Goal: Information Seeking & Learning: Learn about a topic

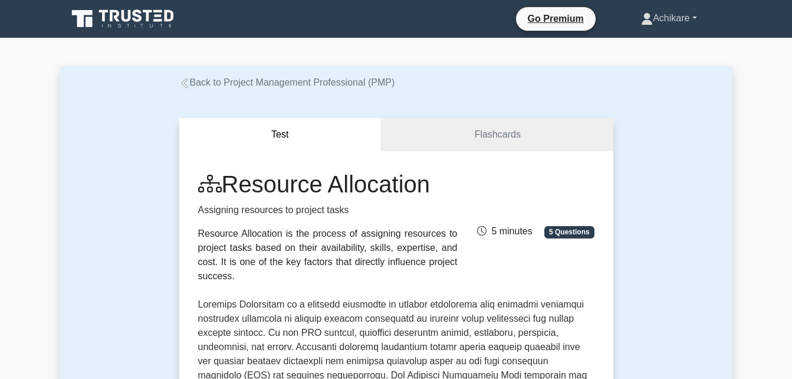
click at [695, 15] on link "Achikare" at bounding box center [669, 18] width 112 height 24
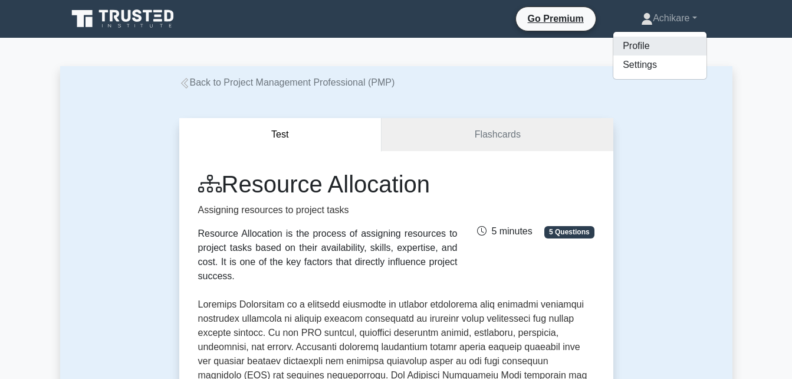
click at [634, 49] on link "Profile" at bounding box center [659, 46] width 93 height 19
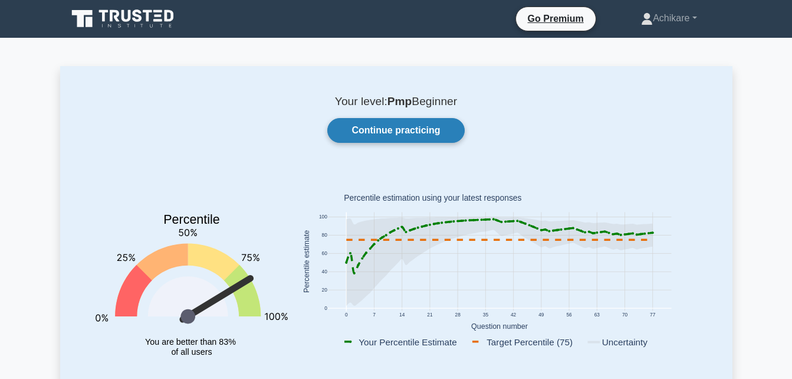
click at [409, 126] on link "Continue practicing" at bounding box center [395, 130] width 137 height 25
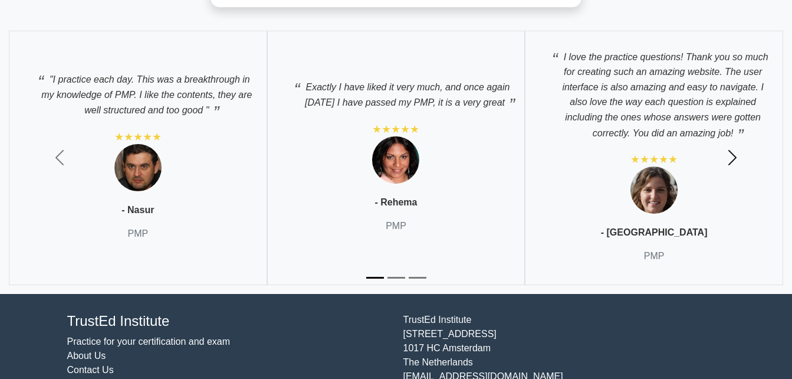
scroll to position [4798, 0]
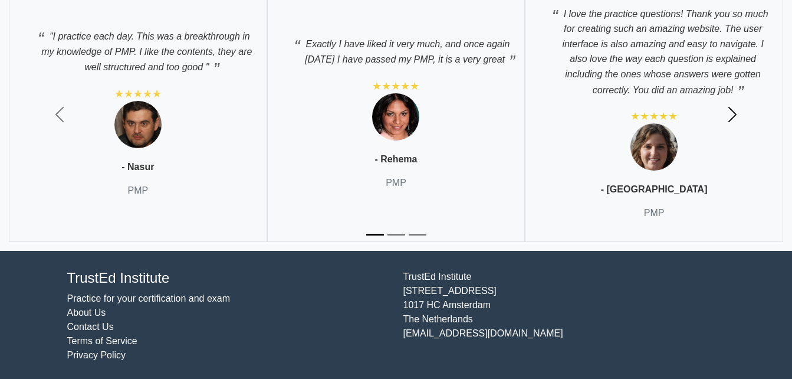
click at [736, 114] on span "button" at bounding box center [732, 114] width 19 height 19
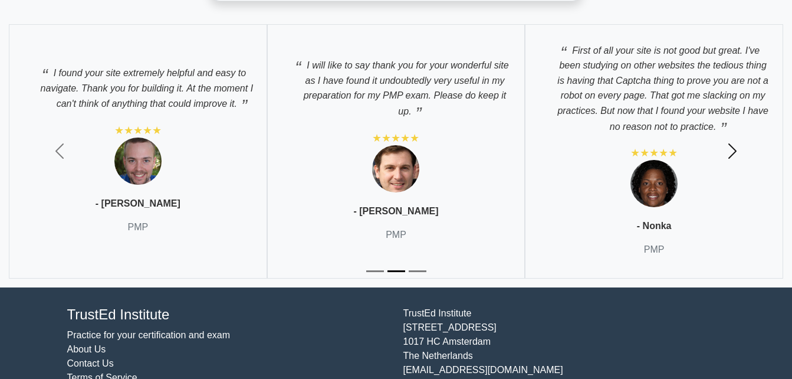
scroll to position [4749, 0]
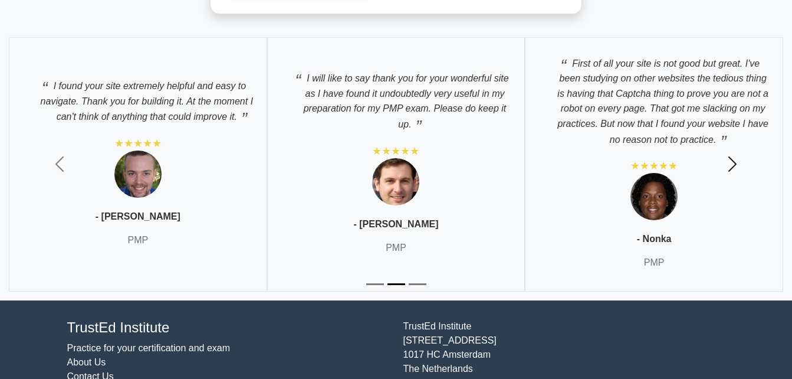
click at [736, 163] on span "button" at bounding box center [732, 164] width 19 height 19
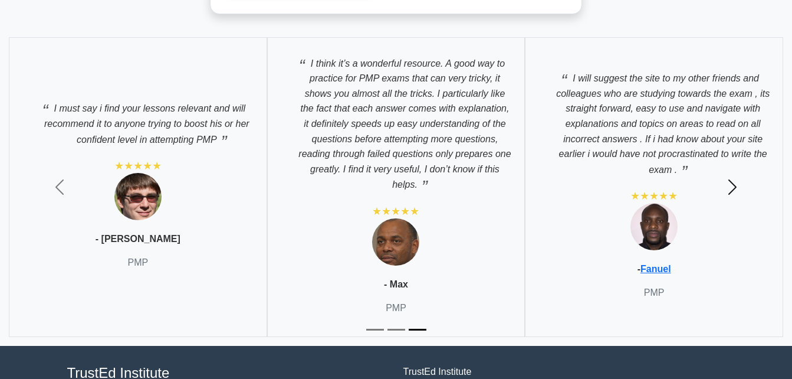
click at [738, 178] on span "button" at bounding box center [732, 187] width 19 height 19
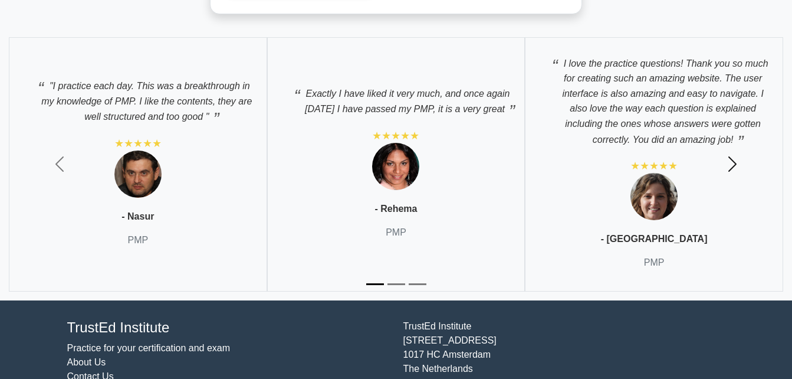
click at [738, 178] on button "Next" at bounding box center [733, 164] width 119 height 273
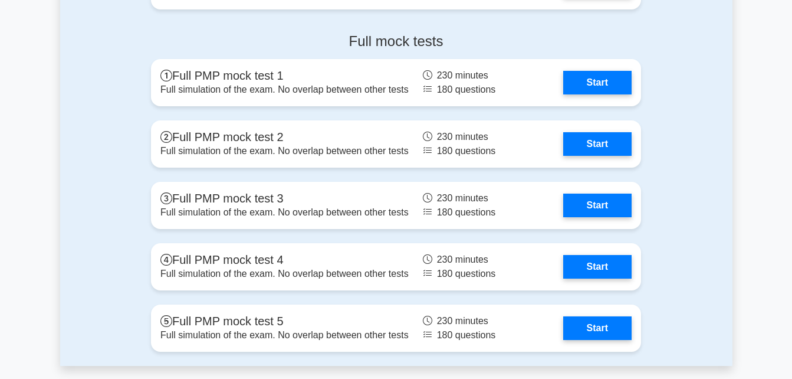
scroll to position [4072, 0]
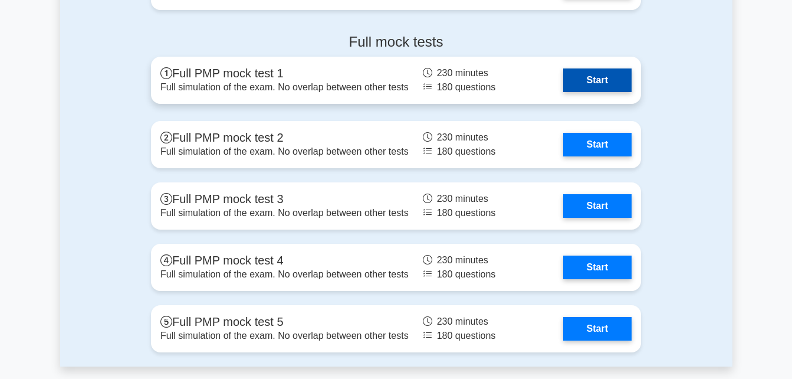
click at [602, 78] on link "Start" at bounding box center [597, 80] width 68 height 24
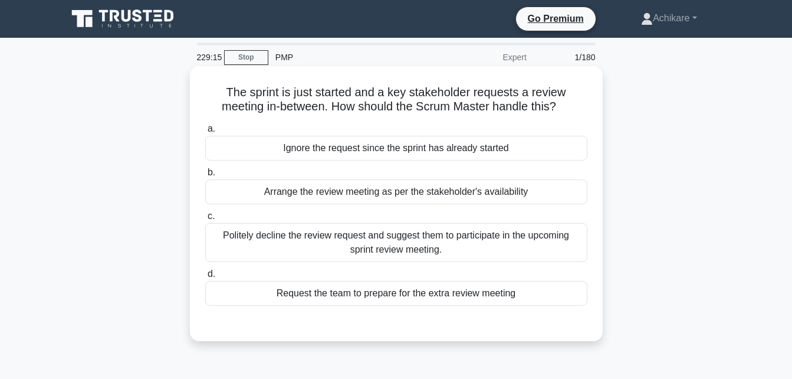
click at [373, 243] on div "Politely decline the review request and suggest them to participate in the upco…" at bounding box center [396, 242] width 382 height 39
click at [205, 220] on input "c. Politely decline the review request and suggest them to participate in the u…" at bounding box center [205, 216] width 0 height 8
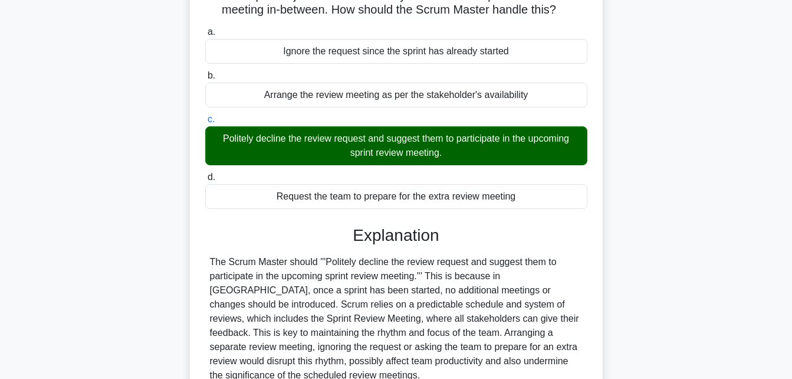
scroll to position [258, 0]
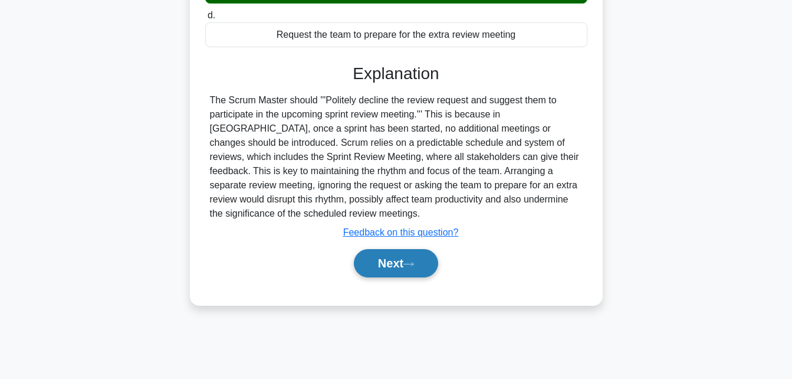
click at [378, 260] on button "Next" at bounding box center [396, 263] width 84 height 28
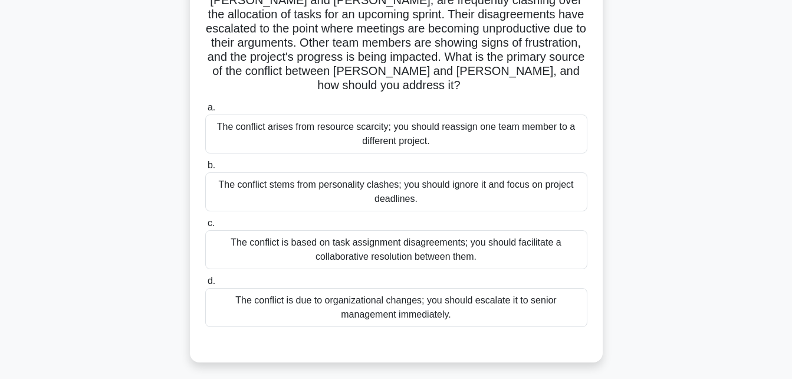
scroll to position [116, 0]
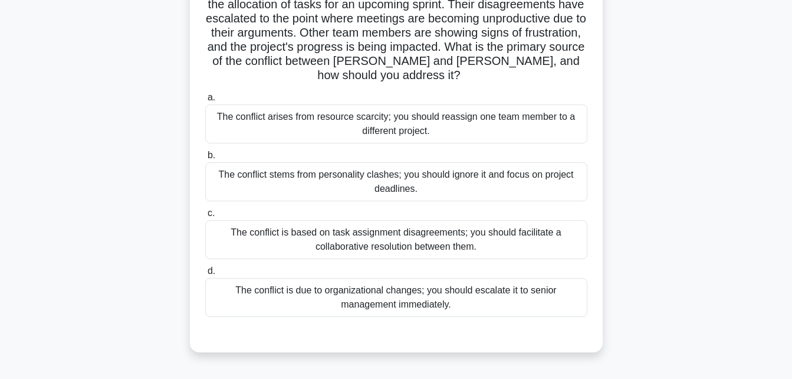
click at [399, 220] on div "The conflict is based on task assignment disagreements; you should facilitate a…" at bounding box center [396, 239] width 382 height 39
click at [205, 217] on input "c. The conflict is based on task assignment disagreements; you should facilitat…" at bounding box center [205, 213] width 0 height 8
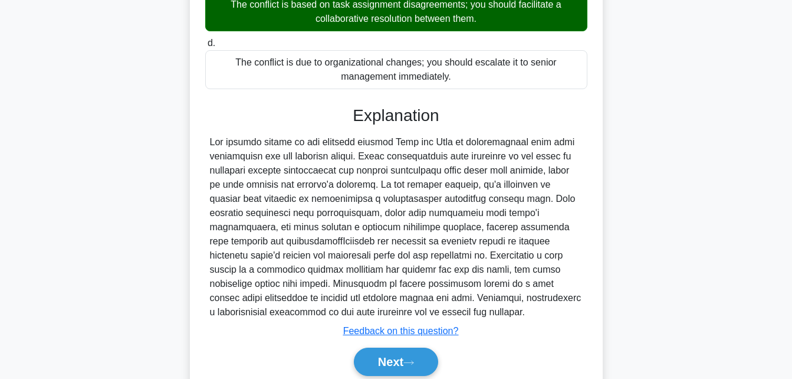
scroll to position [378, 0]
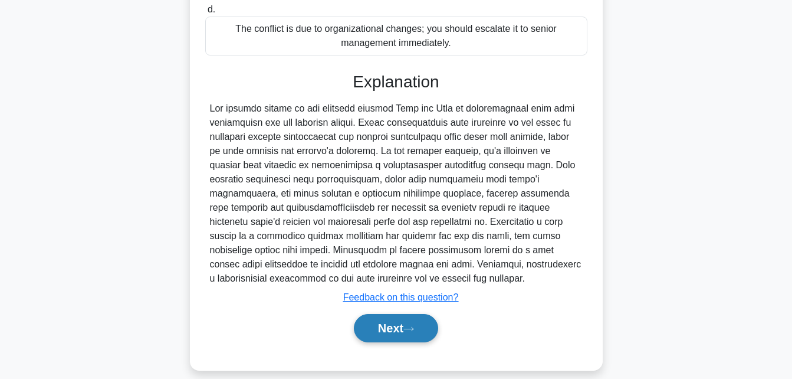
click at [379, 314] on button "Next" at bounding box center [396, 328] width 84 height 28
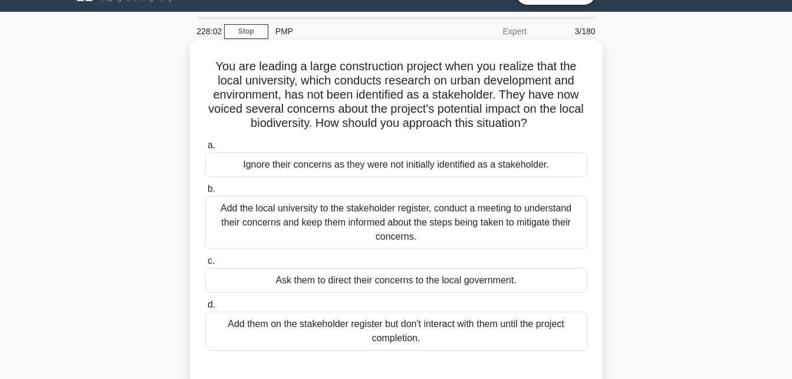
scroll to position [27, 0]
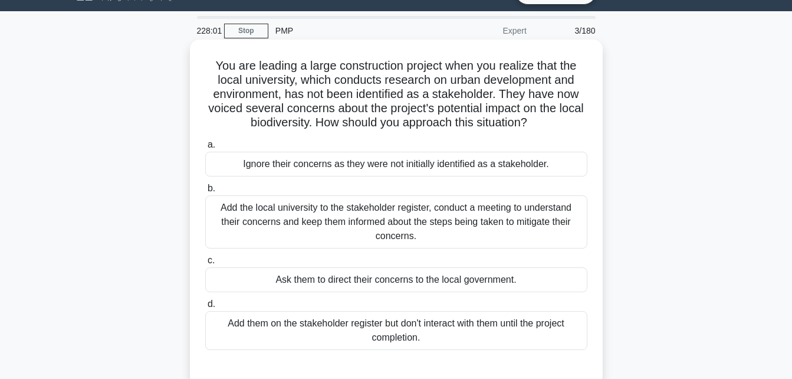
click at [379, 212] on div "Add the local university to the stakeholder register, conduct a meeting to unde…" at bounding box center [396, 221] width 382 height 53
click at [205, 192] on input "b. Add the local university to the stakeholder register, conduct a meeting to u…" at bounding box center [205, 189] width 0 height 8
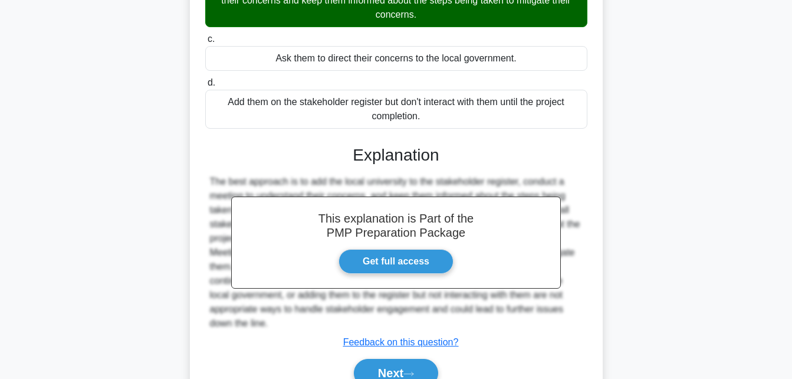
scroll to position [307, 0]
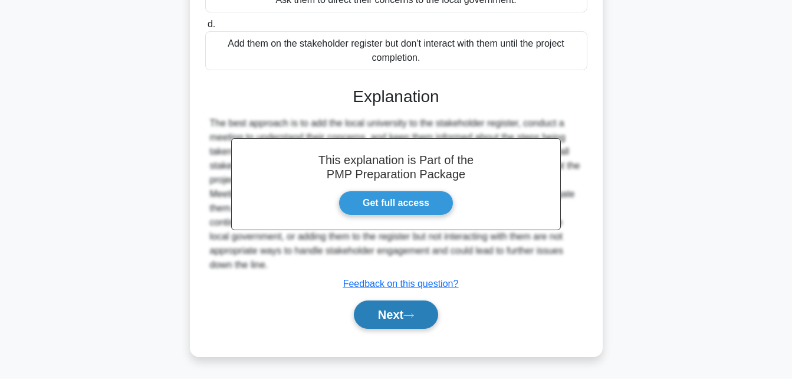
click at [380, 320] on button "Next" at bounding box center [396, 314] width 84 height 28
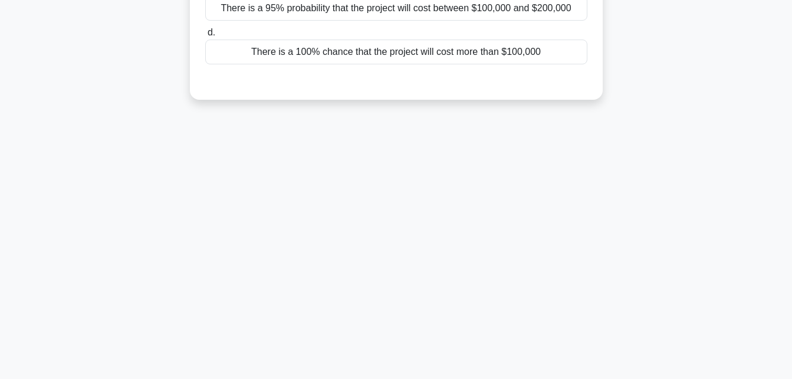
scroll to position [0, 0]
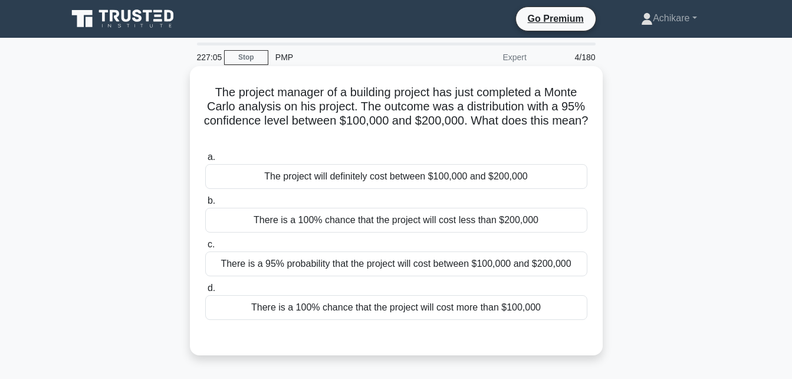
click at [360, 261] on div "There is a 95% probability that the project will cost between $100,000 and $200…" at bounding box center [396, 263] width 382 height 25
click at [205, 248] on input "c. There is a 95% probability that the project will cost between $100,000 and $…" at bounding box center [205, 245] width 0 height 8
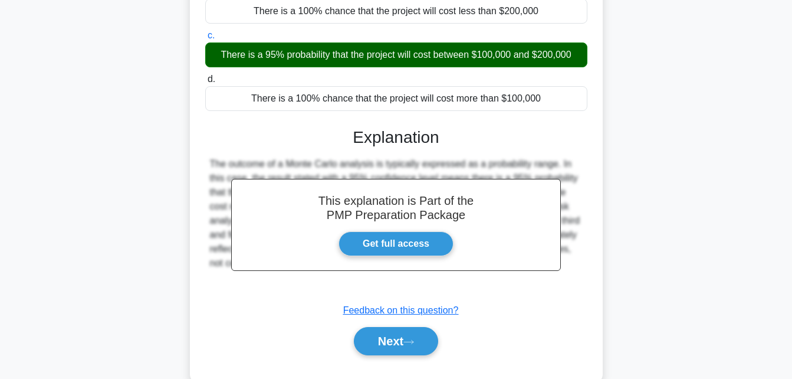
scroll to position [258, 0]
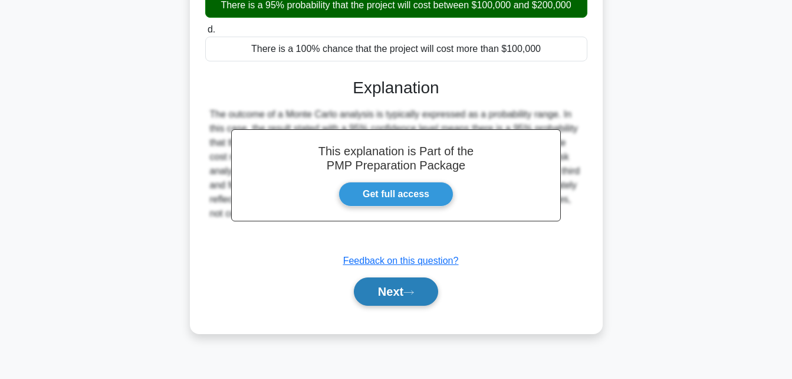
click at [402, 297] on button "Next" at bounding box center [396, 291] width 84 height 28
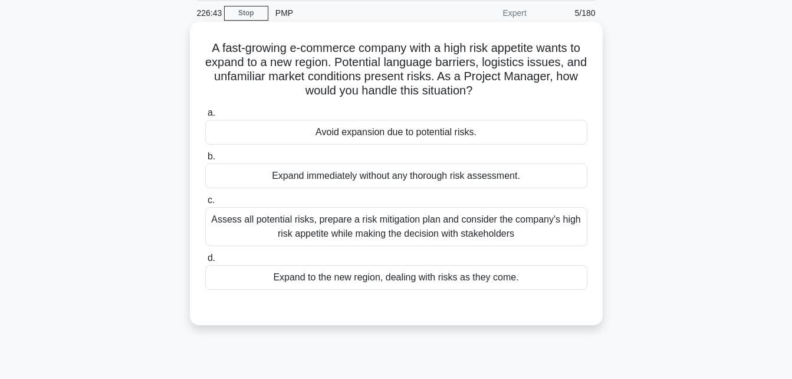
scroll to position [52, 0]
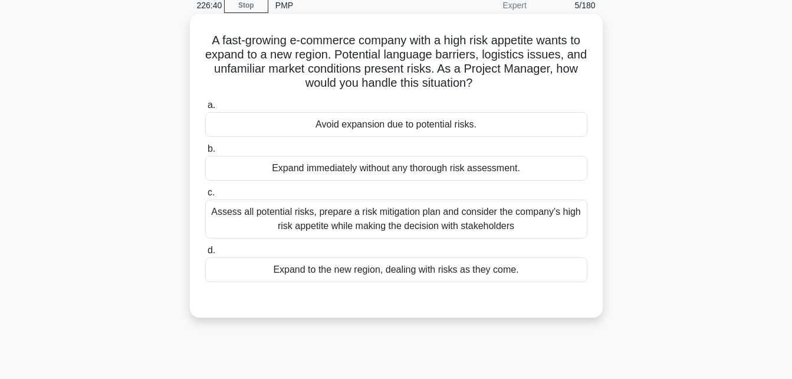
click at [401, 218] on div "Assess all potential risks, prepare a risk mitigation plan and consider the com…" at bounding box center [396, 218] width 382 height 39
click at [205, 196] on input "c. Assess all potential risks, prepare a risk mitigation plan and consider the …" at bounding box center [205, 193] width 0 height 8
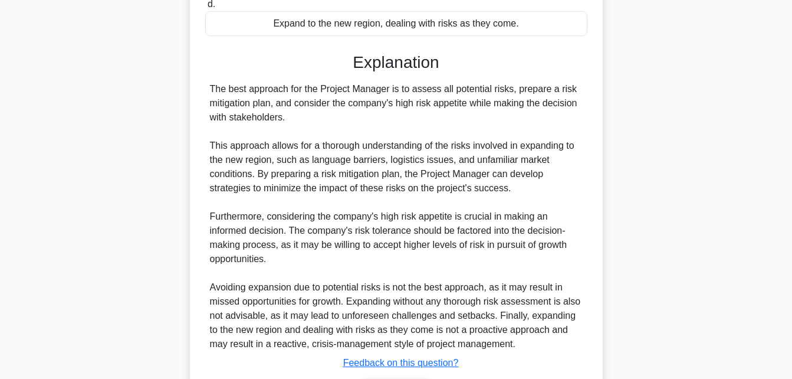
scroll to position [378, 0]
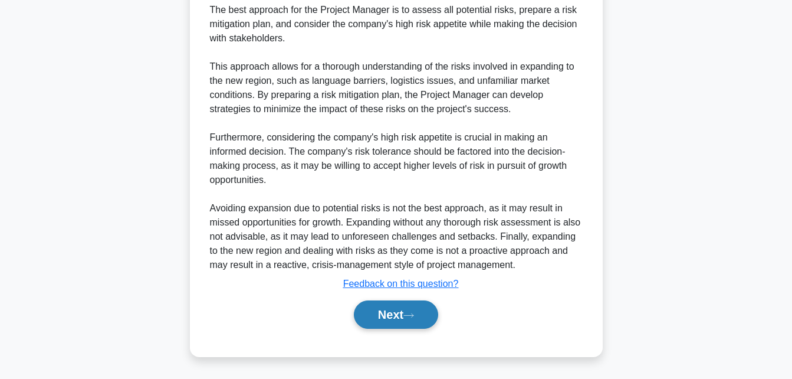
click at [383, 313] on button "Next" at bounding box center [396, 314] width 84 height 28
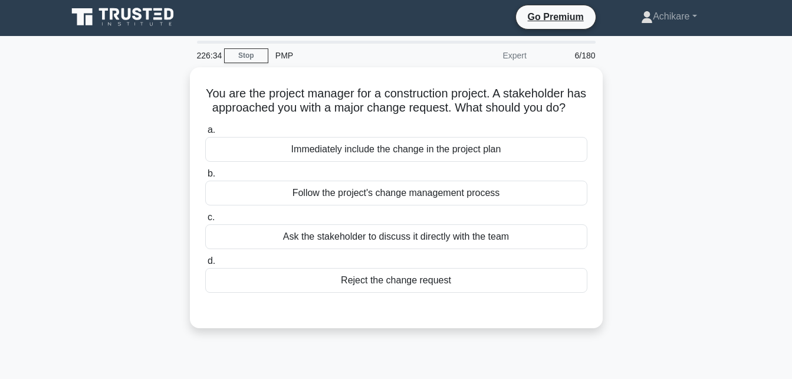
scroll to position [0, 0]
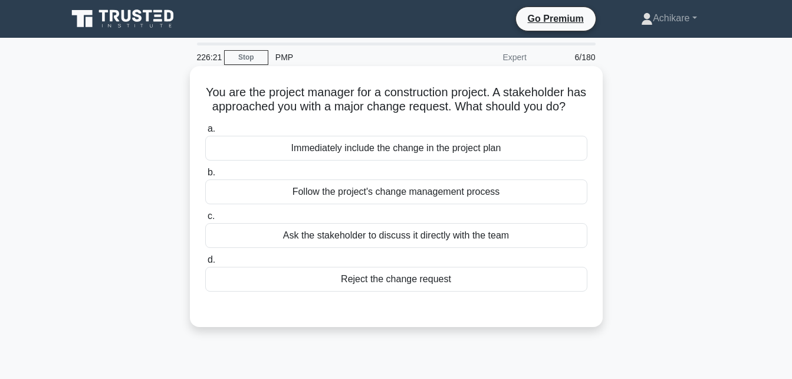
click at [446, 204] on div "Follow the project's change management process" at bounding box center [396, 191] width 382 height 25
click at [205, 176] on input "b. Follow the project's change management process" at bounding box center [205, 173] width 0 height 8
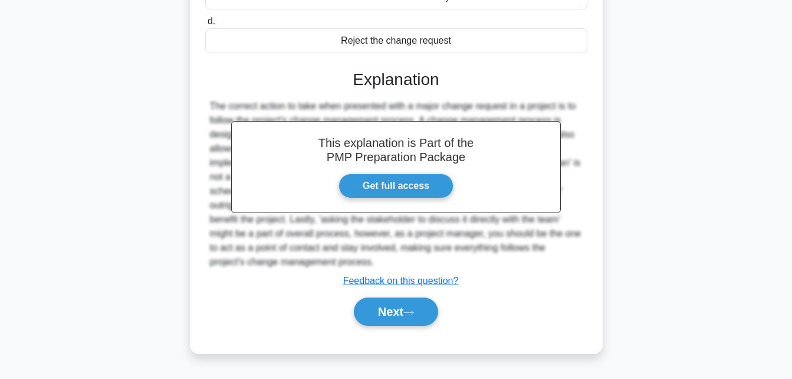
scroll to position [241, 0]
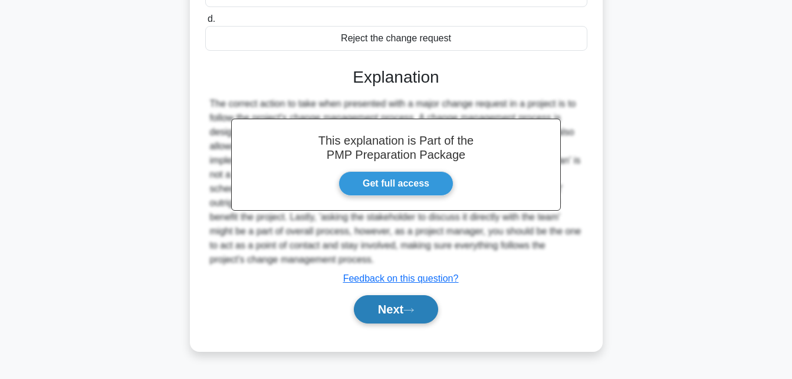
click at [385, 323] on button "Next" at bounding box center [396, 309] width 84 height 28
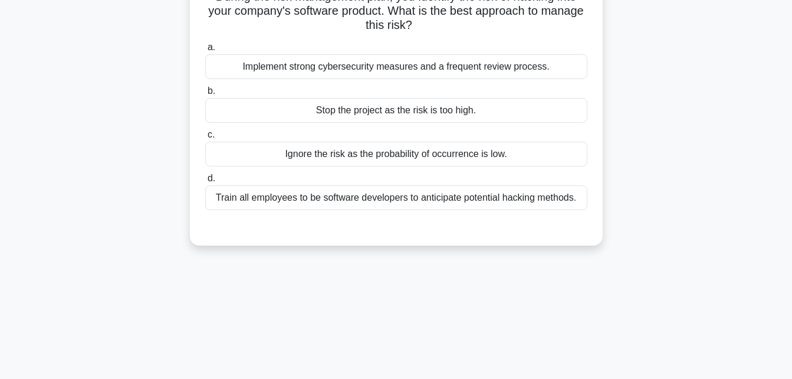
scroll to position [0, 0]
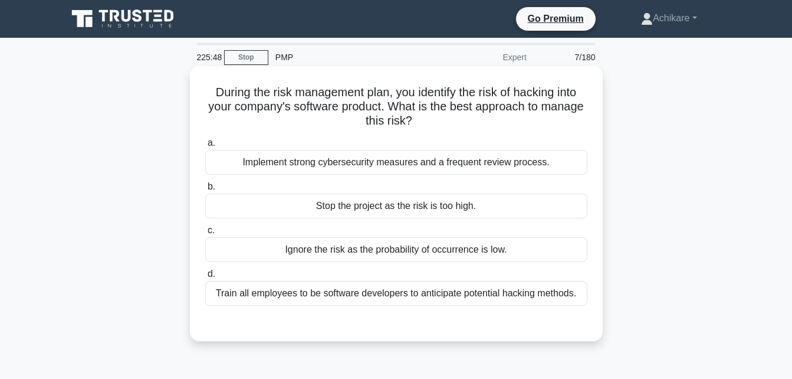
click at [382, 165] on div "Implement strong cybersecurity measures and a frequent review process." at bounding box center [396, 162] width 382 height 25
click at [205, 147] on input "a. Implement strong cybersecurity measures and a frequent review process." at bounding box center [205, 143] width 0 height 8
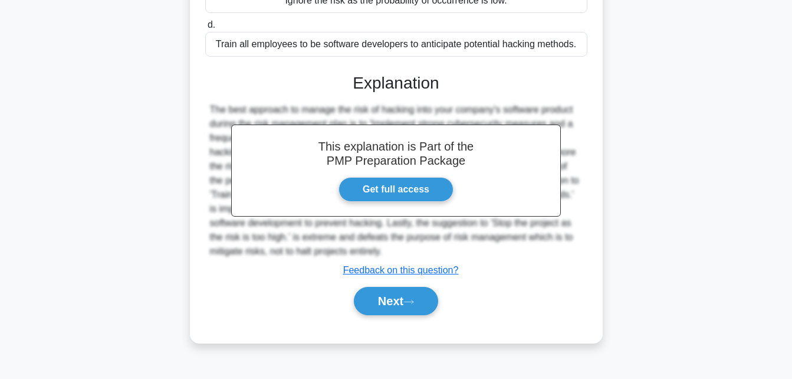
scroll to position [250, 0]
click at [385, 306] on button "Next" at bounding box center [396, 300] width 84 height 28
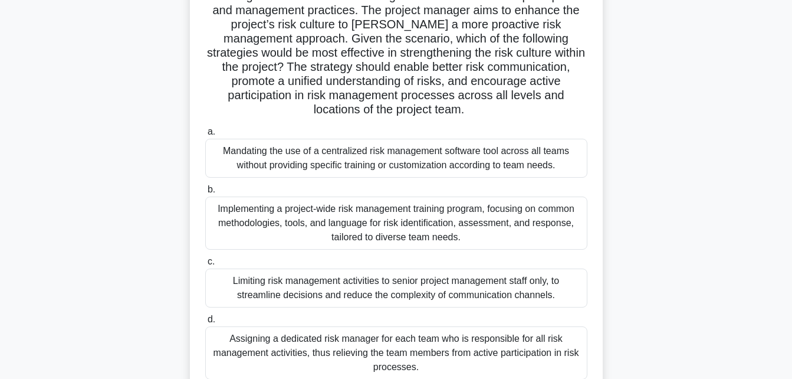
scroll to position [226, 0]
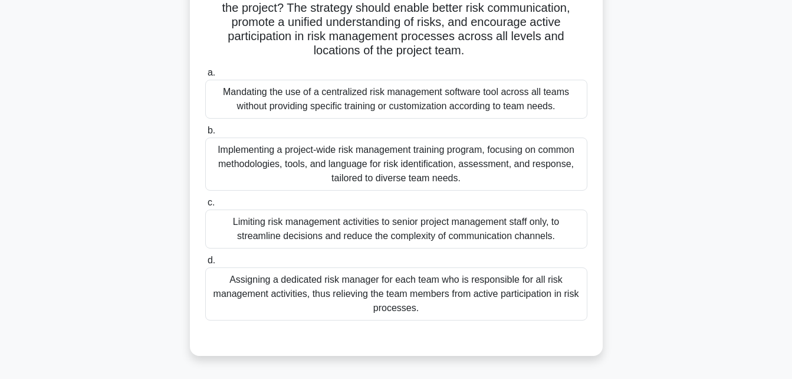
click at [353, 159] on div "Implementing a project-wide risk management training program, focusing on commo…" at bounding box center [396, 163] width 382 height 53
click at [205, 134] on input "b. Implementing a project-wide risk management training program, focusing on co…" at bounding box center [205, 131] width 0 height 8
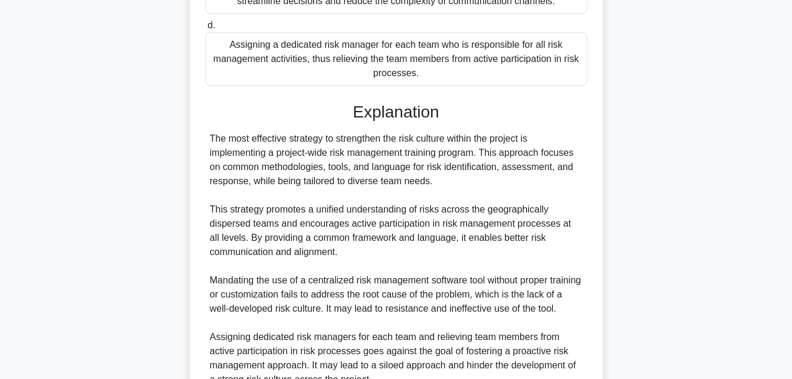
scroll to position [647, 0]
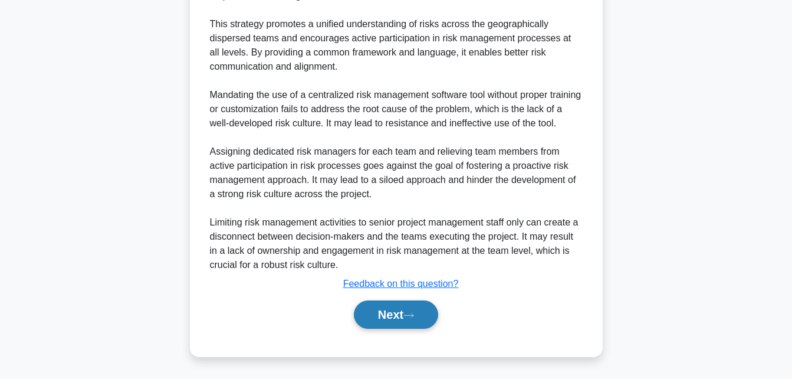
click at [382, 320] on button "Next" at bounding box center [396, 314] width 84 height 28
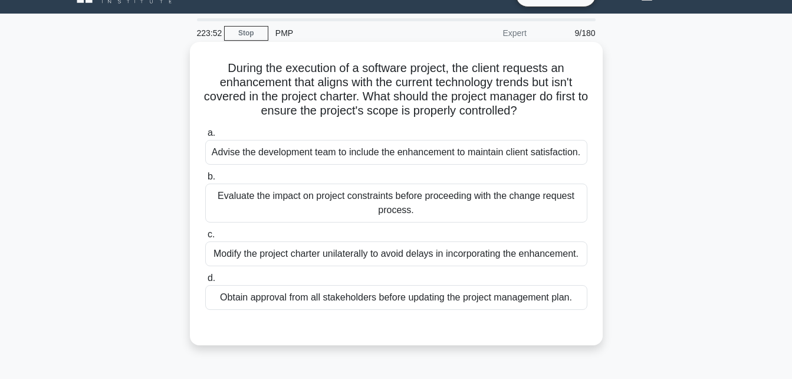
scroll to position [24, 0]
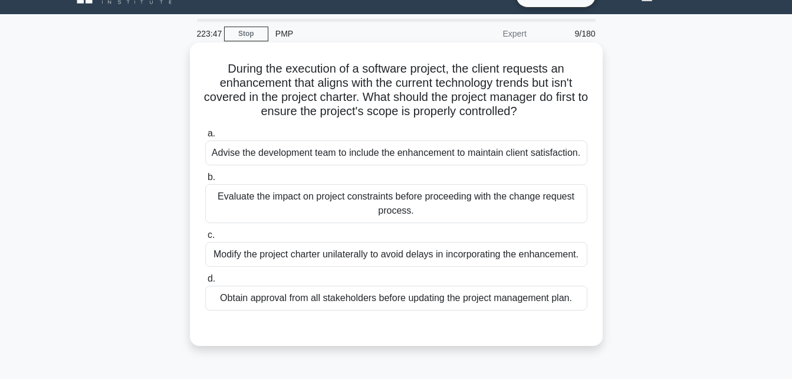
click at [412, 204] on div "Evaluate the impact on project constraints before proceeding with the change re…" at bounding box center [396, 203] width 382 height 39
click at [205, 181] on input "b. Evaluate the impact on project constraints before proceeding with the change…" at bounding box center [205, 177] width 0 height 8
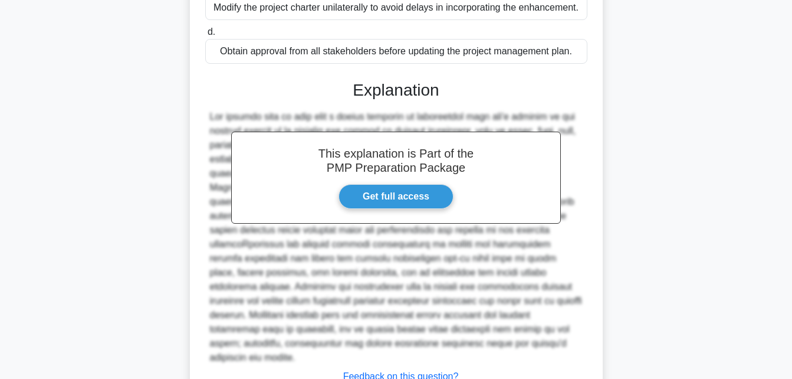
scroll to position [349, 0]
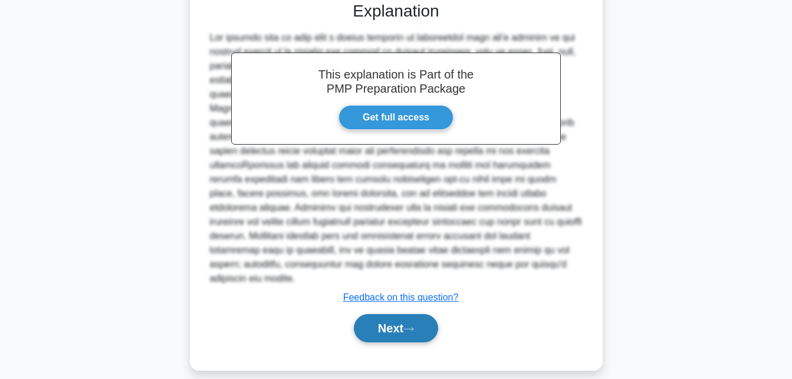
click at [383, 317] on button "Next" at bounding box center [396, 328] width 84 height 28
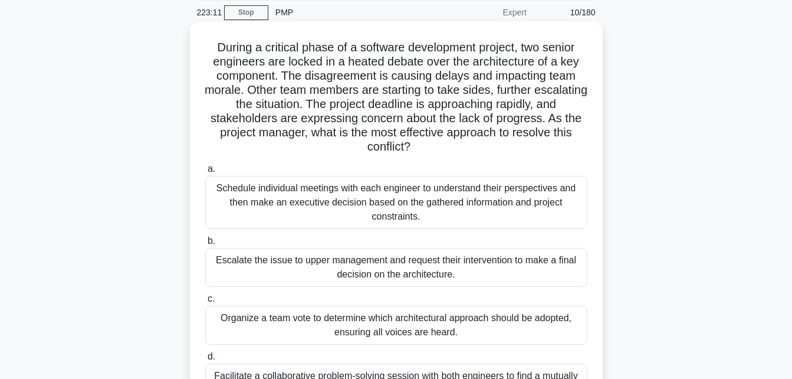
scroll to position [43, 0]
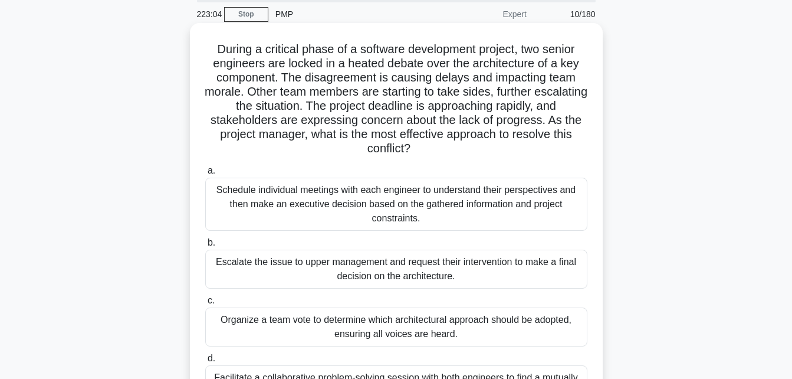
click at [454, 204] on div "Schedule individual meetings with each engineer to understand their perspective…" at bounding box center [396, 204] width 382 height 53
click at [205, 175] on input "a. Schedule individual meetings with each engineer to understand their perspect…" at bounding box center [205, 171] width 0 height 8
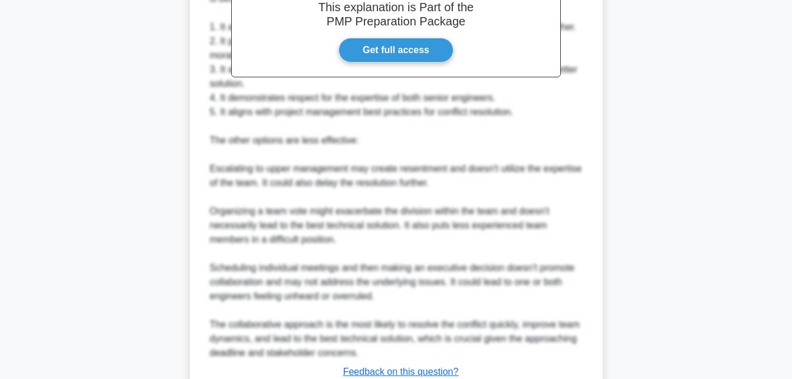
scroll to position [619, 0]
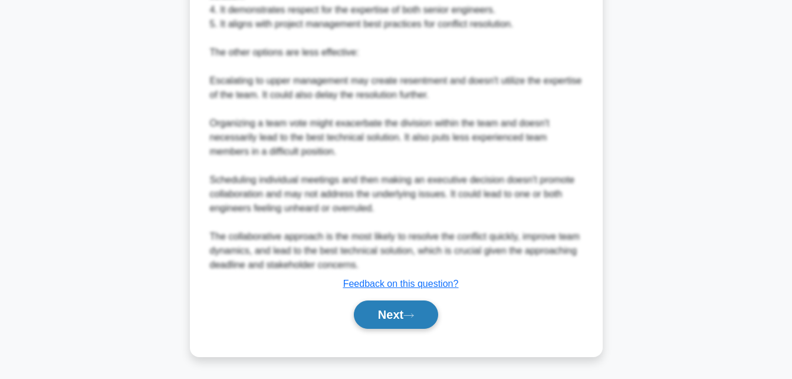
click at [378, 319] on button "Next" at bounding box center [396, 314] width 84 height 28
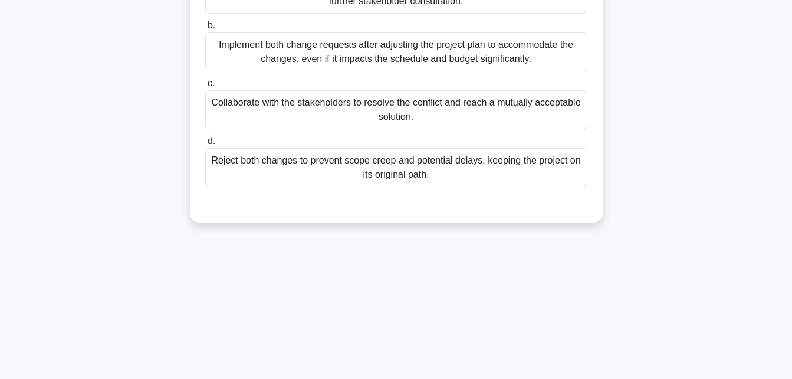
scroll to position [232, 0]
click at [439, 129] on div "Collaborate with the stakeholders to resolve the conflict and reach a mutually …" at bounding box center [396, 109] width 382 height 39
click at [205, 87] on input "c. Collaborate with the stakeholders to resolve the conflict and reach a mutual…" at bounding box center [205, 83] width 0 height 8
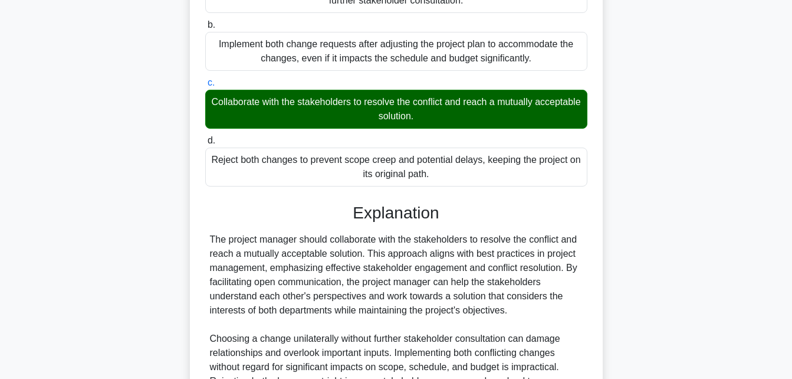
scroll to position [378, 0]
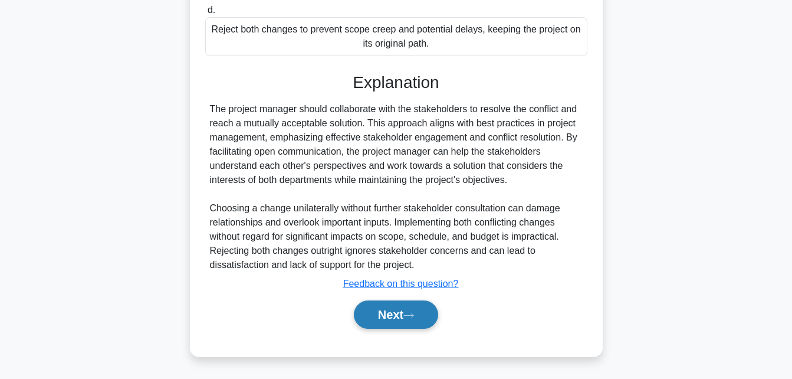
click at [383, 310] on button "Next" at bounding box center [396, 314] width 84 height 28
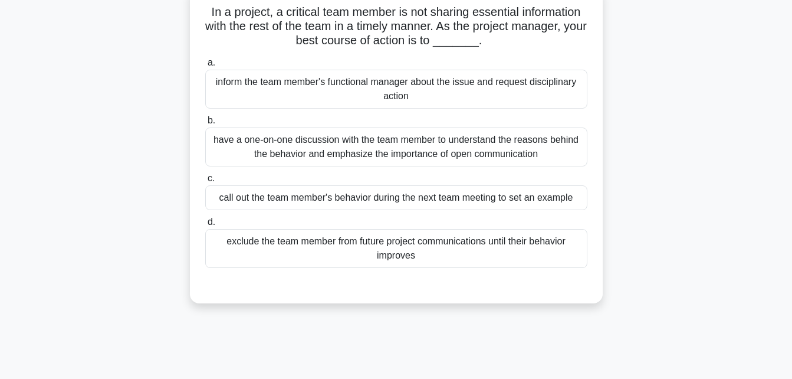
scroll to position [83, 0]
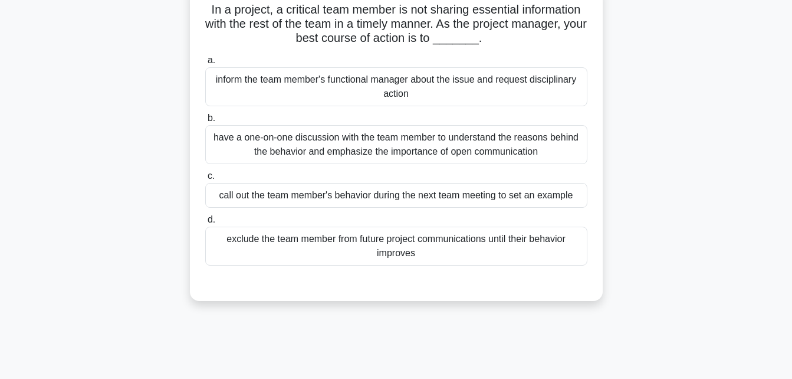
click at [363, 140] on div "have a one-on-one discussion with the team member to understand the reasons beh…" at bounding box center [396, 144] width 382 height 39
click at [205, 122] on input "b. have a one-on-one discussion with the team member to understand the reasons …" at bounding box center [205, 118] width 0 height 8
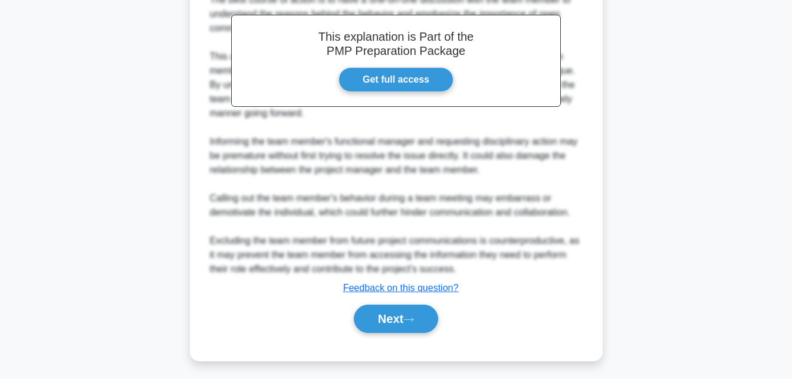
scroll to position [406, 0]
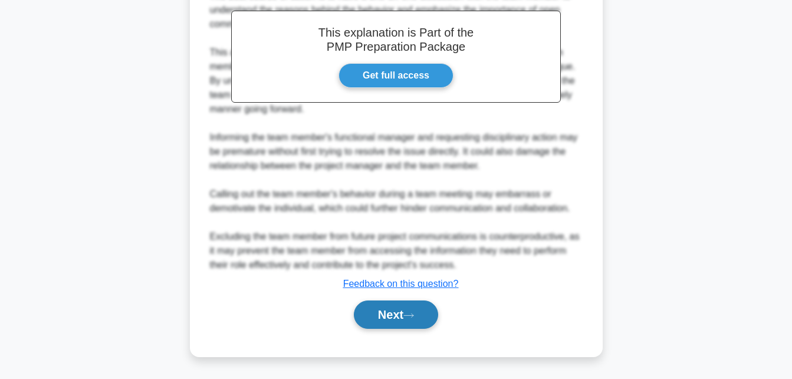
click at [386, 317] on button "Next" at bounding box center [396, 314] width 84 height 28
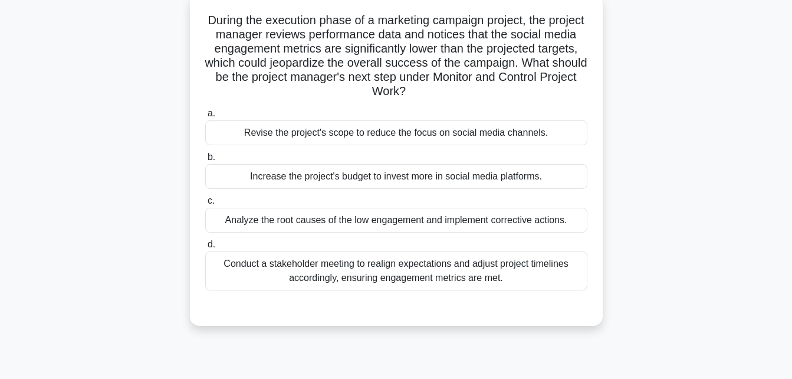
scroll to position [80, 0]
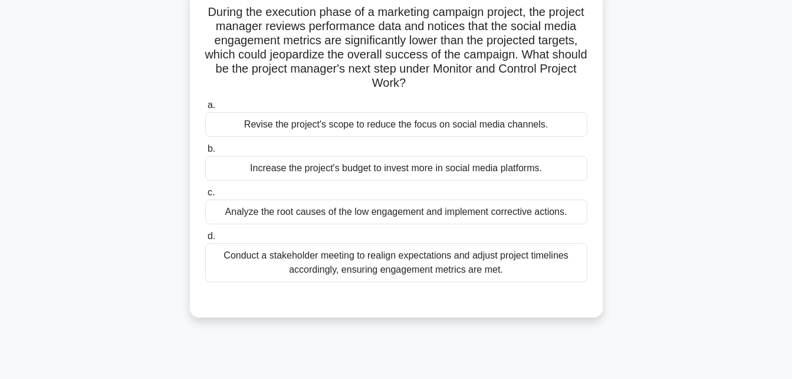
click at [362, 215] on div "Analyze the root causes of the low engagement and implement corrective actions." at bounding box center [396, 211] width 382 height 25
click at [205, 196] on input "c. Analyze the root causes of the low engagement and implement corrective actio…" at bounding box center [205, 193] width 0 height 8
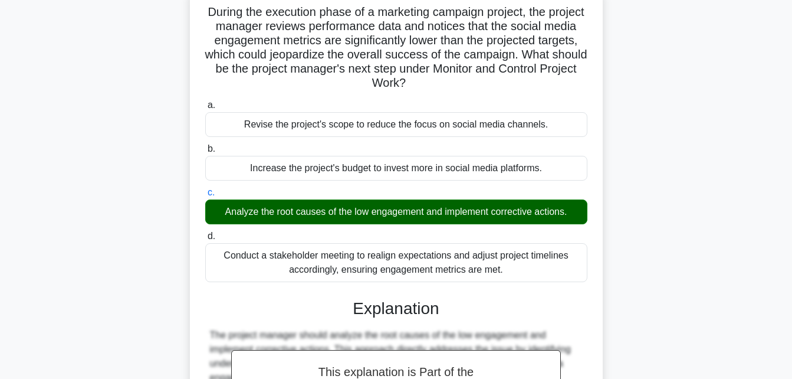
scroll to position [278, 0]
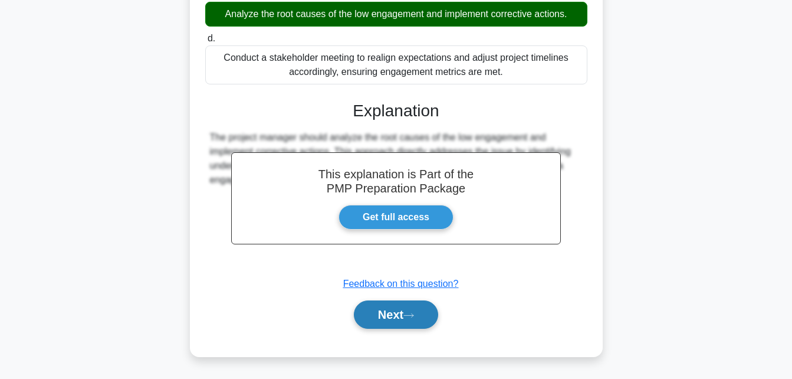
click at [376, 316] on button "Next" at bounding box center [396, 314] width 84 height 28
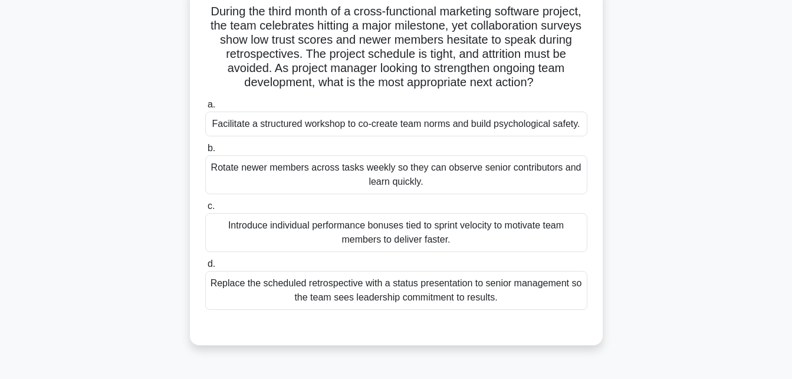
scroll to position [81, 0]
click at [371, 129] on div "Facilitate a structured workshop to co-create team norms and build psychologica…" at bounding box center [396, 123] width 382 height 25
click at [205, 108] on input "a. Facilitate a structured workshop to co-create team norms and build psycholog…" at bounding box center [205, 104] width 0 height 8
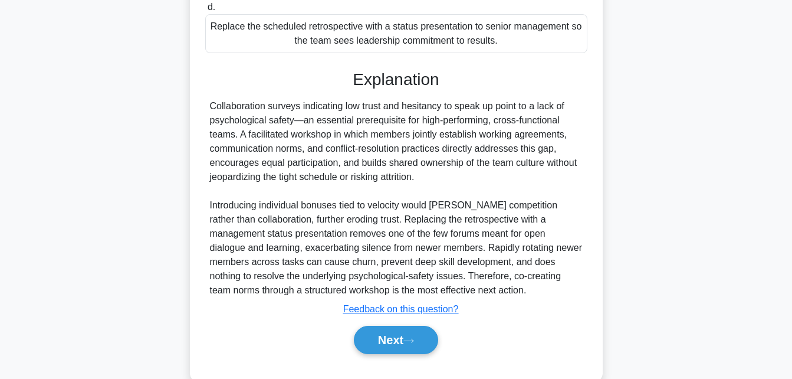
scroll to position [378, 0]
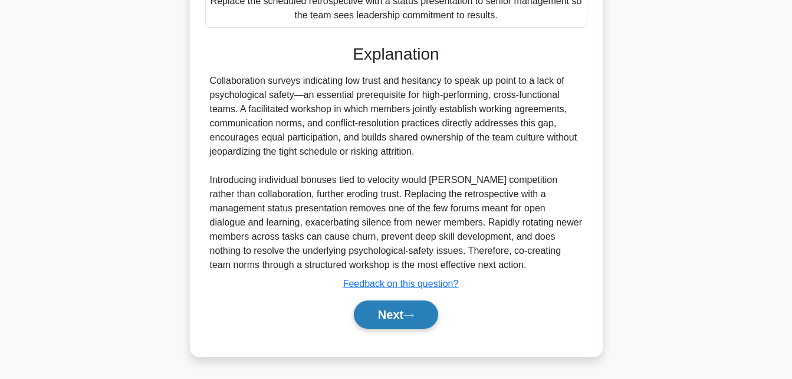
click at [388, 317] on button "Next" at bounding box center [396, 314] width 84 height 28
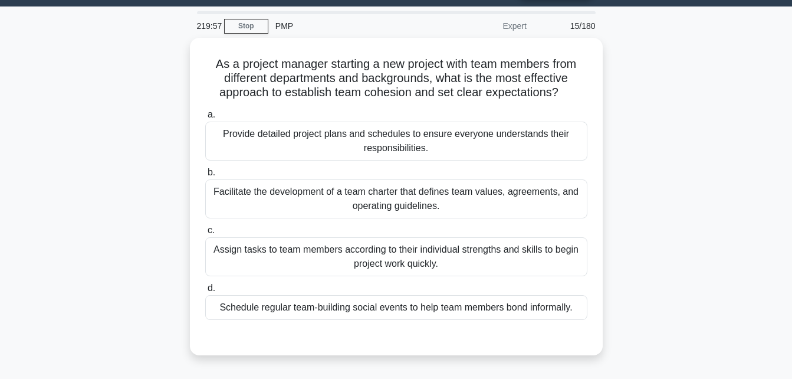
scroll to position [31, 0]
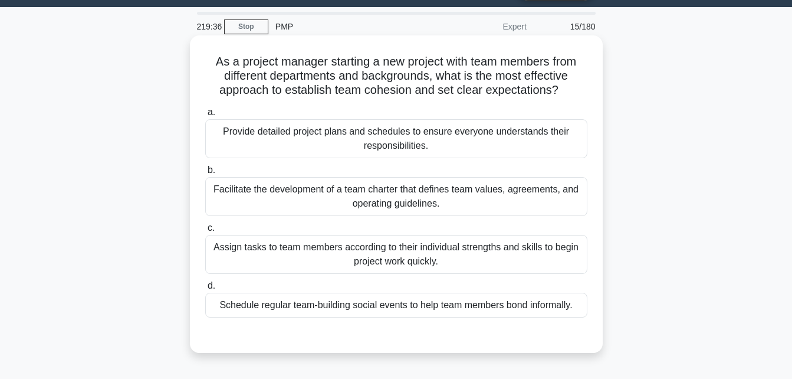
click at [445, 201] on div "Facilitate the development of a team charter that defines team values, agreemen…" at bounding box center [396, 196] width 382 height 39
click at [205, 174] on input "b. Facilitate the development of a team charter that defines team values, agree…" at bounding box center [205, 170] width 0 height 8
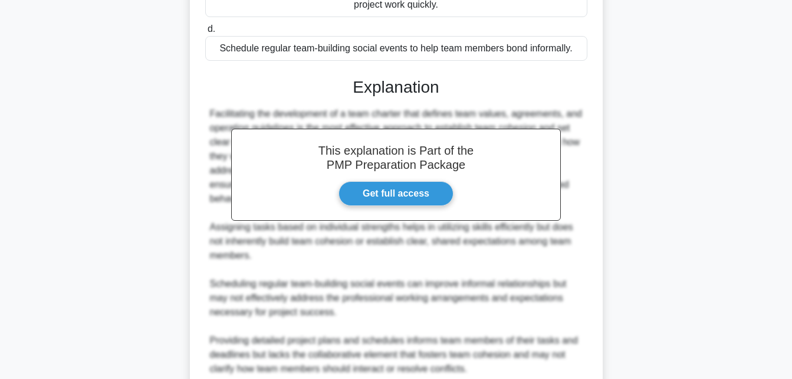
scroll to position [392, 0]
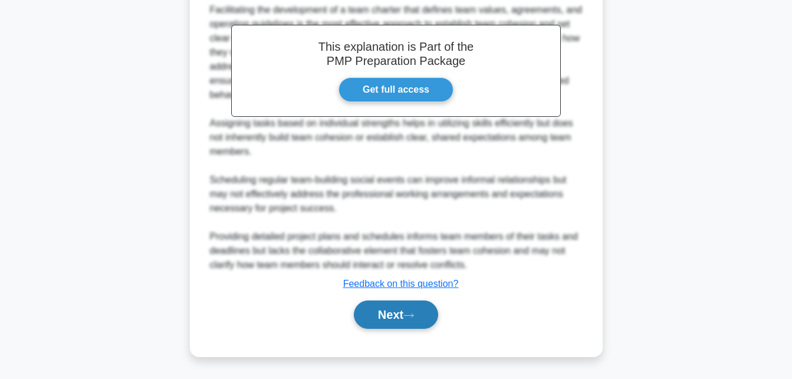
click at [383, 313] on button "Next" at bounding box center [396, 314] width 84 height 28
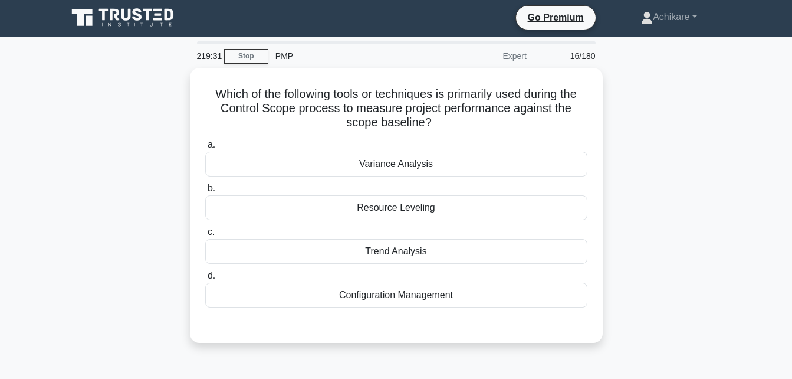
scroll to position [0, 0]
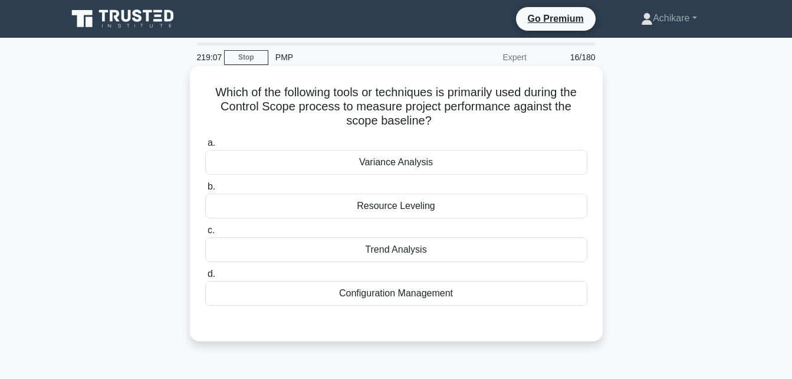
click at [428, 166] on div "Variance Analysis" at bounding box center [396, 162] width 382 height 25
click at [205, 147] on input "a. Variance Analysis" at bounding box center [205, 143] width 0 height 8
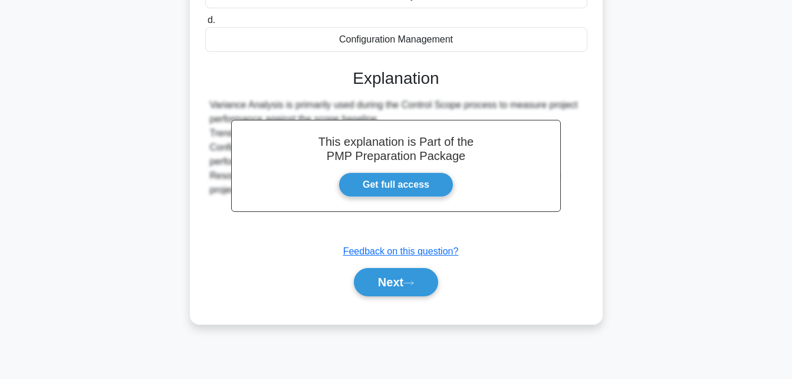
scroll to position [254, 0]
click at [399, 287] on button "Next" at bounding box center [396, 281] width 84 height 28
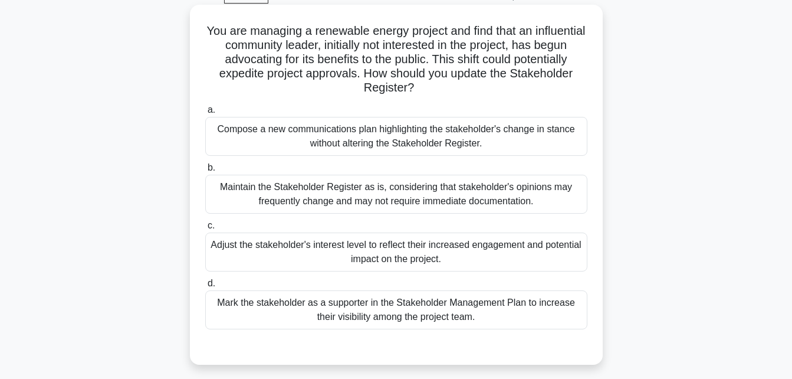
scroll to position [65, 0]
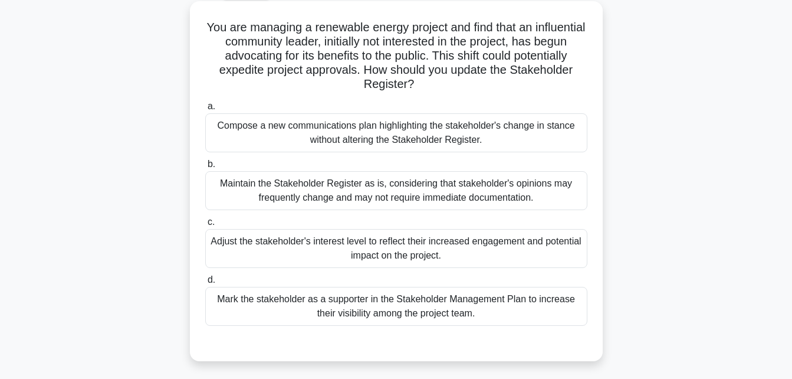
click at [425, 247] on div "Adjust the stakeholder's interest level to reflect their increased engagement a…" at bounding box center [396, 248] width 382 height 39
click at [205, 226] on input "c. Adjust the stakeholder's interest level to reflect their increased engagemen…" at bounding box center [205, 222] width 0 height 8
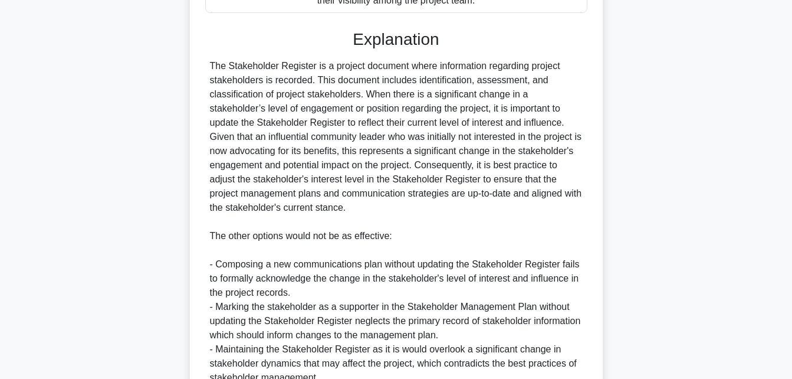
scroll to position [491, 0]
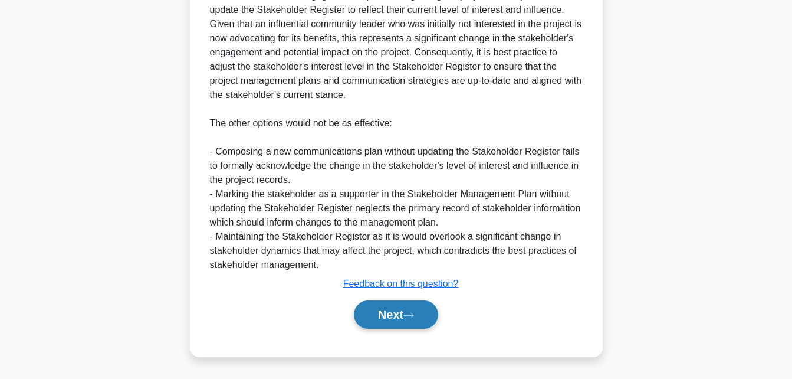
click at [377, 313] on button "Next" at bounding box center [396, 314] width 84 height 28
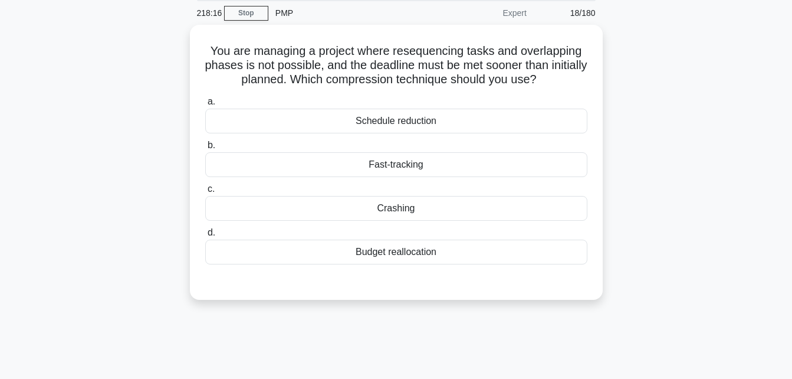
scroll to position [0, 0]
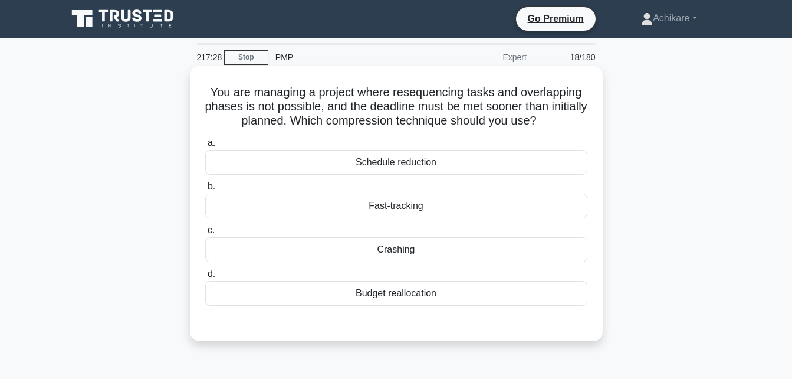
click at [402, 252] on div "Crashing" at bounding box center [396, 249] width 382 height 25
click at [205, 234] on input "c. Crashing" at bounding box center [205, 231] width 0 height 8
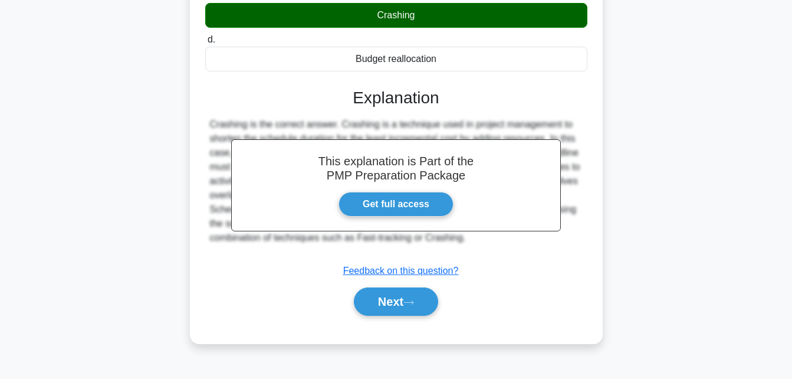
scroll to position [258, 0]
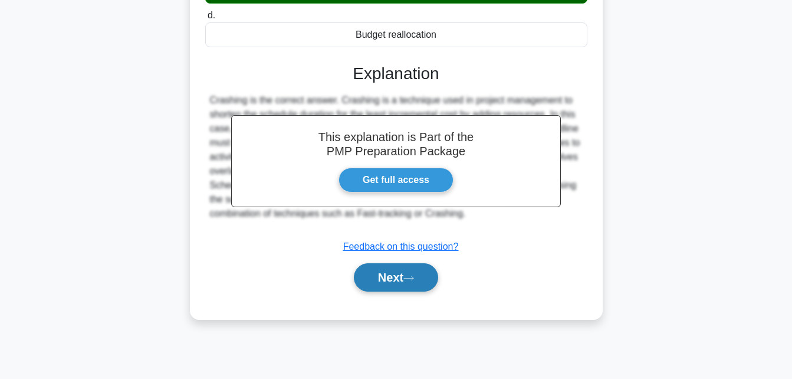
click at [385, 277] on button "Next" at bounding box center [396, 277] width 84 height 28
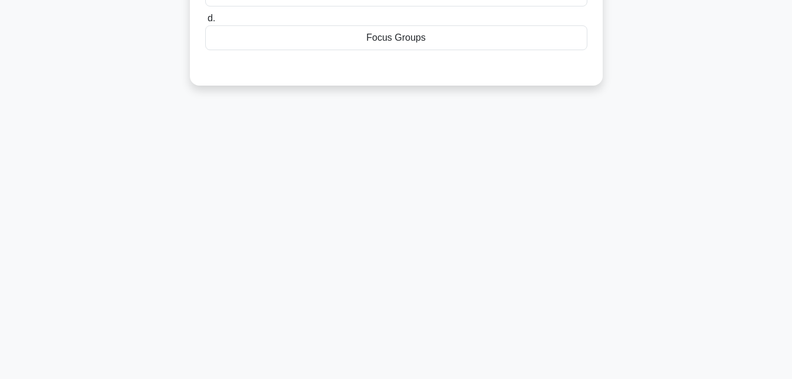
scroll to position [0, 0]
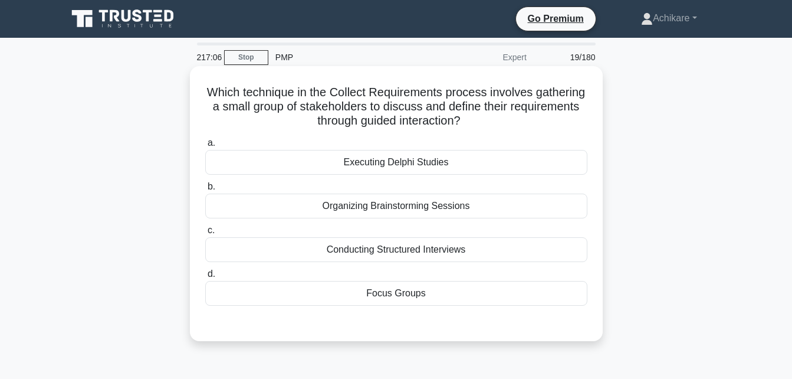
click at [401, 297] on div "Focus Groups" at bounding box center [396, 293] width 382 height 25
click at [205, 278] on input "d. Focus Groups" at bounding box center [205, 274] width 0 height 8
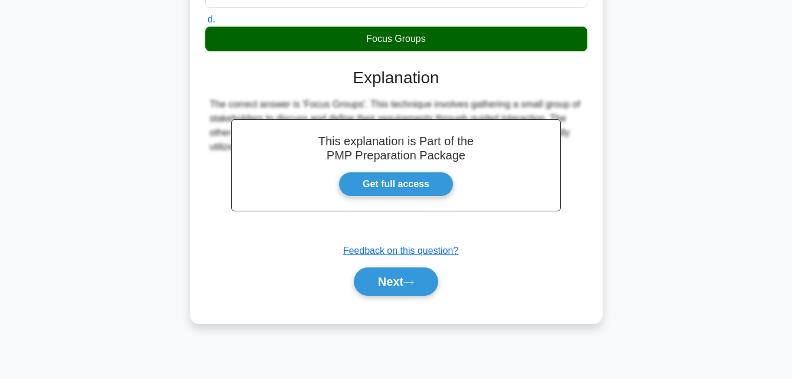
scroll to position [255, 0]
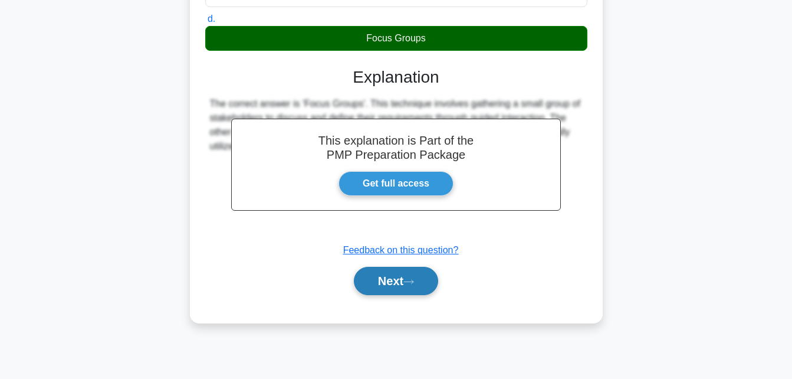
click at [383, 284] on button "Next" at bounding box center [396, 281] width 84 height 28
click at [372, 284] on button "Next" at bounding box center [396, 281] width 84 height 28
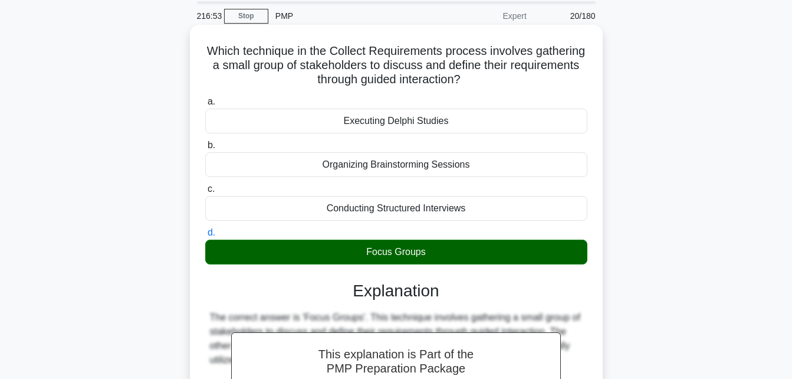
scroll to position [258, 0]
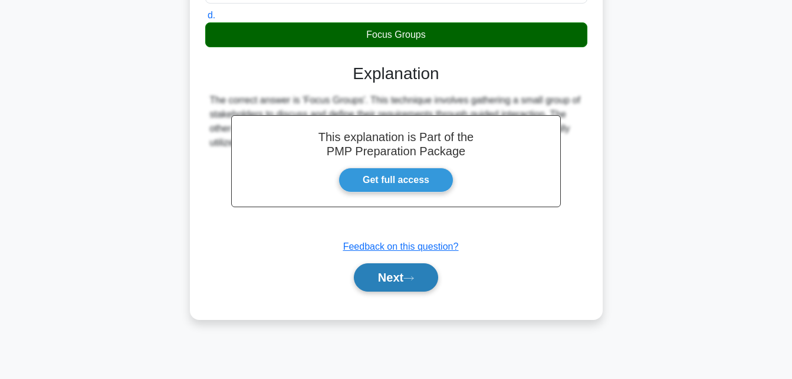
click at [375, 276] on button "Next" at bounding box center [396, 277] width 84 height 28
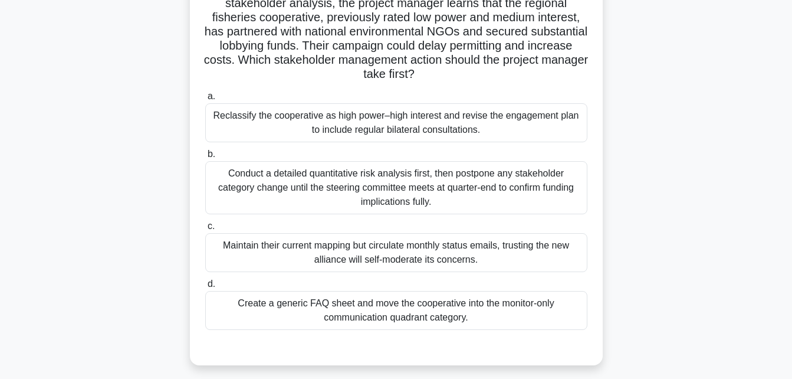
scroll to position [114, 0]
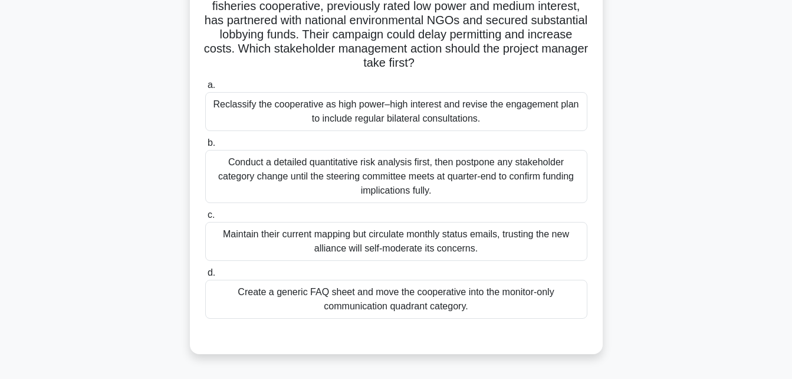
click at [372, 114] on div "Reclassify the cooperative as high power–high interest and revise the engagemen…" at bounding box center [396, 111] width 382 height 39
click at [205, 89] on input "a. Reclassify the cooperative as high power–high interest and revise the engage…" at bounding box center [205, 85] width 0 height 8
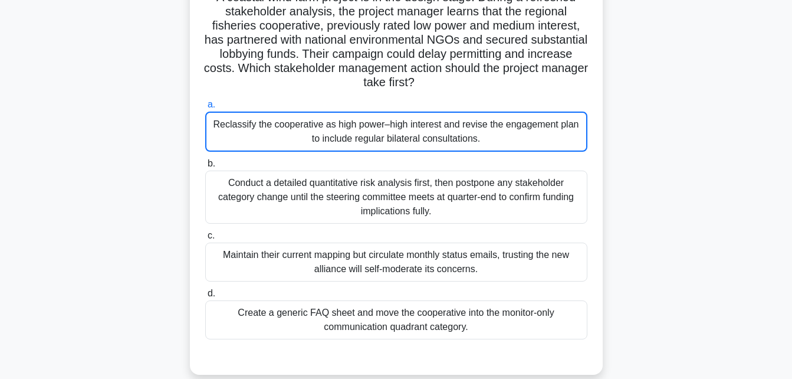
scroll to position [92, 0]
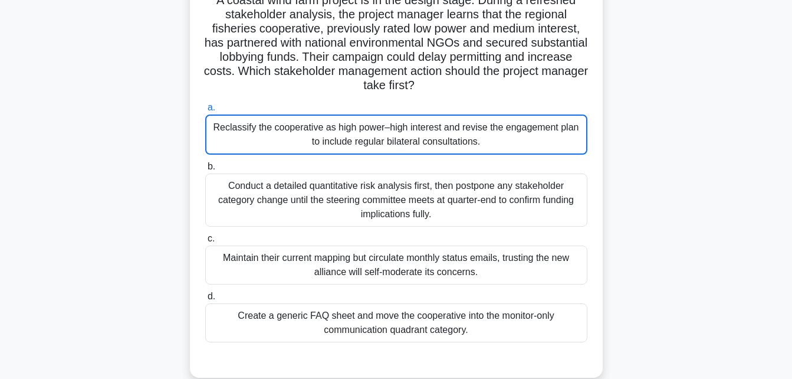
click at [407, 132] on div "Reclassify the cooperative as high power–high interest and revise the engagemen…" at bounding box center [396, 134] width 382 height 40
click at [205, 111] on input "a. Reclassify the cooperative as high power–high interest and revise the engage…" at bounding box center [205, 108] width 0 height 8
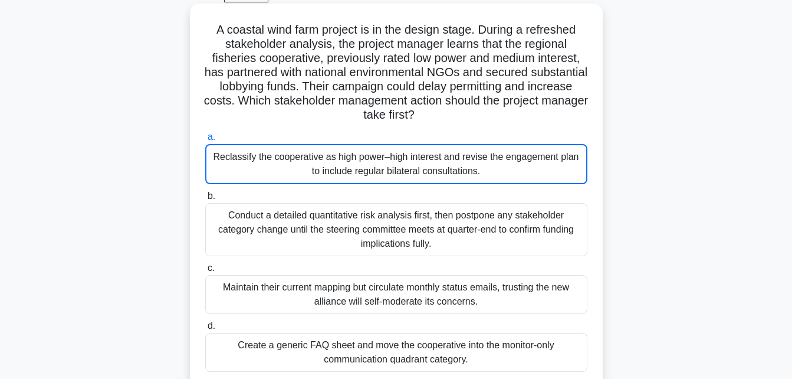
scroll to position [0, 0]
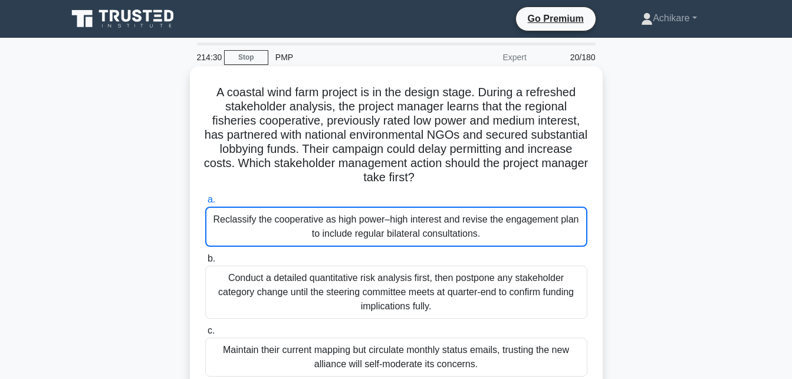
click at [392, 229] on div "Reclassify the cooperative as high power–high interest and revise the engagemen…" at bounding box center [396, 226] width 382 height 40
click at [205, 204] on input "a. Reclassify the cooperative as high power–high interest and revise the engage…" at bounding box center [205, 200] width 0 height 8
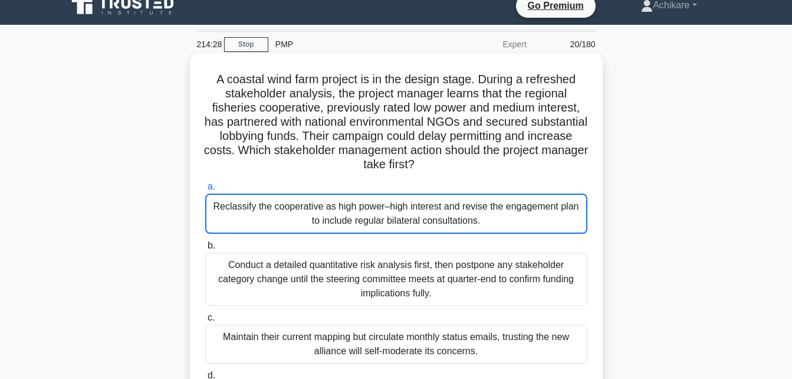
scroll to position [12, 0]
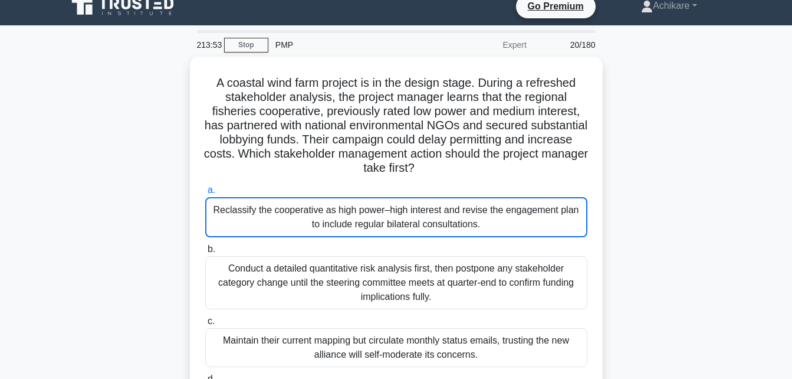
drag, startPoint x: 80, startPoint y: 88, endPoint x: 174, endPoint y: 60, distance: 98.0
click at [80, 88] on div "A coastal wind farm project is in the design stage. During a refreshed stakehol…" at bounding box center [396, 266] width 672 height 418
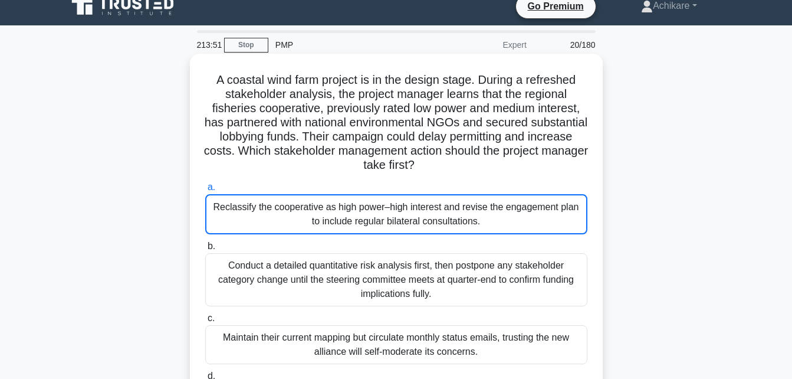
click at [380, 213] on div "Reclassify the cooperative as high power–high interest and revise the engagemen…" at bounding box center [396, 214] width 382 height 40
click at [205, 191] on input "a. Reclassify the cooperative as high power–high interest and revise the engage…" at bounding box center [205, 187] width 0 height 8
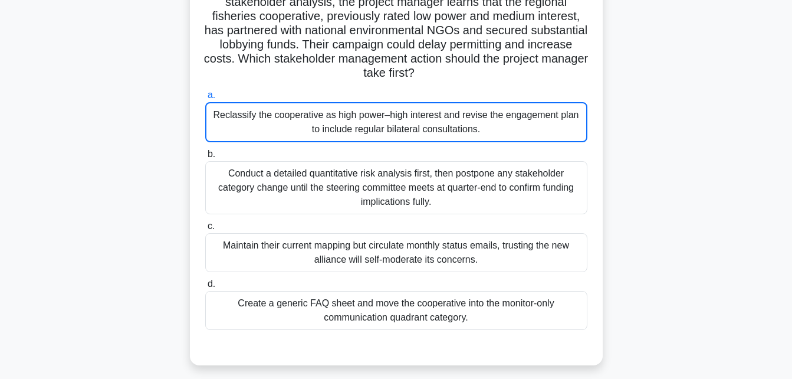
scroll to position [0, 0]
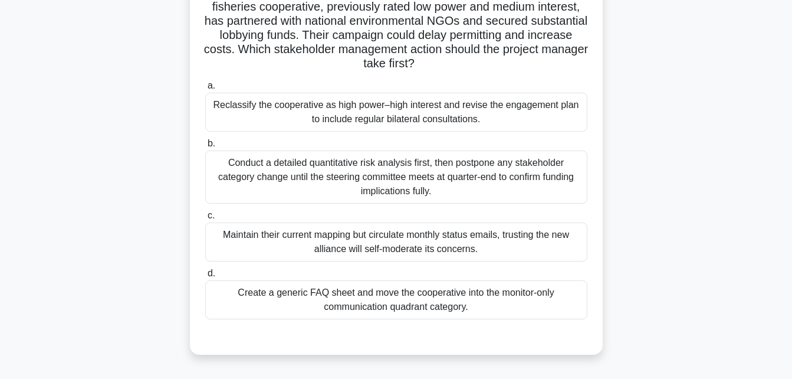
scroll to position [59, 0]
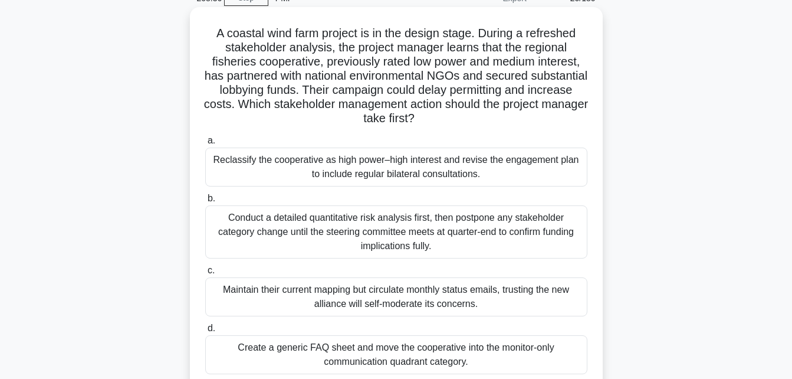
click at [385, 160] on div "Reclassify the cooperative as high power–high interest and revise the engagemen…" at bounding box center [396, 166] width 382 height 39
click at [205, 145] on input "a. Reclassify the cooperative as high power–high interest and revise the engage…" at bounding box center [205, 141] width 0 height 8
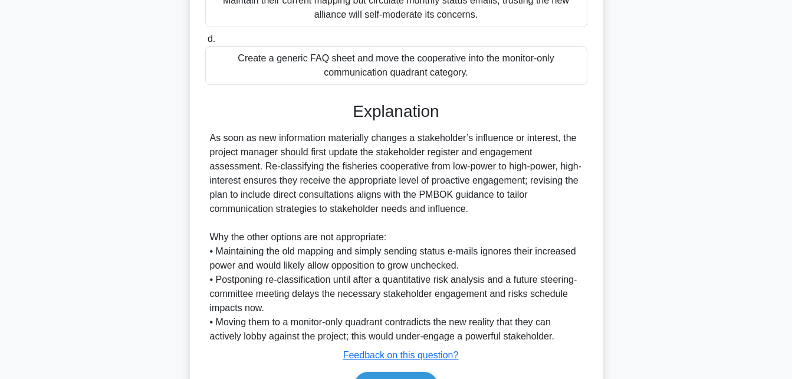
scroll to position [420, 0]
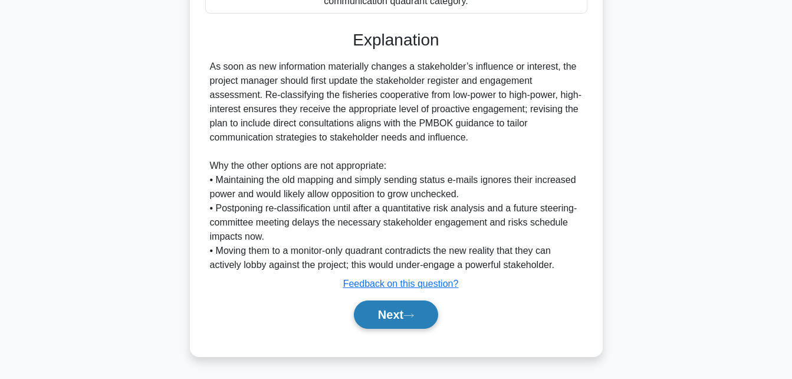
click at [369, 320] on button "Next" at bounding box center [396, 314] width 84 height 28
click at [373, 318] on button "Next" at bounding box center [396, 314] width 84 height 28
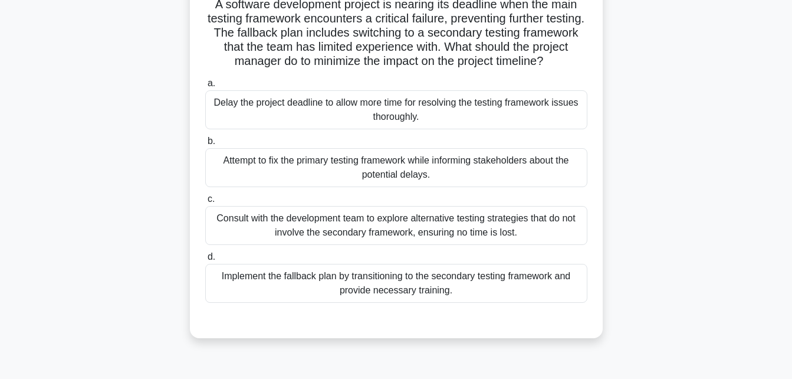
scroll to position [88, 0]
click at [350, 287] on div "Implement the fallback plan by transitioning to the secondary testing framework…" at bounding box center [396, 282] width 382 height 39
click at [205, 260] on input "d. Implement the fallback plan by transitioning to the secondary testing framew…" at bounding box center [205, 256] width 0 height 8
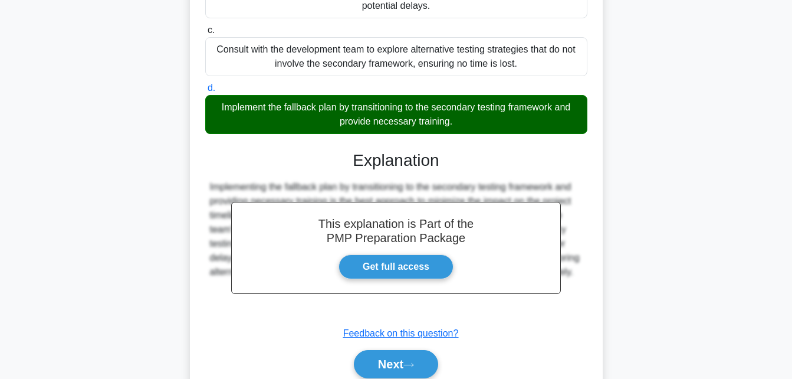
scroll to position [307, 0]
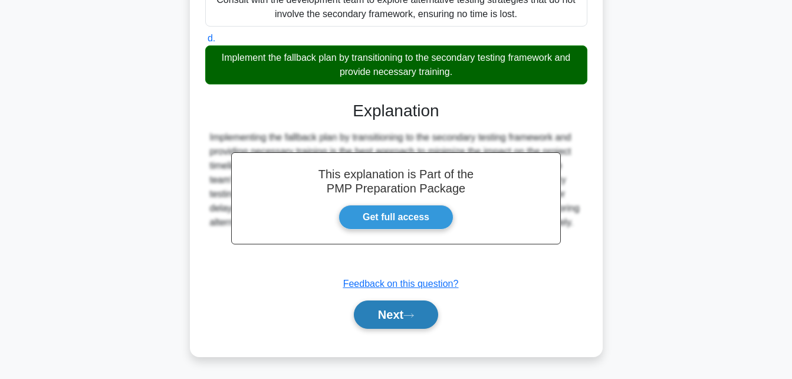
click at [386, 315] on button "Next" at bounding box center [396, 314] width 84 height 28
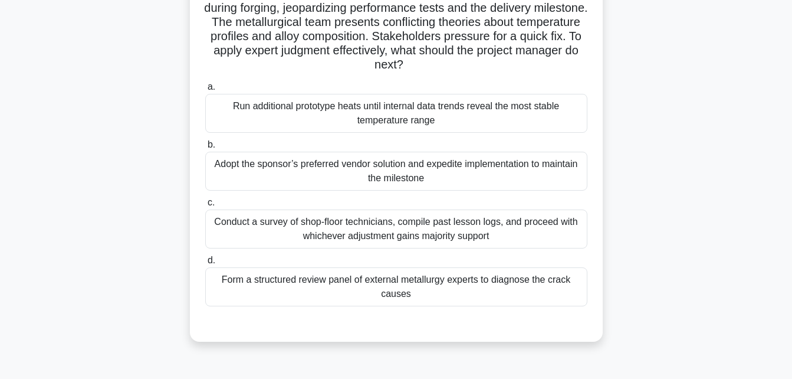
scroll to position [99, 0]
click at [361, 173] on div "Adopt the sponsor’s preferred vendor solution and expedite implementation to ma…" at bounding box center [396, 170] width 382 height 39
click at [205, 148] on input "b. Adopt the sponsor’s preferred vendor solution and expedite implementation to…" at bounding box center [205, 144] width 0 height 8
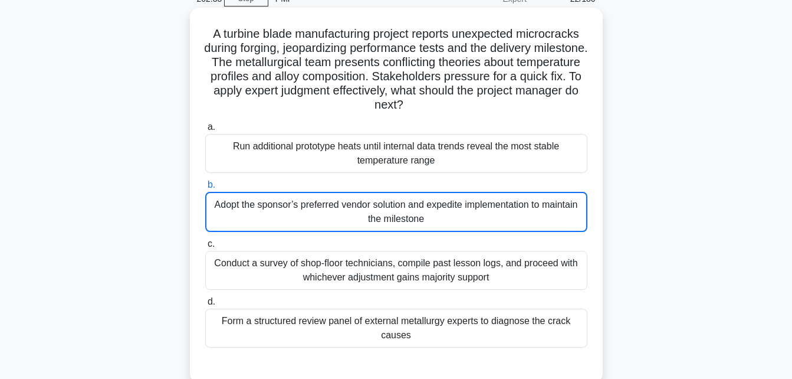
scroll to position [59, 0]
click at [372, 323] on div "Form a structured review panel of external metallurgy experts to diagnose the c…" at bounding box center [396, 327] width 382 height 39
click at [205, 305] on input "d. Form a structured review panel of external metallurgy experts to diagnose th…" at bounding box center [205, 301] width 0 height 8
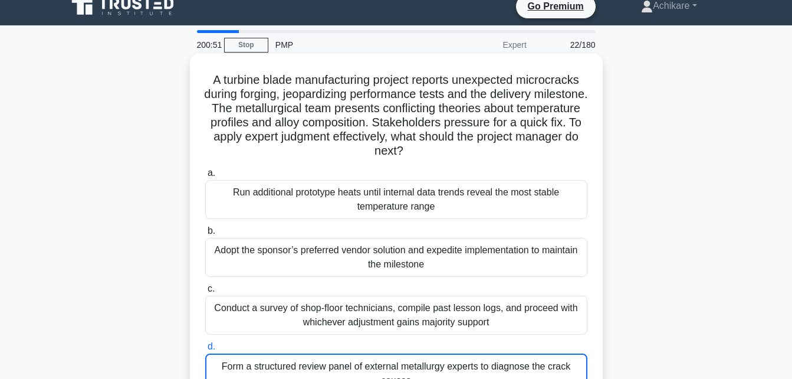
scroll to position [0, 0]
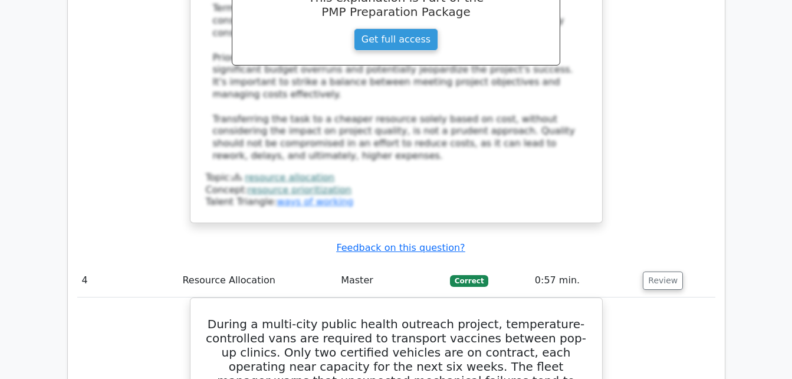
scroll to position [2569, 0]
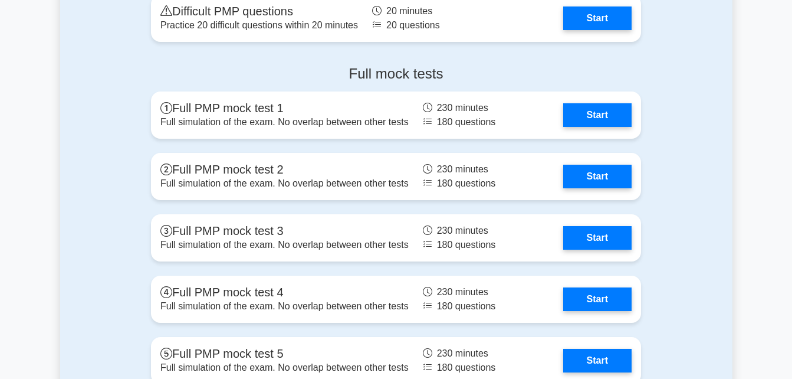
scroll to position [4041, 0]
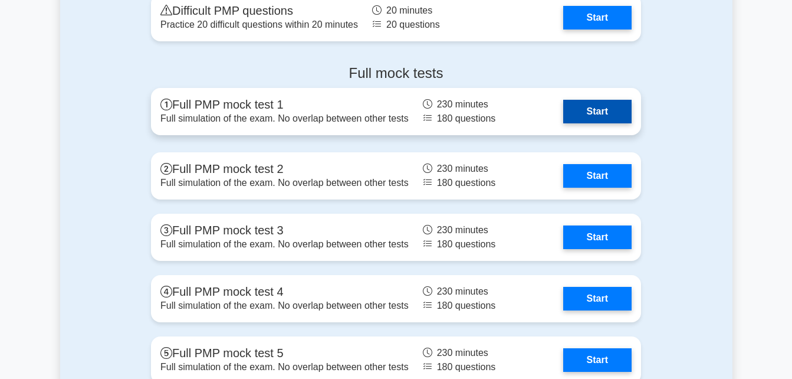
click at [592, 112] on link "Start" at bounding box center [597, 112] width 68 height 24
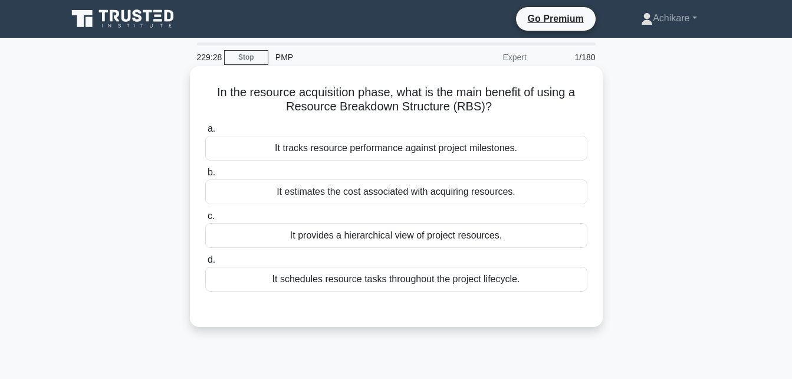
click at [445, 240] on div "It provides a hierarchical view of project resources." at bounding box center [396, 235] width 382 height 25
click at [205, 220] on input "c. It provides a hierarchical view of project resources." at bounding box center [205, 216] width 0 height 8
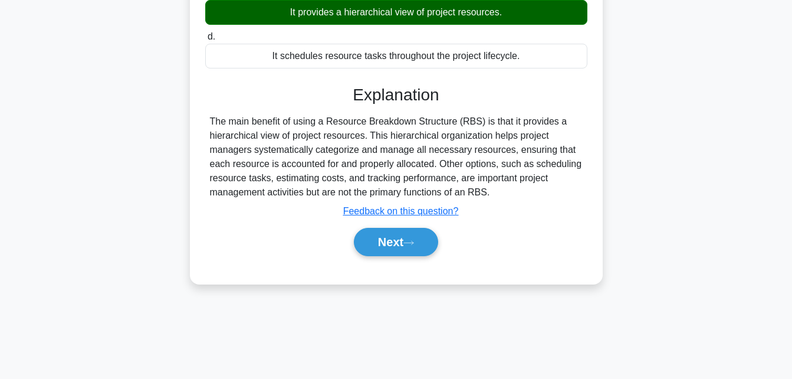
scroll to position [258, 0]
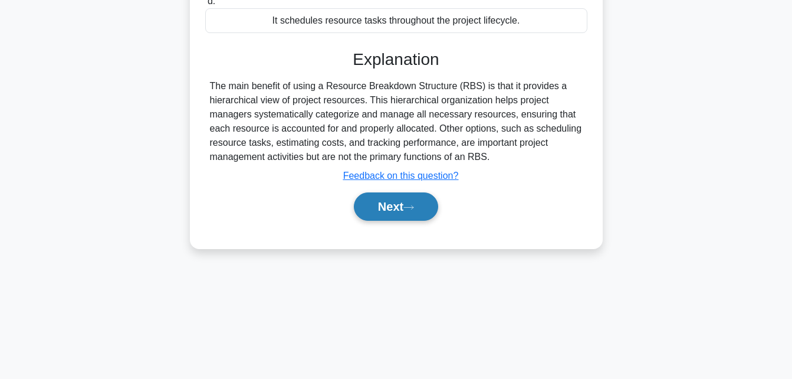
click at [378, 206] on button "Next" at bounding box center [396, 206] width 84 height 28
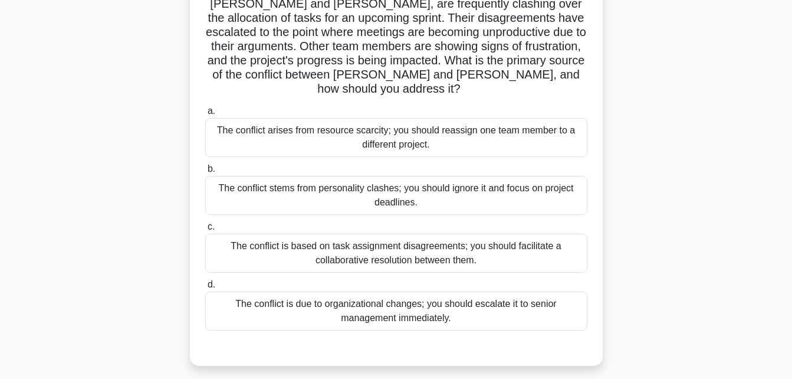
scroll to position [104, 0]
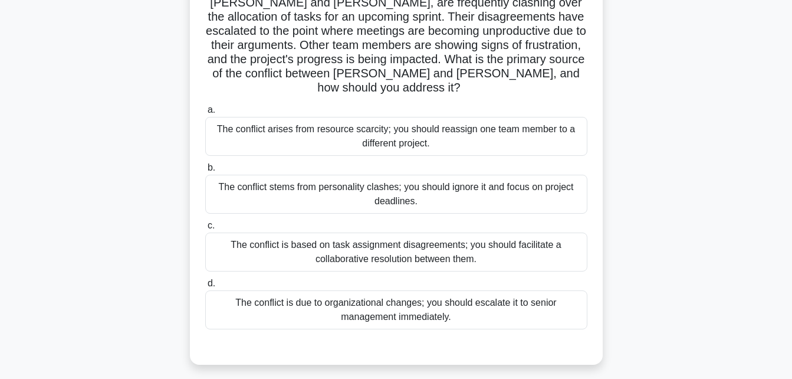
click at [365, 238] on div "The conflict is based on task assignment disagreements; you should facilitate a…" at bounding box center [396, 251] width 382 height 39
click at [205, 229] on input "c. The conflict is based on task assignment disagreements; you should facilitat…" at bounding box center [205, 226] width 0 height 8
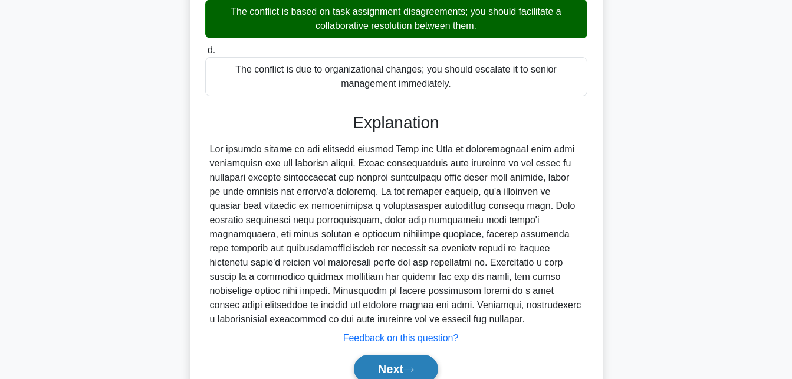
scroll to position [337, 0]
click at [382, 354] on button "Next" at bounding box center [396, 368] width 84 height 28
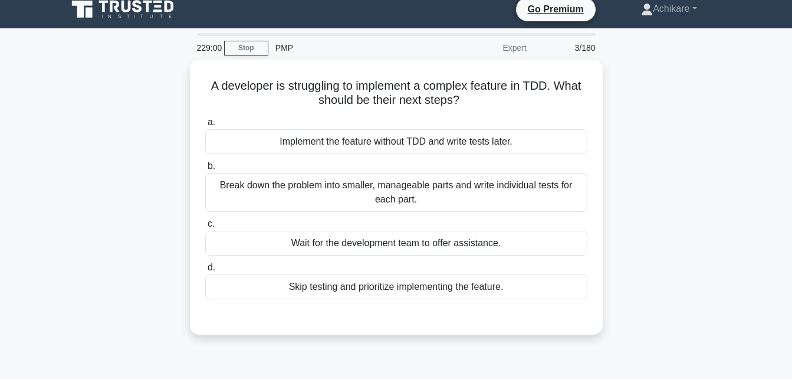
scroll to position [9, 0]
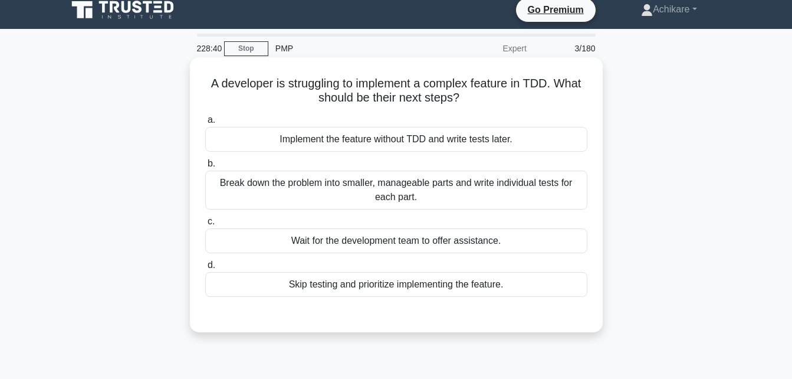
click at [417, 191] on div "Break down the problem into smaller, manageable parts and write individual test…" at bounding box center [396, 189] width 382 height 39
click at [205, 168] on input "b. Break down the problem into smaller, manageable parts and write individual t…" at bounding box center [205, 164] width 0 height 8
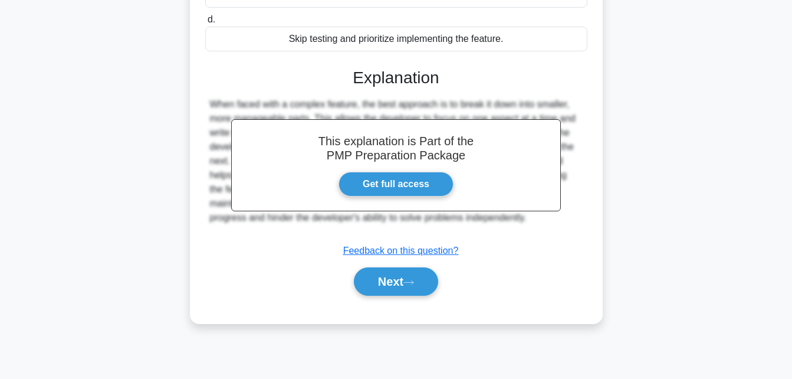
scroll to position [255, 0]
click at [377, 283] on button "Next" at bounding box center [396, 281] width 84 height 28
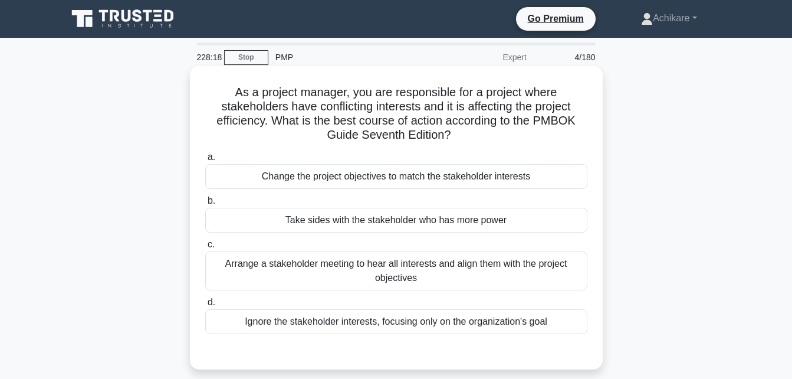
scroll to position [50, 0]
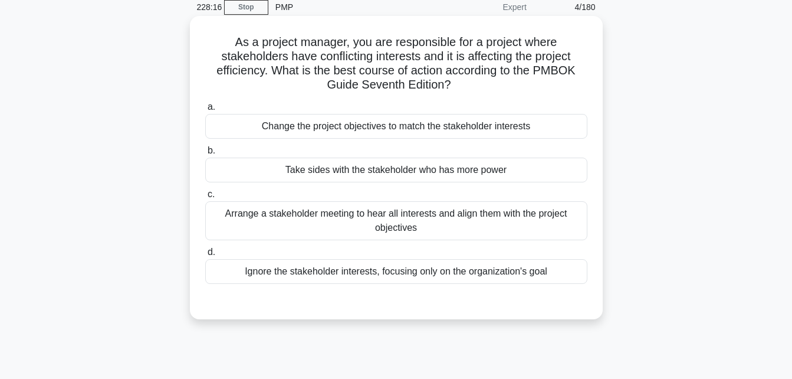
click at [421, 216] on div "Arrange a stakeholder meeting to hear all interests and align them with the pro…" at bounding box center [396, 220] width 382 height 39
click at [205, 198] on input "c. Arrange a stakeholder meeting to hear all interests and align them with the …" at bounding box center [205, 195] width 0 height 8
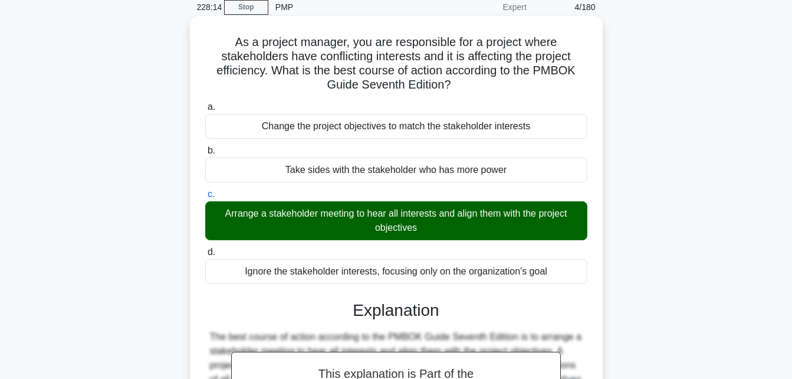
scroll to position [258, 0]
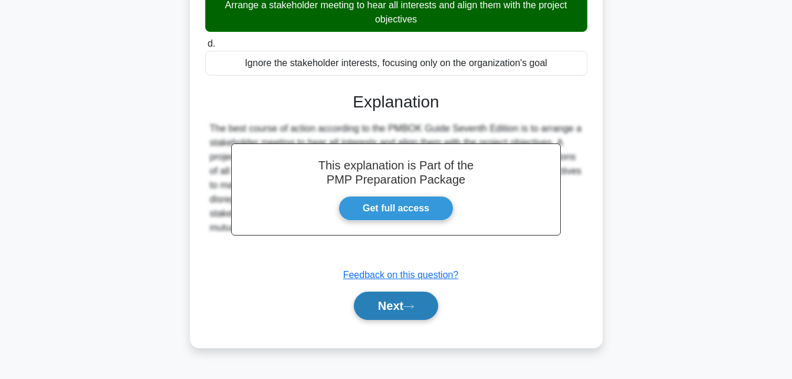
click at [393, 299] on button "Next" at bounding box center [396, 305] width 84 height 28
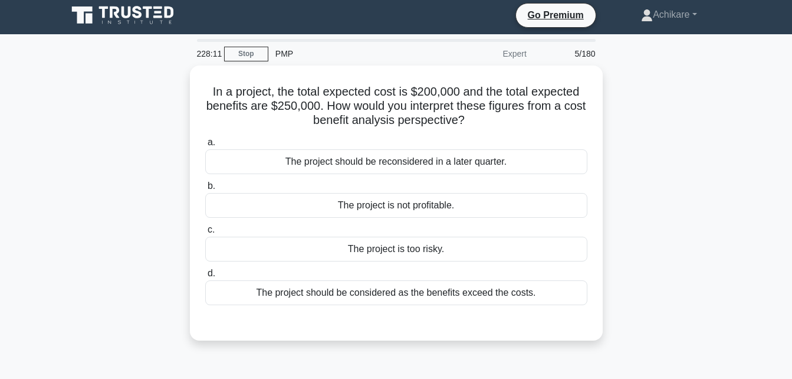
scroll to position [0, 0]
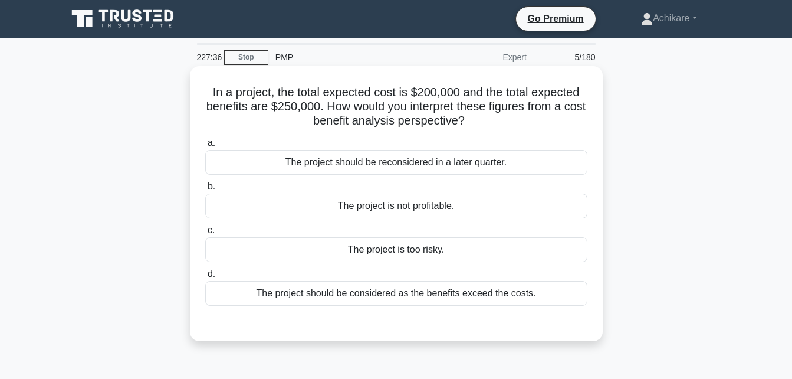
click at [402, 294] on div "The project should be considered as the benefits exceed the costs." at bounding box center [396, 293] width 382 height 25
click at [205, 278] on input "d. The project should be considered as the benefits exceed the costs." at bounding box center [205, 274] width 0 height 8
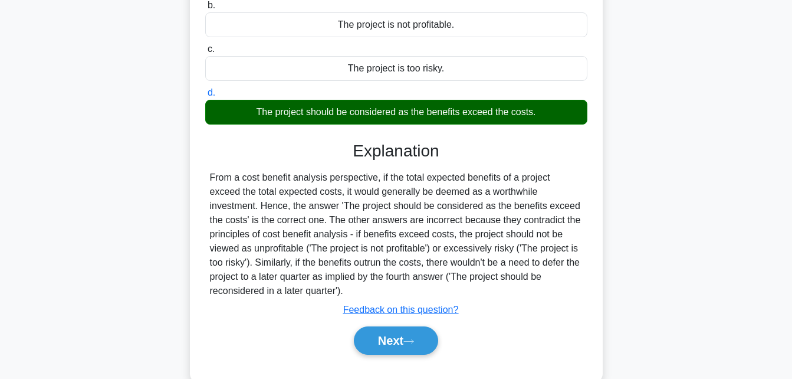
scroll to position [258, 0]
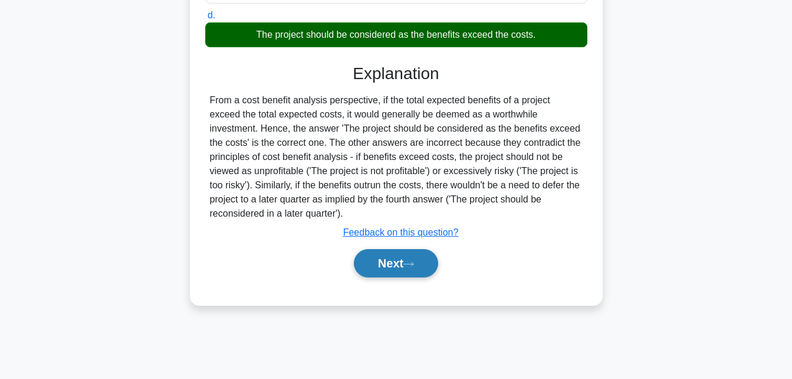
click at [393, 267] on button "Next" at bounding box center [396, 263] width 84 height 28
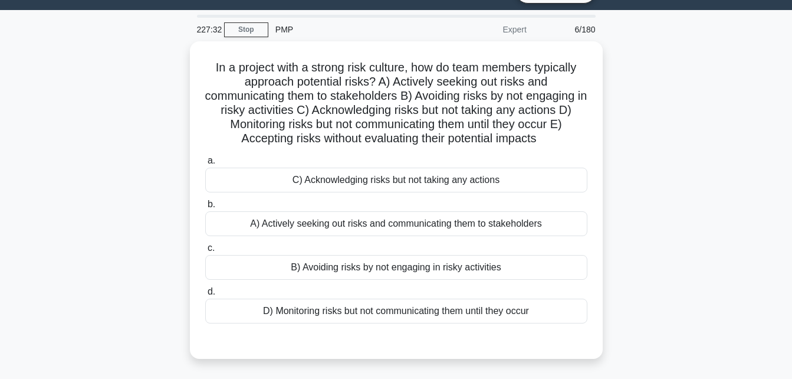
scroll to position [27, 0]
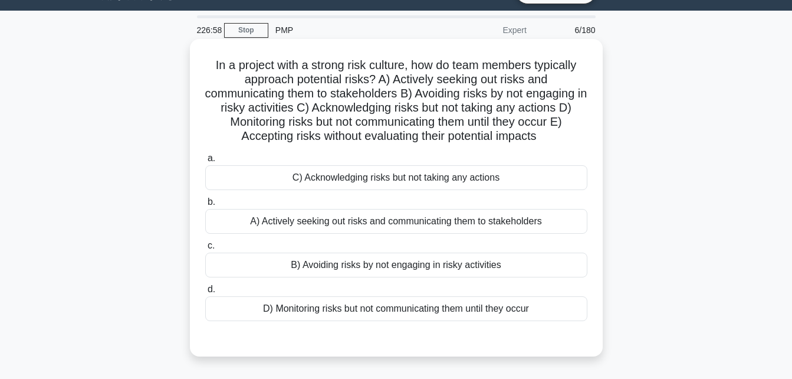
click at [342, 228] on div "A) Actively seeking out risks and communicating them to stakeholders" at bounding box center [396, 221] width 382 height 25
click at [205, 206] on input "b. A) Actively seeking out risks and communicating them to stakeholders" at bounding box center [205, 202] width 0 height 8
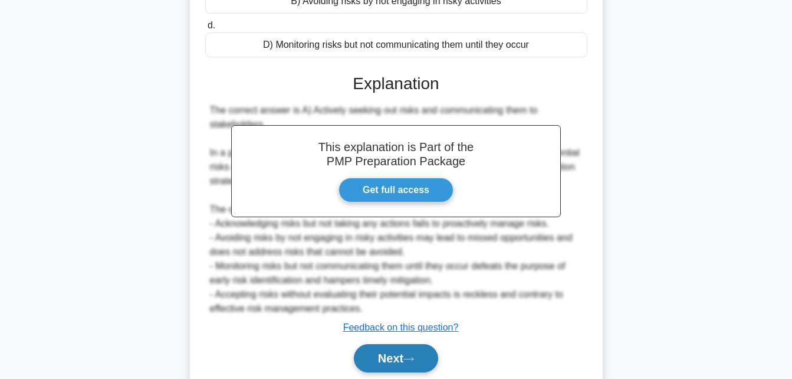
scroll to position [291, 0]
click at [385, 352] on button "Next" at bounding box center [396, 357] width 84 height 28
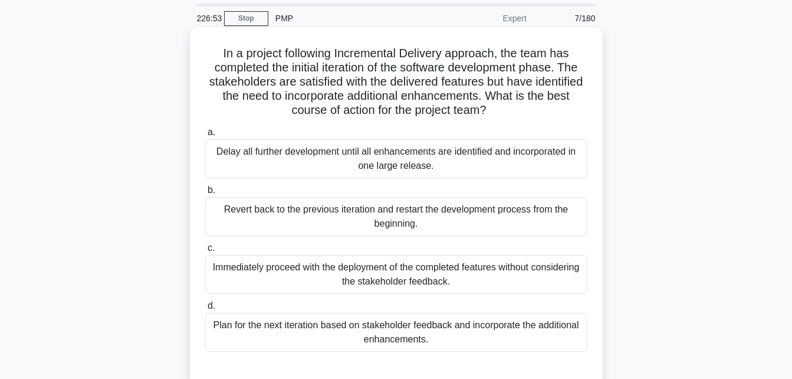
scroll to position [38, 0]
click at [430, 334] on div "Plan for the next iteration based on stakeholder feedback and incorporate the a…" at bounding box center [396, 332] width 382 height 39
click at [205, 310] on input "d. Plan for the next iteration based on stakeholder feedback and incorporate th…" at bounding box center [205, 307] width 0 height 8
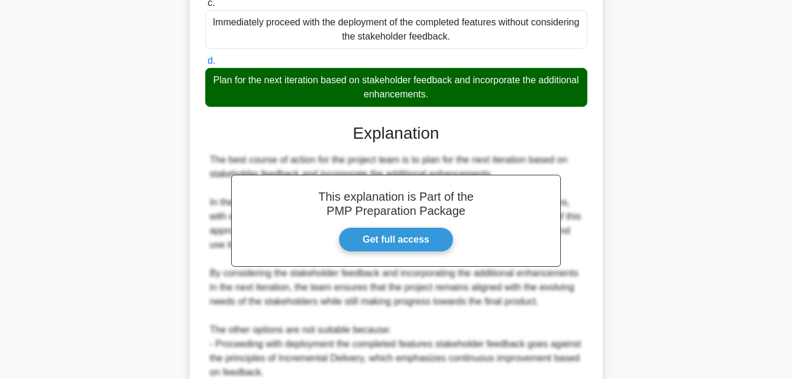
scroll to position [477, 0]
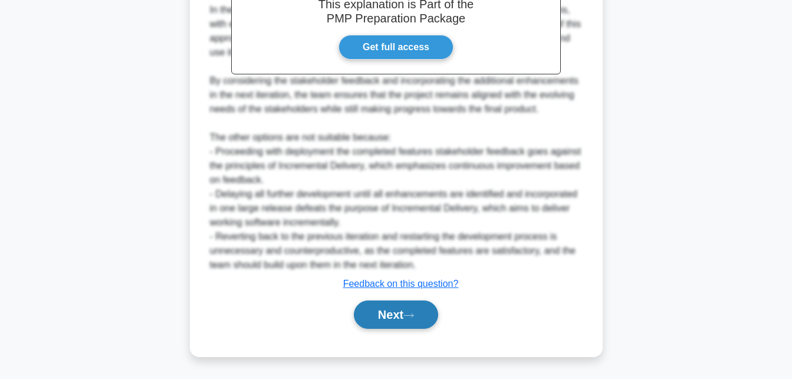
click at [391, 310] on button "Next" at bounding box center [396, 314] width 84 height 28
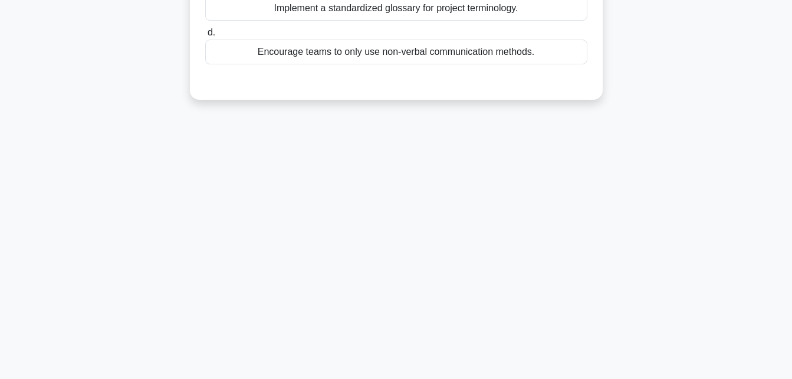
scroll to position [0, 0]
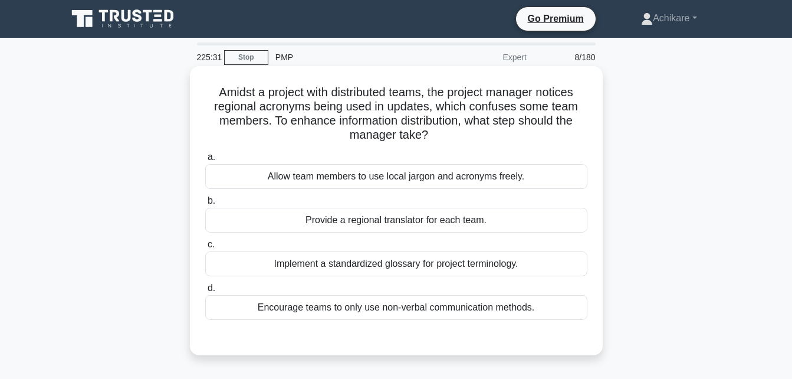
click at [370, 263] on div "Implement a standardized glossary for project terminology." at bounding box center [396, 263] width 382 height 25
click at [205, 248] on input "c. Implement a standardized glossary for project terminology." at bounding box center [205, 245] width 0 height 8
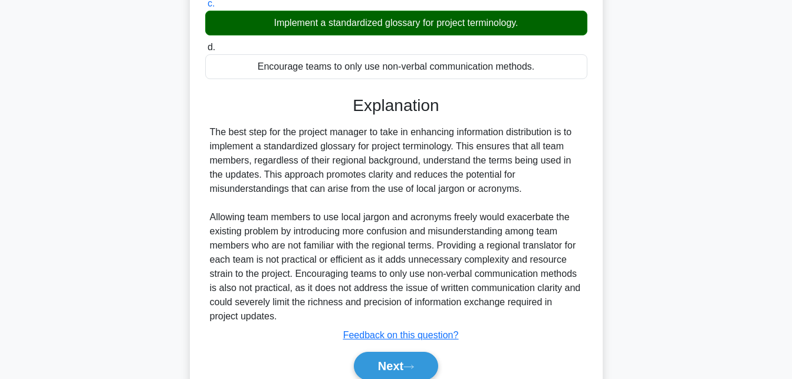
scroll to position [241, 0]
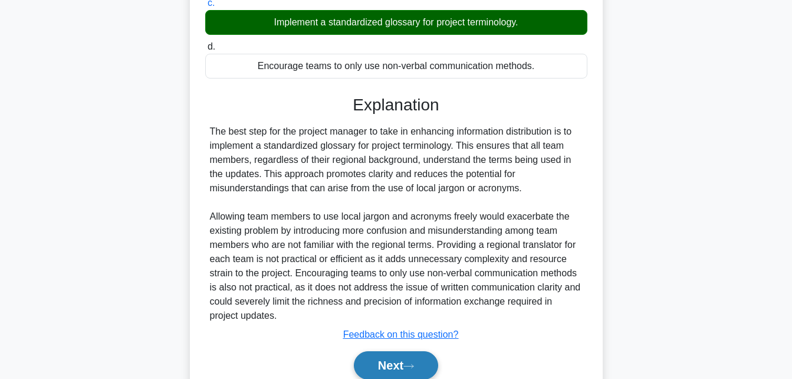
click at [388, 372] on button "Next" at bounding box center [396, 365] width 84 height 28
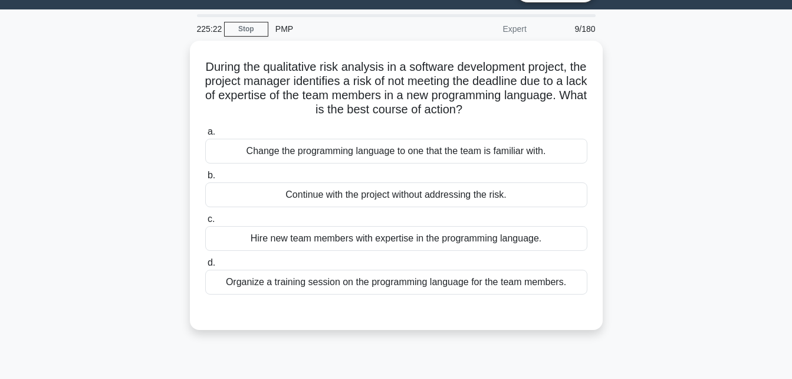
scroll to position [28, 0]
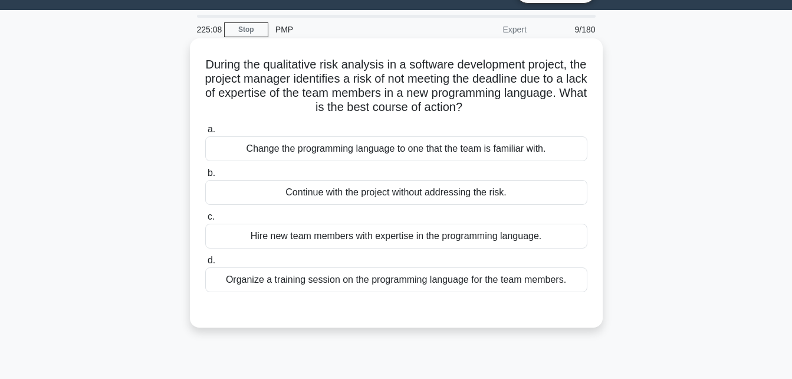
click at [355, 284] on div "Organize a training session on the programming language for the team members." at bounding box center [396, 279] width 382 height 25
click at [205, 264] on input "d. Organize a training session on the programming language for the team members." at bounding box center [205, 261] width 0 height 8
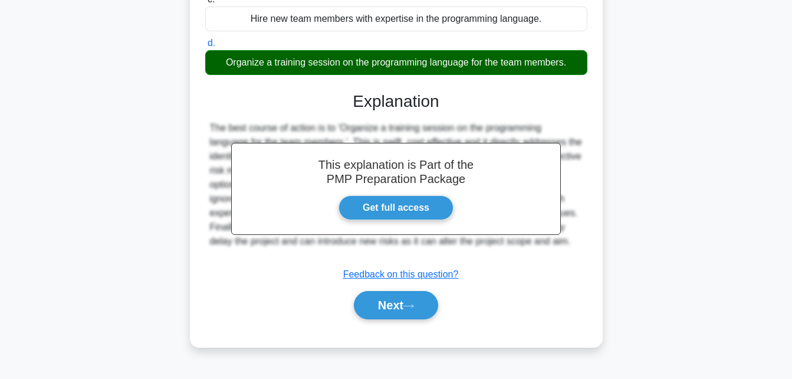
scroll to position [258, 0]
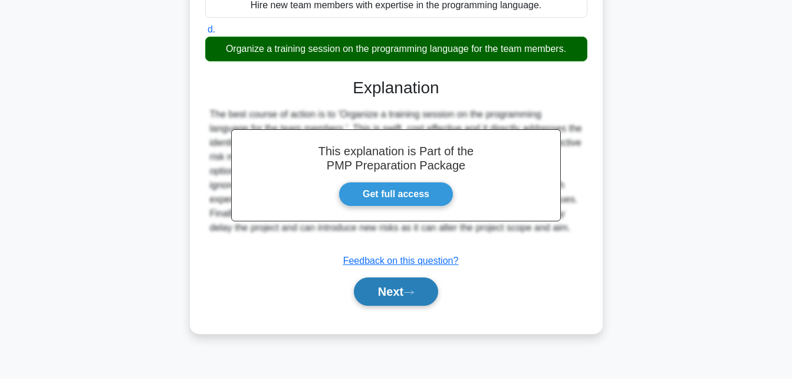
click at [366, 290] on button "Next" at bounding box center [396, 291] width 84 height 28
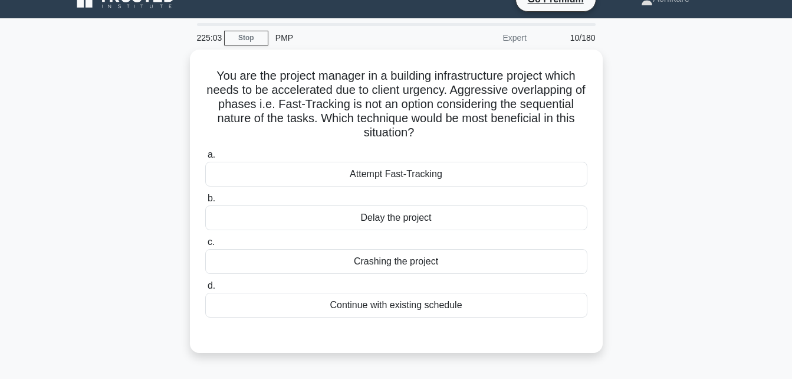
scroll to position [0, 0]
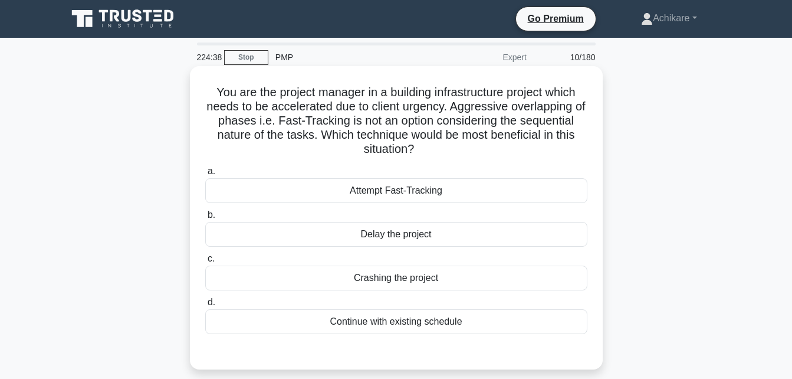
click at [386, 288] on div "Crashing the project" at bounding box center [396, 277] width 382 height 25
click at [205, 263] on input "c. Crashing the project" at bounding box center [205, 259] width 0 height 8
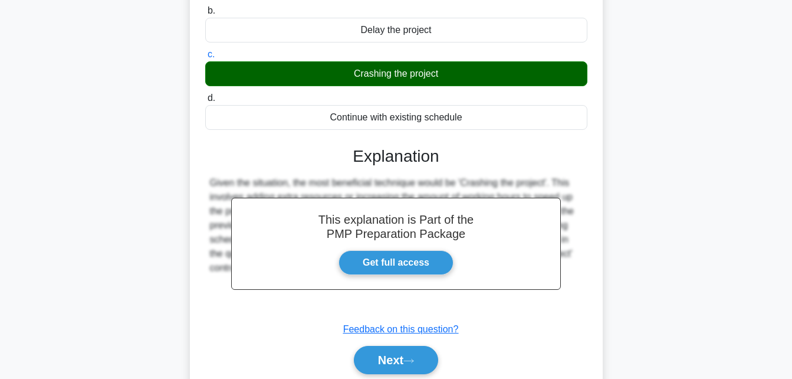
scroll to position [258, 0]
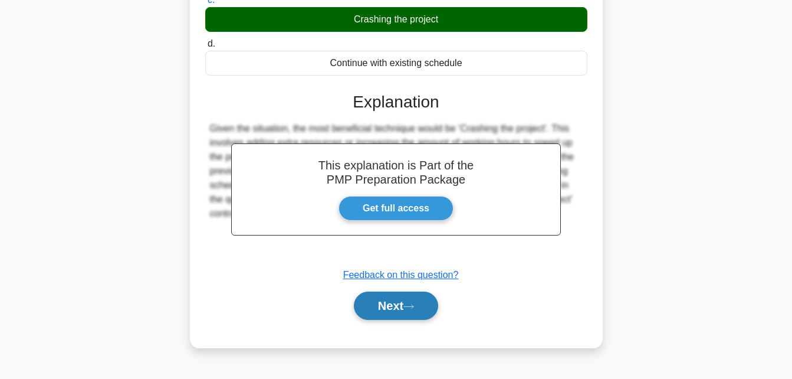
click at [380, 304] on button "Next" at bounding box center [396, 305] width 84 height 28
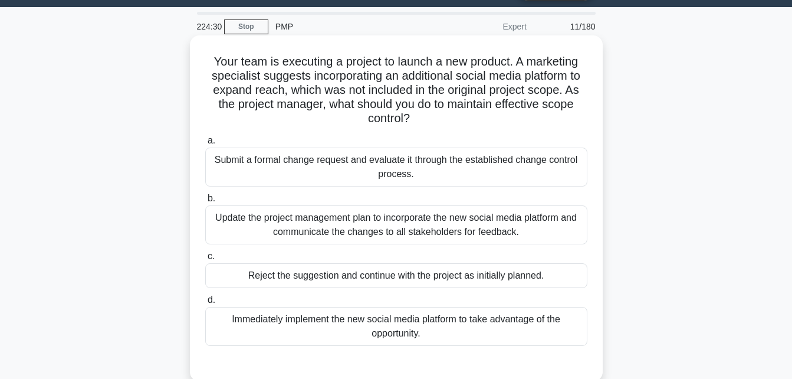
scroll to position [31, 0]
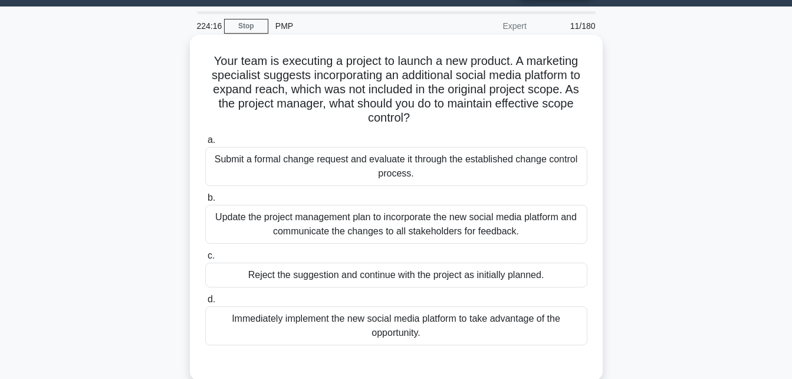
click at [395, 167] on div "Submit a formal change request and evaluate it through the established change c…" at bounding box center [396, 166] width 382 height 39
click at [205, 144] on input "a. Submit a formal change request and evaluate it through the established chang…" at bounding box center [205, 140] width 0 height 8
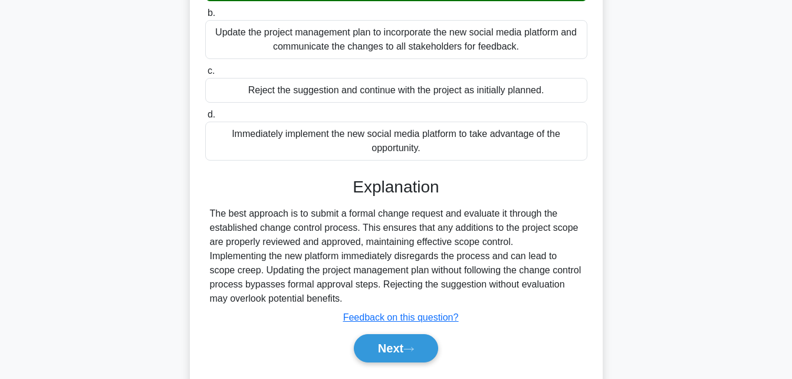
scroll to position [218, 0]
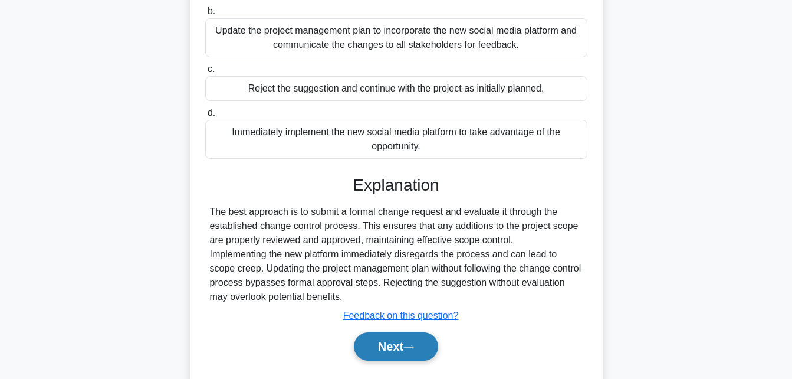
click at [382, 348] on button "Next" at bounding box center [396, 346] width 84 height 28
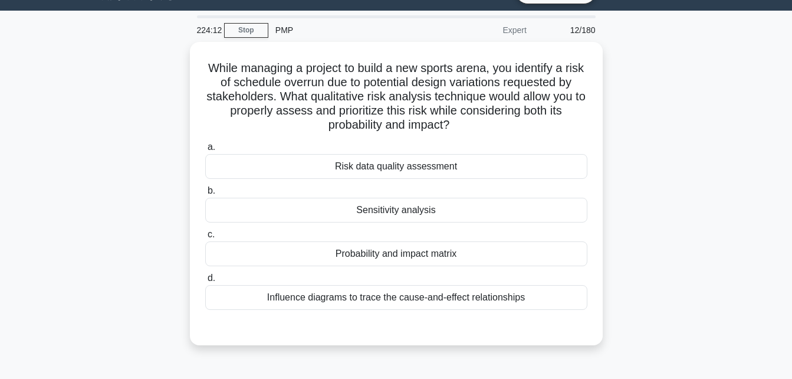
scroll to position [0, 0]
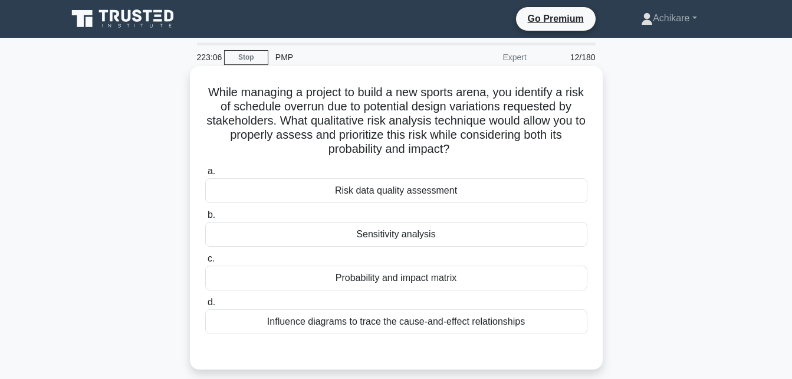
click at [420, 232] on div "Sensitivity analysis" at bounding box center [396, 234] width 382 height 25
click at [205, 219] on input "b. Sensitivity analysis" at bounding box center [205, 215] width 0 height 8
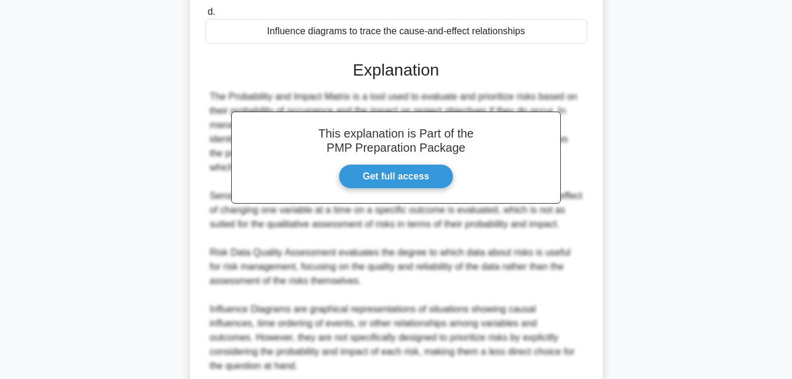
scroll to position [393, 0]
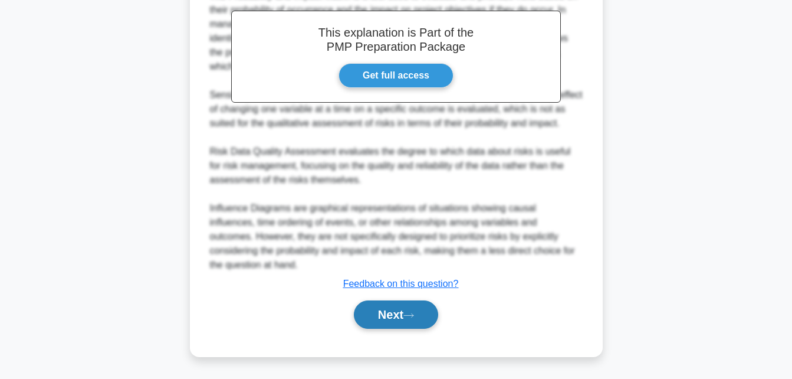
click at [387, 310] on button "Next" at bounding box center [396, 314] width 84 height 28
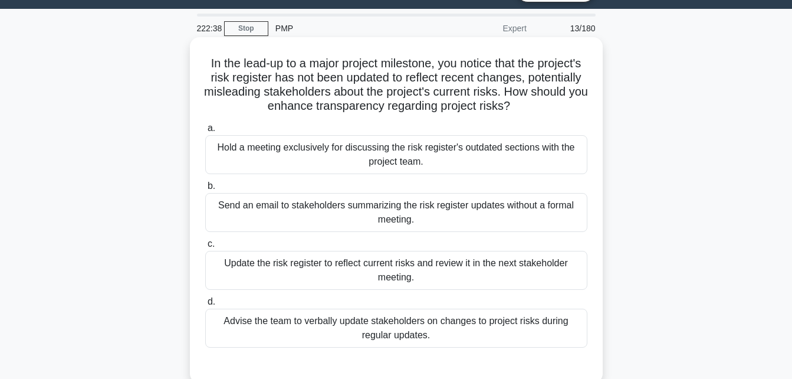
scroll to position [30, 0]
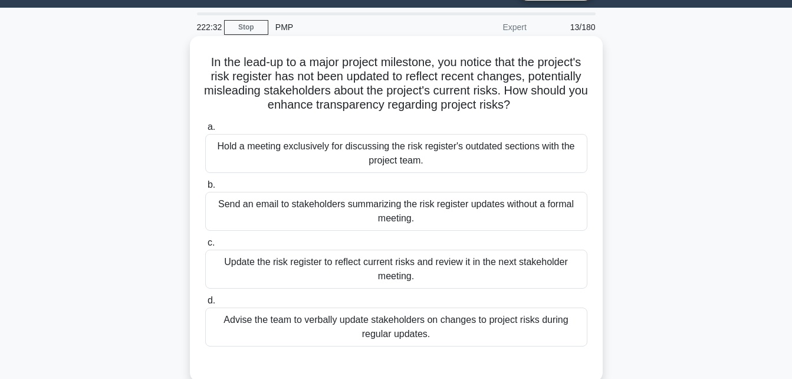
click at [408, 271] on div "Update the risk register to reflect current risks and review it in the next sta…" at bounding box center [396, 269] width 382 height 39
click at [205, 247] on input "c. Update the risk register to reflect current risks and review it in the next …" at bounding box center [205, 243] width 0 height 8
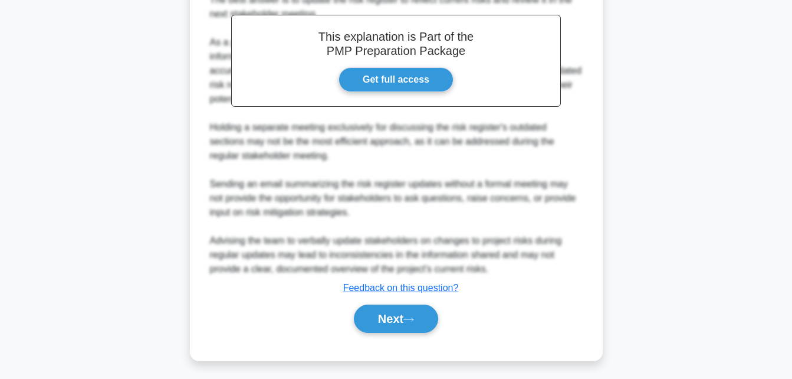
scroll to position [434, 0]
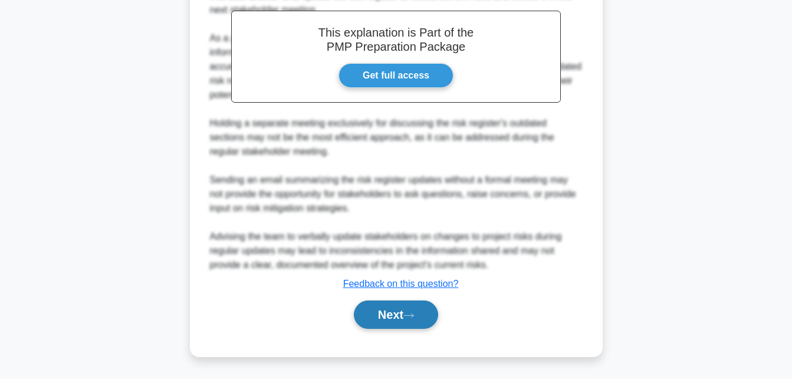
click at [386, 323] on button "Next" at bounding box center [396, 314] width 84 height 28
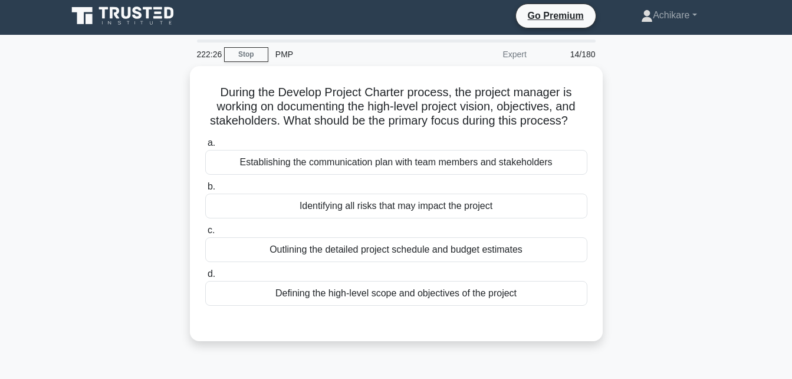
scroll to position [0, 0]
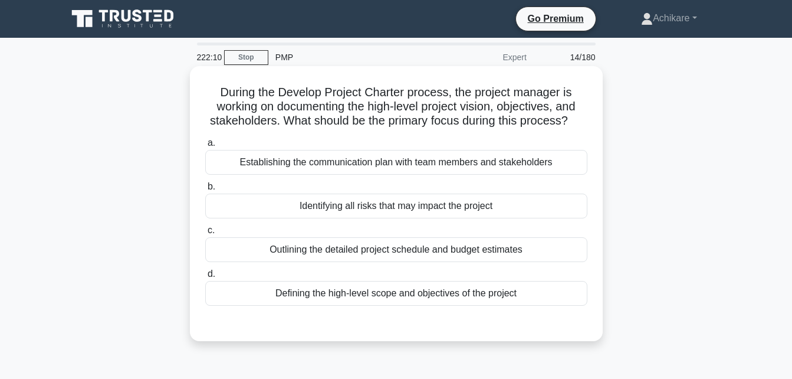
click at [375, 296] on div "Defining the high-level scope and objectives of the project" at bounding box center [396, 293] width 382 height 25
click at [205, 278] on input "d. Defining the high-level scope and objectives of the project" at bounding box center [205, 274] width 0 height 8
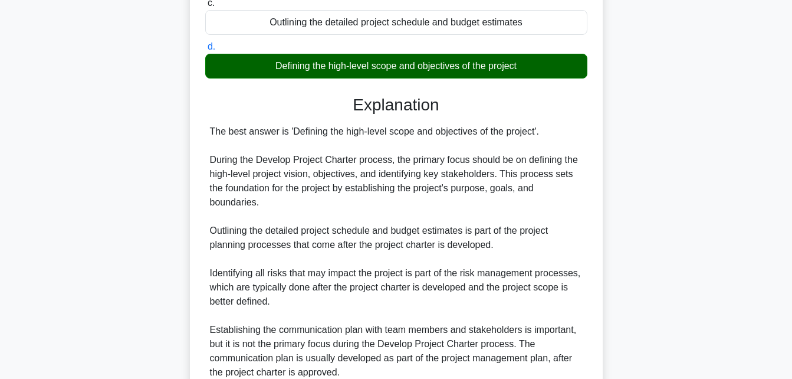
scroll to position [335, 0]
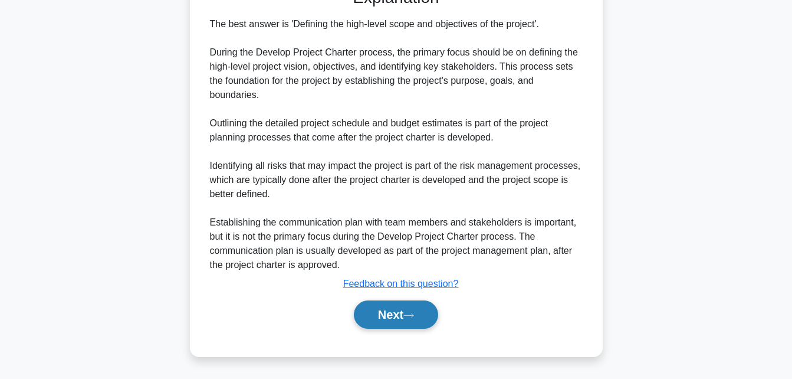
click at [387, 314] on button "Next" at bounding box center [396, 314] width 84 height 28
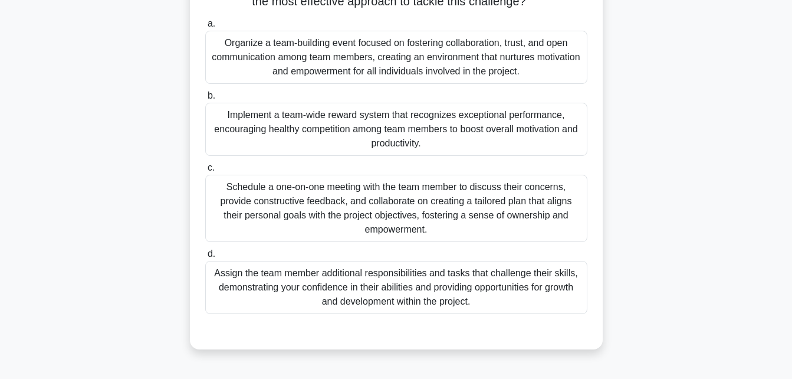
scroll to position [176, 0]
click at [405, 228] on div "Schedule a one-on-one meeting with the team member to discuss their concerns, p…" at bounding box center [396, 207] width 382 height 67
click at [205, 171] on input "c. Schedule a one-on-one meeting with the team member to discuss their concerns…" at bounding box center [205, 167] width 0 height 8
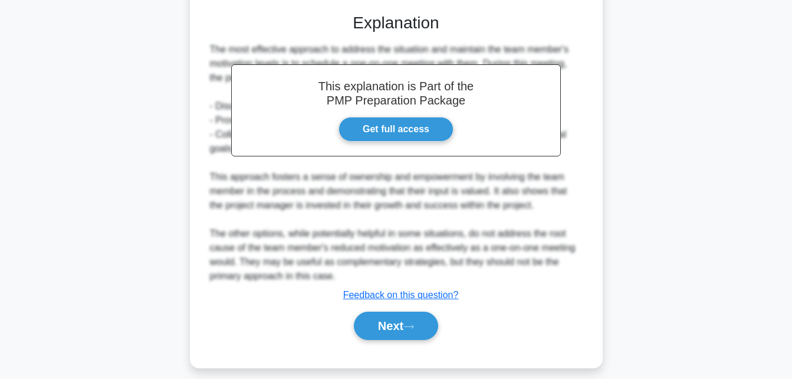
scroll to position [494, 0]
click at [379, 339] on button "Next" at bounding box center [396, 325] width 84 height 28
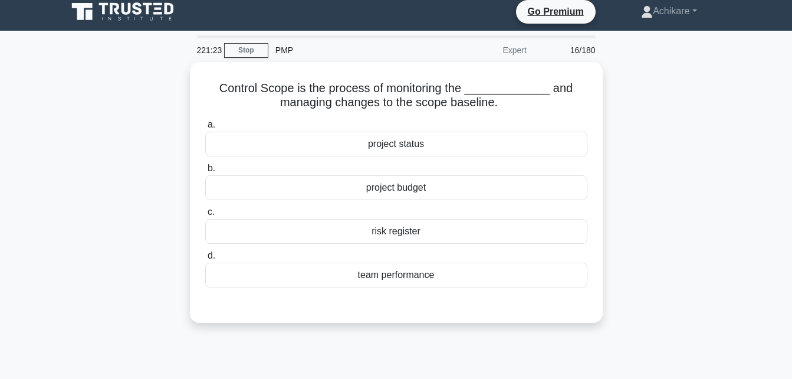
scroll to position [0, 0]
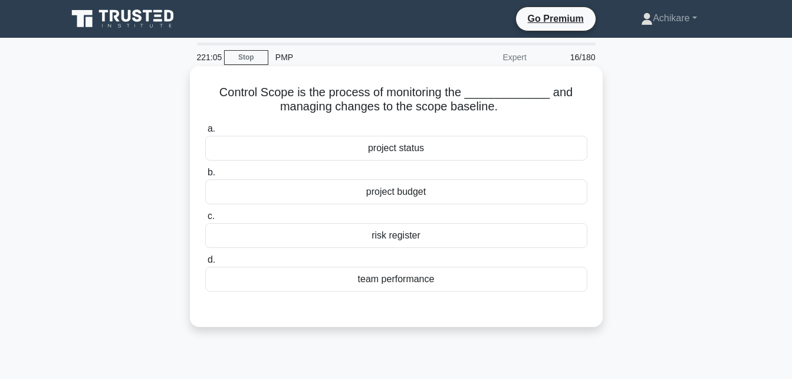
click at [418, 147] on div "project status" at bounding box center [396, 148] width 382 height 25
click at [205, 133] on input "a. project status" at bounding box center [205, 129] width 0 height 8
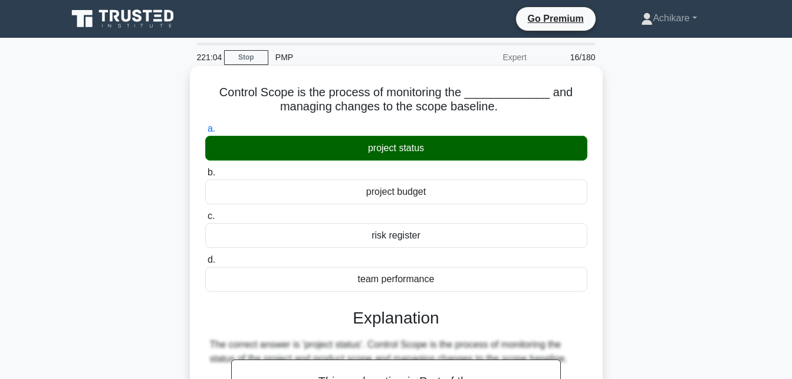
scroll to position [258, 0]
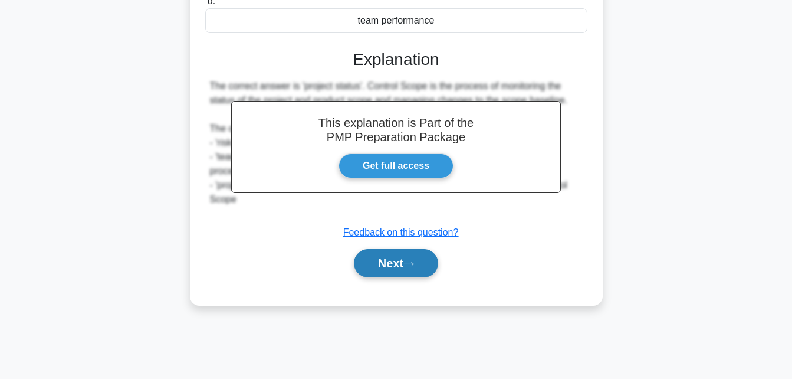
click at [373, 275] on button "Next" at bounding box center [396, 263] width 84 height 28
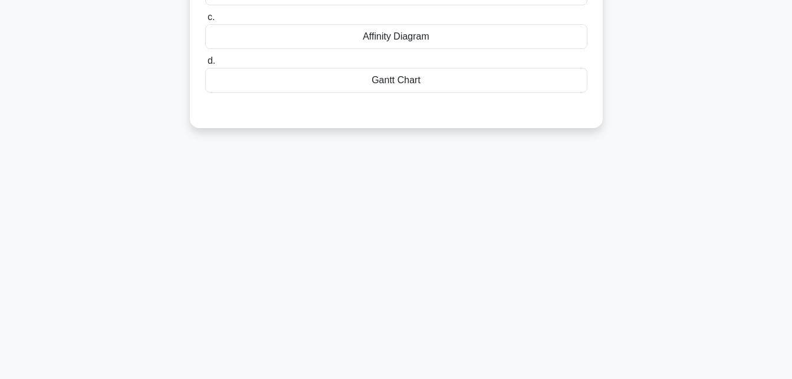
scroll to position [0, 0]
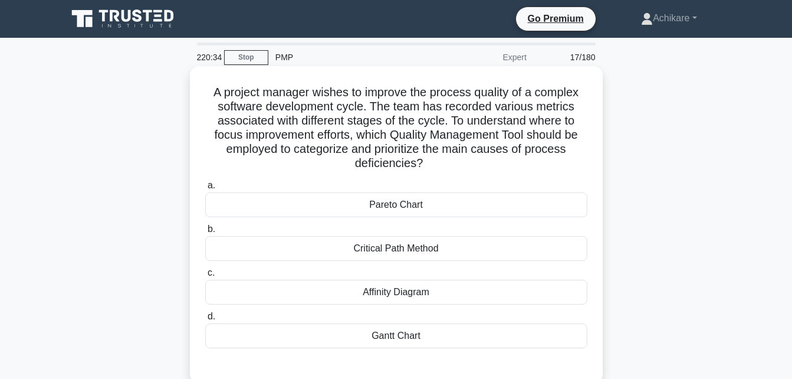
click at [419, 207] on div "Pareto Chart" at bounding box center [396, 204] width 382 height 25
click at [205, 189] on input "a. Pareto Chart" at bounding box center [205, 186] width 0 height 8
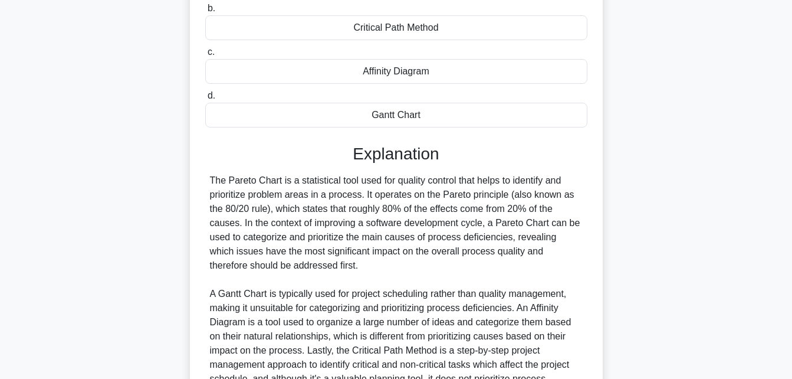
scroll to position [349, 0]
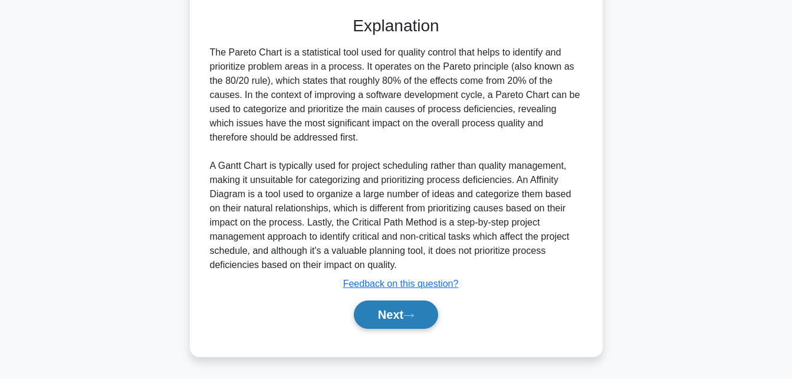
click at [378, 314] on button "Next" at bounding box center [396, 314] width 84 height 28
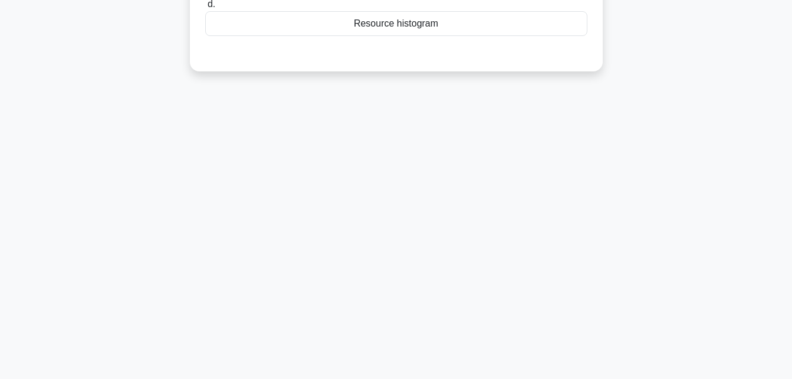
scroll to position [0, 0]
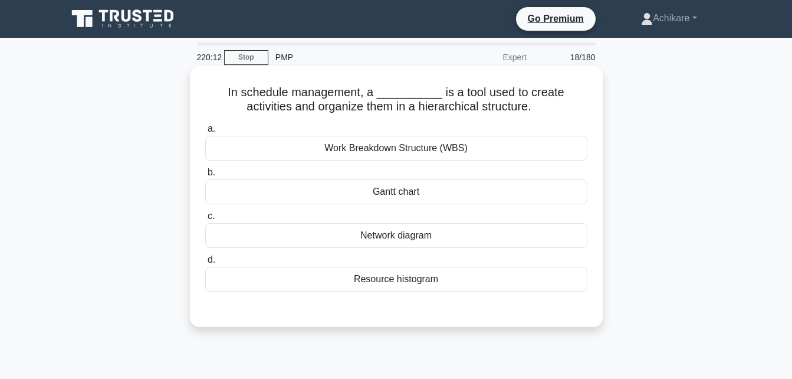
click at [412, 234] on div "Network diagram" at bounding box center [396, 235] width 382 height 25
click at [205, 220] on input "c. Network diagram" at bounding box center [205, 216] width 0 height 8
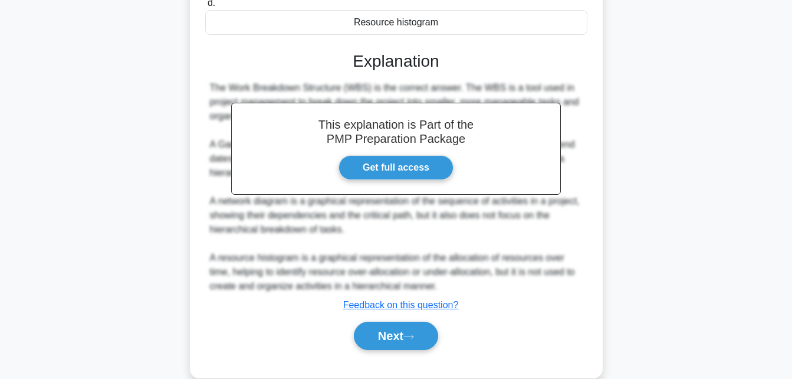
scroll to position [280, 0]
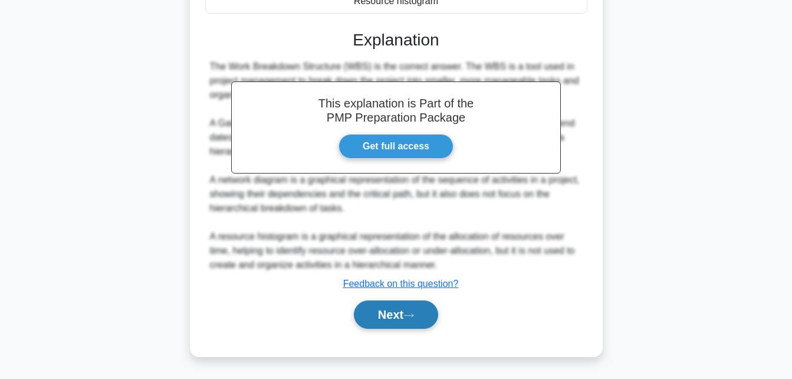
click at [383, 316] on button "Next" at bounding box center [396, 314] width 84 height 28
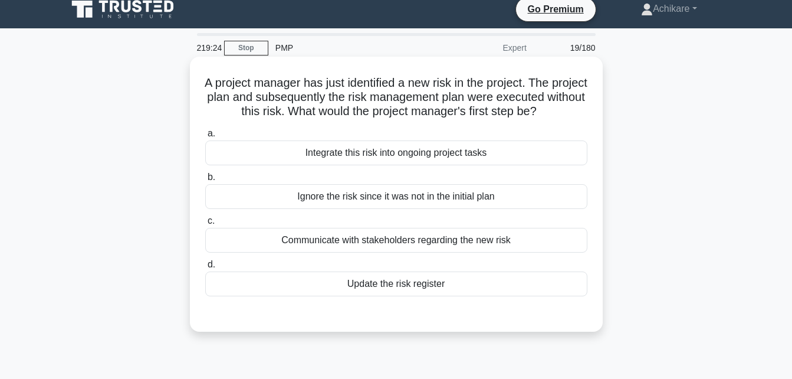
scroll to position [0, 0]
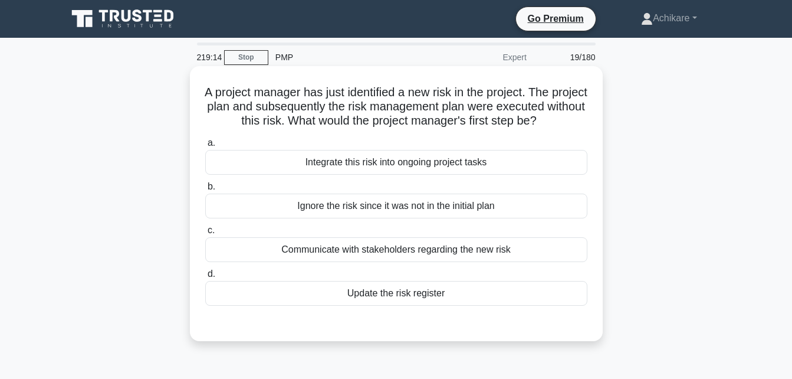
click at [358, 306] on div "Update the risk register" at bounding box center [396, 293] width 382 height 25
click at [205, 278] on input "d. Update the risk register" at bounding box center [205, 274] width 0 height 8
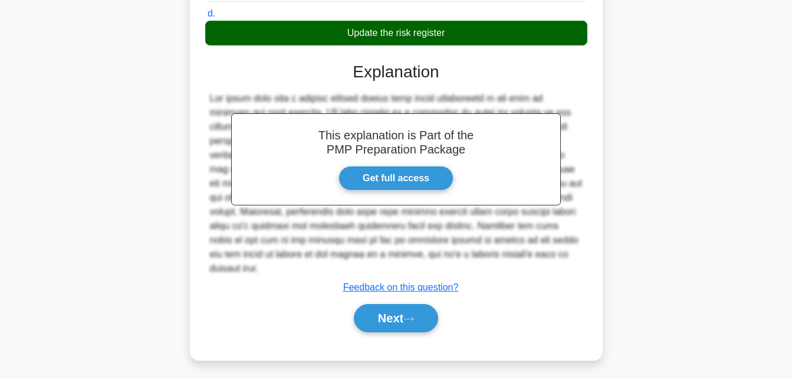
scroll to position [261, 0]
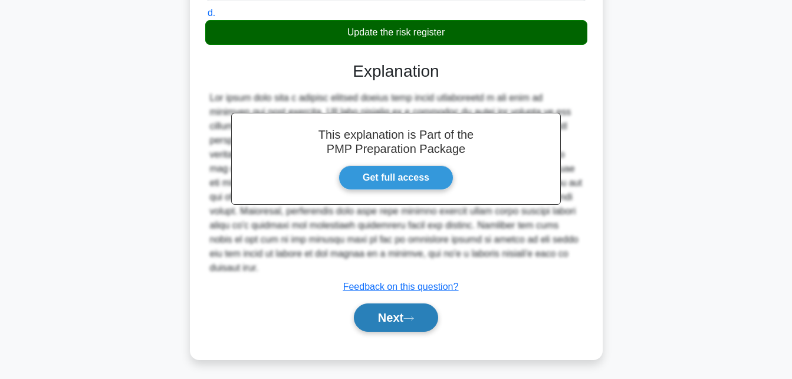
click at [372, 321] on button "Next" at bounding box center [396, 317] width 84 height 28
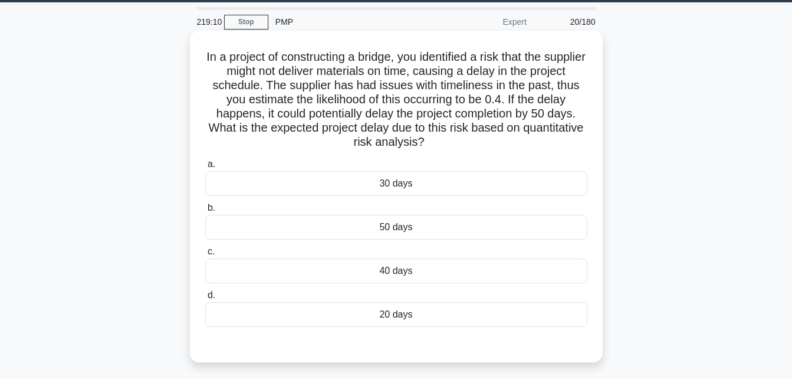
scroll to position [29, 0]
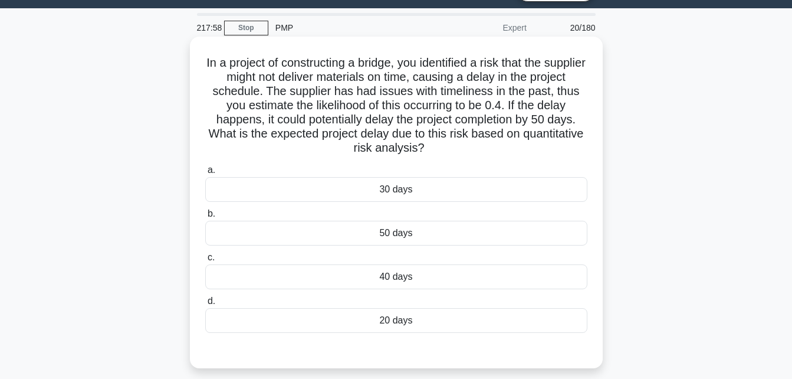
click at [385, 321] on div "20 days" at bounding box center [396, 320] width 382 height 25
click at [205, 305] on input "d. 20 days" at bounding box center [205, 301] width 0 height 8
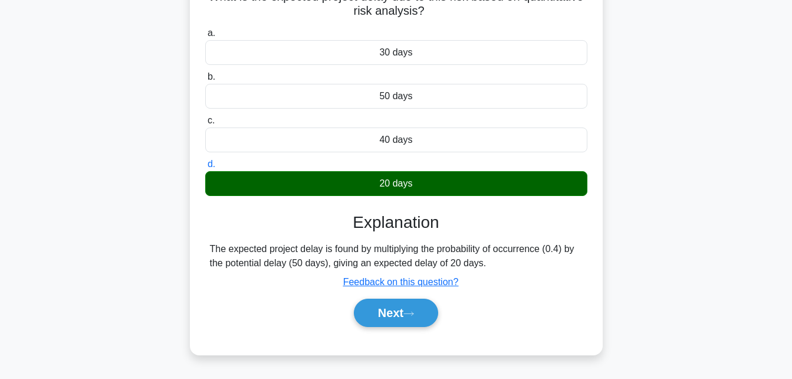
scroll to position [258, 0]
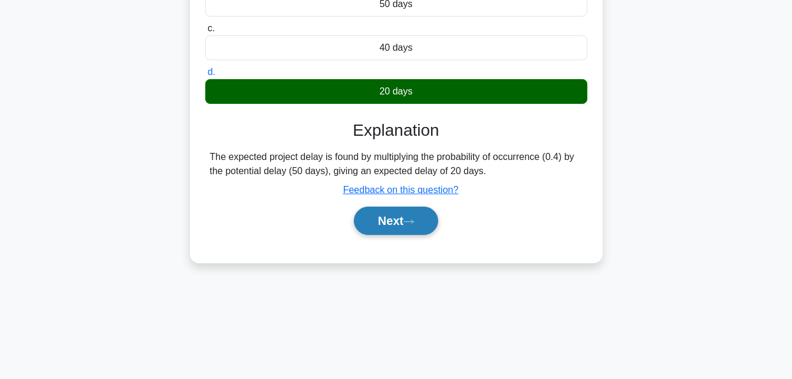
click at [386, 222] on button "Next" at bounding box center [396, 220] width 84 height 28
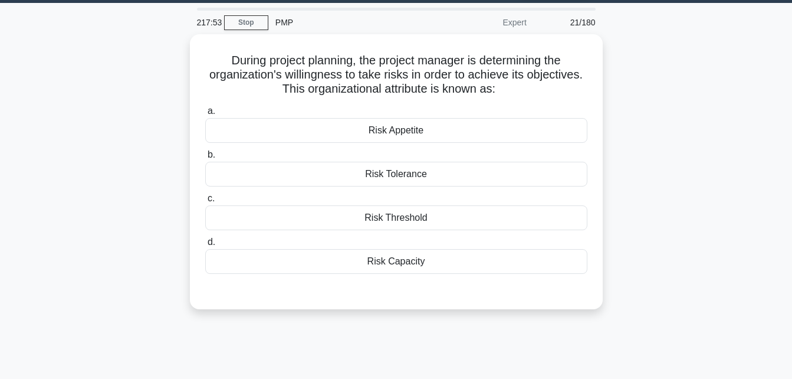
scroll to position [0, 0]
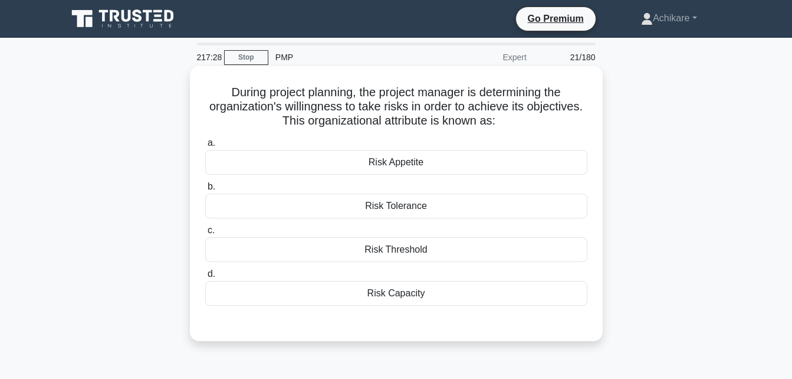
click at [417, 165] on div "Risk Appetite" at bounding box center [396, 162] width 382 height 25
click at [205, 147] on input "a. Risk Appetite" at bounding box center [205, 143] width 0 height 8
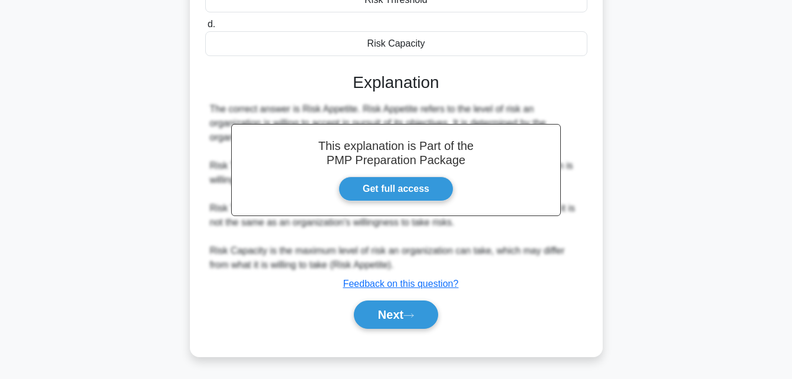
scroll to position [250, 0]
click at [387, 317] on button "Next" at bounding box center [396, 314] width 84 height 28
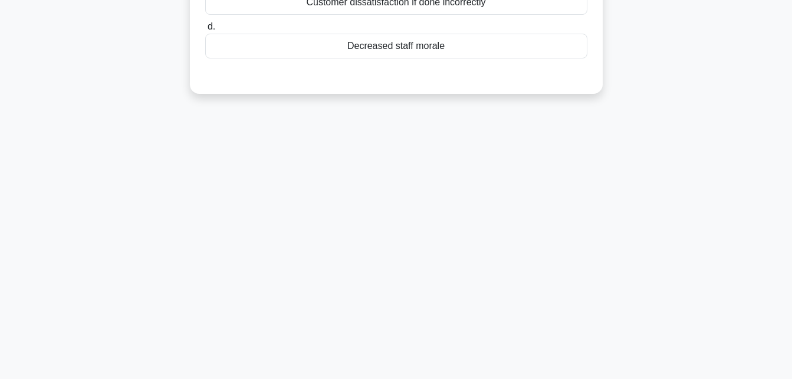
scroll to position [0, 0]
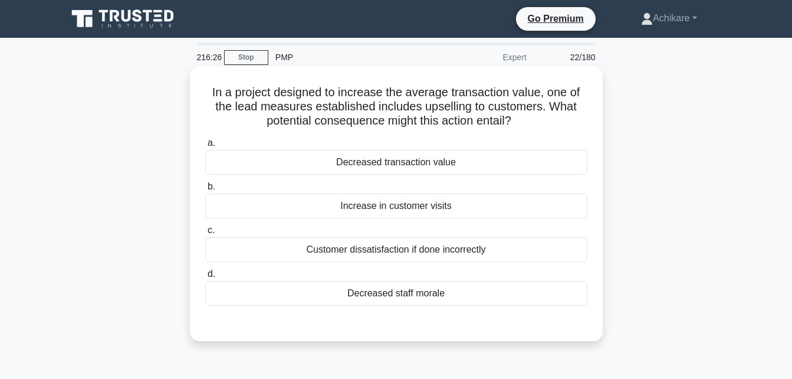
click at [395, 248] on div "Customer dissatisfaction if done incorrectly" at bounding box center [396, 249] width 382 height 25
click at [205, 234] on input "c. Customer dissatisfaction if done incorrectly" at bounding box center [205, 231] width 0 height 8
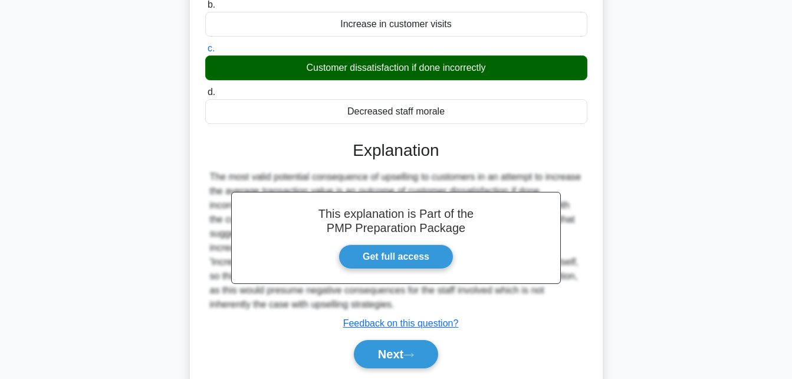
scroll to position [182, 0]
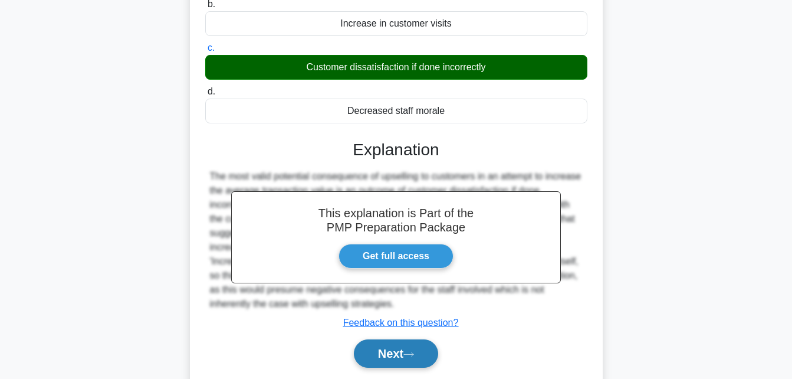
click at [393, 349] on button "Next" at bounding box center [396, 353] width 84 height 28
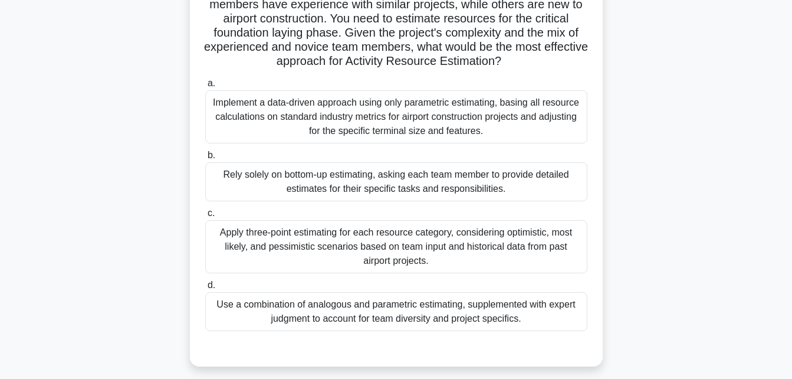
scroll to position [131, 0]
click at [362, 312] on div "Use a combination of analogous and parametric estimating, supplemented with exp…" at bounding box center [396, 310] width 382 height 39
click at [205, 288] on input "d. Use a combination of analogous and parametric estimating, supplemented with …" at bounding box center [205, 285] width 0 height 8
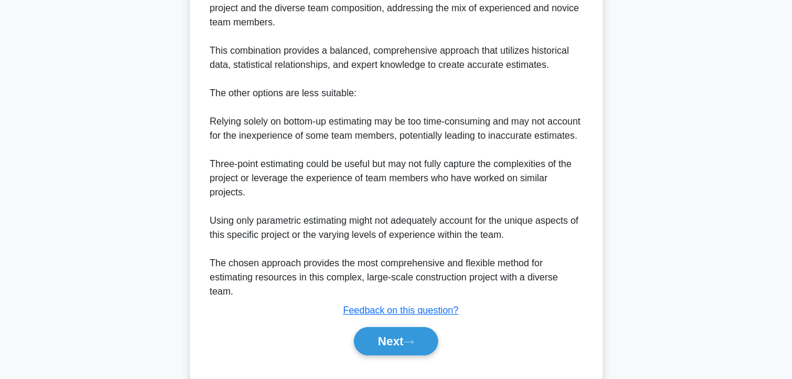
scroll to position [705, 0]
click at [375, 345] on button "Next" at bounding box center [396, 340] width 84 height 28
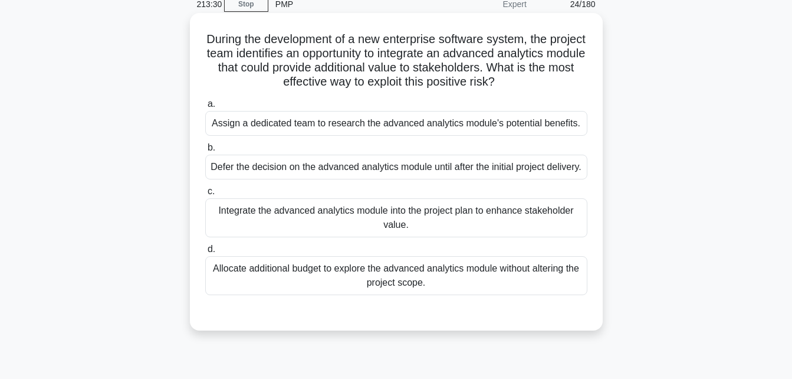
scroll to position [55, 0]
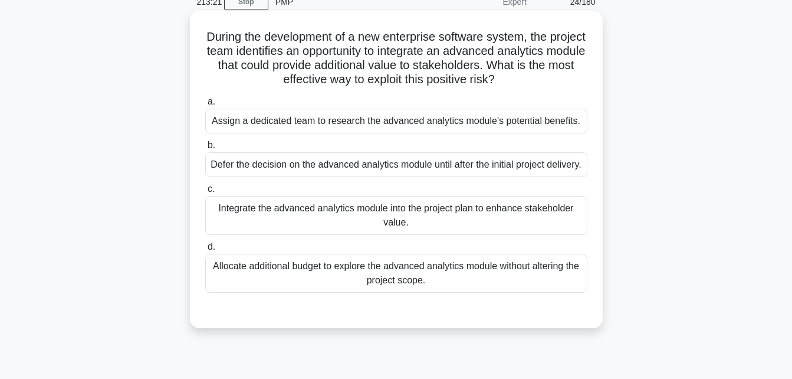
click at [444, 124] on div "Assign a dedicated team to research the advanced analytics module's potential b…" at bounding box center [396, 121] width 382 height 25
click at [205, 106] on input "a. Assign a dedicated team to research the advanced analytics module's potentia…" at bounding box center [205, 102] width 0 height 8
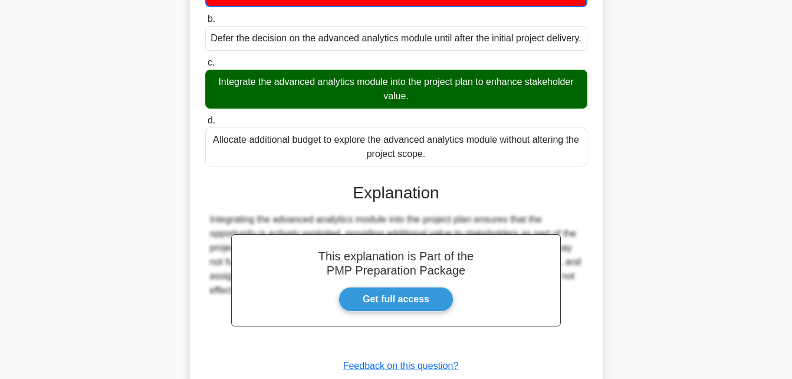
scroll to position [294, 0]
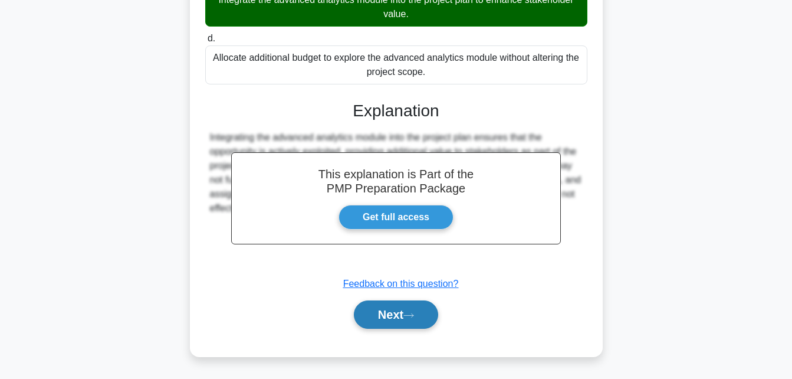
click at [384, 319] on button "Next" at bounding box center [396, 314] width 84 height 28
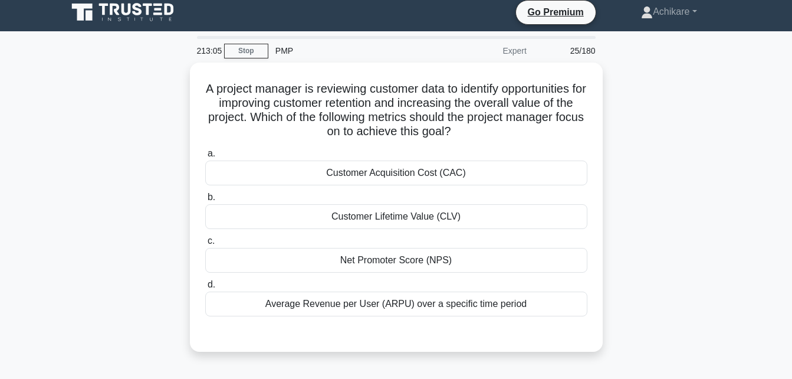
scroll to position [6, 0]
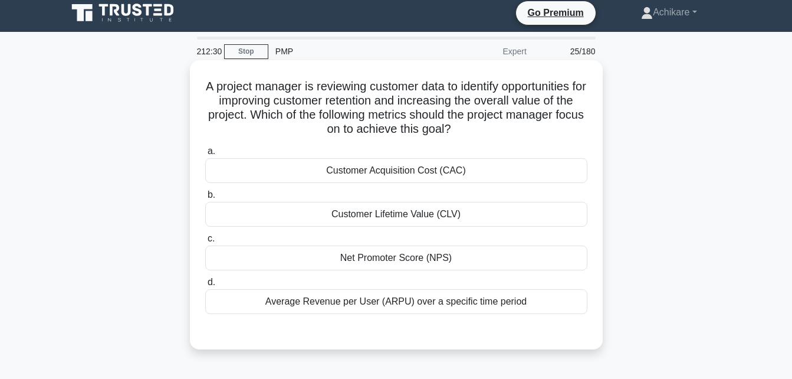
click at [381, 260] on div "Net Promoter Score (NPS)" at bounding box center [396, 257] width 382 height 25
click at [205, 242] on input "c. Net Promoter Score (NPS)" at bounding box center [205, 239] width 0 height 8
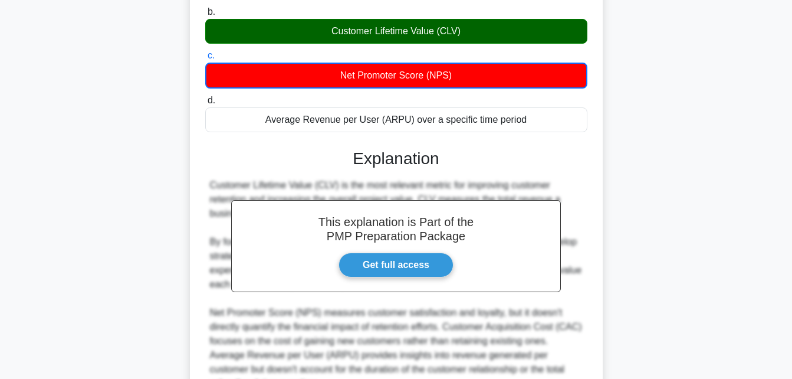
scroll to position [308, 0]
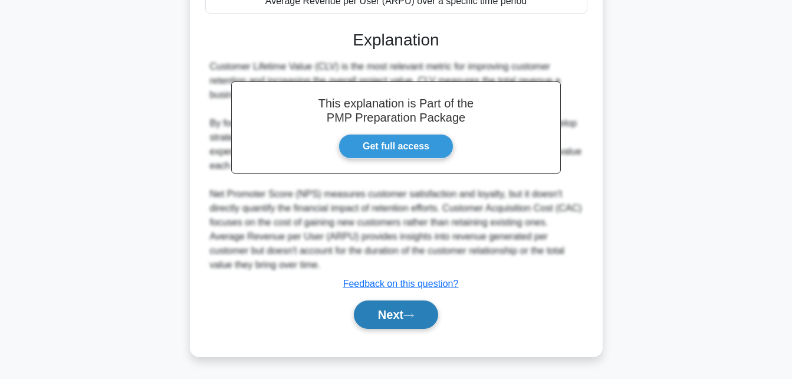
click at [391, 311] on button "Next" at bounding box center [396, 314] width 84 height 28
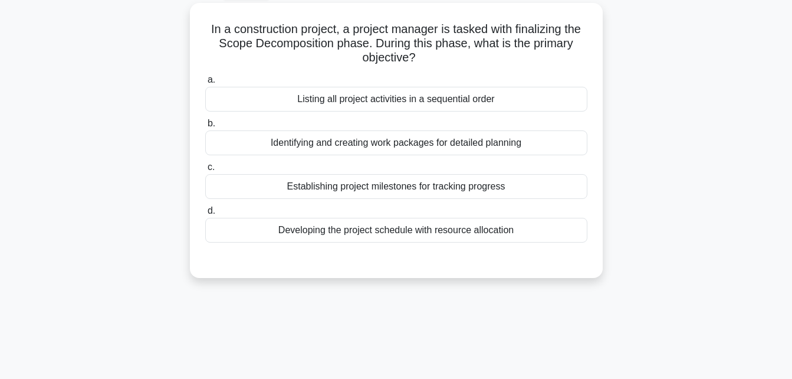
scroll to position [0, 0]
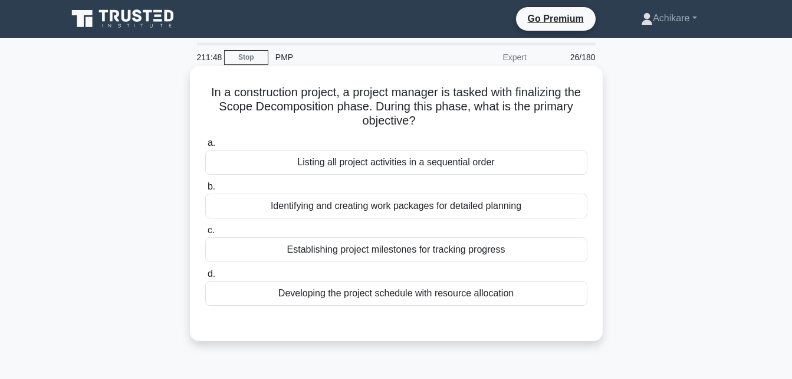
click at [368, 207] on div "Identifying and creating work packages for detailed planning" at bounding box center [396, 205] width 382 height 25
click at [205, 191] on input "b. Identifying and creating work packages for detailed planning" at bounding box center [205, 187] width 0 height 8
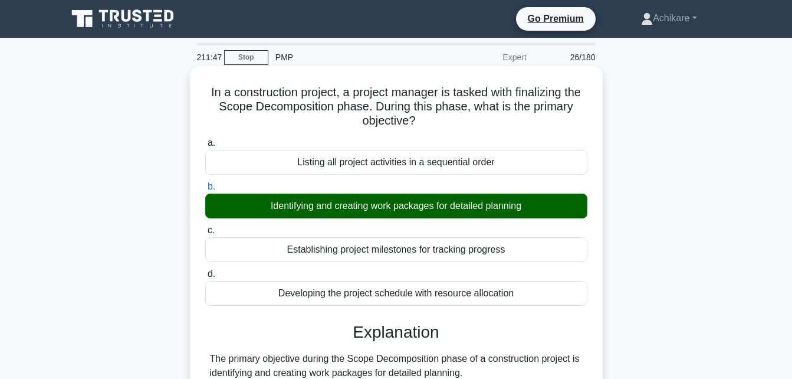
scroll to position [293, 0]
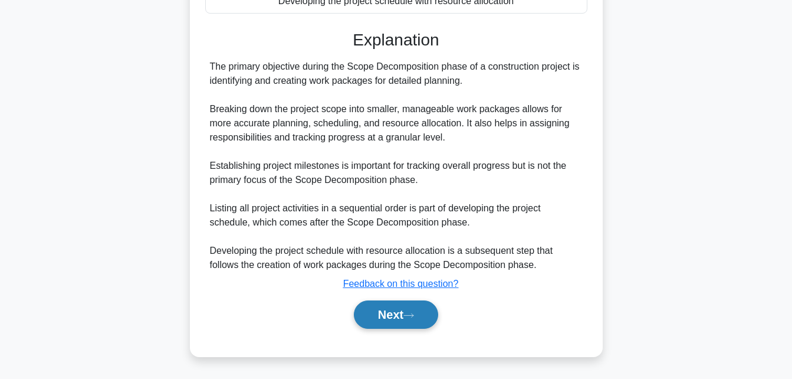
click at [382, 311] on button "Next" at bounding box center [396, 314] width 84 height 28
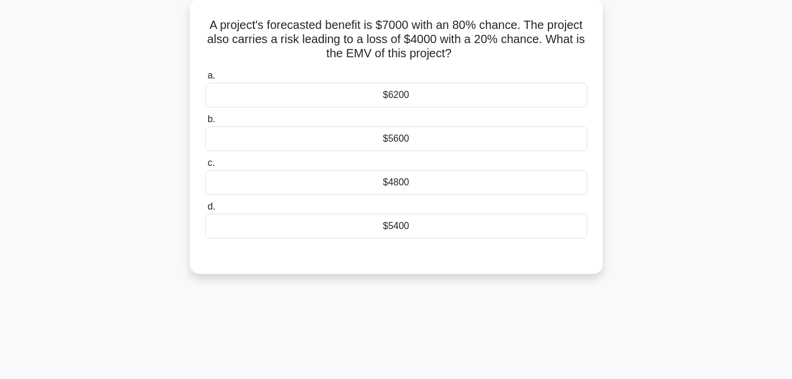
scroll to position [0, 0]
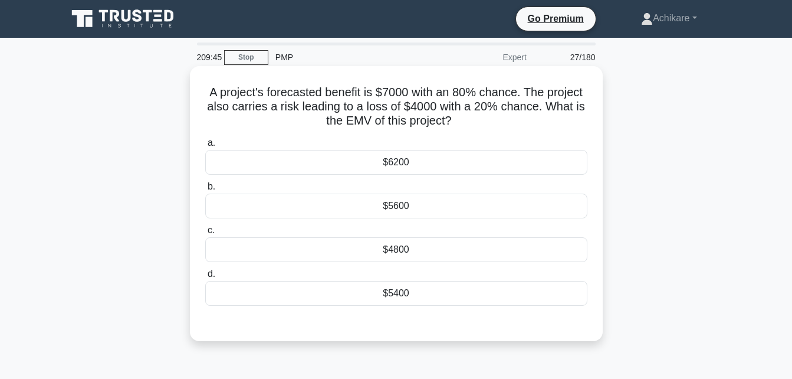
click at [407, 251] on div "$4800" at bounding box center [396, 249] width 382 height 25
click at [205, 234] on input "c. $4800" at bounding box center [205, 231] width 0 height 8
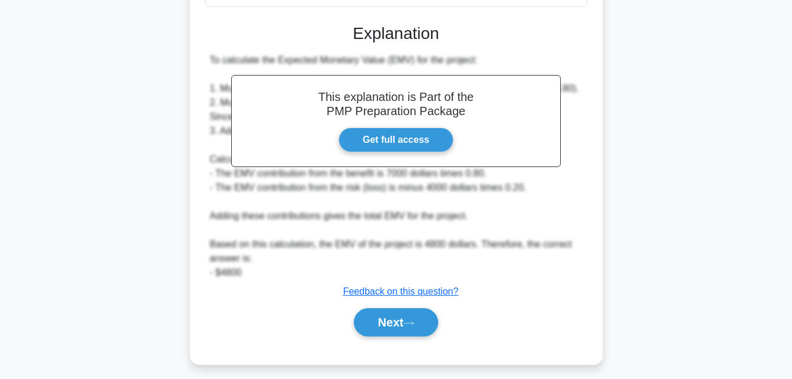
scroll to position [303, 0]
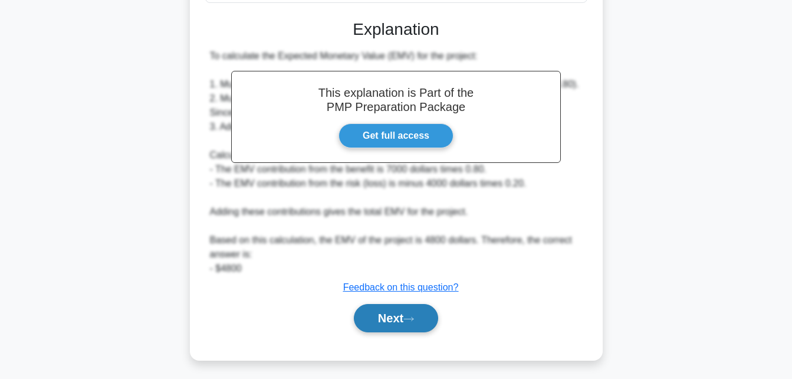
click at [408, 318] on button "Next" at bounding box center [396, 318] width 84 height 28
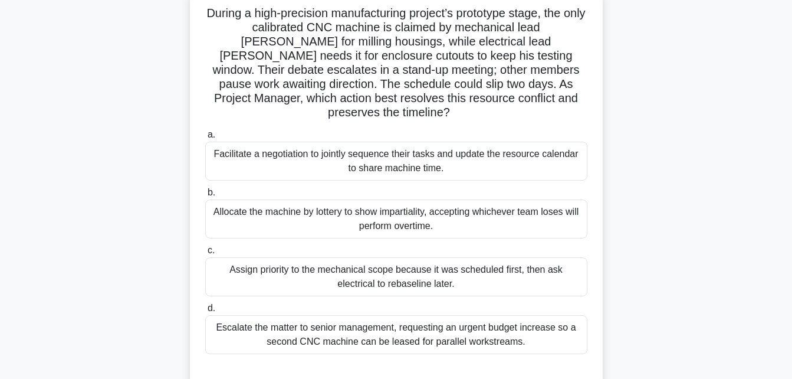
scroll to position [80, 0]
click at [360, 152] on div "Facilitate a negotiation to jointly sequence their tasks and update the resourc…" at bounding box center [396, 160] width 382 height 39
click at [205, 138] on input "a. Facilitate a negotiation to jointly sequence their tasks and update the reso…" at bounding box center [205, 134] width 0 height 8
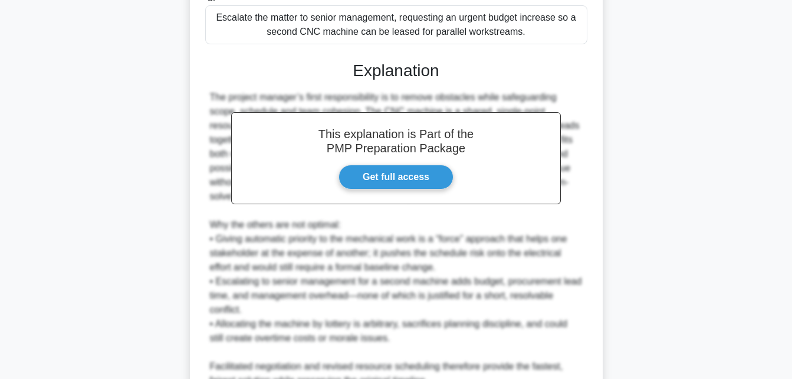
scroll to position [491, 0]
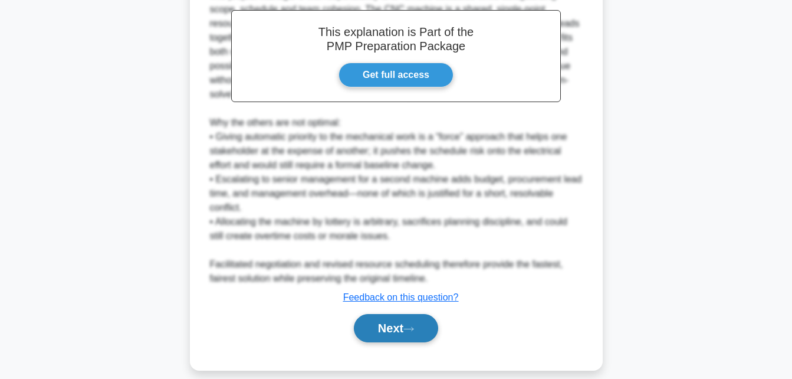
click at [388, 321] on button "Next" at bounding box center [396, 328] width 84 height 28
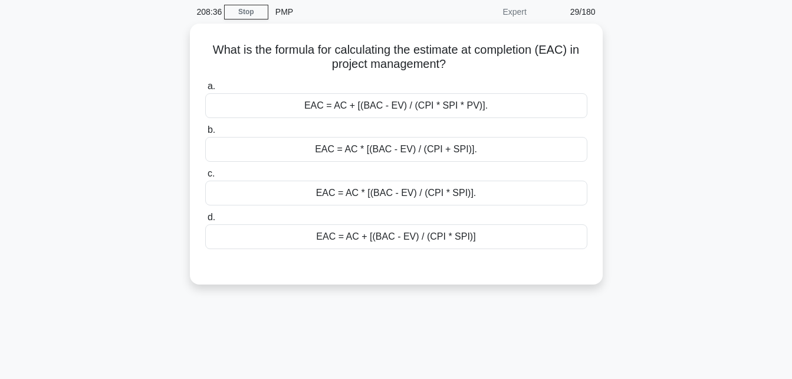
scroll to position [0, 0]
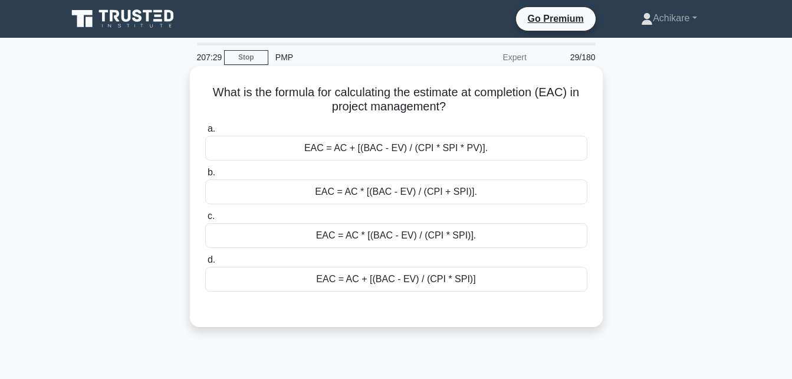
click at [419, 284] on div "EAC = AC + [(BAC - EV) / (CPI * SPI)]" at bounding box center [396, 279] width 382 height 25
click at [205, 264] on input "d. EAC = AC + [(BAC - EV) / (CPI * SPI)]" at bounding box center [205, 260] width 0 height 8
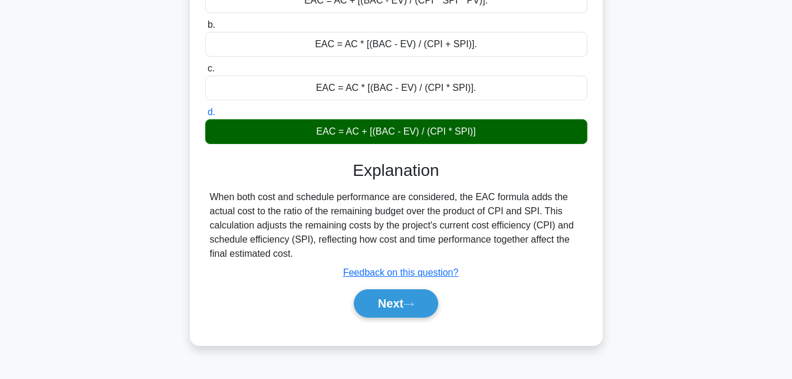
scroll to position [162, 0]
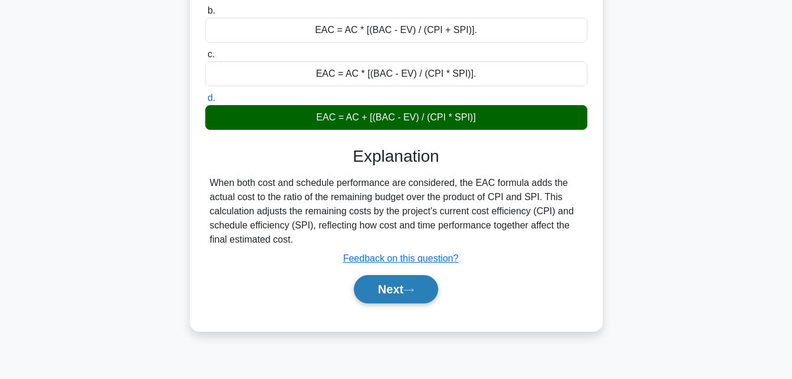
click at [384, 289] on button "Next" at bounding box center [396, 289] width 84 height 28
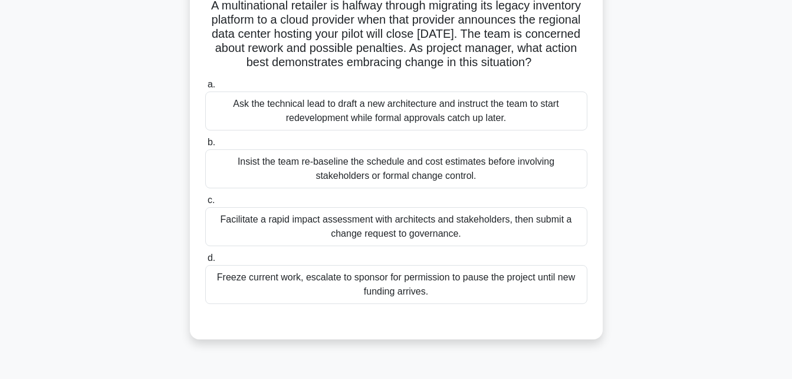
scroll to position [87, 0]
click at [393, 242] on div "Facilitate a rapid impact assessment with architects and stakeholders, then sub…" at bounding box center [396, 225] width 382 height 39
click at [205, 204] on input "c. Facilitate a rapid impact assessment with architects and stakeholders, then …" at bounding box center [205, 200] width 0 height 8
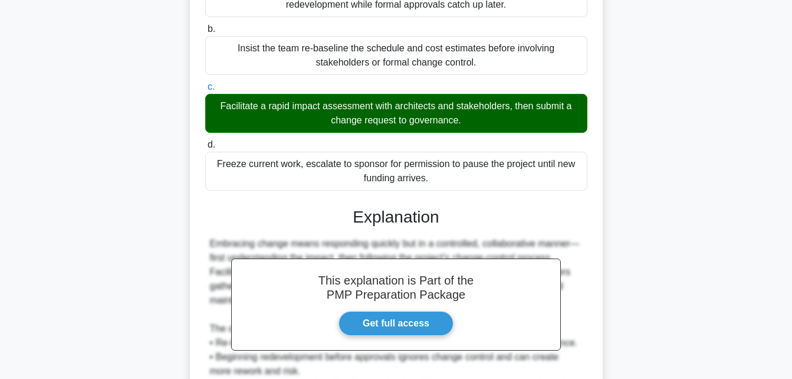
scroll to position [349, 0]
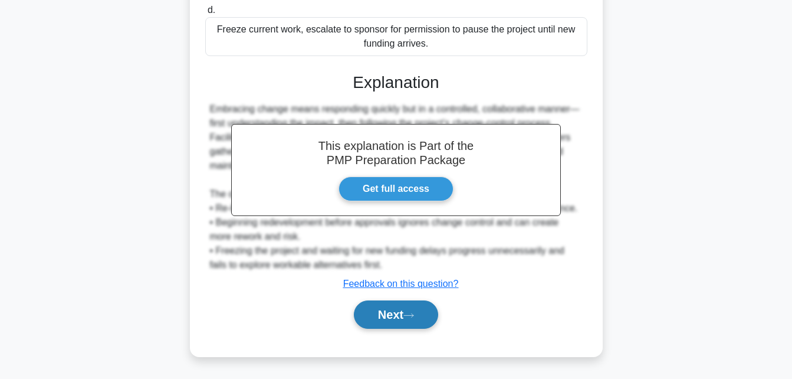
click at [394, 317] on button "Next" at bounding box center [396, 314] width 84 height 28
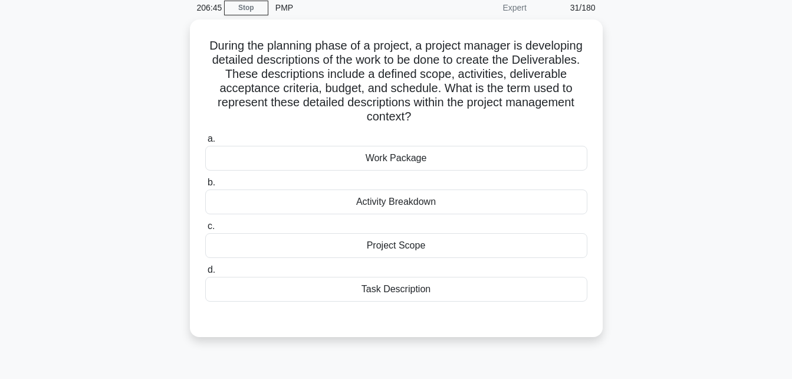
scroll to position [0, 0]
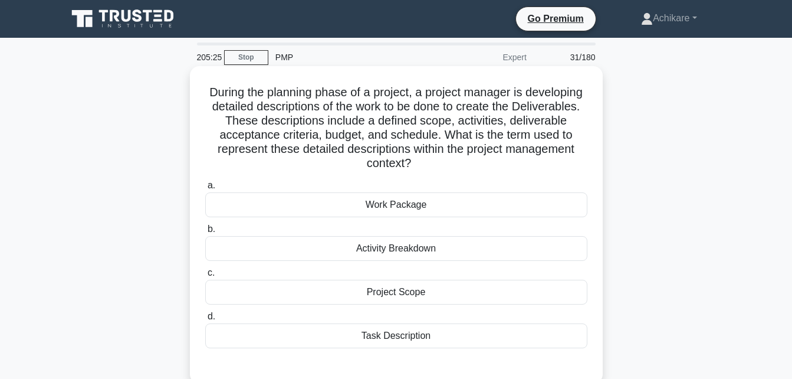
click at [401, 295] on div "Project Scope" at bounding box center [396, 292] width 382 height 25
click at [205, 277] on input "c. Project Scope" at bounding box center [205, 273] width 0 height 8
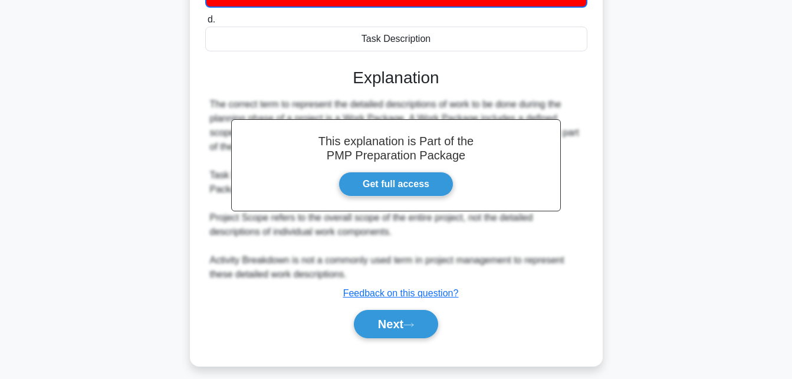
scroll to position [298, 0]
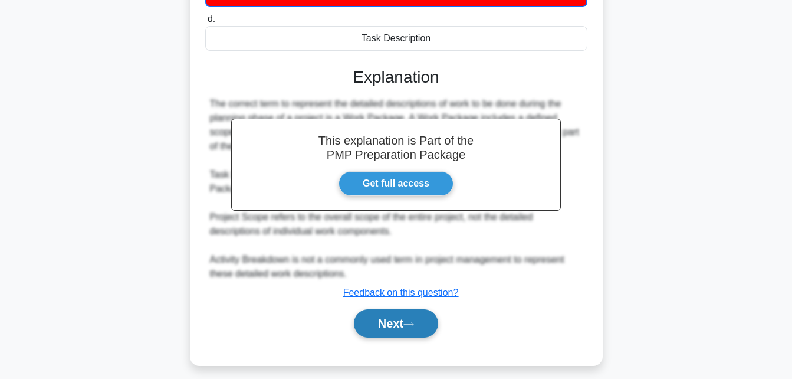
click at [391, 316] on button "Next" at bounding box center [396, 323] width 84 height 28
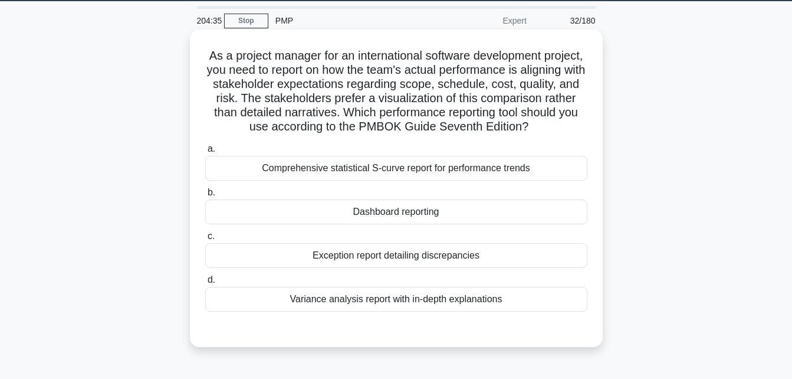
scroll to position [37, 0]
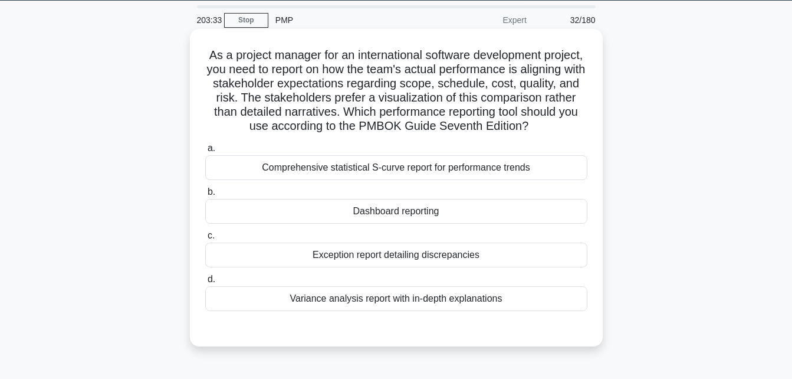
click at [401, 311] on div "Variance analysis report with in-depth explanations" at bounding box center [396, 298] width 382 height 25
click at [205, 283] on input "d. Variance analysis report with in-depth explanations" at bounding box center [205, 279] width 0 height 8
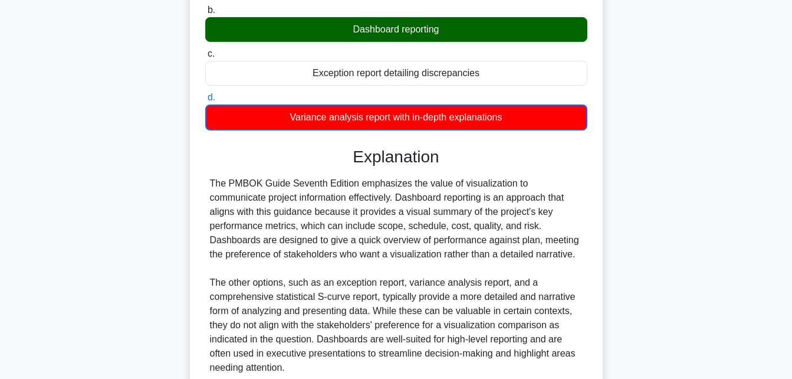
scroll to position [336, 0]
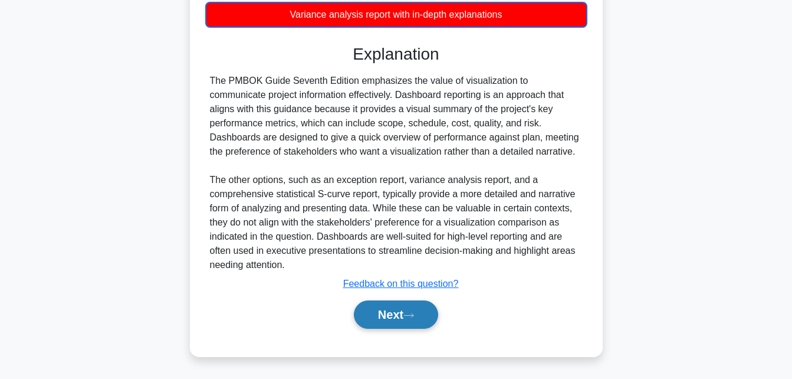
click at [378, 313] on button "Next" at bounding box center [396, 314] width 84 height 28
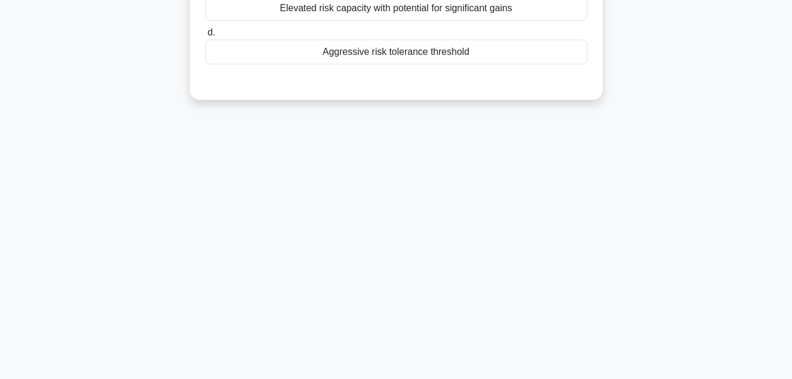
scroll to position [0, 0]
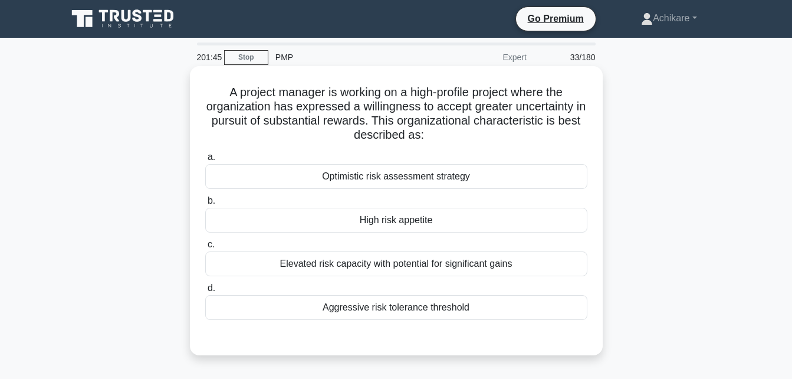
click at [398, 308] on div "Aggressive risk tolerance threshold" at bounding box center [396, 307] width 382 height 25
click at [205, 292] on input "d. Aggressive risk tolerance threshold" at bounding box center [205, 288] width 0 height 8
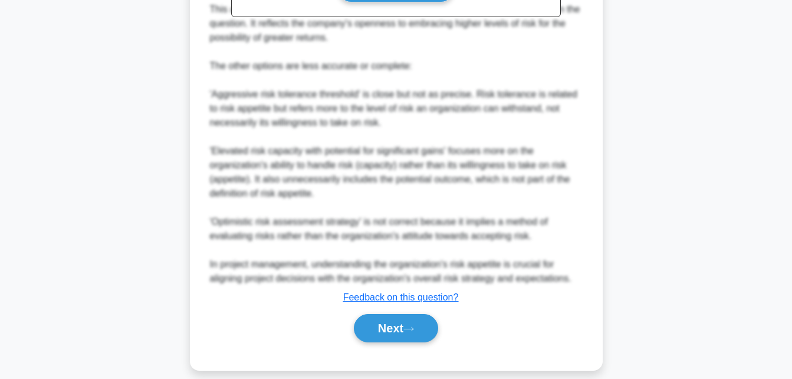
scroll to position [478, 0]
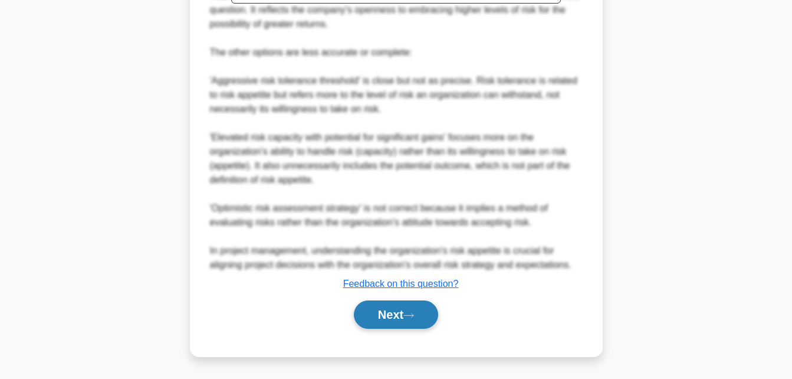
click at [392, 312] on button "Next" at bounding box center [396, 314] width 84 height 28
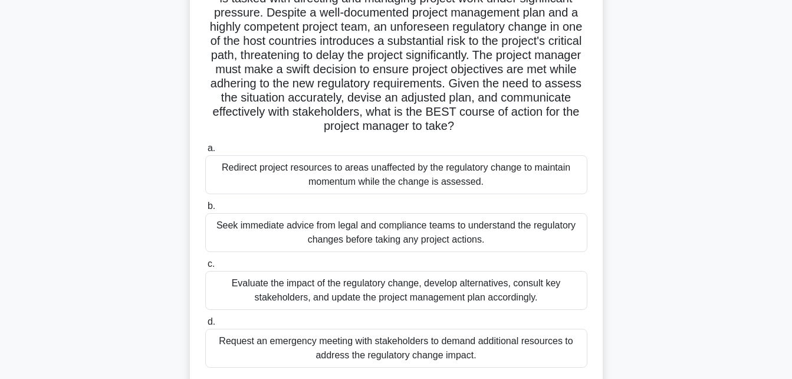
scroll to position [109, 0]
click at [356, 229] on div "Seek immediate advice from legal and compliance teams to understand the regulat…" at bounding box center [396, 231] width 382 height 39
click at [205, 209] on input "b. Seek immediate advice from legal and compliance teams to understand the regu…" at bounding box center [205, 206] width 0 height 8
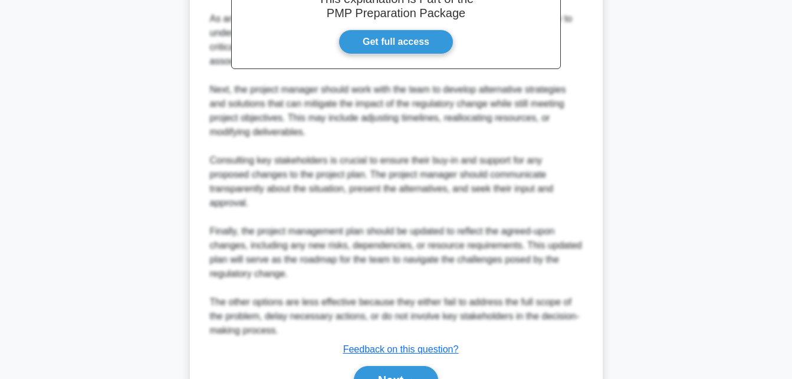
scroll to position [634, 0]
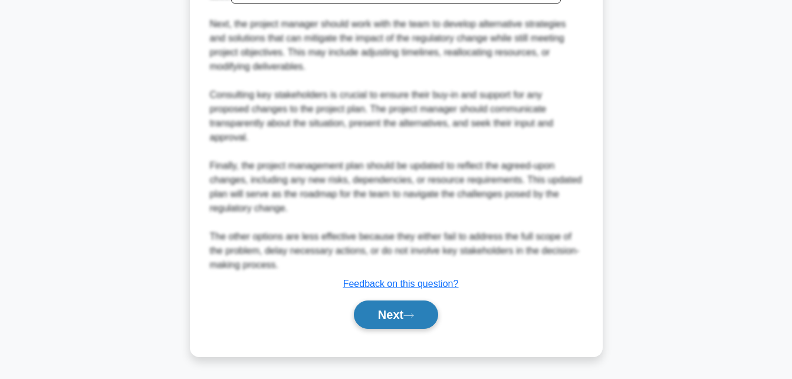
click at [383, 320] on button "Next" at bounding box center [396, 314] width 84 height 28
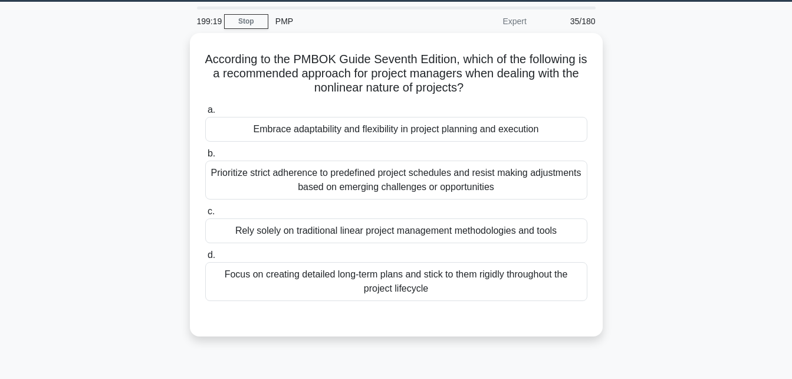
scroll to position [0, 0]
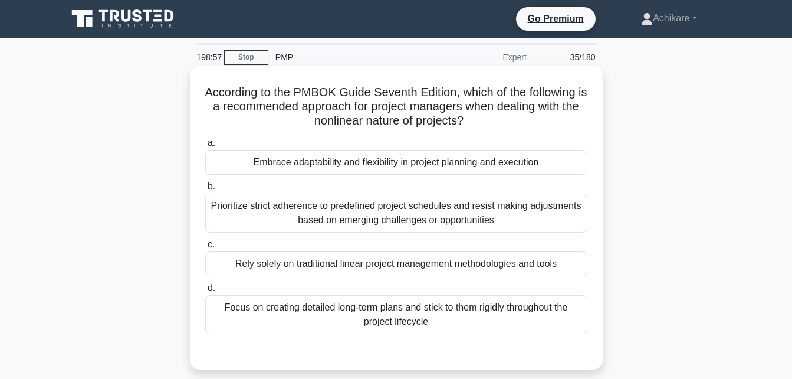
click at [400, 163] on div "Embrace adaptability and flexibility in project planning and execution" at bounding box center [396, 162] width 382 height 25
click at [205, 147] on input "a. Embrace adaptability and flexibility in project planning and execution" at bounding box center [205, 143] width 0 height 8
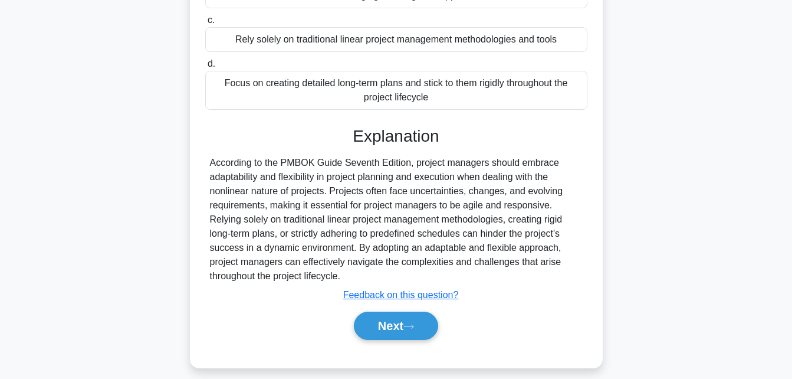
scroll to position [226, 0]
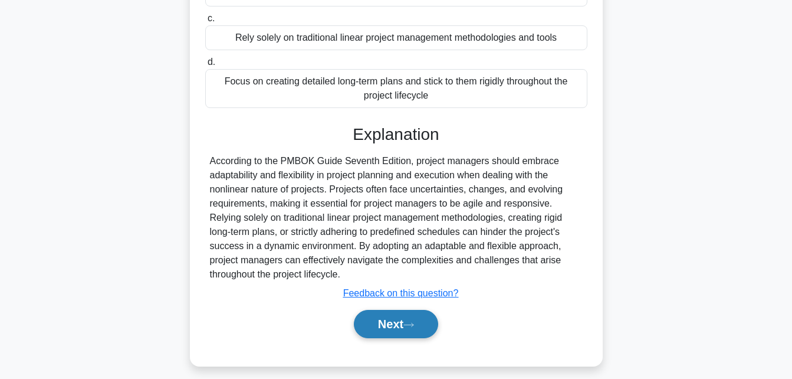
click at [387, 332] on button "Next" at bounding box center [396, 324] width 84 height 28
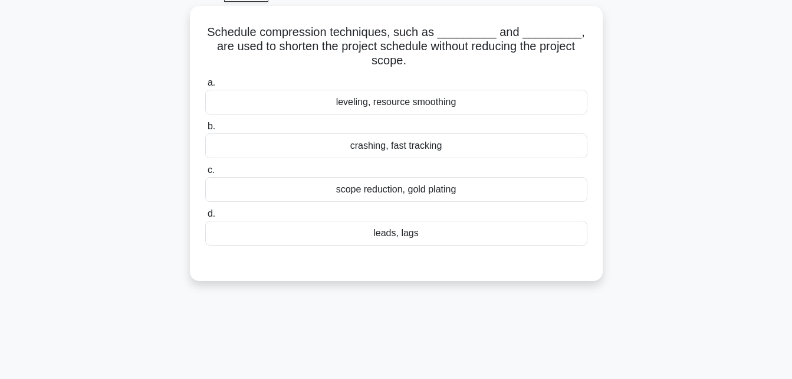
scroll to position [0, 0]
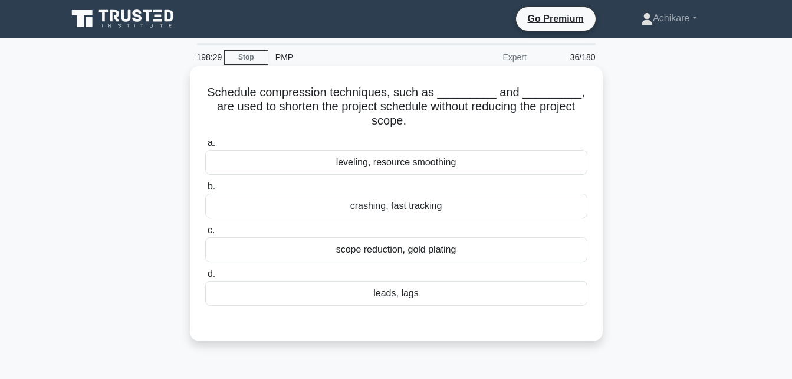
click at [396, 211] on div "crashing, fast tracking" at bounding box center [396, 205] width 382 height 25
click at [205, 191] on input "b. crashing, fast tracking" at bounding box center [205, 187] width 0 height 8
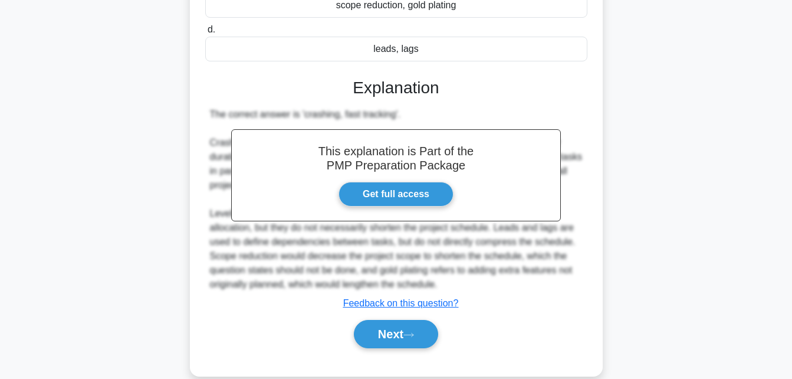
scroll to position [245, 0]
click at [388, 339] on button "Next" at bounding box center [396, 333] width 84 height 28
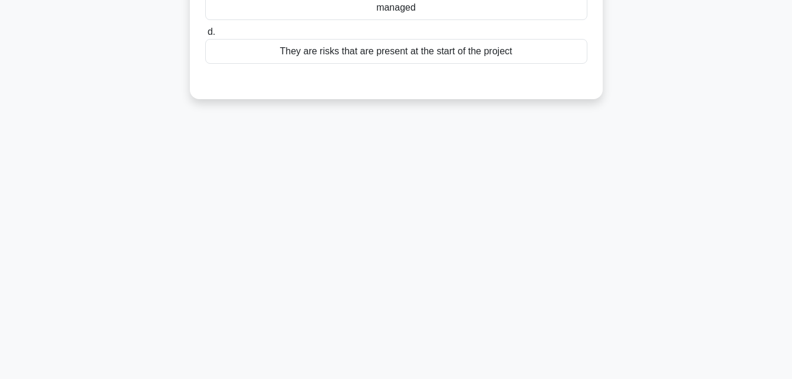
scroll to position [0, 0]
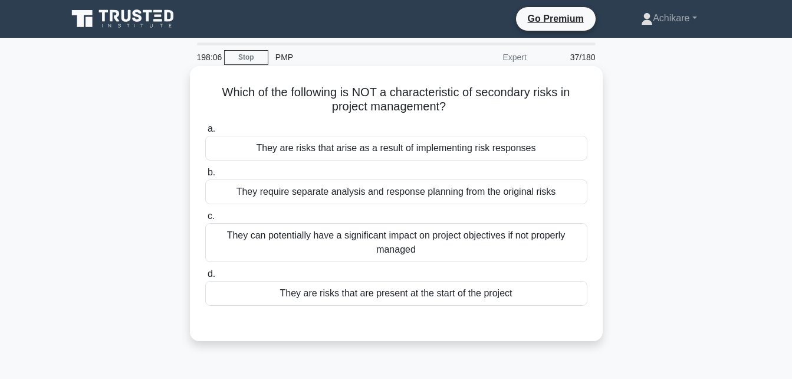
click at [426, 295] on div "They are risks that are present at the start of the project" at bounding box center [396, 293] width 382 height 25
click at [205, 278] on input "d. They are risks that are present at the start of the project" at bounding box center [205, 274] width 0 height 8
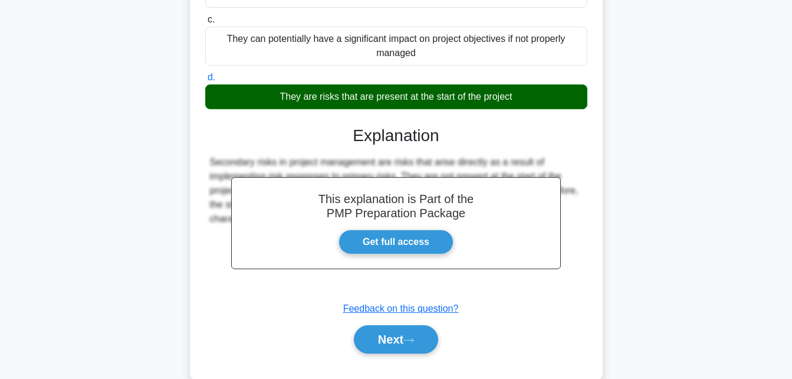
scroll to position [258, 0]
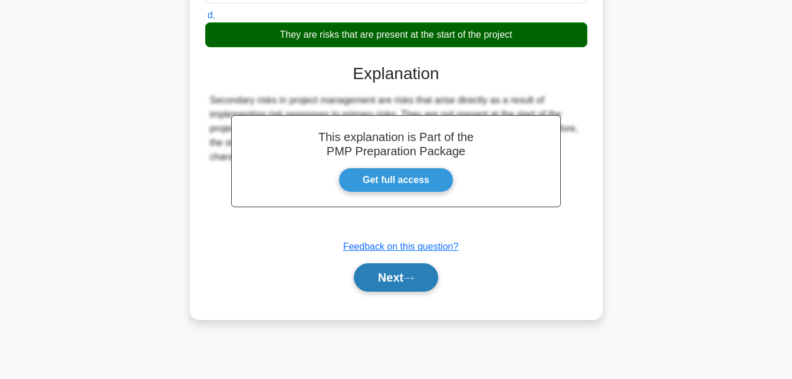
click at [382, 284] on button "Next" at bounding box center [396, 277] width 84 height 28
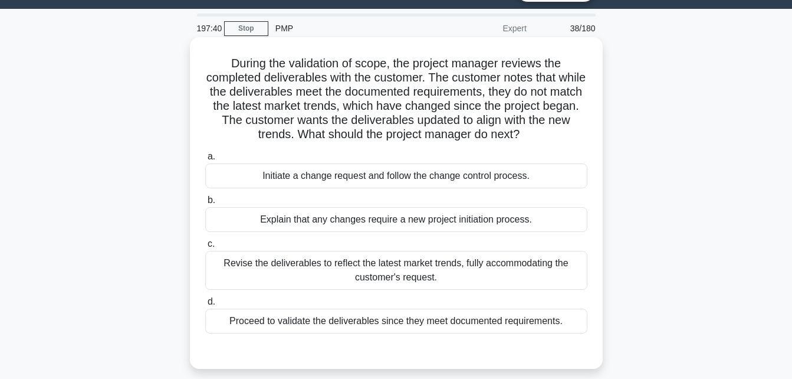
scroll to position [29, 0]
click at [411, 173] on div "Initiate a change request and follow the change control process." at bounding box center [396, 175] width 382 height 25
click at [205, 160] on input "a. Initiate a change request and follow the change control process." at bounding box center [205, 156] width 0 height 8
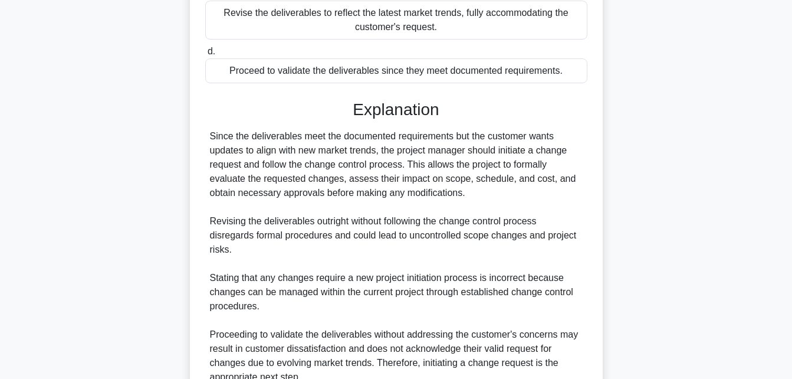
scroll to position [392, 0]
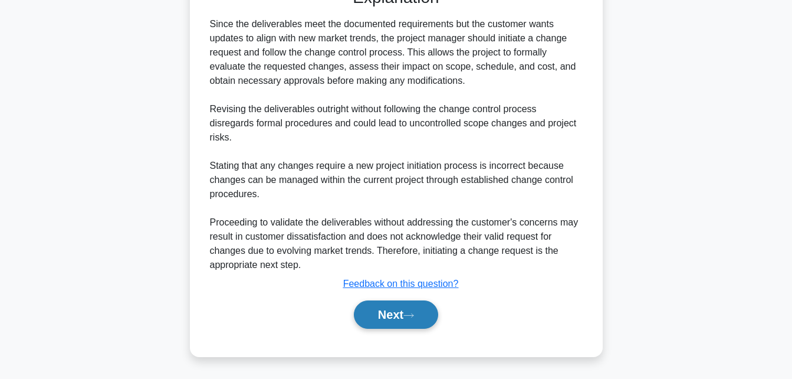
click at [373, 308] on button "Next" at bounding box center [396, 314] width 84 height 28
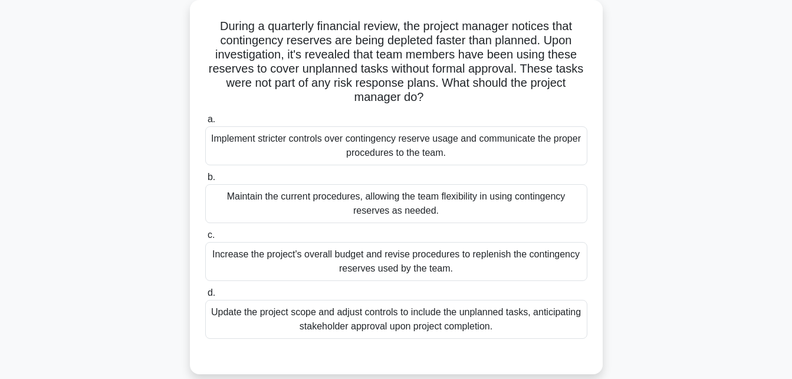
scroll to position [65, 0]
click at [372, 147] on div "Implement stricter controls over contingency reserve usage and communicate the …" at bounding box center [396, 146] width 382 height 39
click at [205, 124] on input "a. Implement stricter controls over contingency reserve usage and communicate t…" at bounding box center [205, 120] width 0 height 8
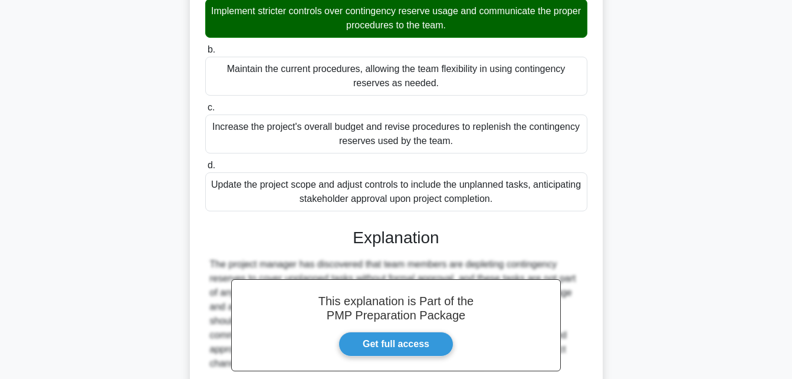
scroll to position [321, 0]
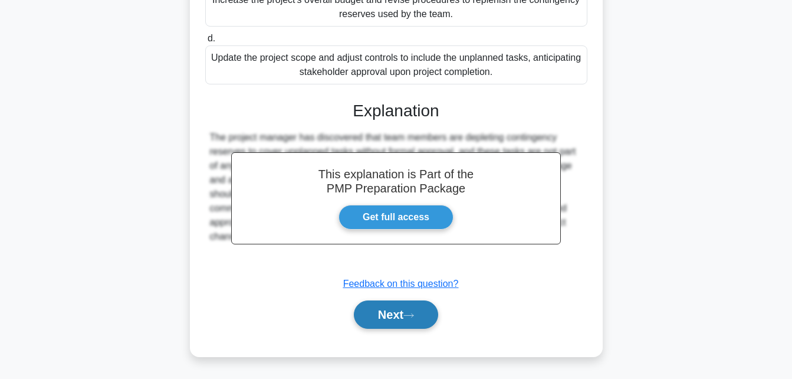
click at [374, 310] on button "Next" at bounding box center [396, 314] width 84 height 28
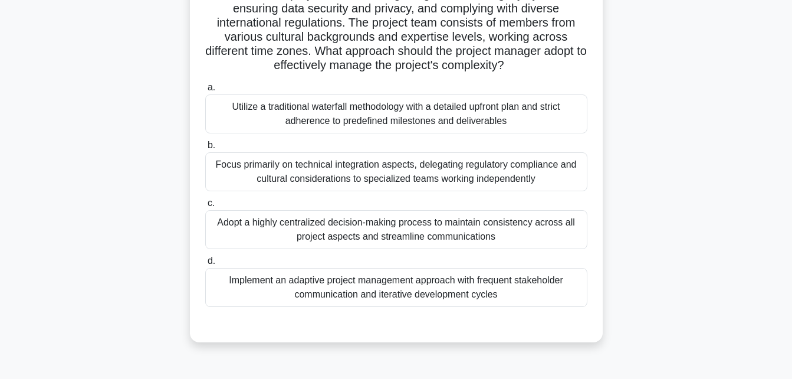
scroll to position [152, 0]
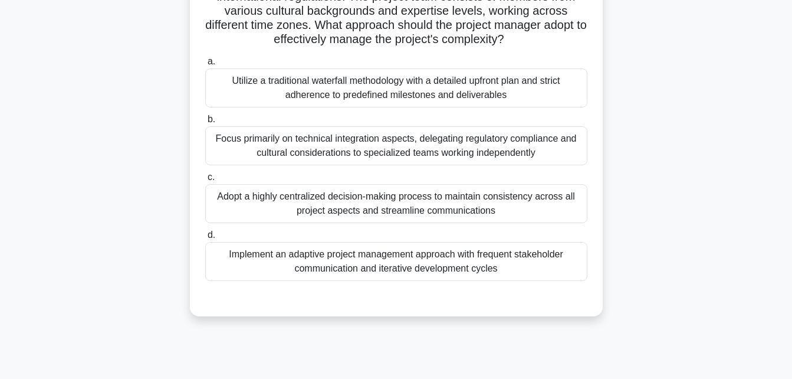
click at [405, 260] on div "Implement an adaptive project management approach with frequent stakeholder com…" at bounding box center [396, 261] width 382 height 39
click at [205, 239] on input "d. Implement an adaptive project management approach with frequent stakeholder …" at bounding box center [205, 235] width 0 height 8
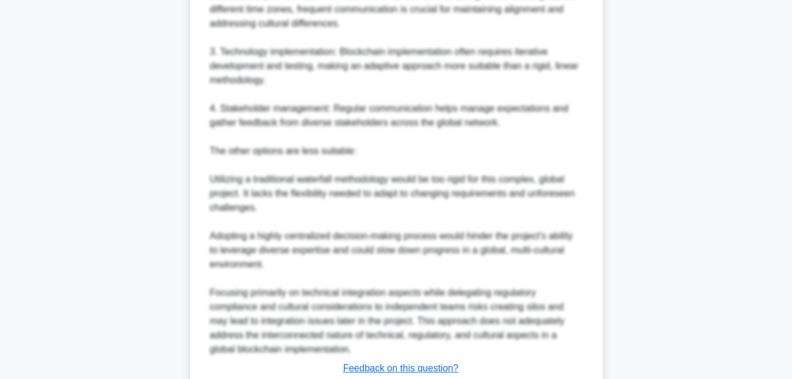
scroll to position [689, 0]
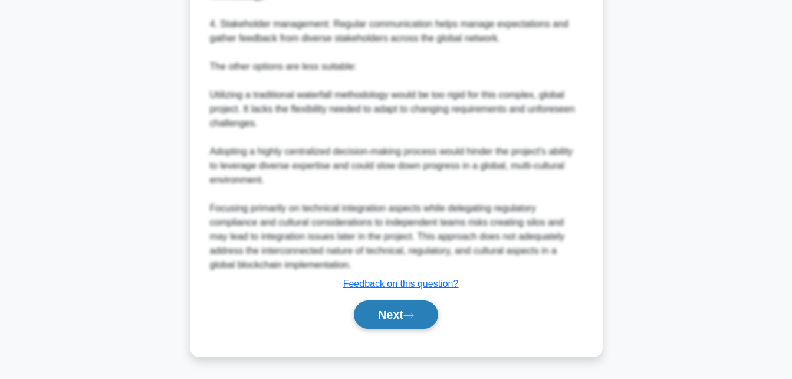
click at [379, 310] on button "Next" at bounding box center [396, 314] width 84 height 28
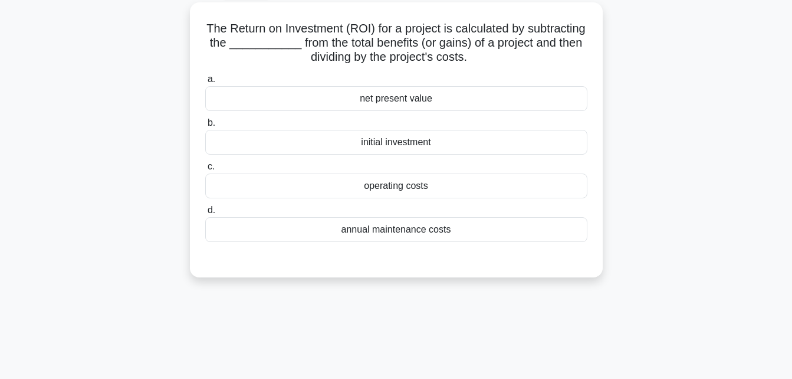
scroll to position [0, 0]
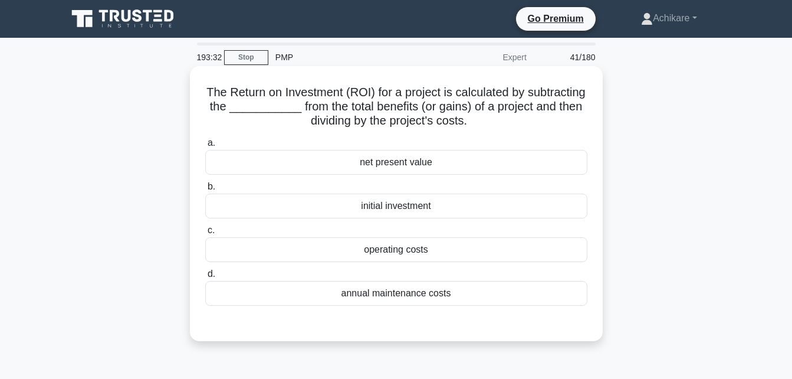
click at [399, 166] on div "net present value" at bounding box center [396, 162] width 382 height 25
click at [205, 147] on input "a. net present value" at bounding box center [205, 143] width 0 height 8
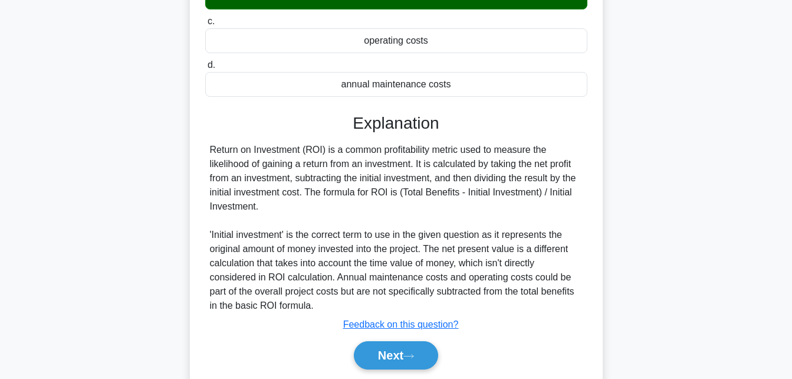
scroll to position [211, 0]
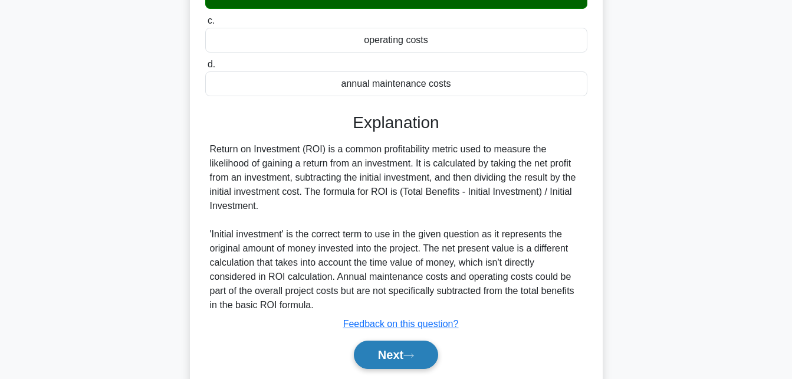
click at [382, 359] on button "Next" at bounding box center [396, 354] width 84 height 28
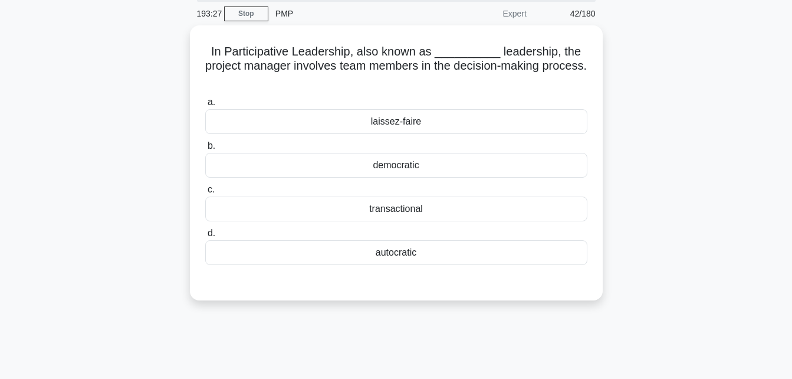
scroll to position [42, 0]
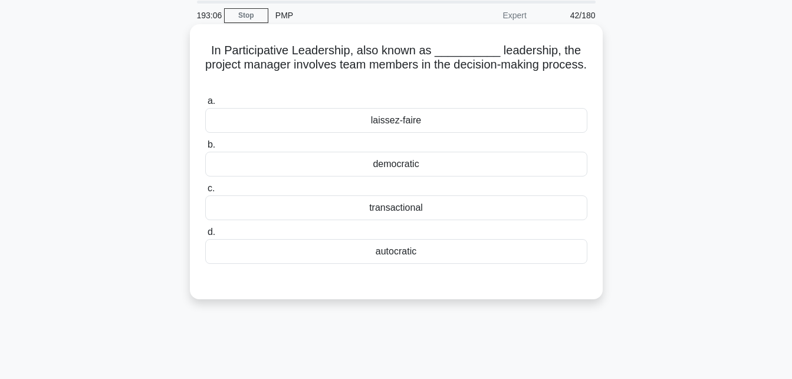
click at [421, 161] on div "democratic" at bounding box center [396, 164] width 382 height 25
click at [205, 149] on input "b. democratic" at bounding box center [205, 145] width 0 height 8
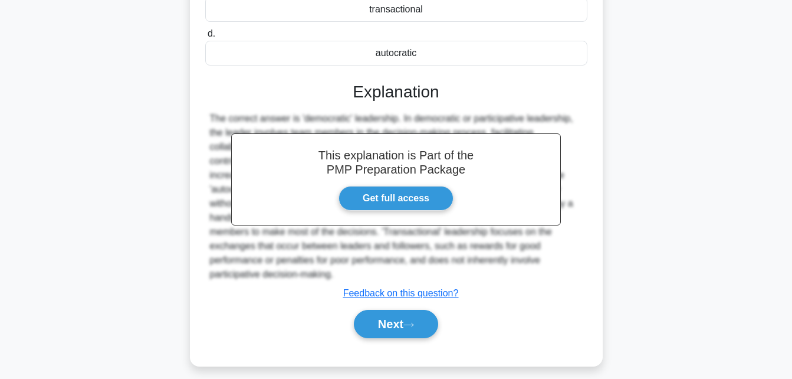
scroll to position [258, 0]
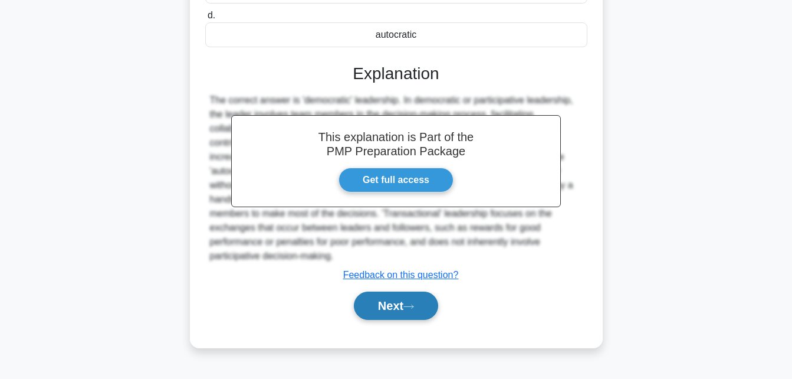
click at [375, 310] on button "Next" at bounding box center [396, 305] width 84 height 28
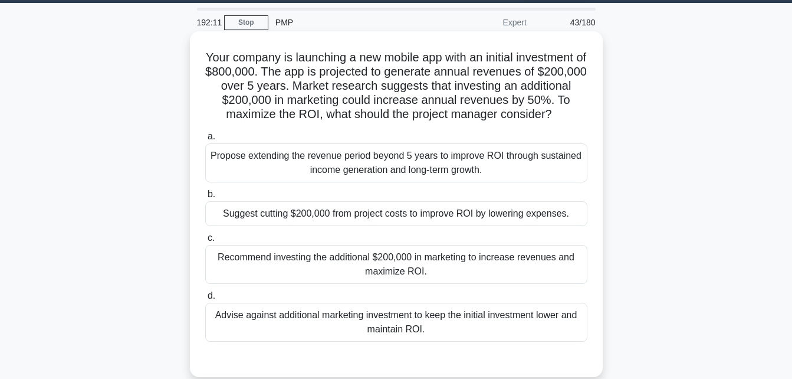
scroll to position [34, 0]
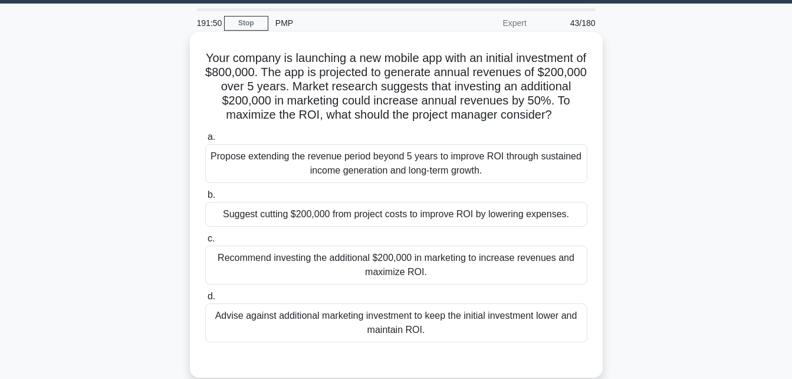
click at [353, 283] on div "Recommend investing the additional $200,000 in marketing to increase revenues a…" at bounding box center [396, 264] width 382 height 39
click at [205, 242] on input "c. Recommend investing the additional $200,000 in marketing to increase revenue…" at bounding box center [205, 239] width 0 height 8
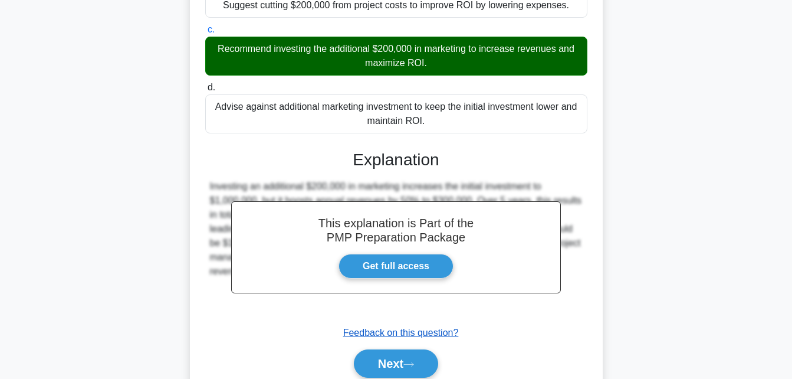
scroll to position [307, 0]
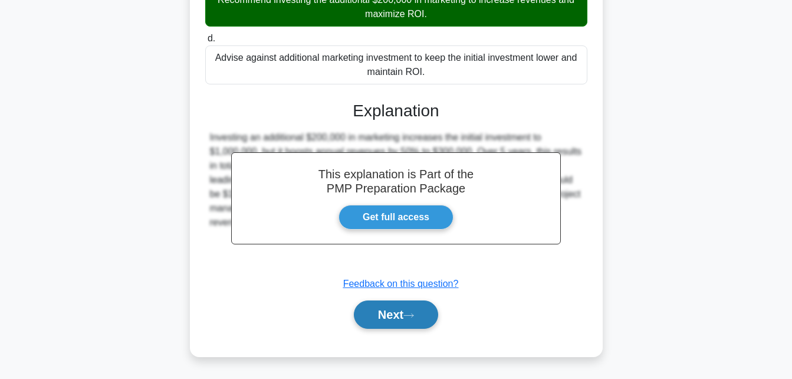
click at [390, 314] on button "Next" at bounding box center [396, 314] width 84 height 28
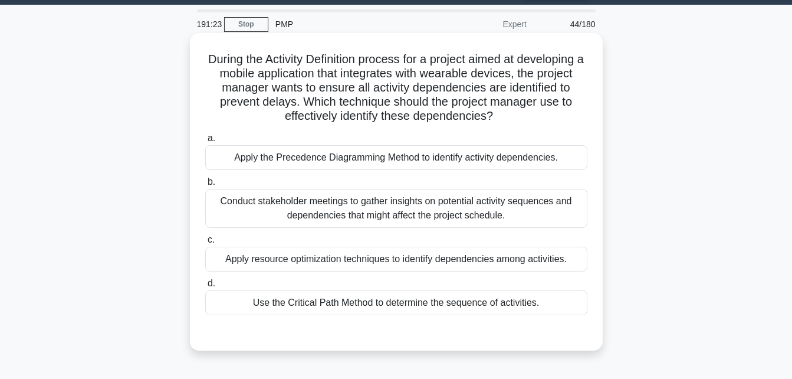
scroll to position [34, 0]
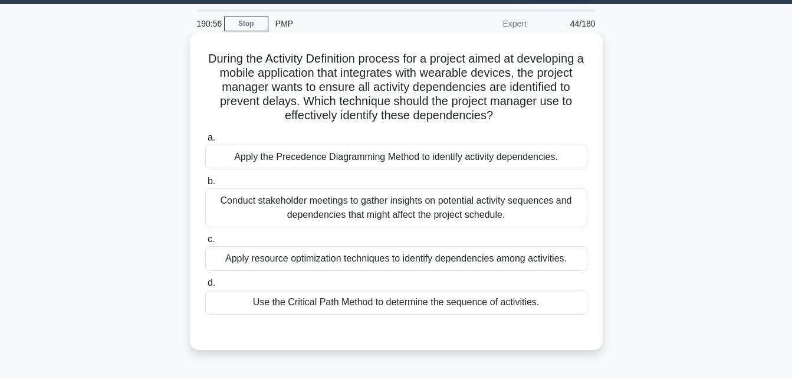
click at [398, 159] on div "Apply the Precedence Diagramming Method to identify activity dependencies." at bounding box center [396, 157] width 382 height 25
click at [205, 142] on input "a. Apply the Precedence Diagramming Method to identify activity dependencies." at bounding box center [205, 138] width 0 height 8
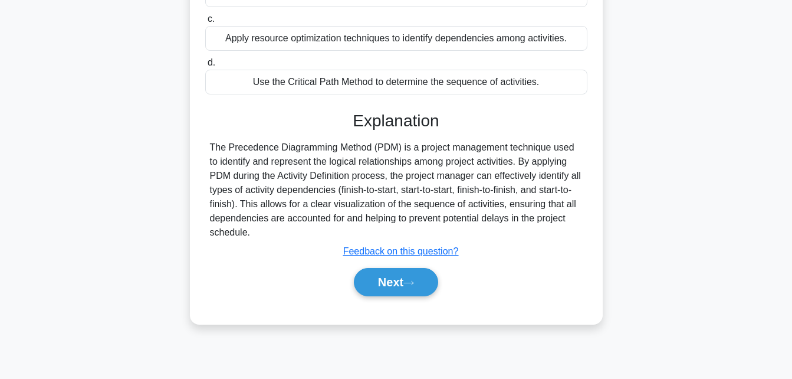
scroll to position [254, 0]
click at [392, 283] on button "Next" at bounding box center [396, 281] width 84 height 28
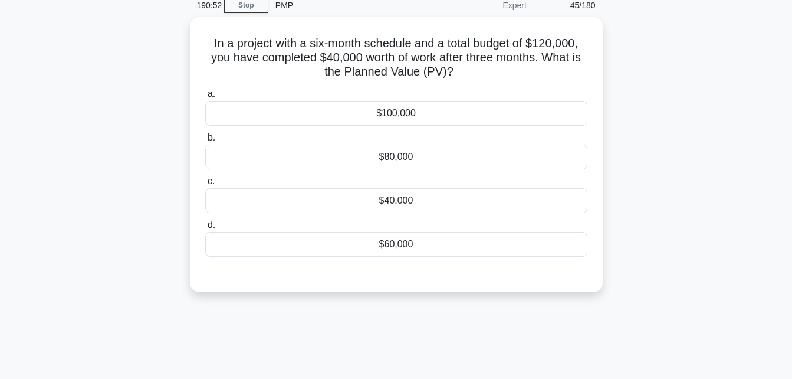
scroll to position [0, 0]
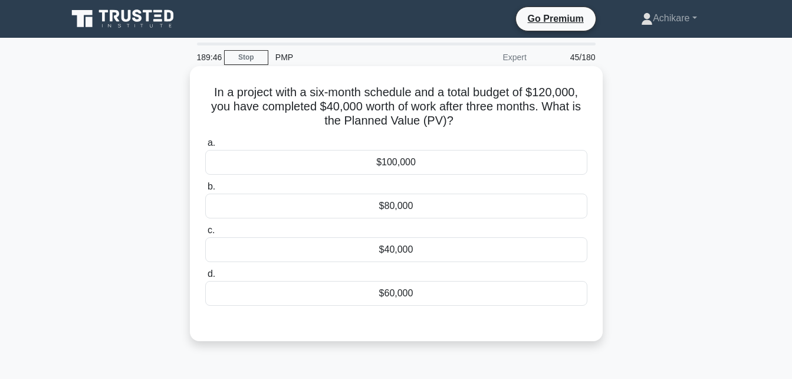
click at [416, 205] on div "$80,000" at bounding box center [396, 205] width 382 height 25
click at [205, 191] on input "b. $80,000" at bounding box center [205, 187] width 0 height 8
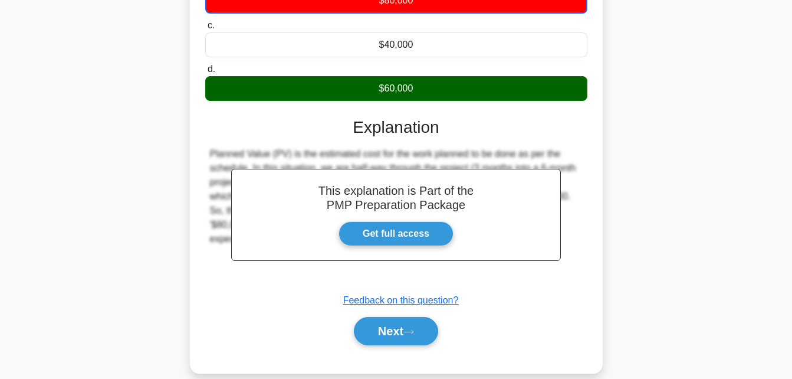
scroll to position [258, 0]
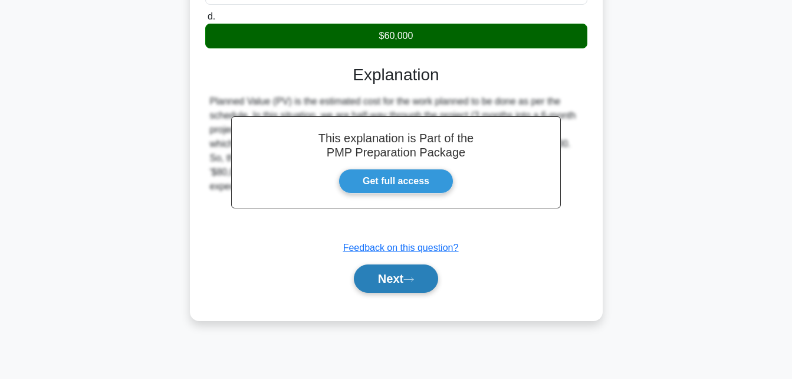
click at [376, 270] on button "Next" at bounding box center [396, 278] width 84 height 28
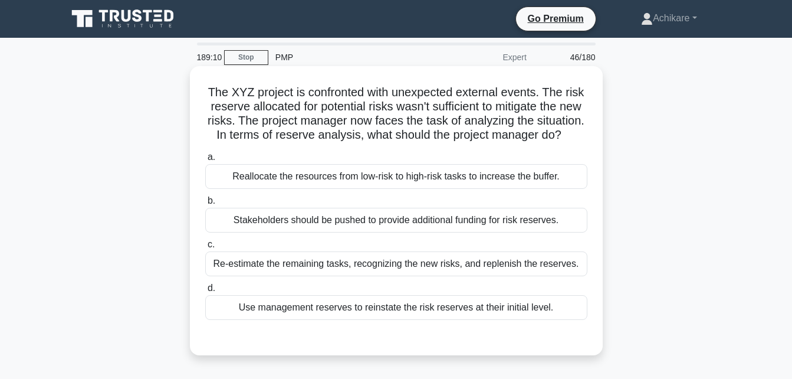
scroll to position [26, 0]
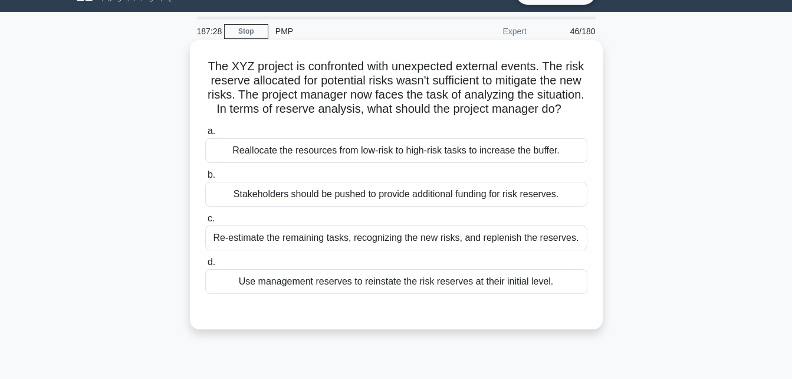
click at [441, 294] on div "Use management reserves to reinstate the risk reserves at their initial level." at bounding box center [396, 281] width 382 height 25
click at [205, 266] on input "d. Use management reserves to reinstate the risk reserves at their initial leve…" at bounding box center [205, 262] width 0 height 8
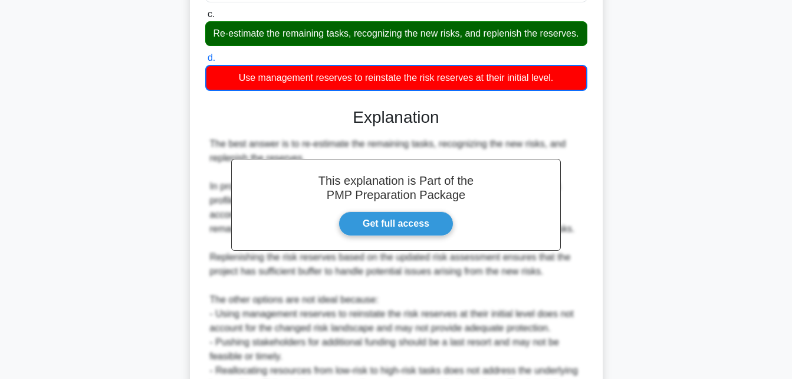
scroll to position [365, 0]
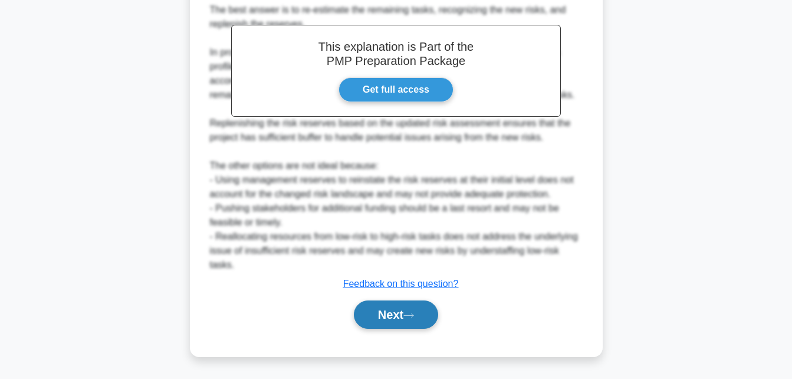
click at [377, 314] on button "Next" at bounding box center [396, 314] width 84 height 28
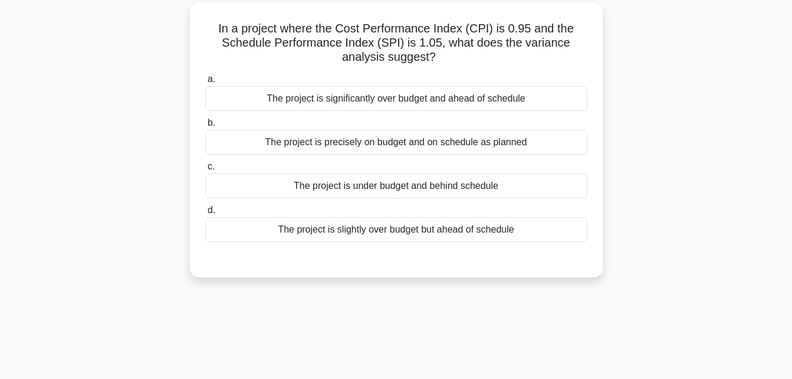
scroll to position [0, 0]
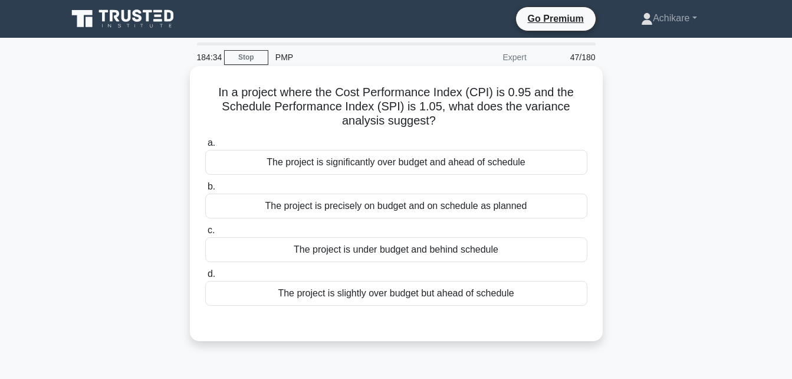
click at [393, 293] on div "The project is slightly over budget but ahead of schedule" at bounding box center [396, 293] width 382 height 25
click at [205, 278] on input "d. The project is slightly over budget but ahead of schedule" at bounding box center [205, 274] width 0 height 8
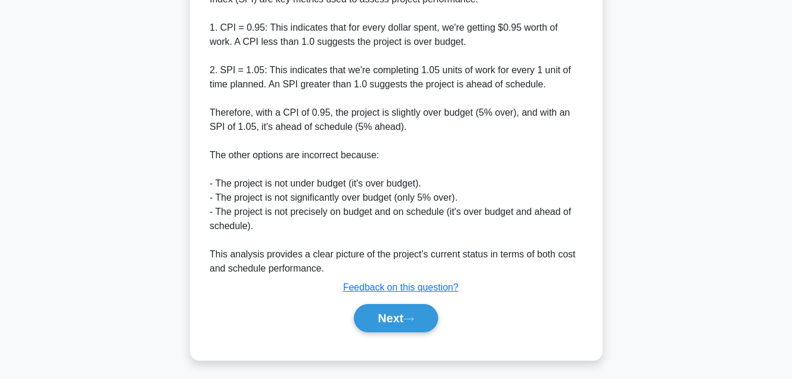
scroll to position [406, 0]
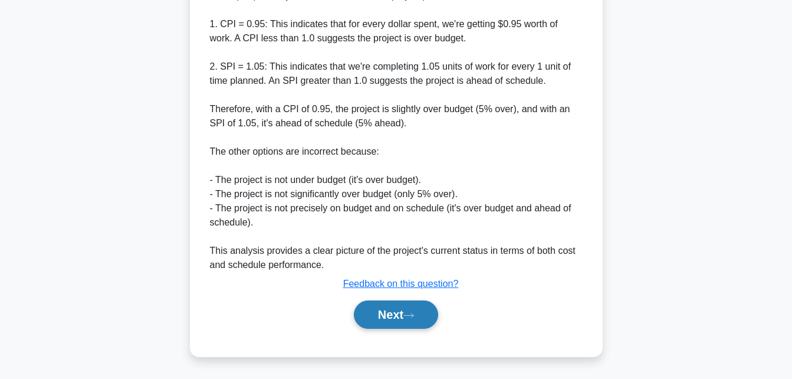
click at [379, 314] on button "Next" at bounding box center [396, 314] width 84 height 28
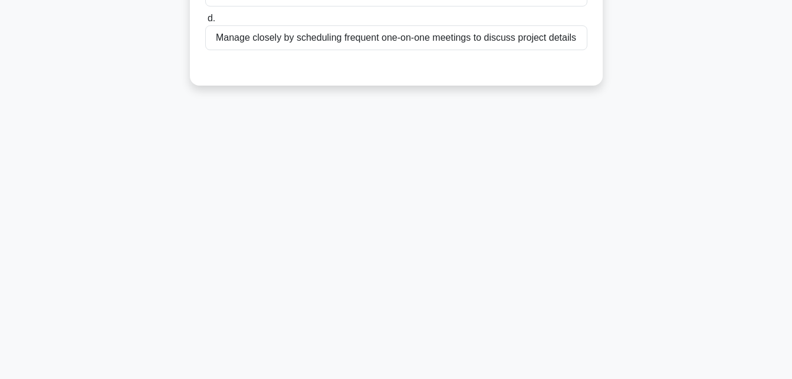
scroll to position [0, 0]
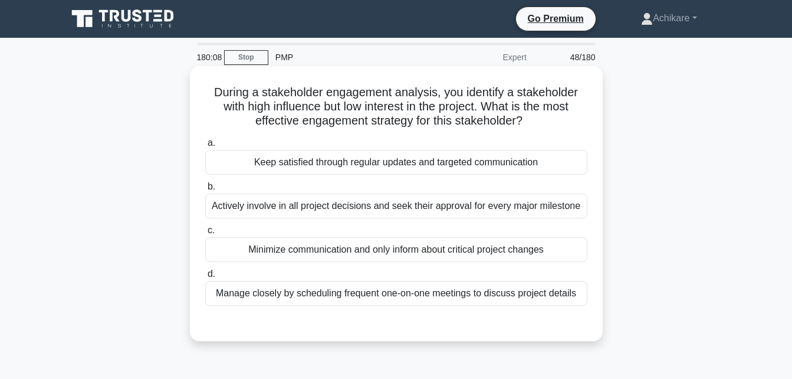
click at [359, 247] on div "Minimize communication and only inform about critical project changes" at bounding box center [396, 249] width 382 height 25
click at [205, 234] on input "c. Minimize communication and only inform about critical project changes" at bounding box center [205, 231] width 0 height 8
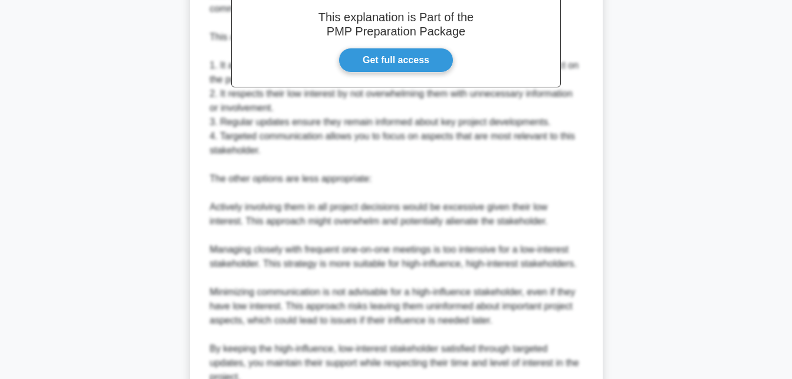
scroll to position [492, 0]
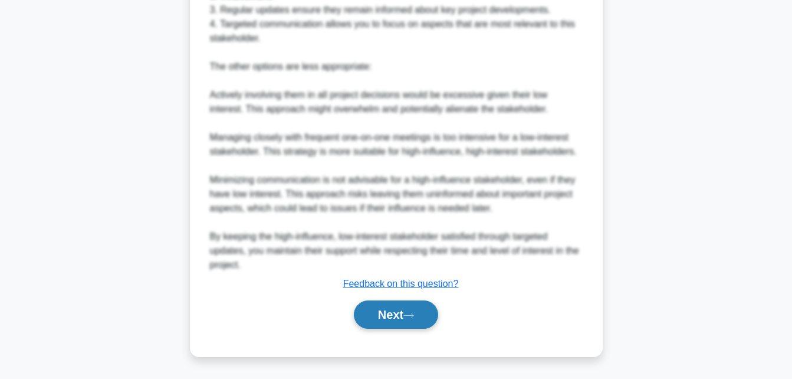
click at [379, 314] on button "Next" at bounding box center [396, 314] width 84 height 28
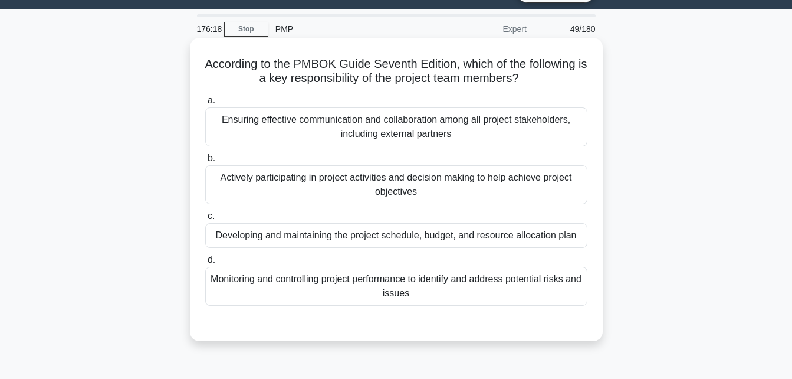
scroll to position [35, 0]
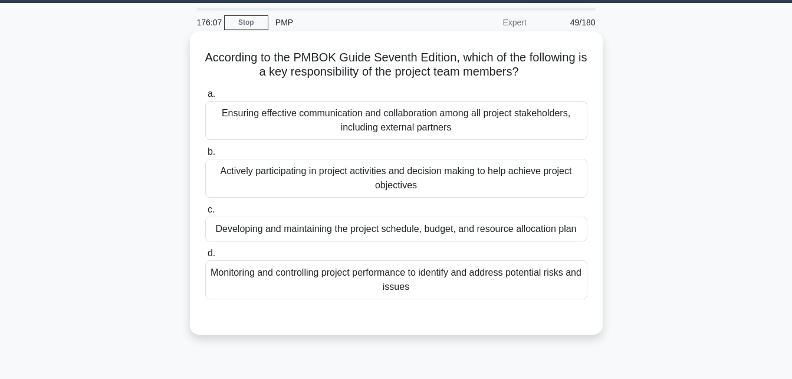
click at [366, 186] on div "Actively participating in project activities and decision making to help achiev…" at bounding box center [396, 178] width 382 height 39
click at [205, 156] on input "b. Actively participating in project activities and decision making to help ach…" at bounding box center [205, 152] width 0 height 8
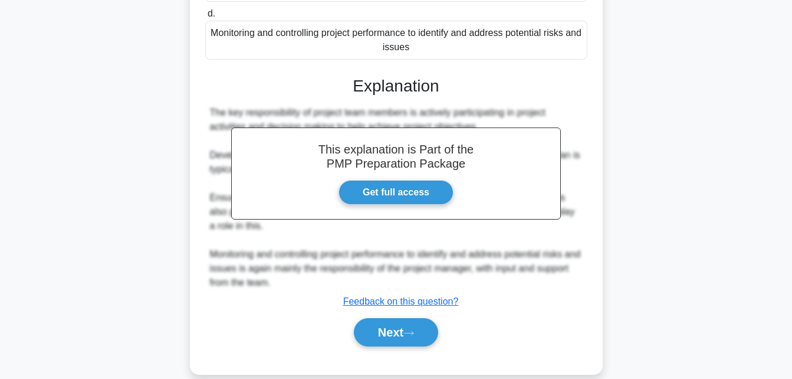
scroll to position [275, 0]
click at [365, 329] on button "Next" at bounding box center [396, 331] width 84 height 28
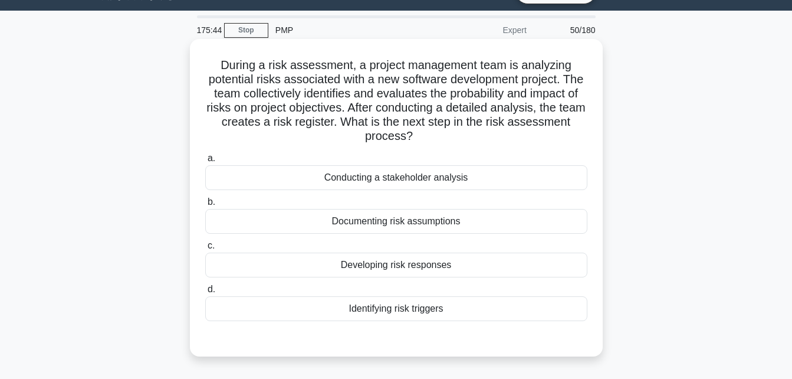
scroll to position [32, 0]
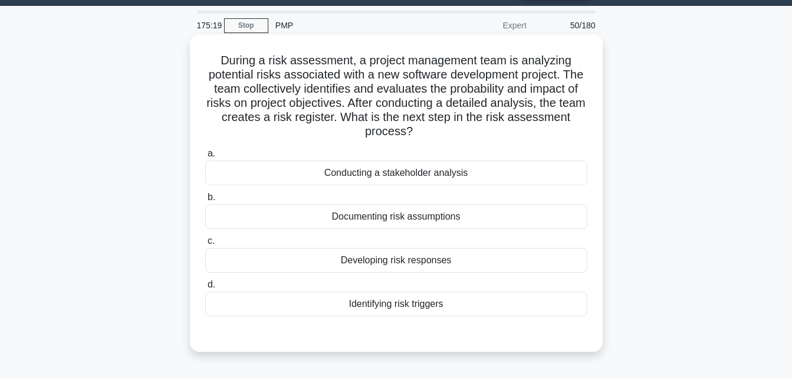
click at [416, 261] on div "Developing risk responses" at bounding box center [396, 260] width 382 height 25
click at [205, 245] on input "c. Developing risk responses" at bounding box center [205, 241] width 0 height 8
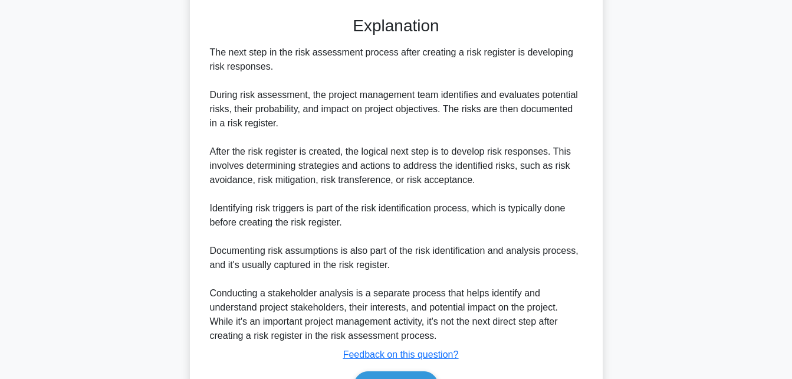
scroll to position [420, 0]
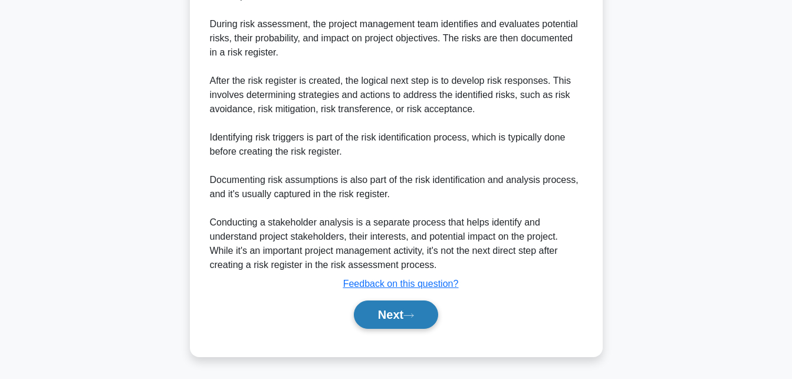
click at [385, 320] on button "Next" at bounding box center [396, 314] width 84 height 28
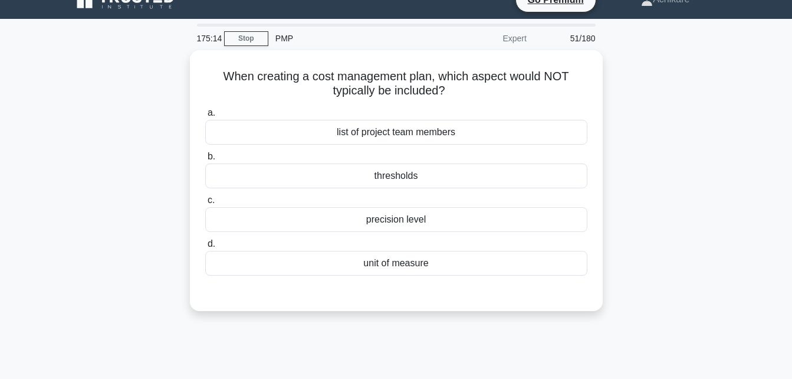
scroll to position [18, 0]
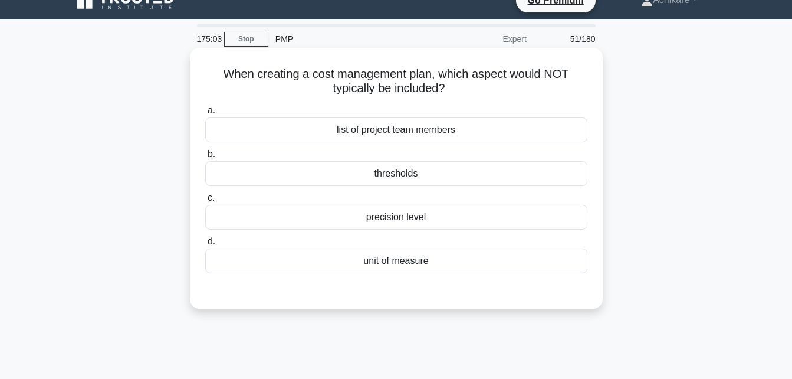
click at [419, 131] on div "list of project team members" at bounding box center [396, 129] width 382 height 25
click at [205, 114] on input "a. list of project team members" at bounding box center [205, 111] width 0 height 8
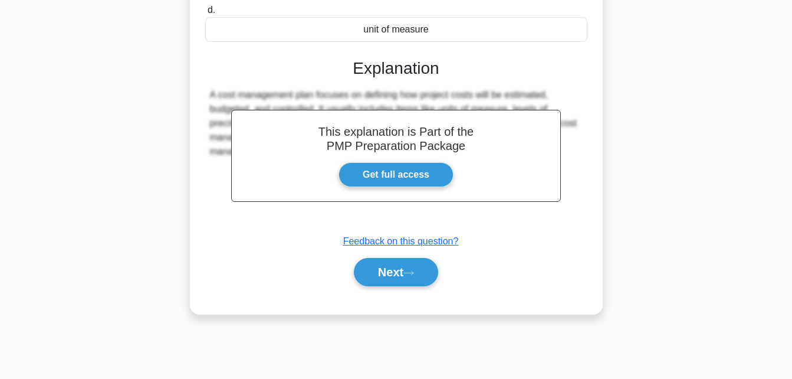
scroll to position [258, 0]
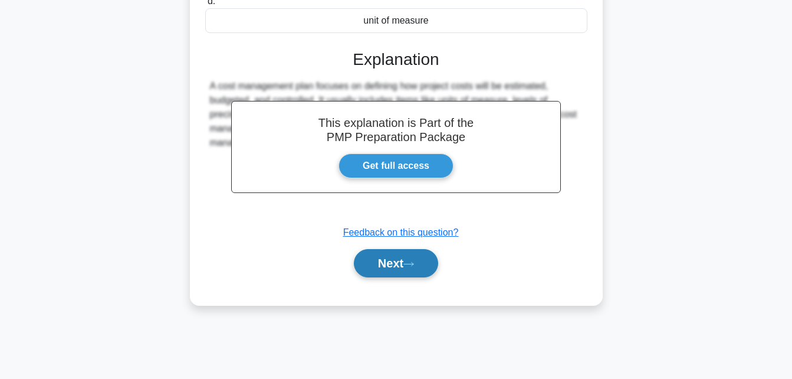
click at [386, 267] on button "Next" at bounding box center [396, 263] width 84 height 28
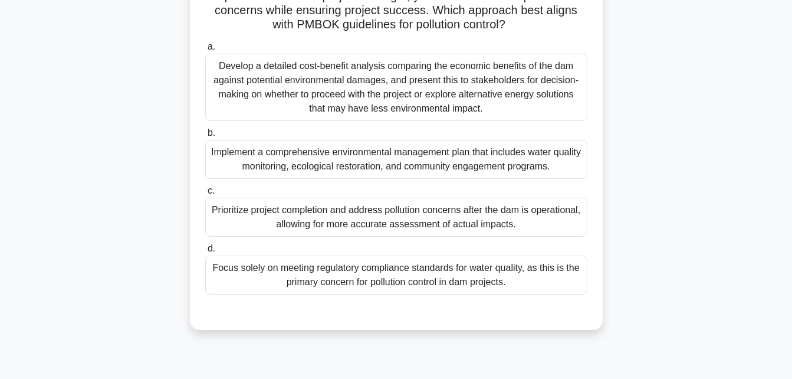
scroll to position [154, 0]
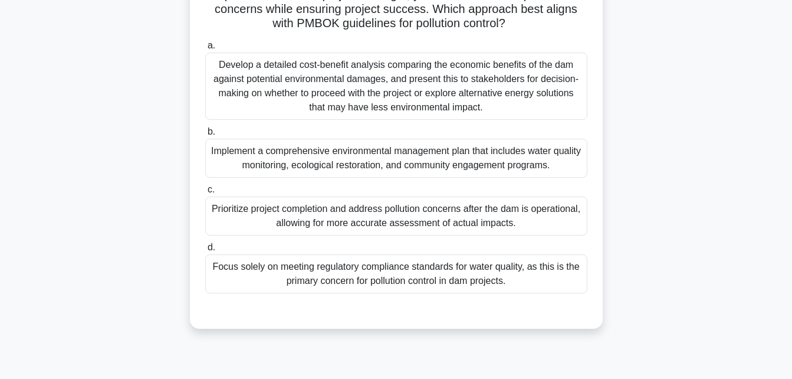
click at [353, 156] on div "Implement a comprehensive environmental management plan that includes water qua…" at bounding box center [396, 158] width 382 height 39
click at [205, 136] on input "b. Implement a comprehensive environmental management plan that includes water …" at bounding box center [205, 132] width 0 height 8
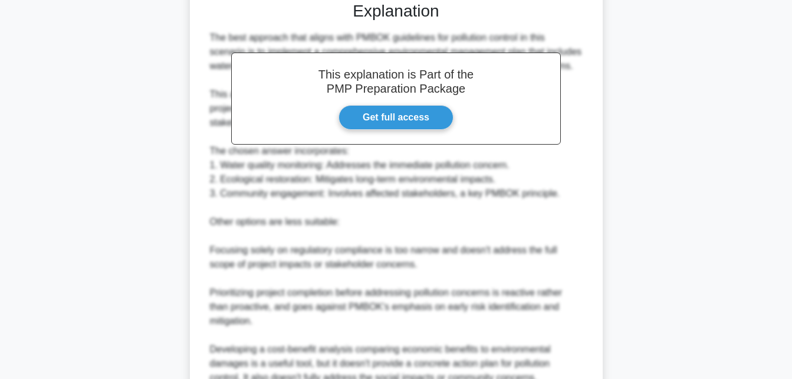
scroll to position [632, 0]
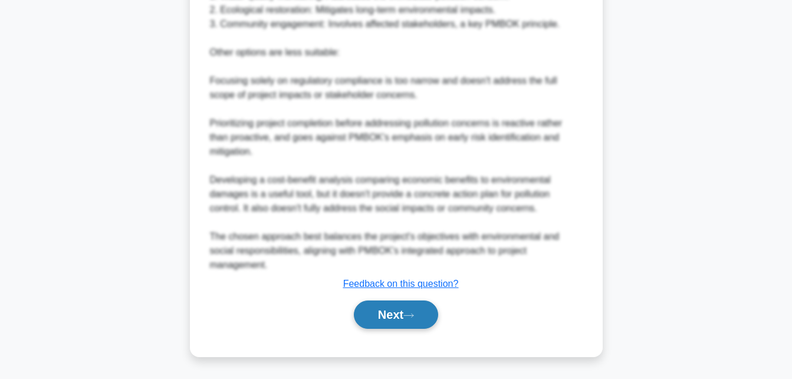
click at [378, 314] on button "Next" at bounding box center [396, 314] width 84 height 28
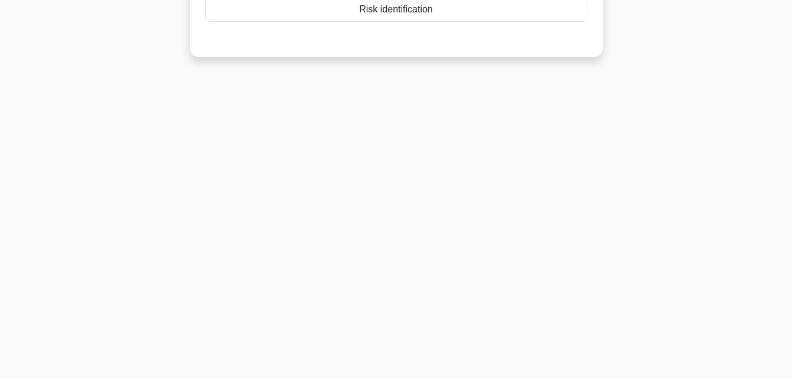
scroll to position [0, 0]
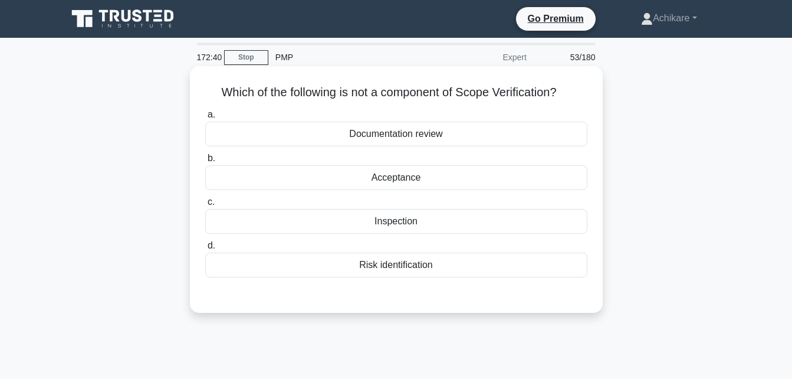
click at [415, 269] on div "Risk identification" at bounding box center [396, 264] width 382 height 25
click at [205, 250] on input "d. Risk identification" at bounding box center [205, 246] width 0 height 8
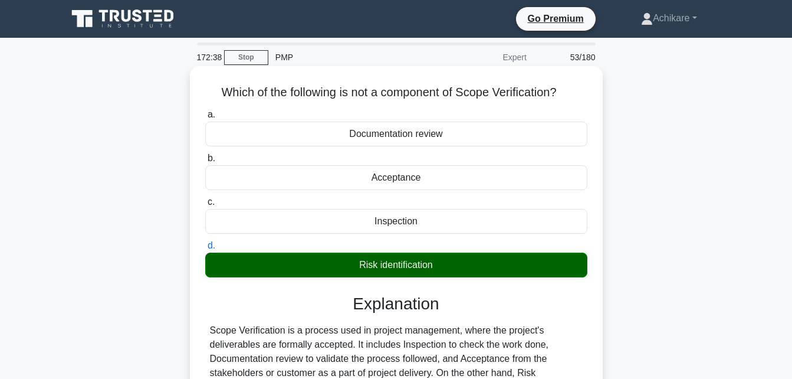
scroll to position [258, 0]
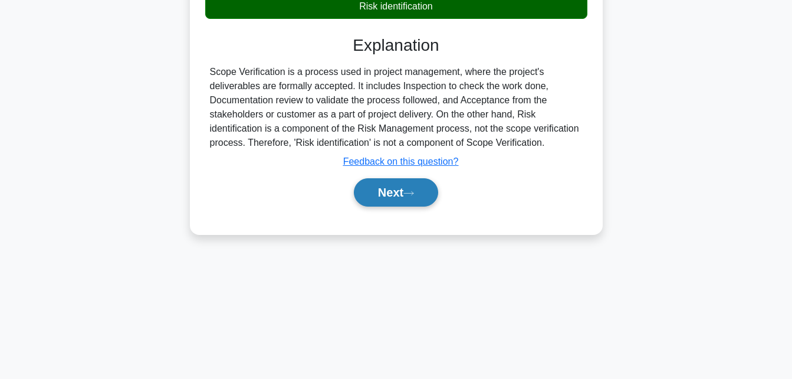
click at [384, 183] on button "Next" at bounding box center [396, 192] width 84 height 28
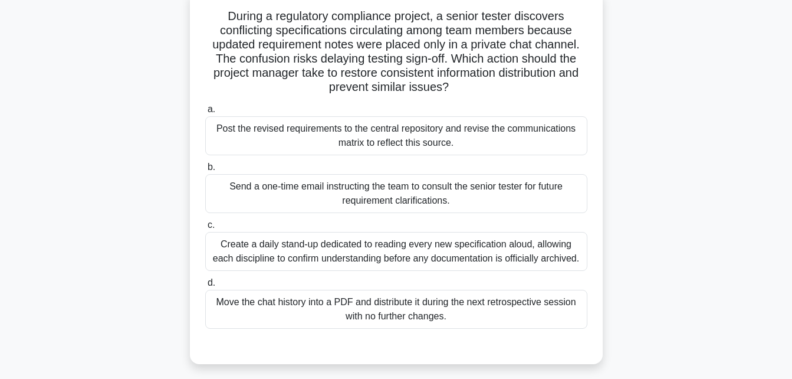
scroll to position [35, 0]
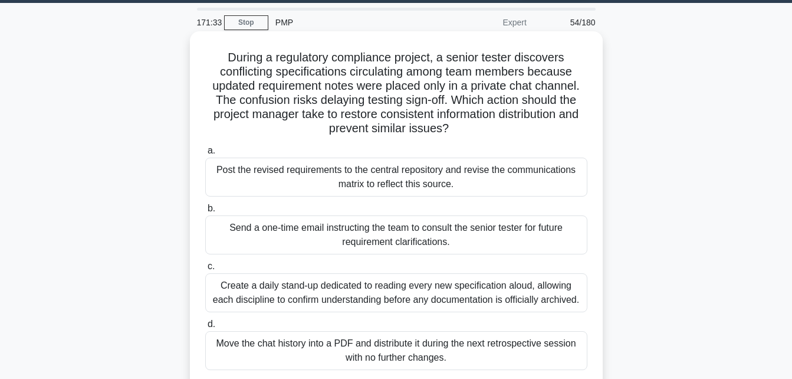
click at [444, 181] on div "Post the revised requirements to the central repository and revise the communic…" at bounding box center [396, 177] width 382 height 39
click at [205, 155] on input "a. Post the revised requirements to the central repository and revise the commu…" at bounding box center [205, 151] width 0 height 8
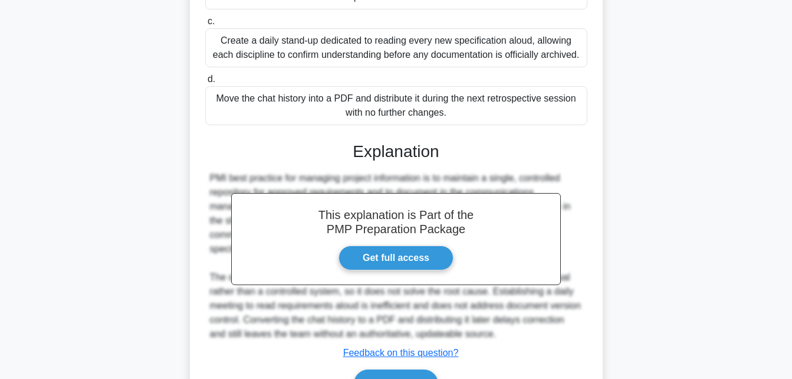
scroll to position [349, 0]
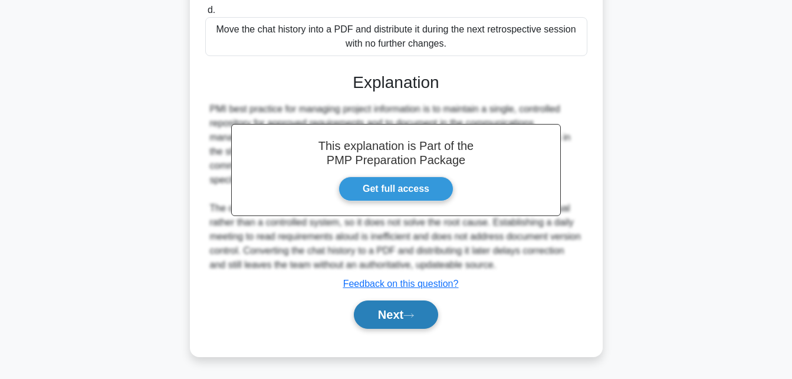
click at [371, 318] on button "Next" at bounding box center [396, 314] width 84 height 28
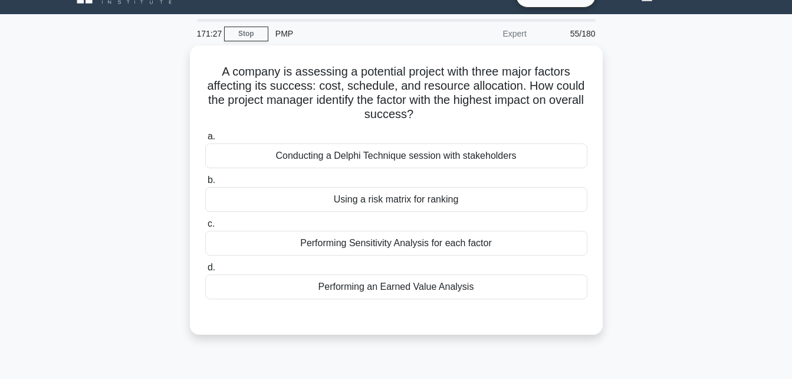
scroll to position [16, 0]
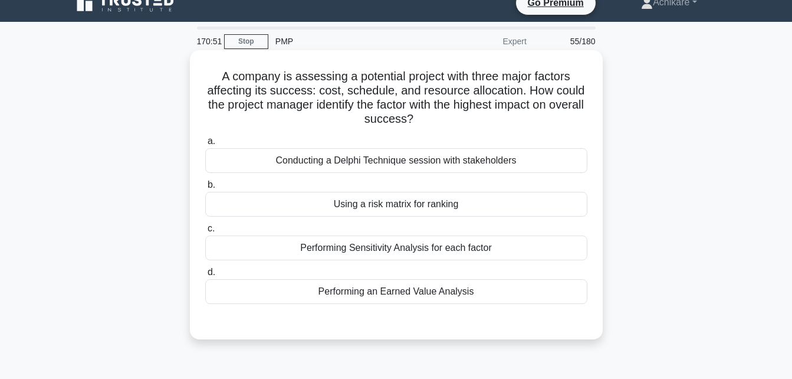
click at [374, 206] on div "Using a risk matrix for ranking" at bounding box center [396, 204] width 382 height 25
click at [205, 189] on input "b. Using a risk matrix for ranking" at bounding box center [205, 185] width 0 height 8
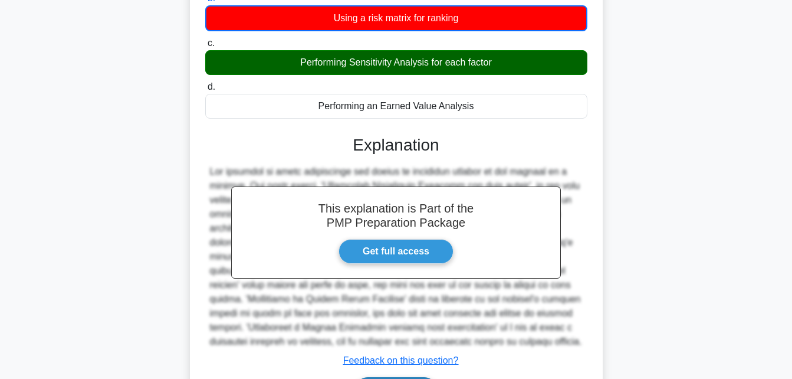
scroll to position [280, 0]
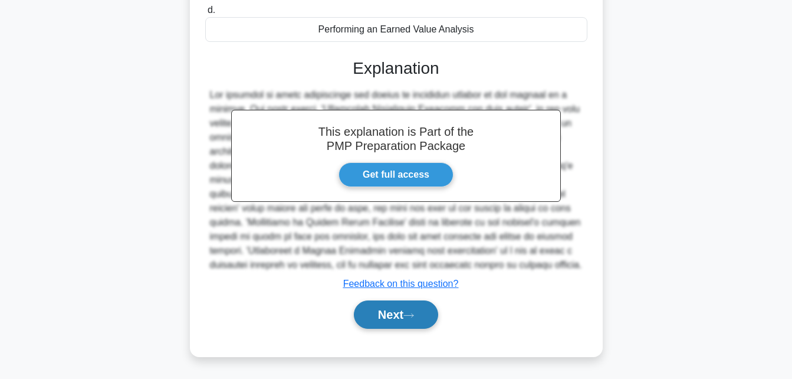
click at [382, 309] on button "Next" at bounding box center [396, 314] width 84 height 28
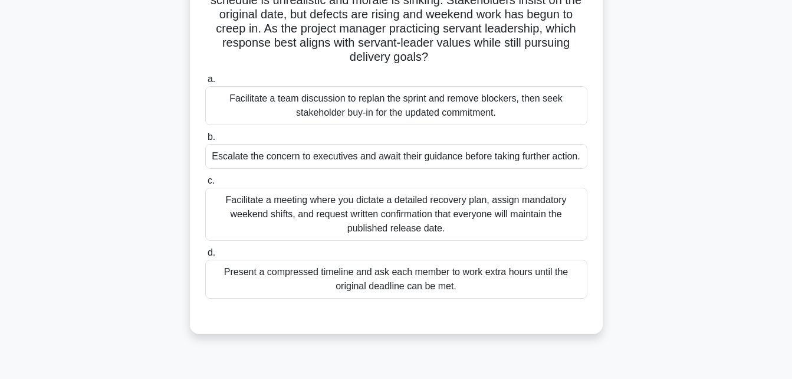
scroll to position [108, 0]
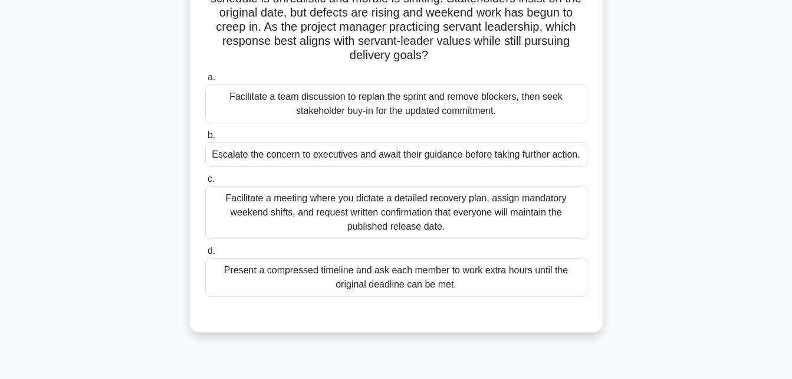
click at [435, 106] on div "Facilitate a team discussion to replan the sprint and remove blockers, then see…" at bounding box center [396, 103] width 382 height 39
click at [205, 81] on input "a. Facilitate a team discussion to replan the sprint and remove blockers, then …" at bounding box center [205, 78] width 0 height 8
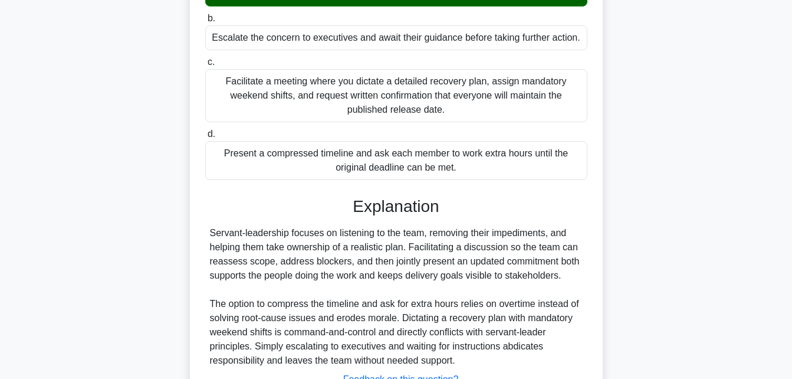
scroll to position [321, 0]
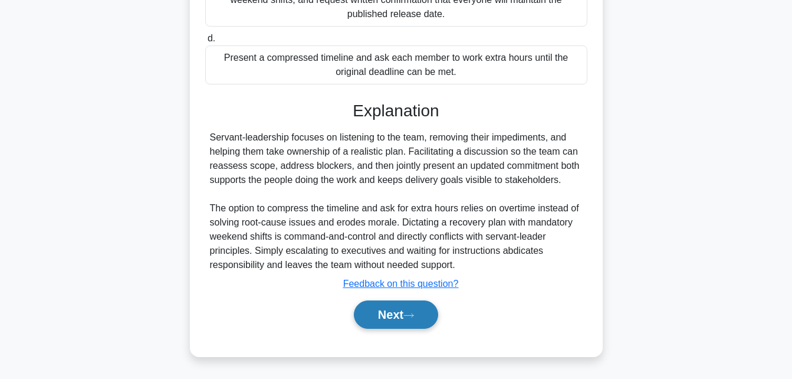
click at [380, 316] on button "Next" at bounding box center [396, 314] width 84 height 28
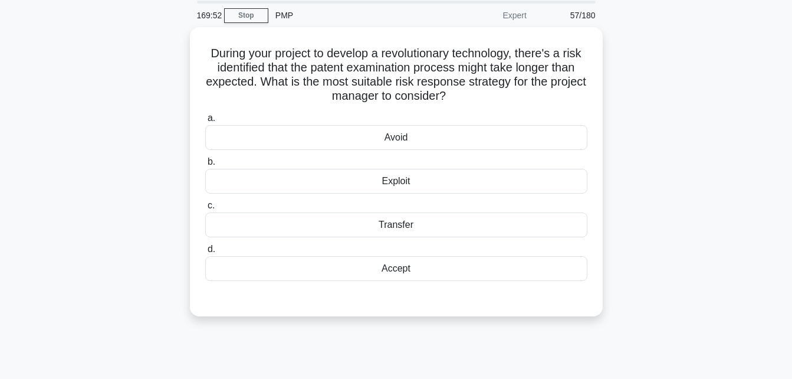
scroll to position [41, 0]
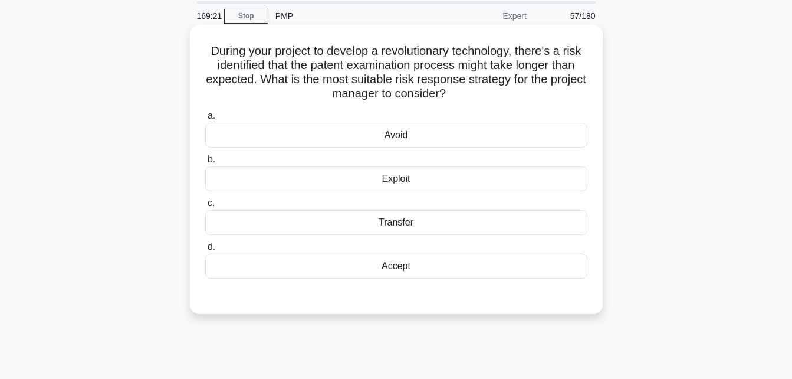
click at [408, 175] on div "Exploit" at bounding box center [396, 178] width 382 height 25
click at [205, 163] on input "b. Exploit" at bounding box center [205, 160] width 0 height 8
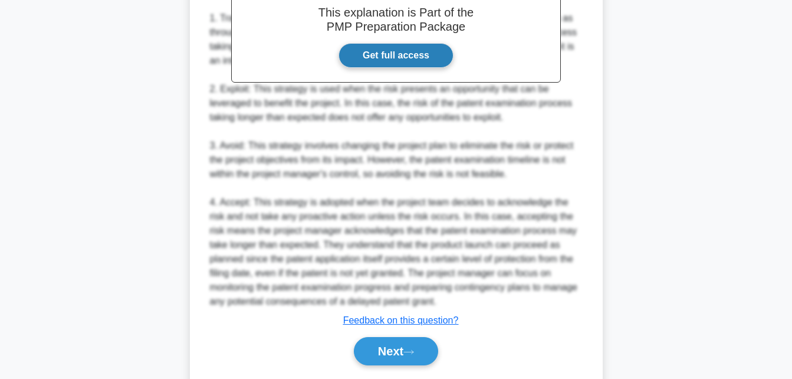
scroll to position [399, 0]
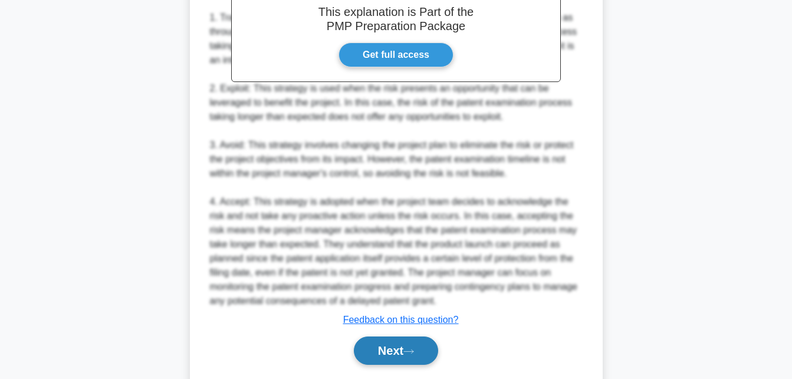
click at [383, 354] on button "Next" at bounding box center [396, 350] width 84 height 28
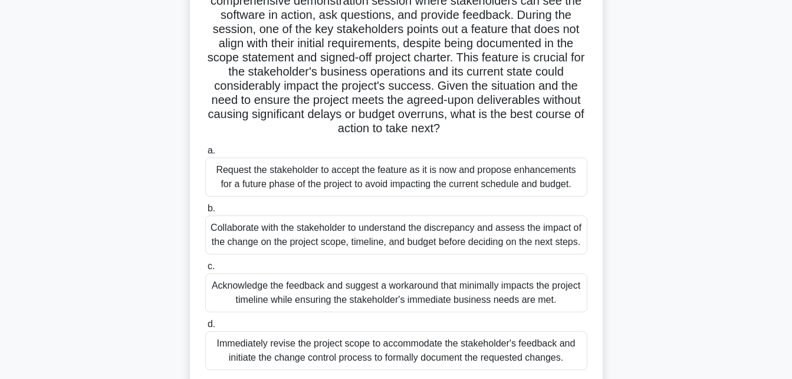
scroll to position [135, 0]
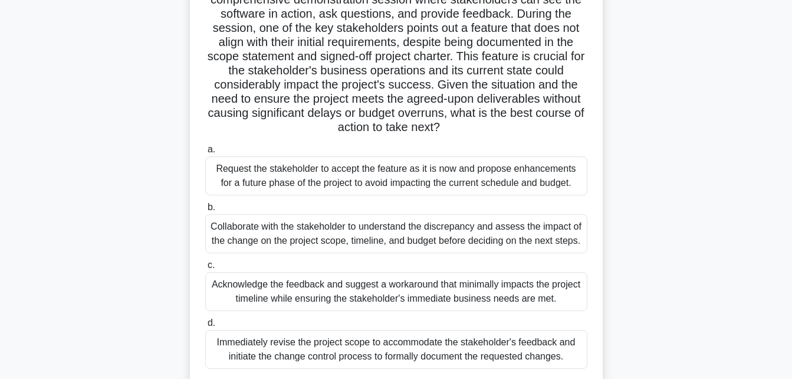
click at [392, 233] on div "Collaborate with the stakeholder to understand the discrepancy and assess the i…" at bounding box center [396, 233] width 382 height 39
click at [205, 211] on input "b. Collaborate with the stakeholder to understand the discrepancy and assess th…" at bounding box center [205, 208] width 0 height 8
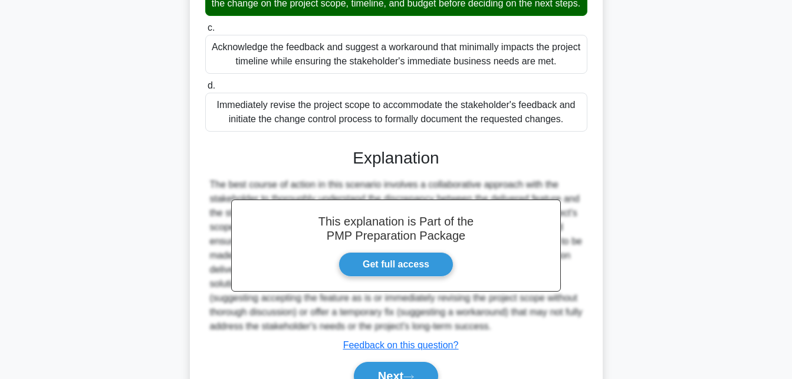
scroll to position [448, 0]
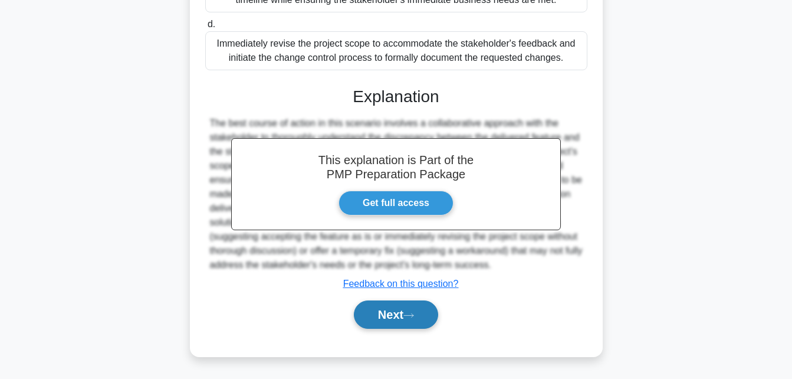
click at [385, 321] on button "Next" at bounding box center [396, 314] width 84 height 28
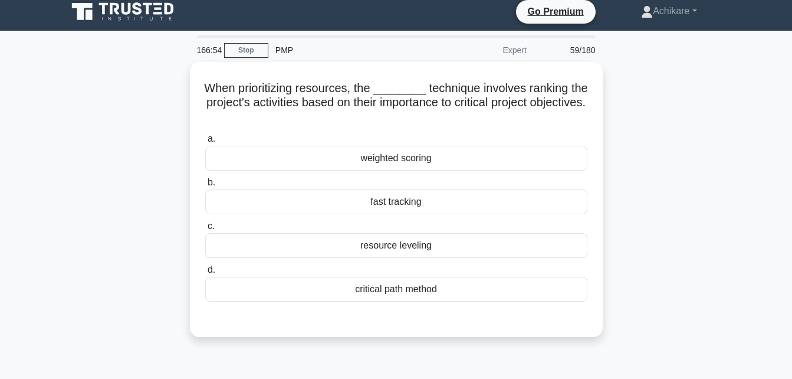
scroll to position [0, 0]
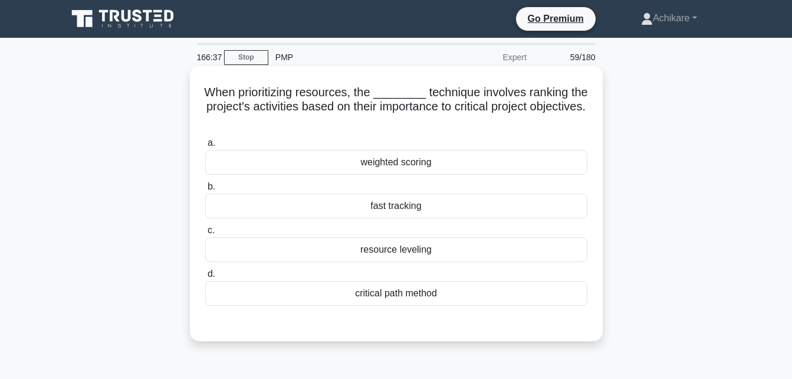
click at [411, 167] on div "weighted scoring" at bounding box center [396, 162] width 382 height 25
click at [205, 147] on input "a. weighted scoring" at bounding box center [205, 143] width 0 height 8
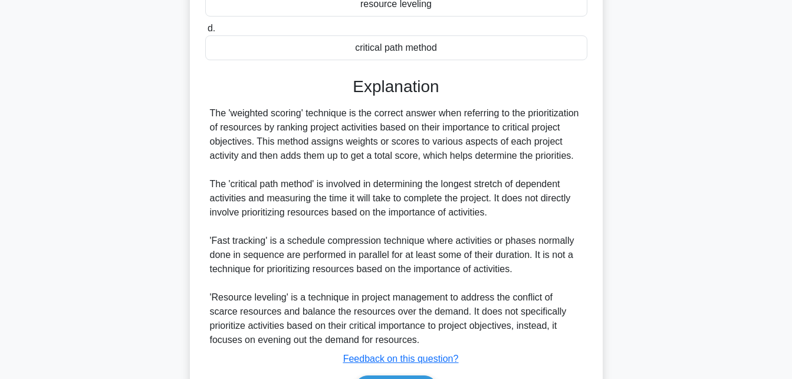
scroll to position [321, 0]
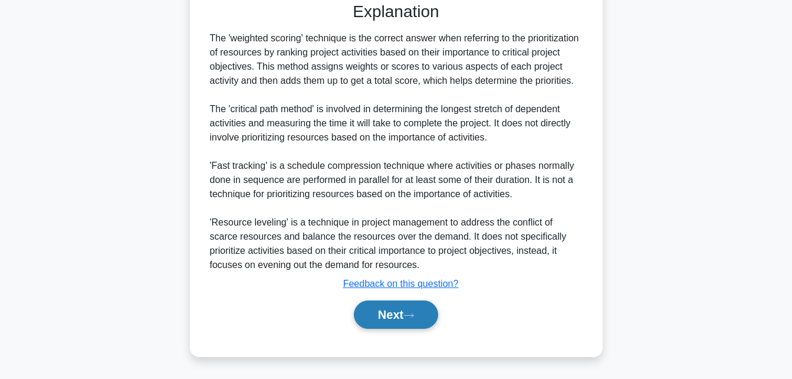
click at [380, 314] on button "Next" at bounding box center [396, 314] width 84 height 28
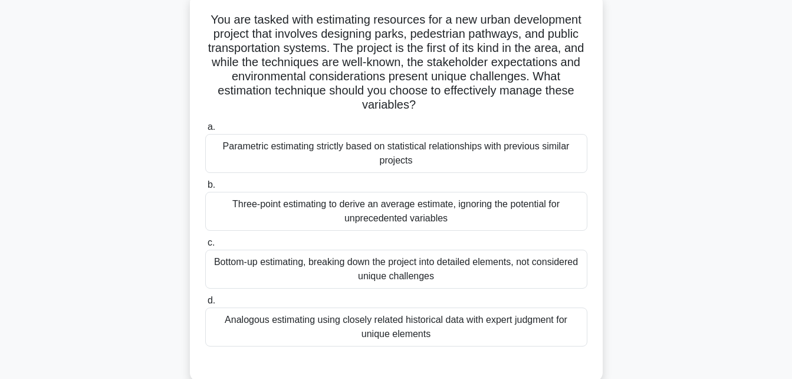
scroll to position [73, 0]
click at [408, 271] on div "Bottom-up estimating, breaking down the project into detailed elements, not con…" at bounding box center [396, 268] width 382 height 39
click at [205, 246] on input "c. Bottom-up estimating, breaking down the project into detailed elements, not …" at bounding box center [205, 242] width 0 height 8
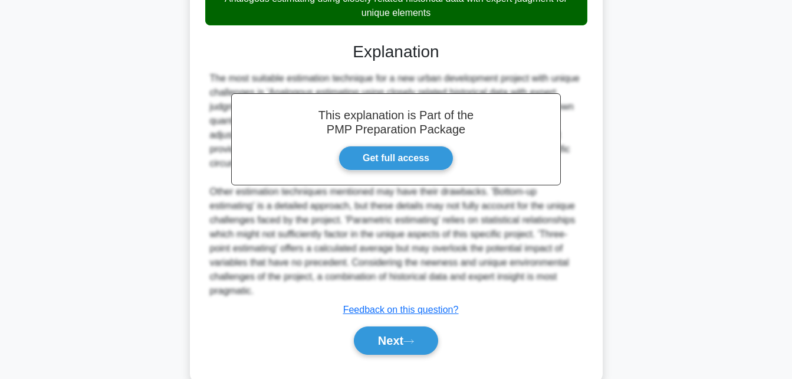
scroll to position [421, 0]
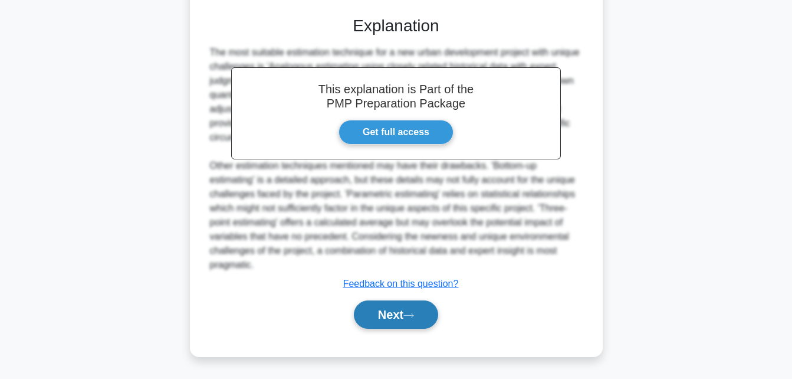
click at [383, 307] on button "Next" at bounding box center [396, 314] width 84 height 28
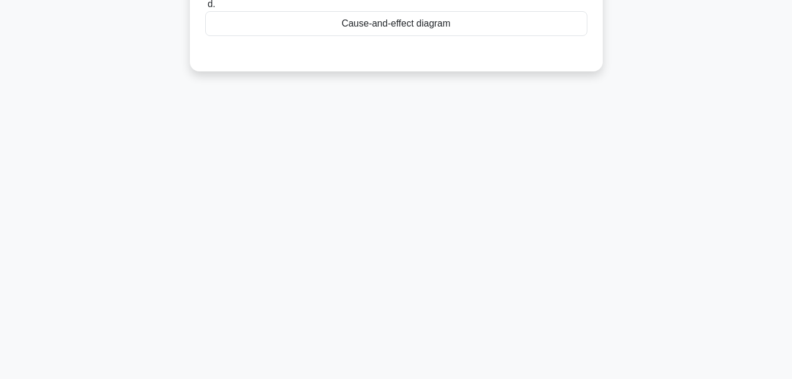
scroll to position [0, 0]
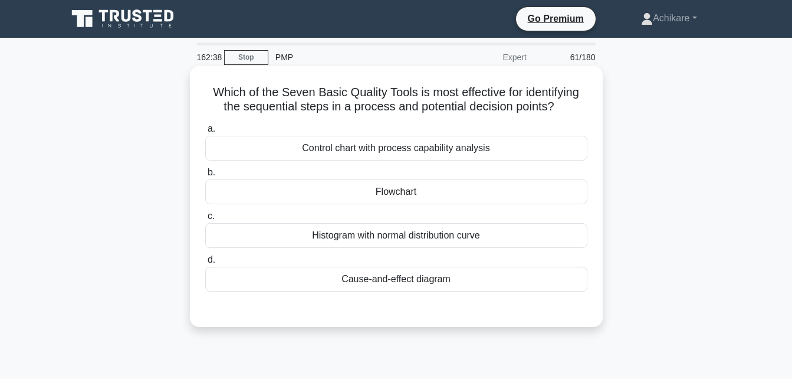
click at [412, 200] on div "Flowchart" at bounding box center [396, 191] width 382 height 25
click at [205, 176] on input "b. Flowchart" at bounding box center [205, 173] width 0 height 8
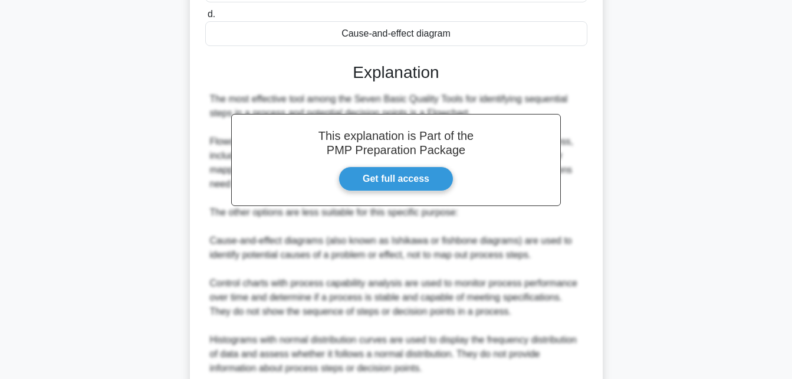
scroll to position [392, 0]
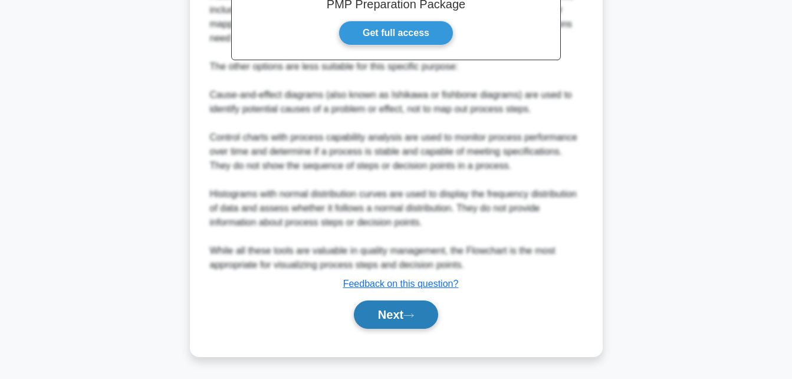
click at [381, 320] on button "Next" at bounding box center [396, 314] width 84 height 28
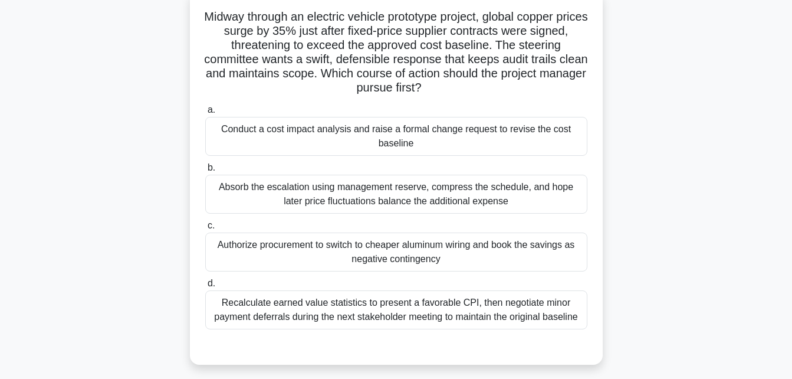
scroll to position [50, 0]
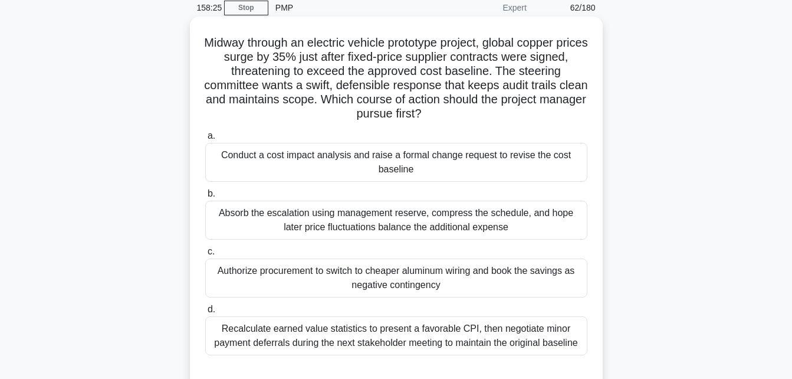
click at [378, 158] on div "Conduct a cost impact analysis and raise a formal change request to revise the …" at bounding box center [396, 162] width 382 height 39
click at [205, 140] on input "a. Conduct a cost impact analysis and raise a formal change request to revise t…" at bounding box center [205, 136] width 0 height 8
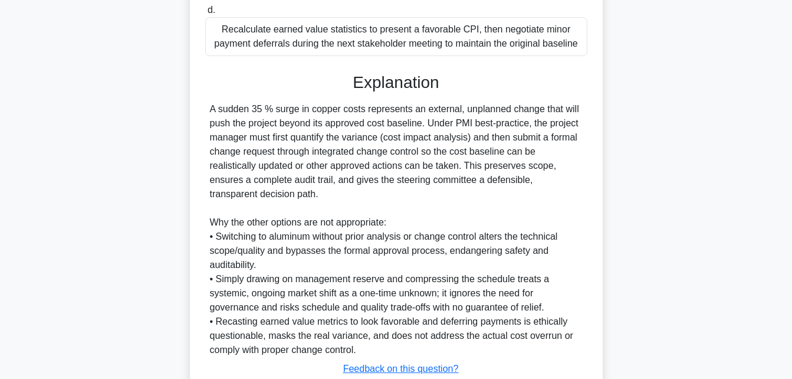
scroll to position [434, 0]
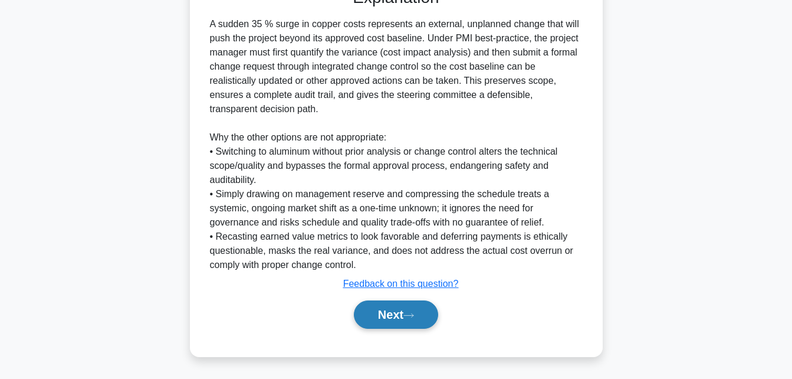
click at [382, 316] on button "Next" at bounding box center [396, 314] width 84 height 28
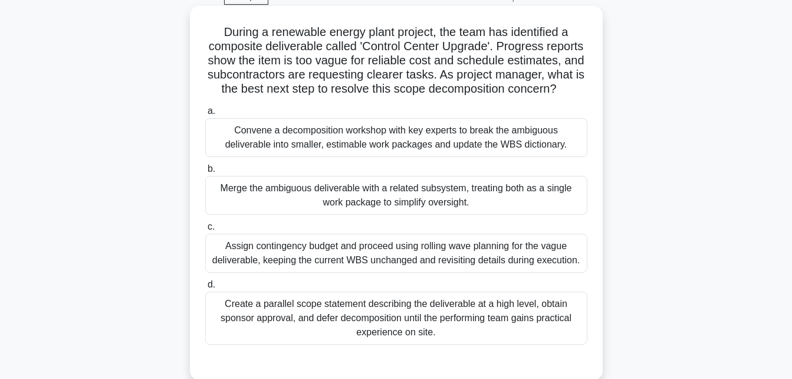
scroll to position [40, 0]
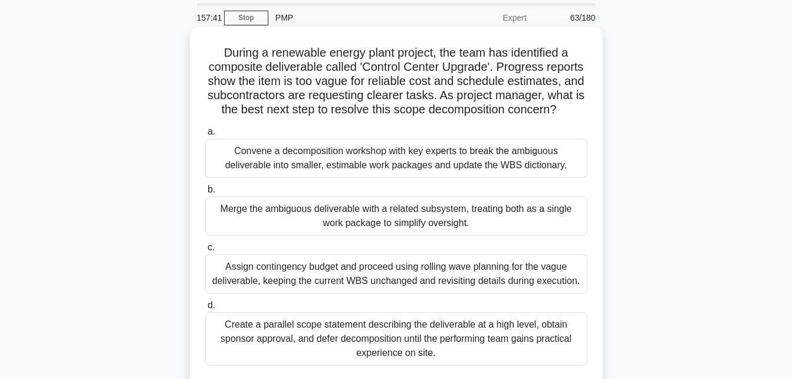
click at [367, 174] on div "Convene a decomposition workshop with key experts to break the ambiguous delive…" at bounding box center [396, 158] width 382 height 39
click at [205, 136] on input "a. Convene a decomposition workshop with key experts to break the ambiguous del…" at bounding box center [205, 132] width 0 height 8
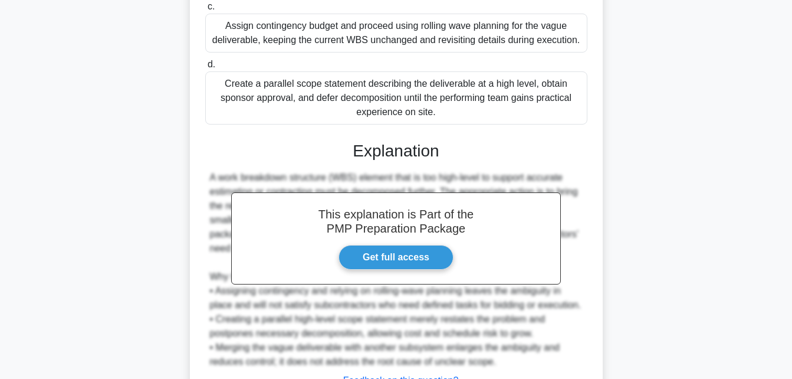
scroll to position [392, 0]
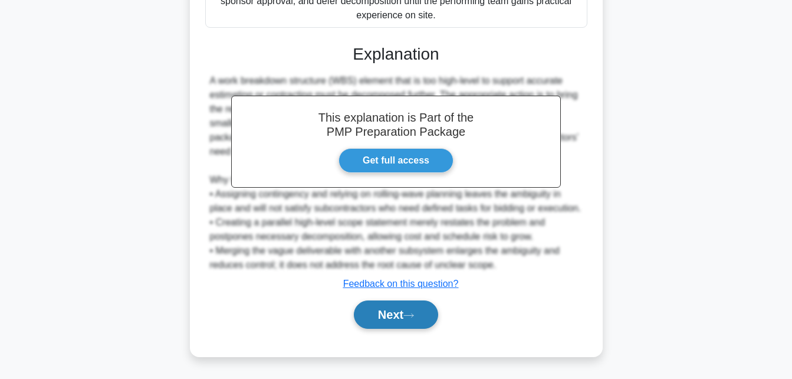
click at [385, 324] on button "Next" at bounding box center [396, 314] width 84 height 28
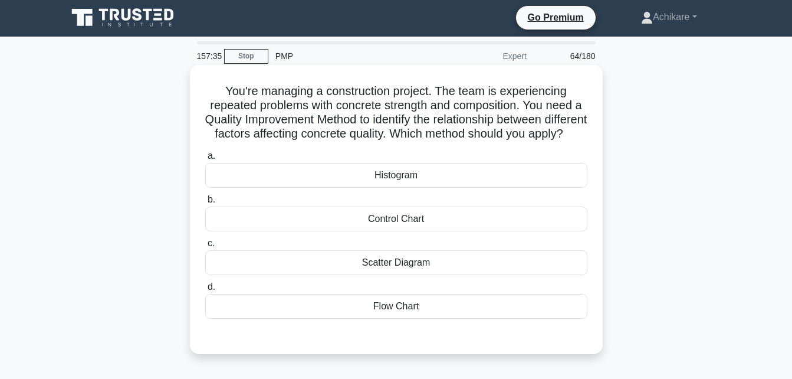
scroll to position [1, 0]
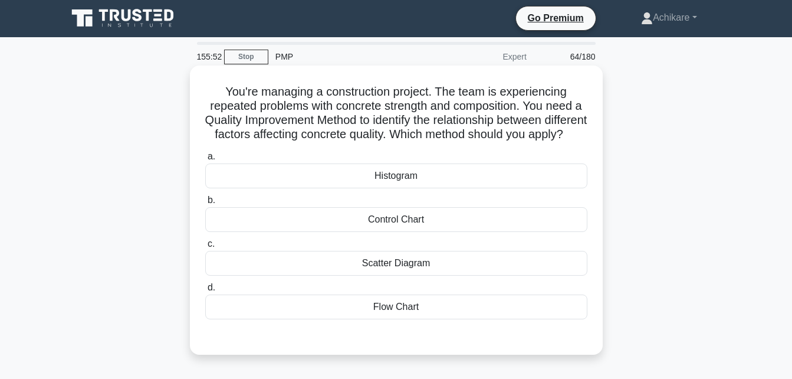
click at [424, 187] on div "Histogram" at bounding box center [396, 175] width 382 height 25
click at [205, 160] on input "a. Histogram" at bounding box center [205, 157] width 0 height 8
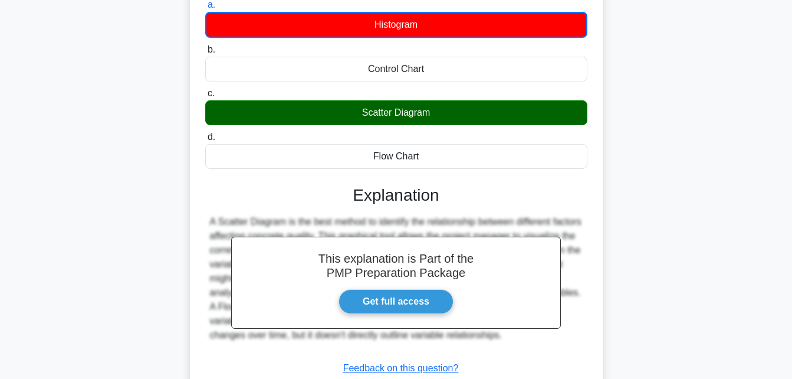
scroll to position [258, 0]
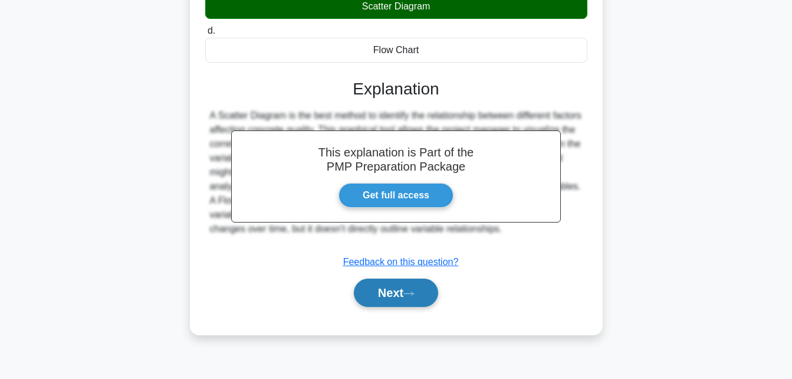
click at [385, 307] on button "Next" at bounding box center [396, 292] width 84 height 28
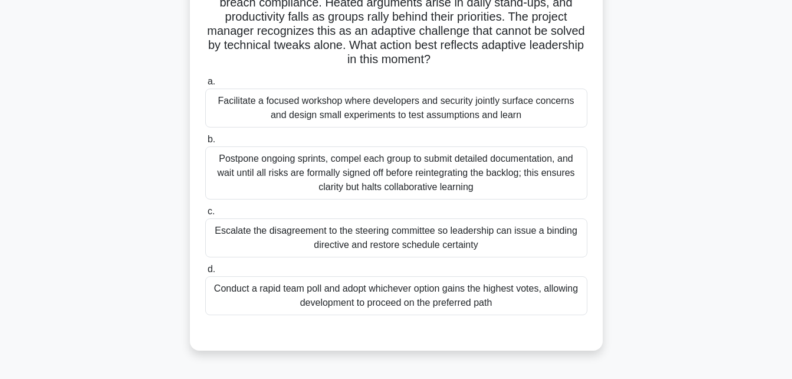
scroll to position [119, 0]
click at [376, 111] on div "Facilitate a focused workshop where developers and security jointly surface con…" at bounding box center [396, 107] width 382 height 39
click at [205, 85] on input "a. Facilitate a focused workshop where developers and security jointly surface …" at bounding box center [205, 81] width 0 height 8
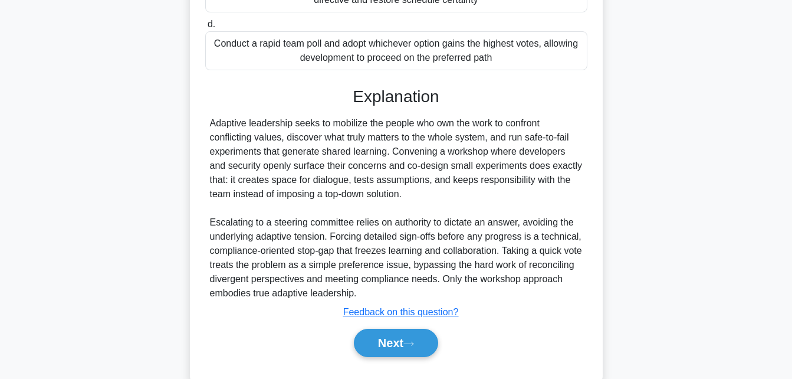
scroll to position [363, 0]
click at [374, 347] on button "Next" at bounding box center [396, 342] width 84 height 28
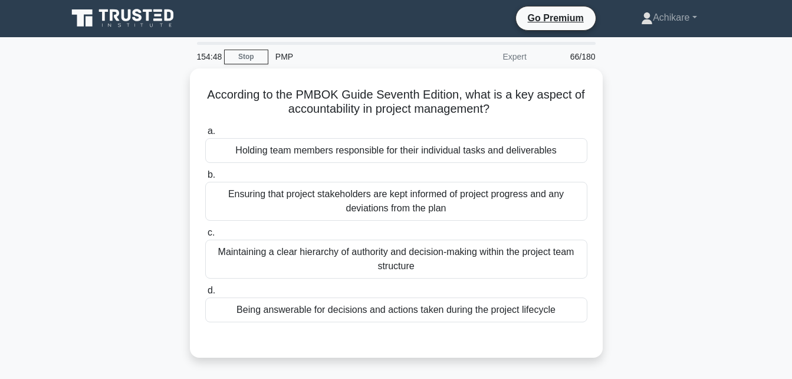
scroll to position [0, 0]
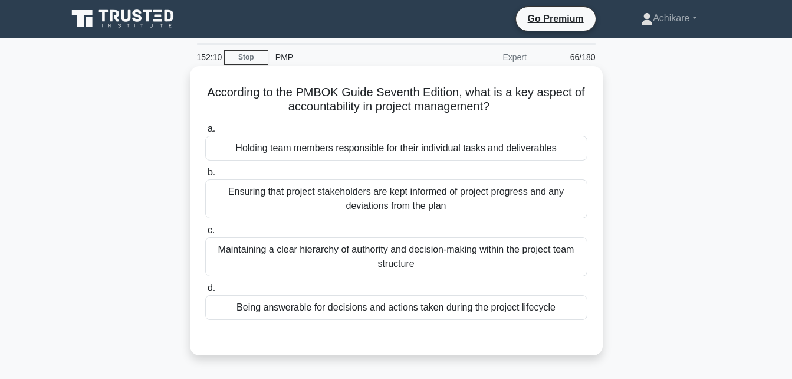
click at [414, 153] on div "Holding team members responsible for their individual tasks and deliverables" at bounding box center [396, 148] width 382 height 25
click at [205, 133] on input "a. Holding team members responsible for their individual tasks and deliverables" at bounding box center [205, 129] width 0 height 8
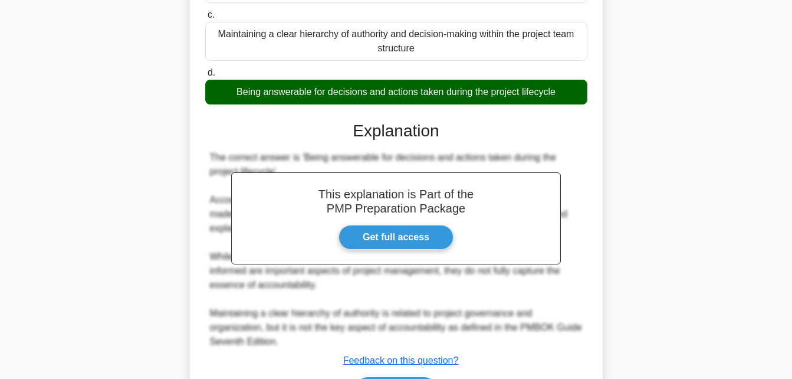
scroll to position [294, 0]
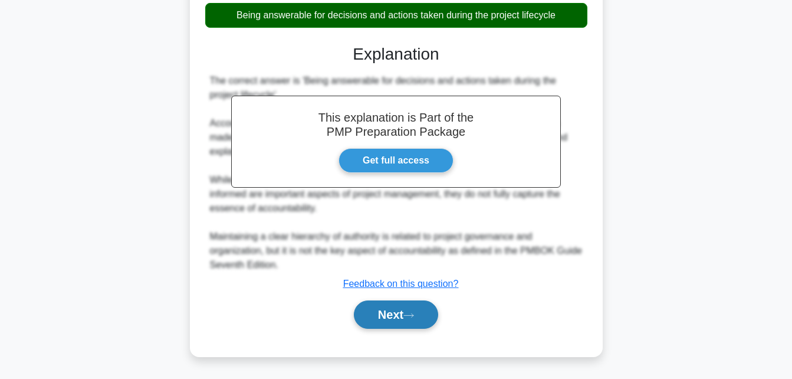
click at [377, 324] on button "Next" at bounding box center [396, 314] width 84 height 28
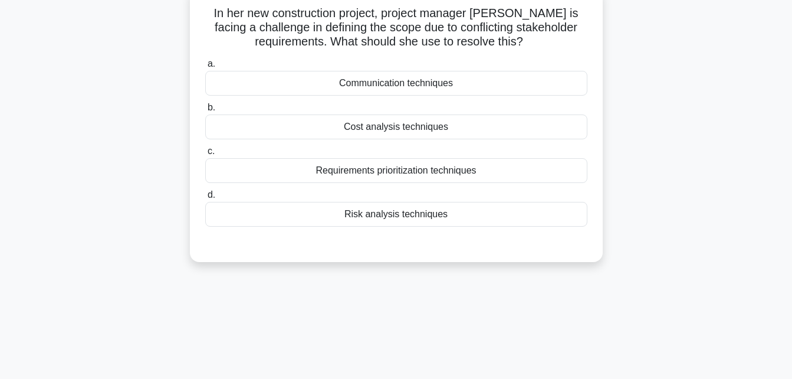
scroll to position [0, 0]
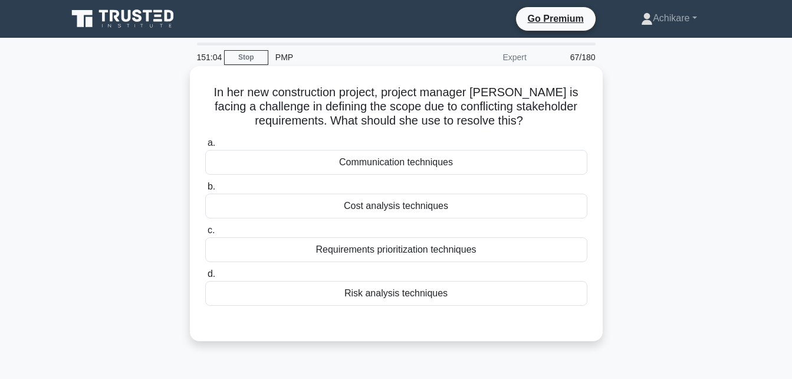
click at [403, 160] on div "Communication techniques" at bounding box center [396, 162] width 382 height 25
click at [205, 147] on input "a. Communication techniques" at bounding box center [205, 143] width 0 height 8
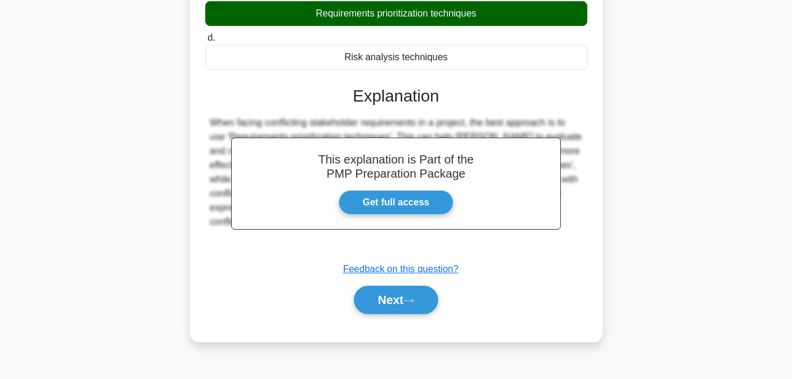
scroll to position [258, 0]
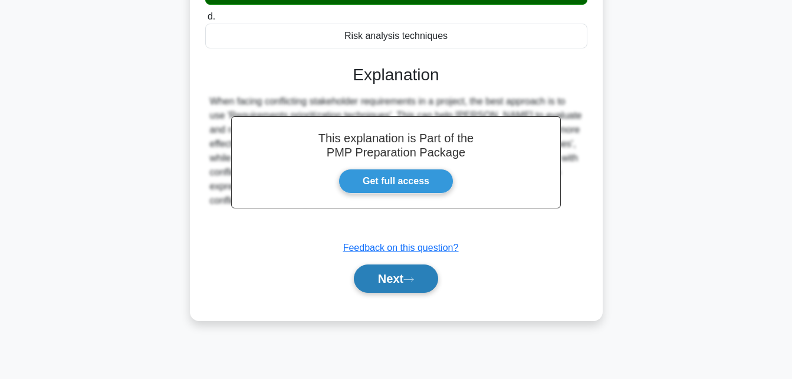
click at [381, 281] on button "Next" at bounding box center [396, 278] width 84 height 28
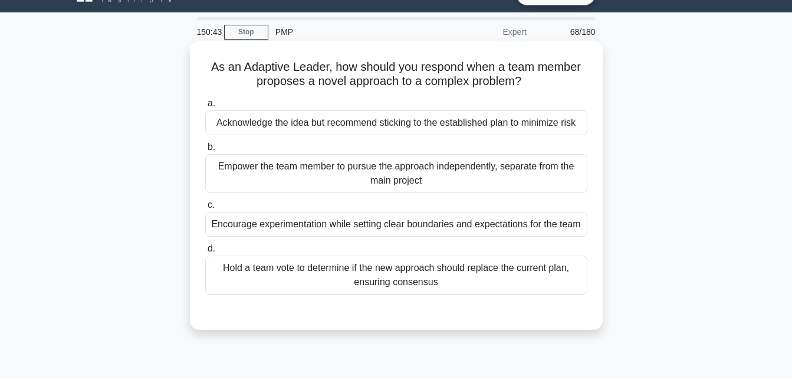
scroll to position [26, 0]
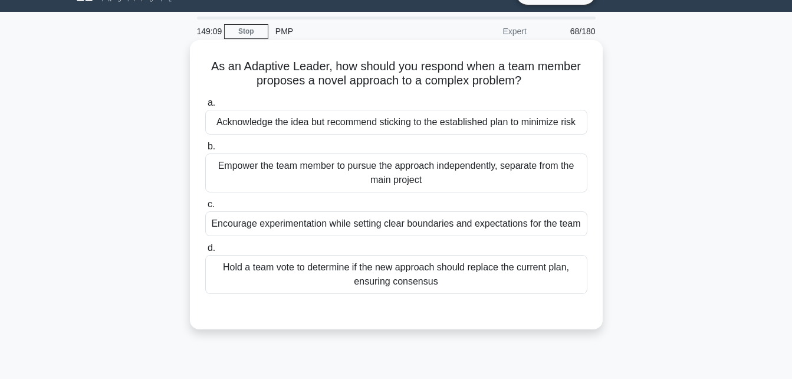
click at [479, 123] on div "Acknowledge the idea but recommend sticking to the established plan to minimize…" at bounding box center [396, 122] width 382 height 25
click at [205, 107] on input "a. Acknowledge the idea but recommend sticking to the established plan to minim…" at bounding box center [205, 103] width 0 height 8
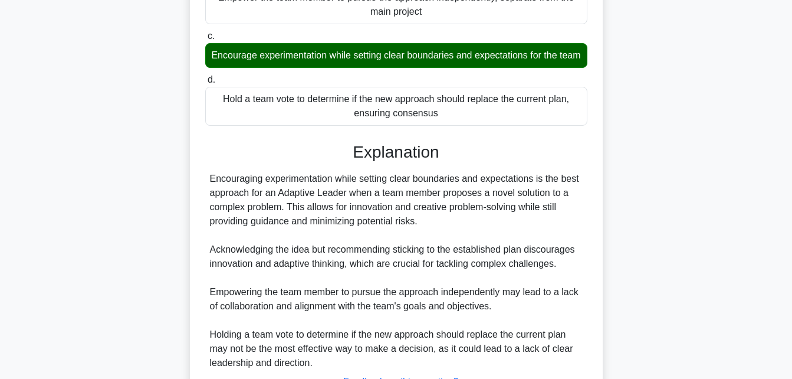
scroll to position [322, 0]
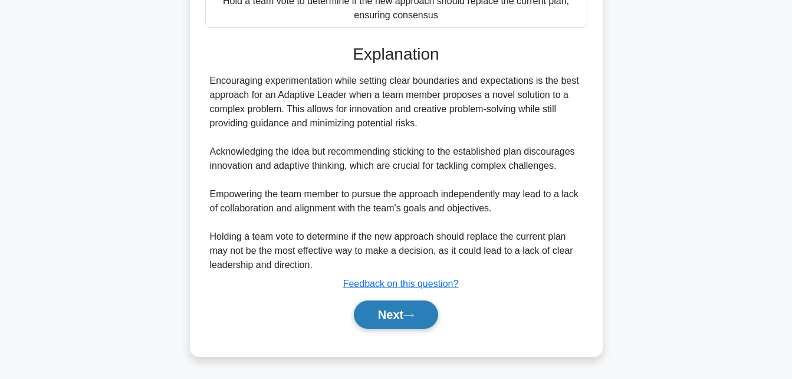
click at [386, 317] on button "Next" at bounding box center [396, 314] width 84 height 28
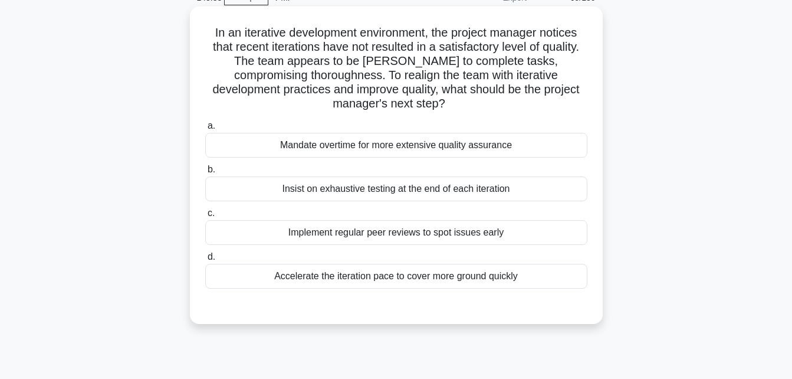
scroll to position [61, 0]
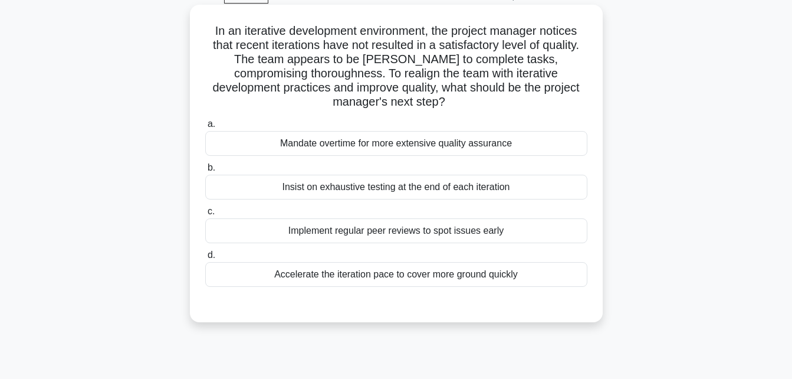
click at [401, 235] on div "Implement regular peer reviews to spot issues early" at bounding box center [396, 230] width 382 height 25
click at [205, 215] on input "c. Implement regular peer reviews to spot issues early" at bounding box center [205, 212] width 0 height 8
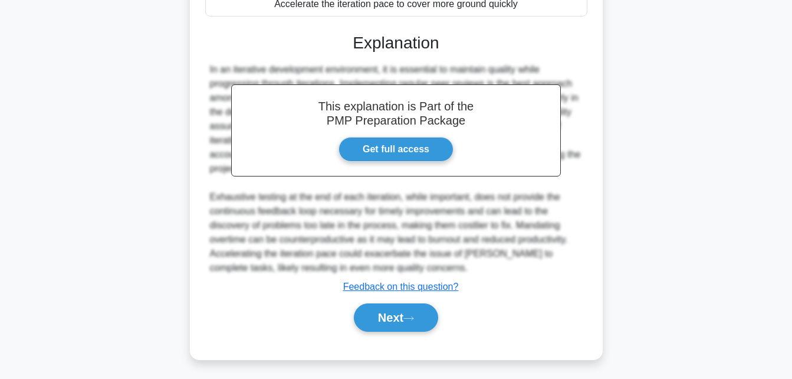
scroll to position [332, 0]
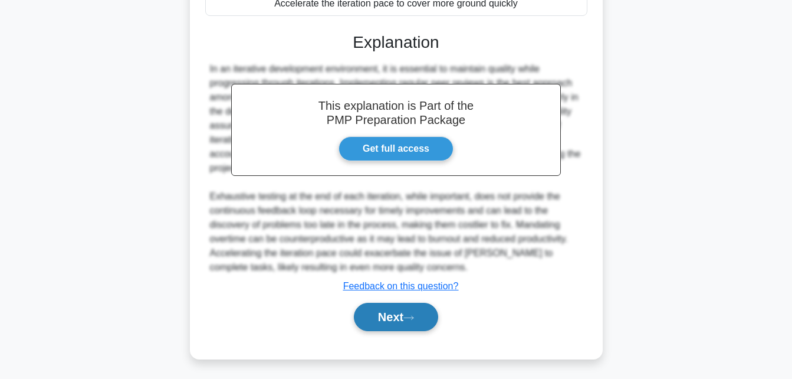
click at [386, 317] on button "Next" at bounding box center [396, 317] width 84 height 28
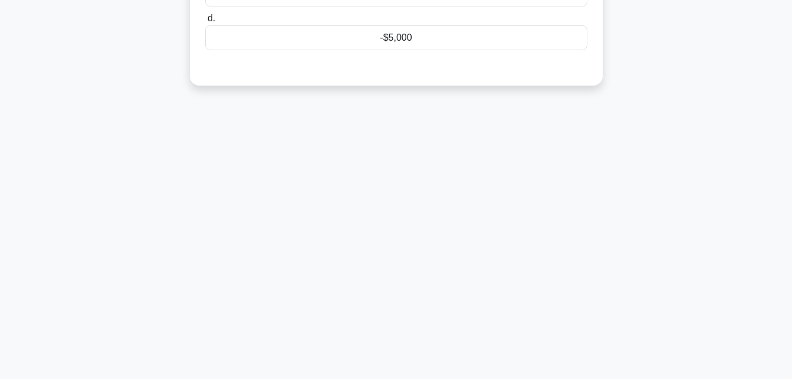
scroll to position [0, 0]
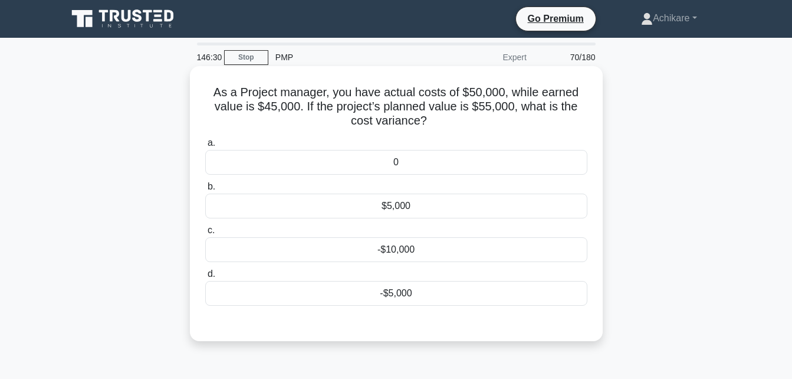
click at [399, 293] on div "-$5,000" at bounding box center [396, 293] width 382 height 25
click at [205, 278] on input "d. -$5,000" at bounding box center [205, 274] width 0 height 8
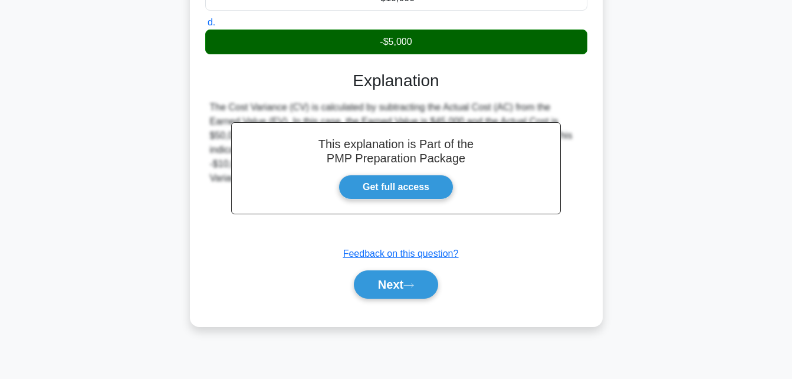
scroll to position [252, 0]
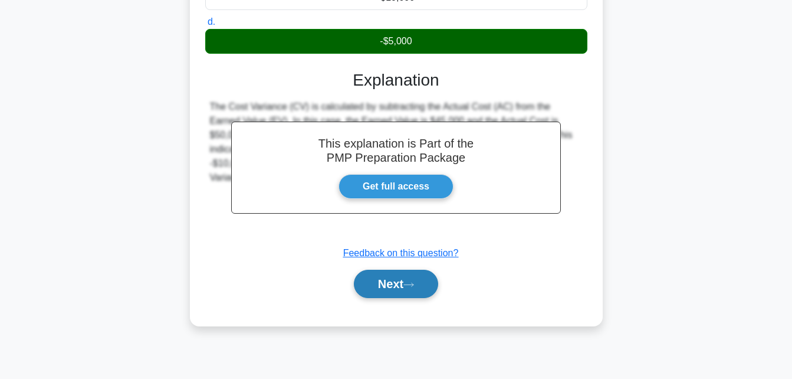
click at [392, 283] on button "Next" at bounding box center [396, 284] width 84 height 28
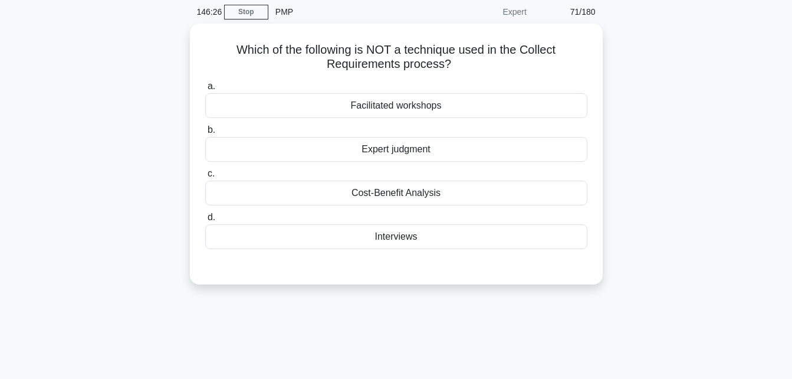
scroll to position [0, 0]
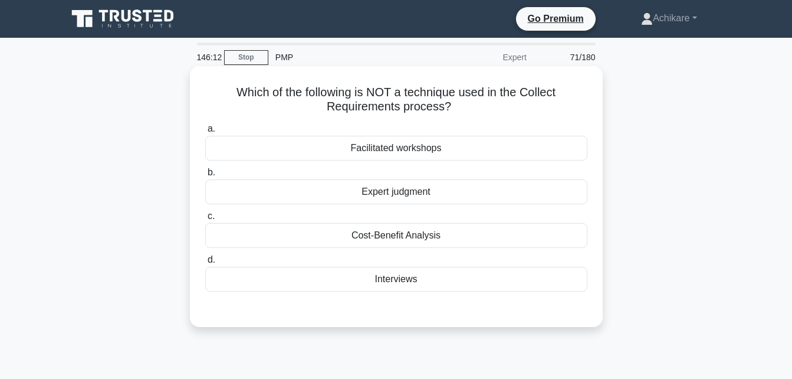
click at [419, 237] on div "Cost-Benefit Analysis" at bounding box center [396, 235] width 382 height 25
click at [205, 220] on input "c. Cost-Benefit Analysis" at bounding box center [205, 216] width 0 height 8
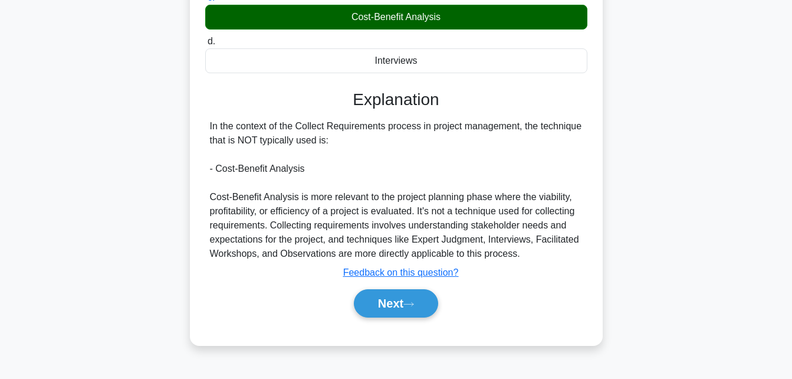
scroll to position [219, 0]
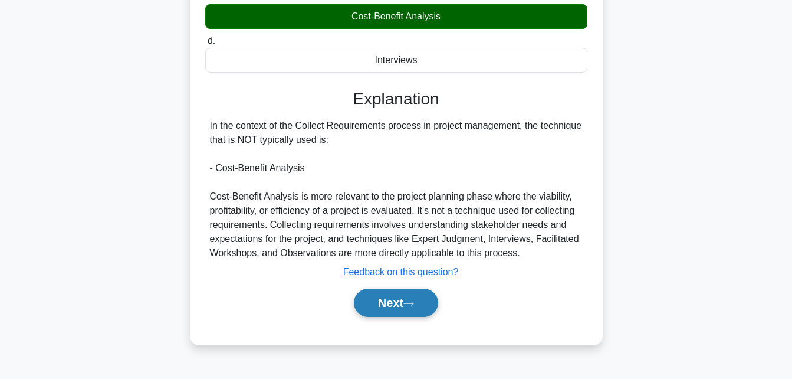
click at [402, 300] on button "Next" at bounding box center [396, 302] width 84 height 28
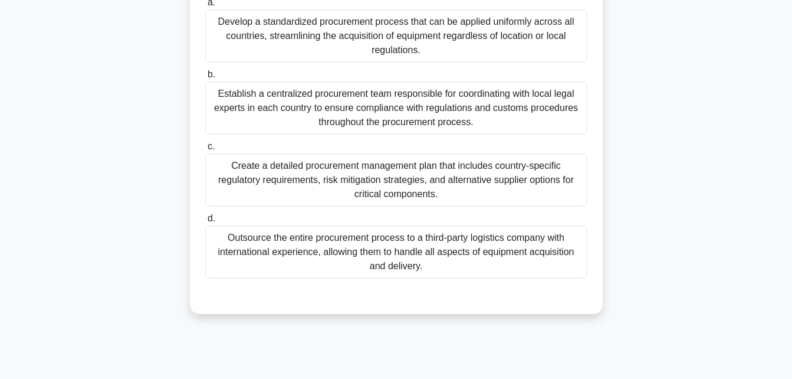
scroll to position [212, 0]
click at [378, 250] on div "Outsource the entire procurement process to a third-party logistics company wit…" at bounding box center [396, 251] width 382 height 53
click at [205, 222] on input "d. Outsource the entire procurement process to a third-party logistics company …" at bounding box center [205, 218] width 0 height 8
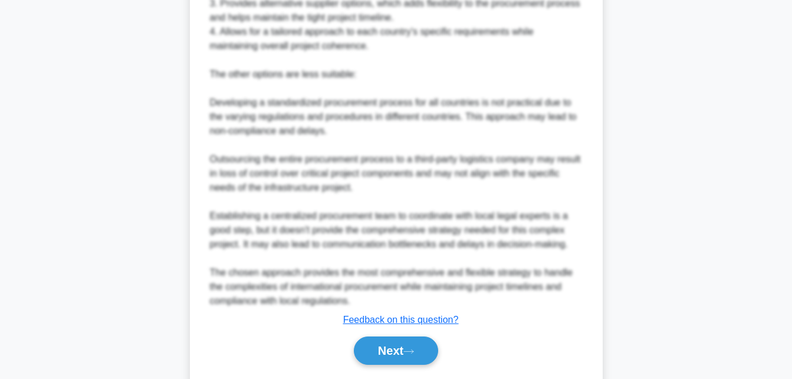
scroll to position [704, 0]
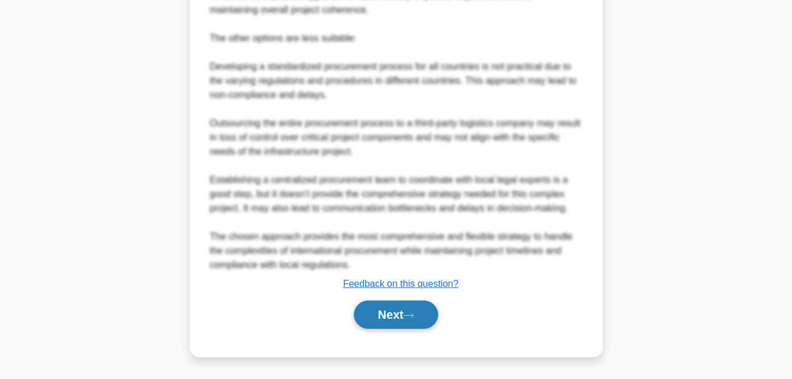
click at [380, 316] on button "Next" at bounding box center [396, 314] width 84 height 28
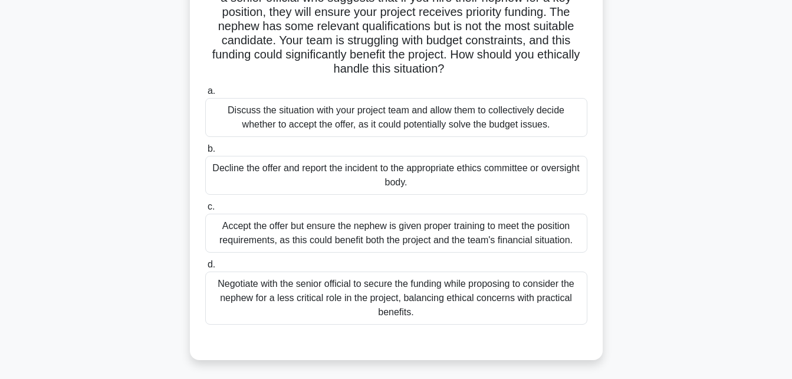
scroll to position [160, 0]
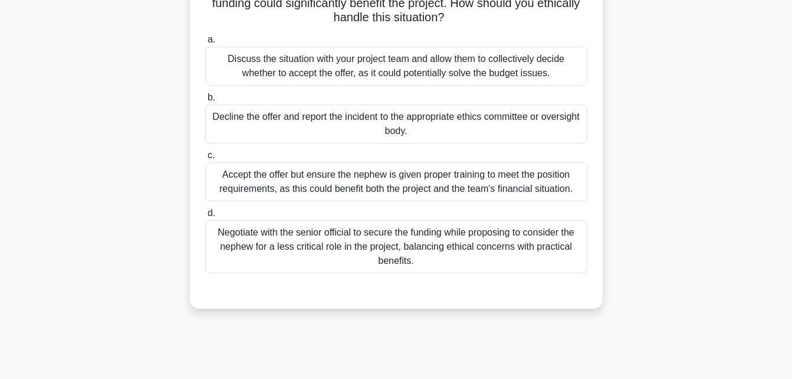
click at [424, 130] on div "Decline the offer and report the incident to the appropriate ethics committee o…" at bounding box center [396, 123] width 382 height 39
click at [205, 101] on input "b. Decline the offer and report the incident to the appropriate ethics committe…" at bounding box center [205, 98] width 0 height 8
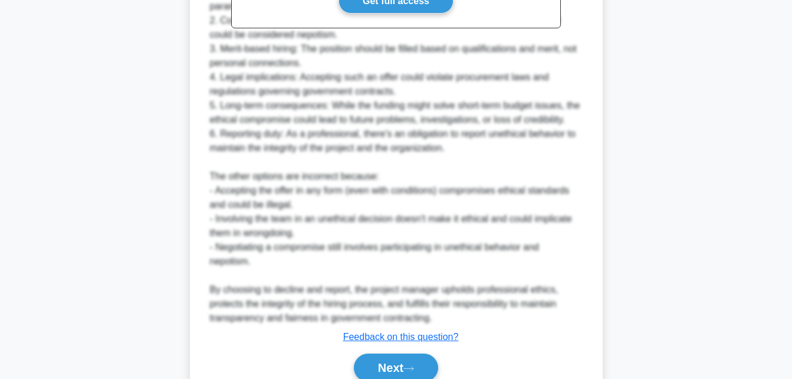
scroll to position [618, 0]
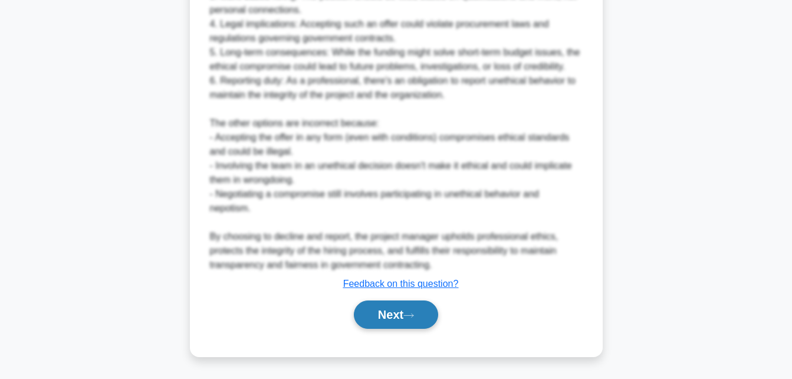
click at [391, 314] on button "Next" at bounding box center [396, 314] width 84 height 28
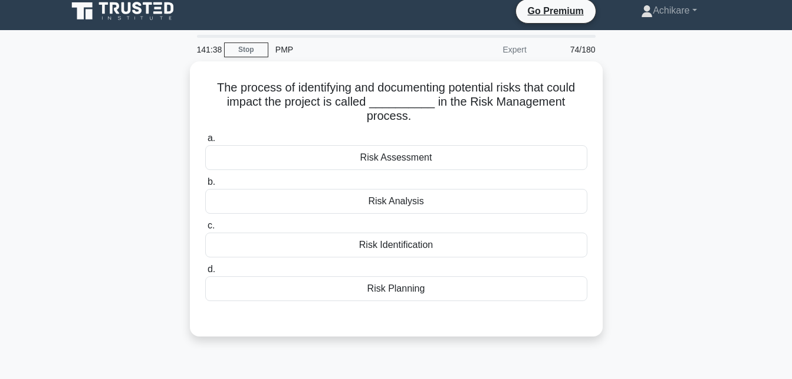
scroll to position [7, 0]
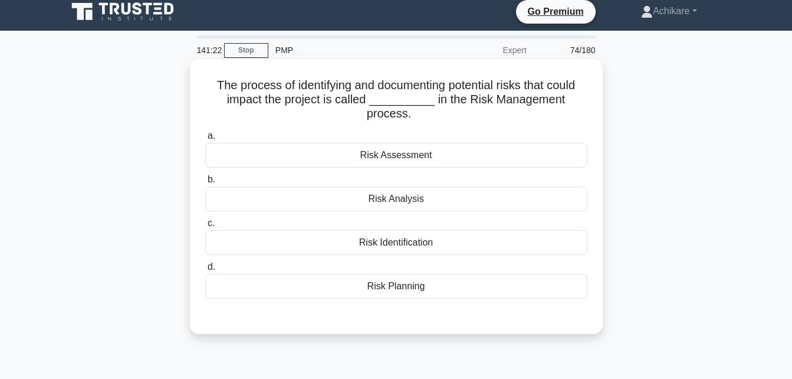
click at [399, 248] on div "Risk Identification" at bounding box center [396, 242] width 382 height 25
click at [205, 227] on input "c. Risk Identification" at bounding box center [205, 223] width 0 height 8
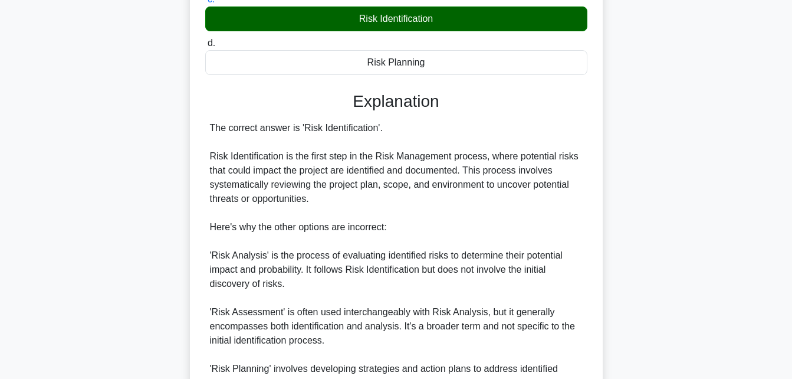
scroll to position [331, 0]
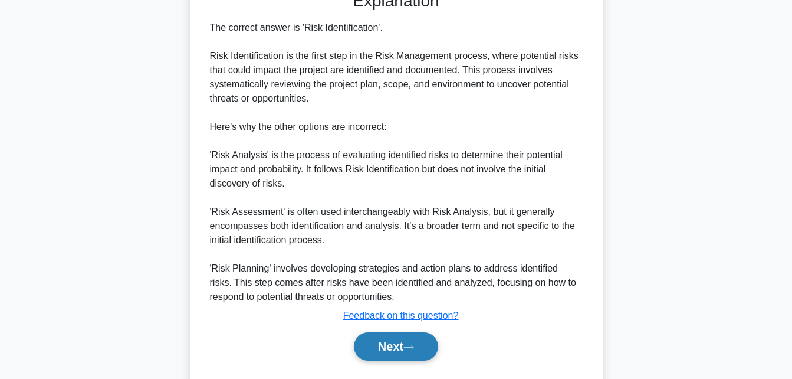
click at [376, 357] on button "Next" at bounding box center [396, 346] width 84 height 28
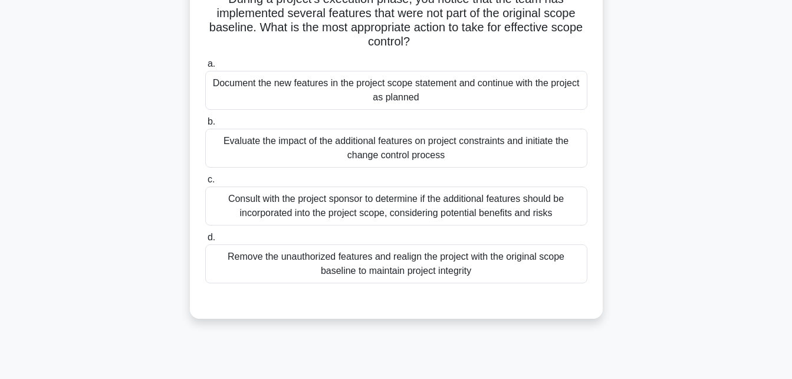
scroll to position [96, 0]
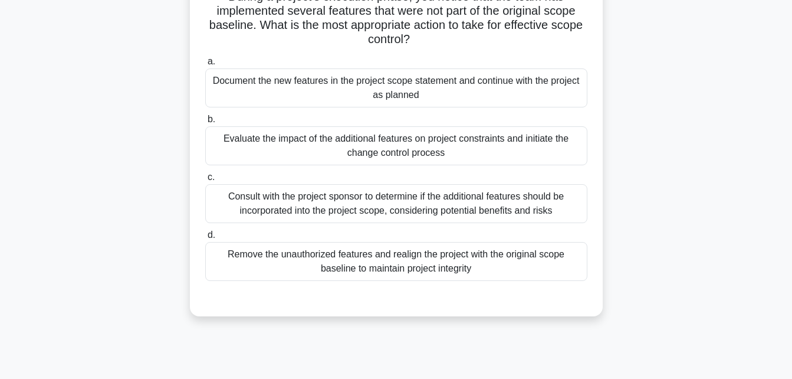
click at [435, 140] on div "Evaluate the impact of the additional features on project constraints and initi…" at bounding box center [396, 145] width 382 height 39
click at [205, 123] on input "b. Evaluate the impact of the additional features on project constraints and in…" at bounding box center [205, 120] width 0 height 8
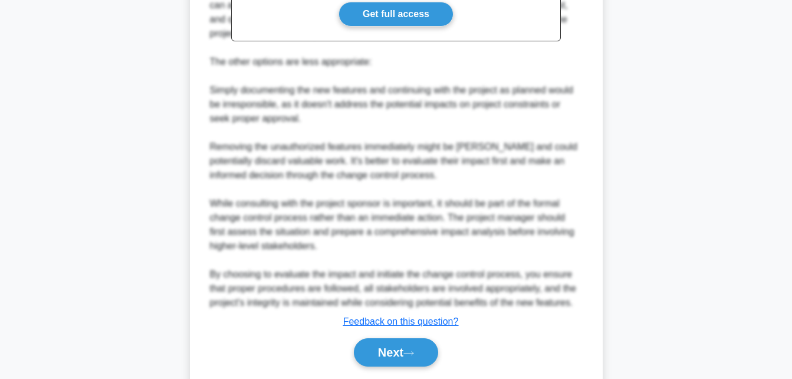
scroll to position [533, 0]
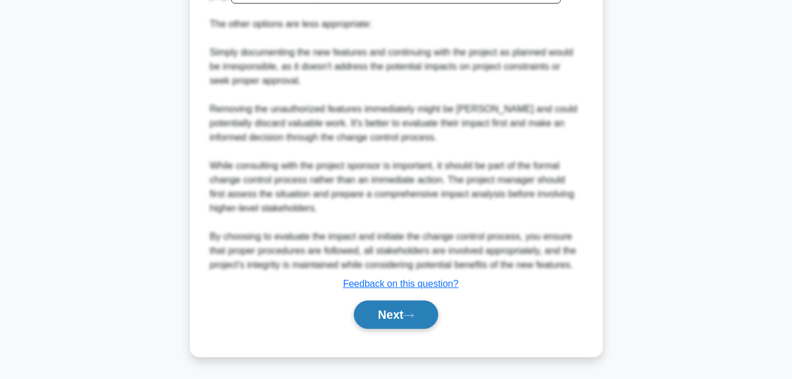
click at [376, 315] on button "Next" at bounding box center [396, 314] width 84 height 28
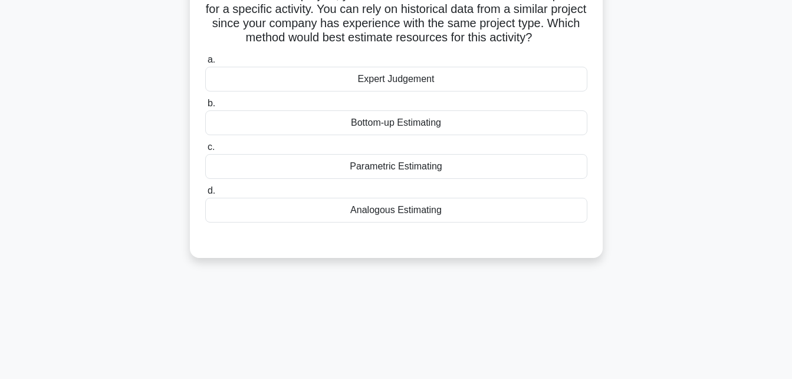
scroll to position [0, 0]
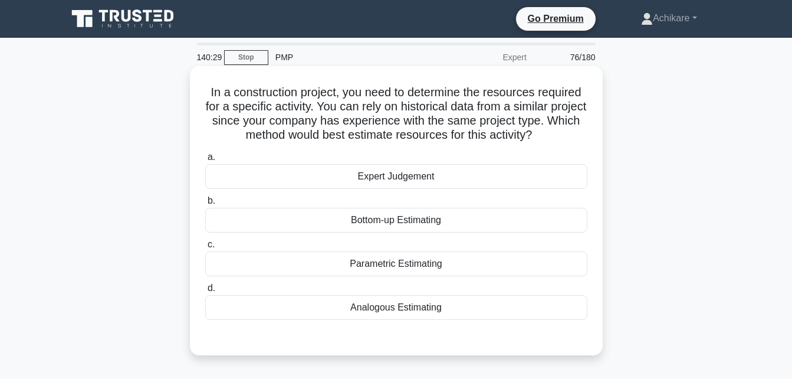
click at [397, 309] on div "Analogous Estimating" at bounding box center [396, 307] width 382 height 25
click at [205, 292] on input "d. Analogous Estimating" at bounding box center [205, 288] width 0 height 8
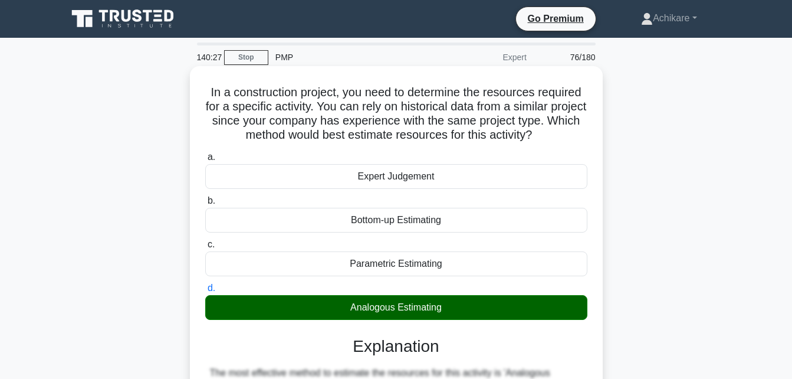
scroll to position [258, 0]
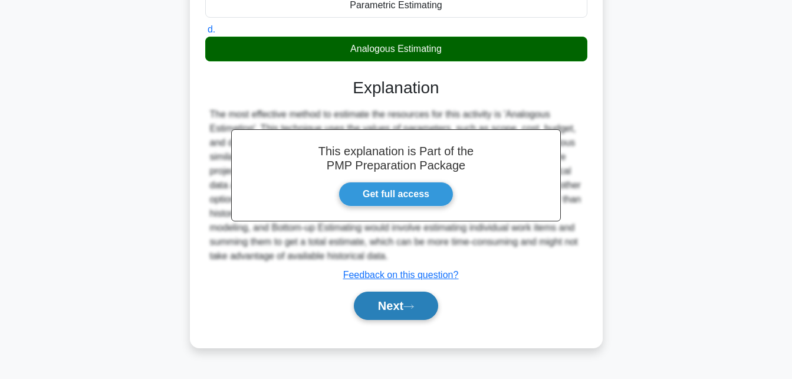
click at [383, 309] on button "Next" at bounding box center [396, 305] width 84 height 28
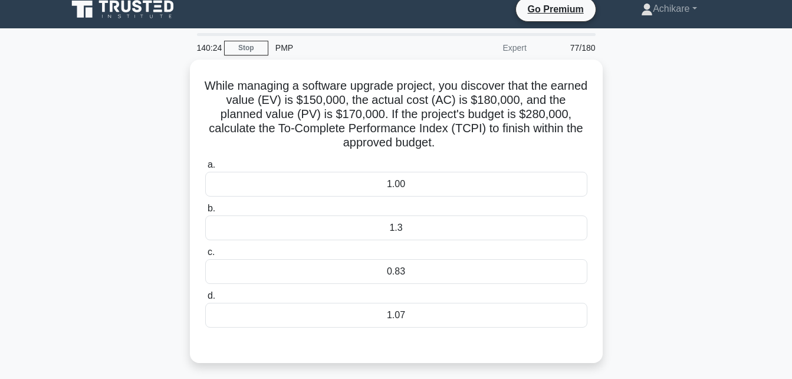
scroll to position [0, 0]
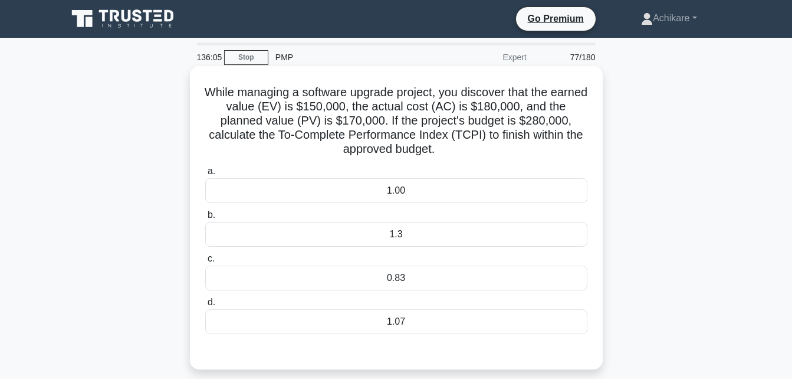
click at [409, 233] on div "1.3" at bounding box center [396, 234] width 382 height 25
click at [205, 219] on input "b. 1.3" at bounding box center [205, 215] width 0 height 8
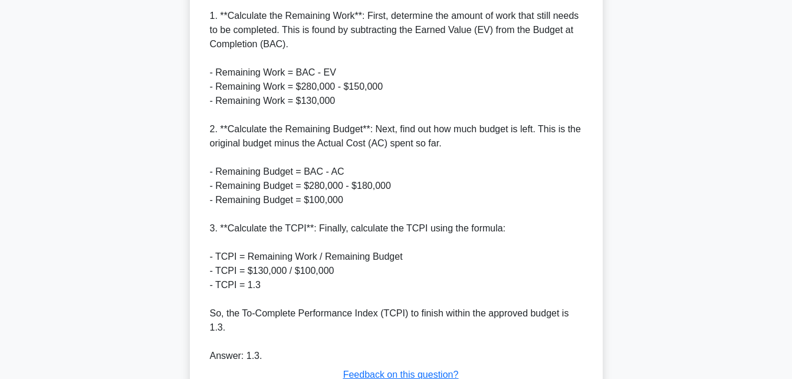
scroll to position [491, 0]
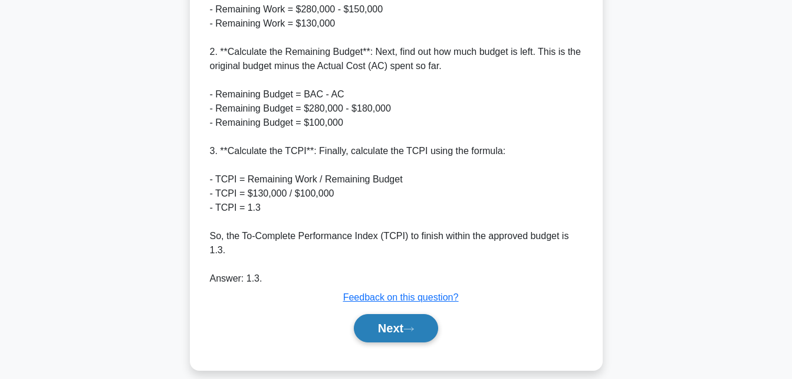
click at [383, 326] on button "Next" at bounding box center [396, 328] width 84 height 28
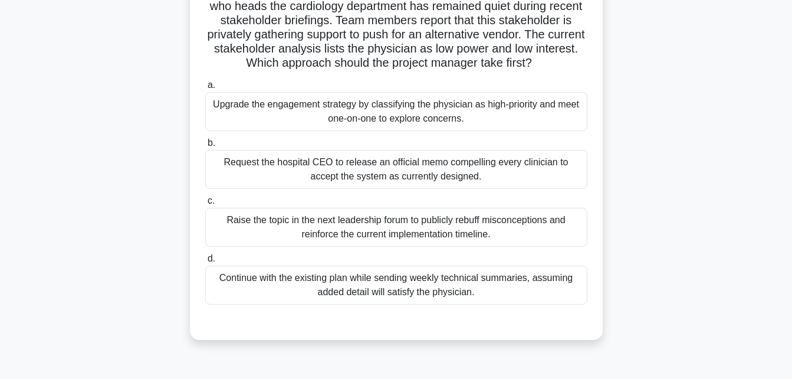
scroll to position [101, 0]
click at [391, 300] on div "Continue with the existing plan while sending weekly technical summaries, assum…" at bounding box center [396, 283] width 382 height 39
click at [205, 261] on input "d. Continue with the existing plan while sending weekly technical summaries, as…" at bounding box center [205, 258] width 0 height 8
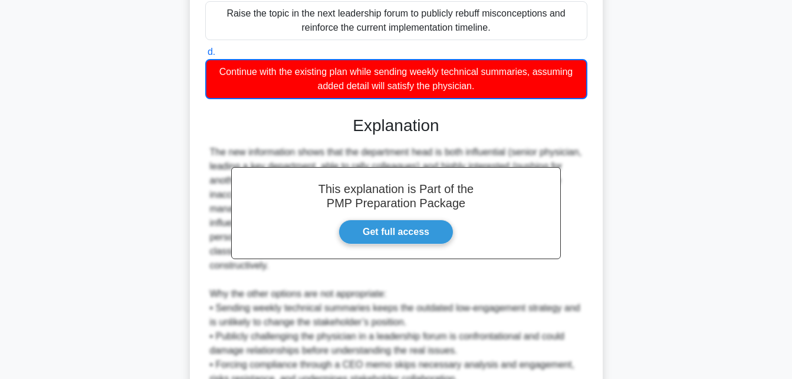
scroll to position [421, 0]
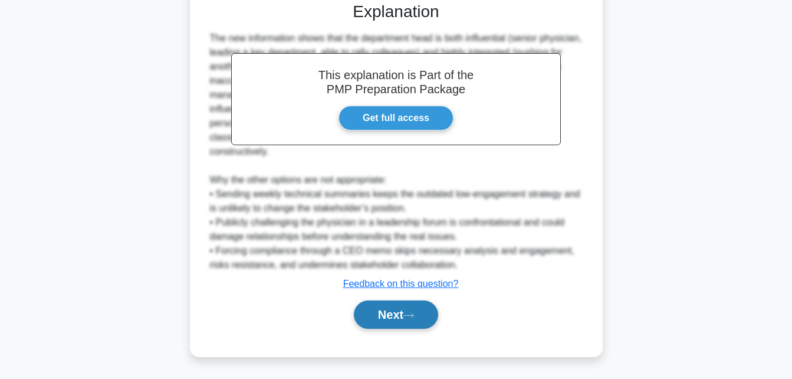
click at [387, 313] on button "Next" at bounding box center [396, 314] width 84 height 28
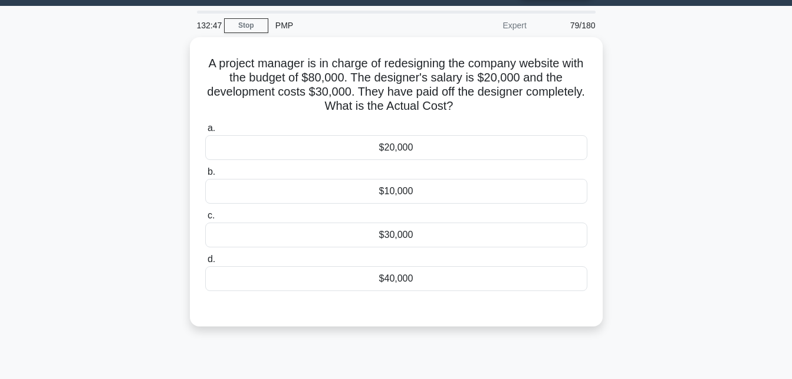
scroll to position [0, 0]
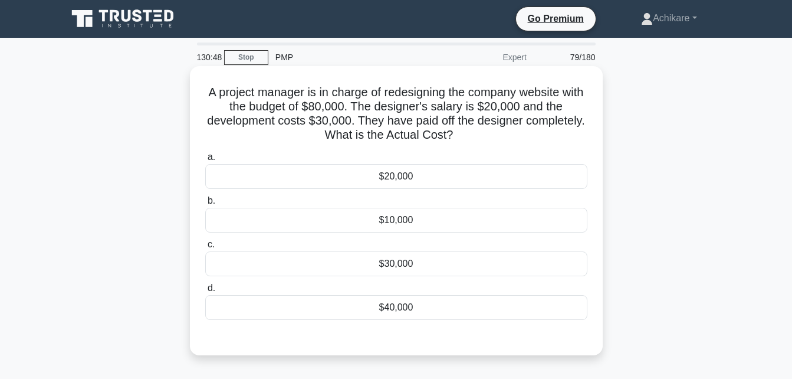
click at [415, 266] on div "$30,000" at bounding box center [396, 263] width 382 height 25
click at [205, 248] on input "c. $30,000" at bounding box center [205, 245] width 0 height 8
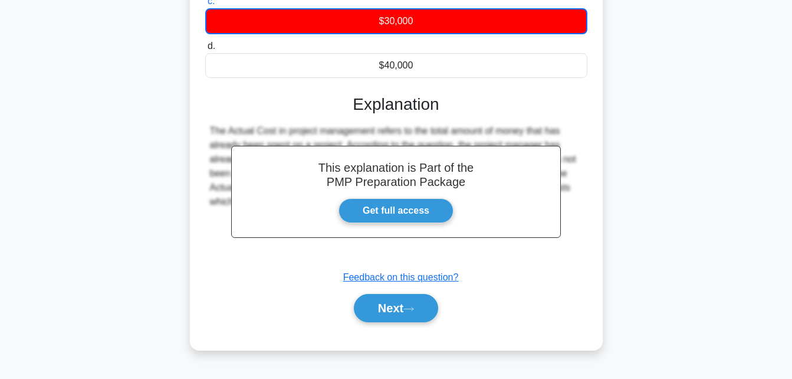
scroll to position [246, 0]
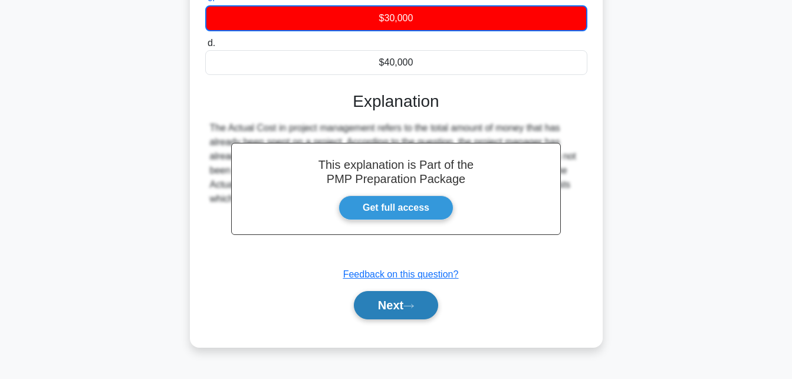
click at [393, 305] on button "Next" at bounding box center [396, 305] width 84 height 28
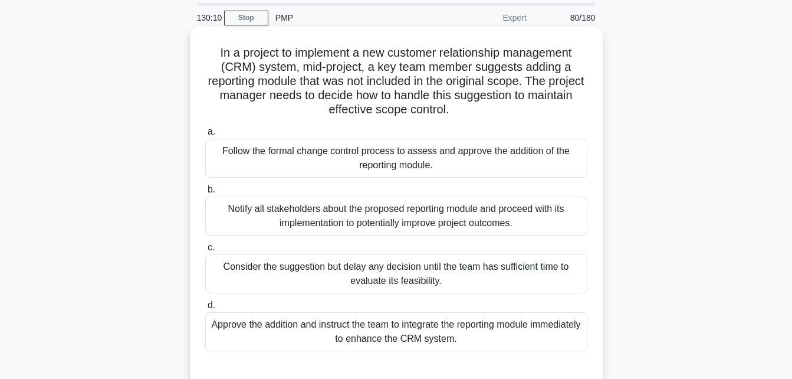
scroll to position [45, 0]
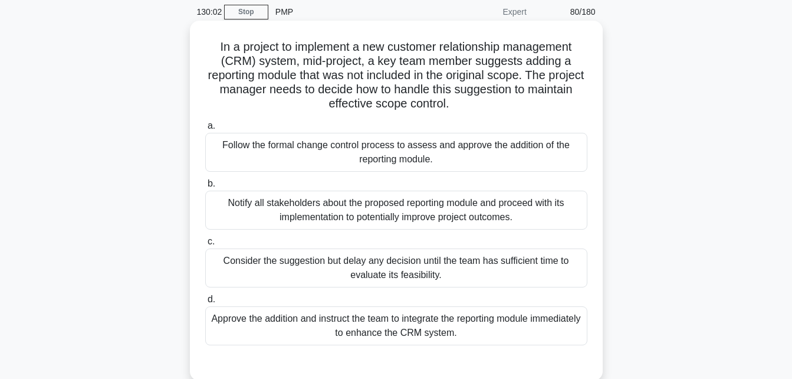
click at [464, 148] on div "Follow the formal change control process to assess and approve the addition of …" at bounding box center [396, 152] width 382 height 39
click at [205, 130] on input "a. Follow the formal change control process to assess and approve the addition …" at bounding box center [205, 126] width 0 height 8
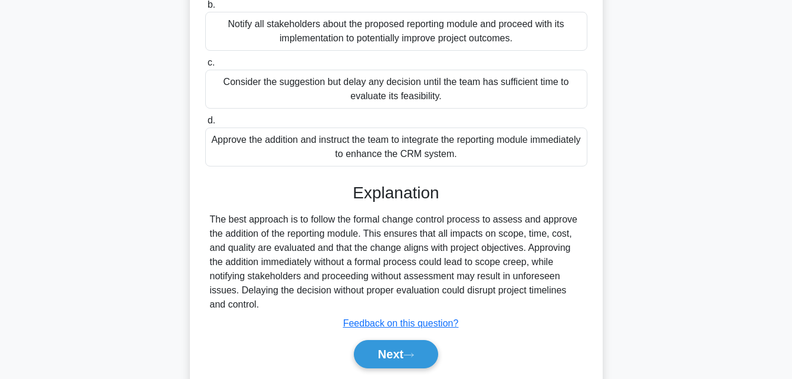
scroll to position [264, 0]
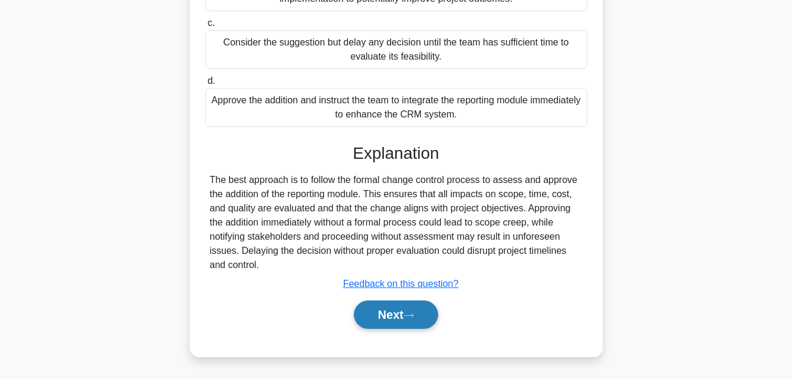
click at [389, 307] on button "Next" at bounding box center [396, 314] width 84 height 28
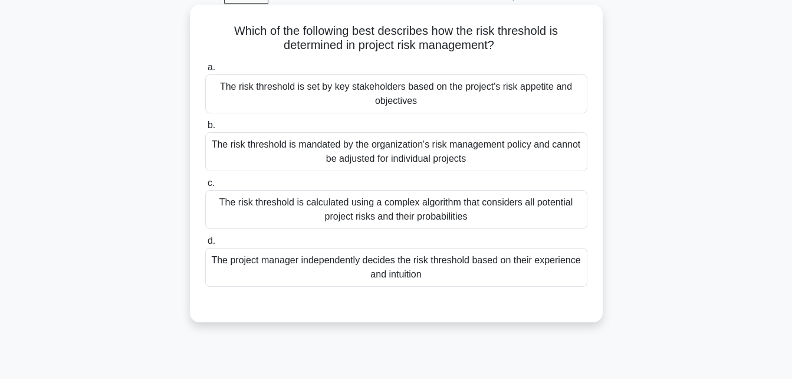
scroll to position [65, 0]
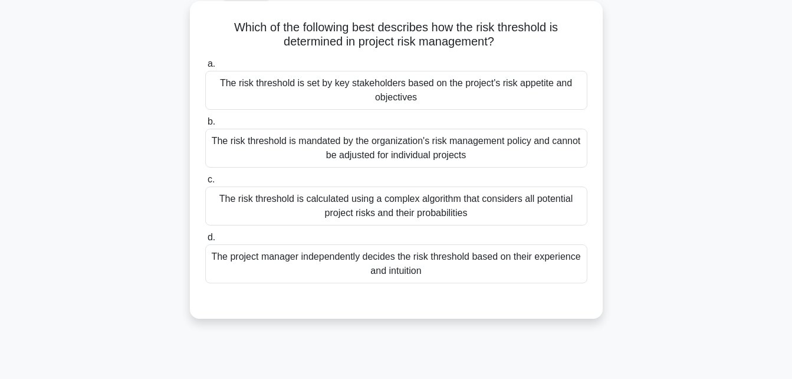
click at [380, 147] on div "The risk threshold is mandated by the organization's risk management policy and…" at bounding box center [396, 148] width 382 height 39
click at [205, 126] on input "b. The risk threshold is mandated by the organization's risk management policy …" at bounding box center [205, 122] width 0 height 8
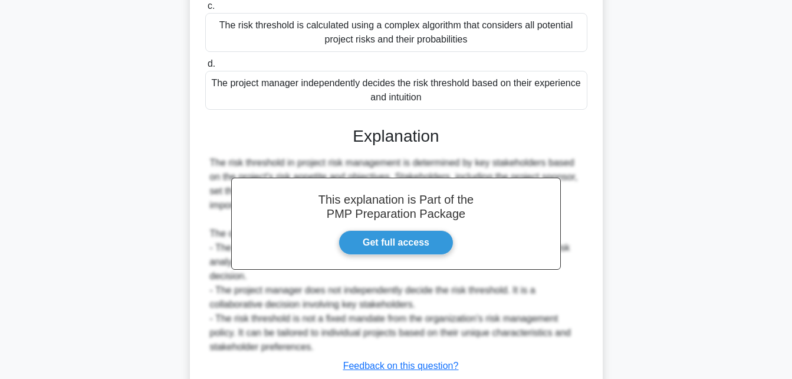
scroll to position [308, 0]
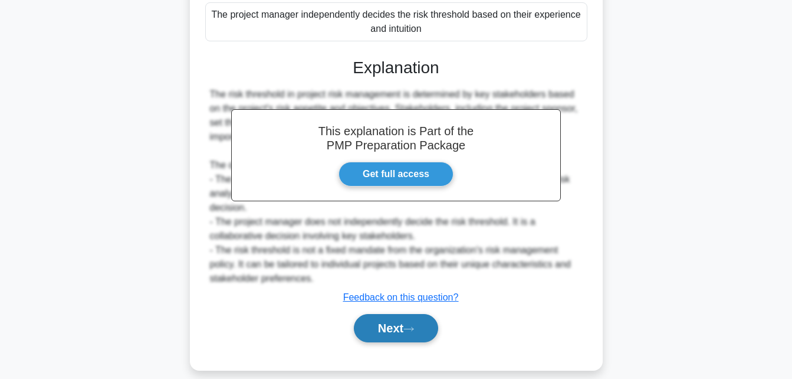
click at [387, 317] on button "Next" at bounding box center [396, 328] width 84 height 28
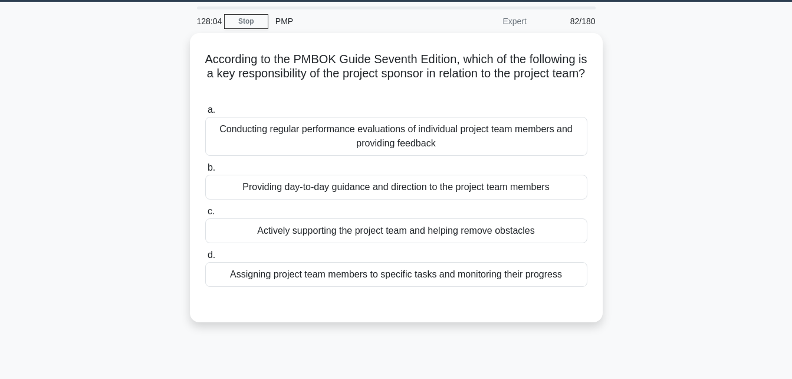
scroll to position [0, 0]
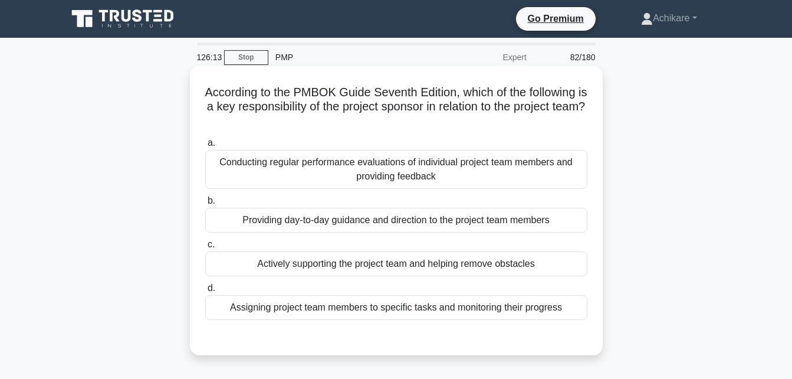
click at [395, 264] on div "Actively supporting the project team and helping remove obstacles" at bounding box center [396, 263] width 382 height 25
click at [205, 248] on input "c. Actively supporting the project team and helping remove obstacles" at bounding box center [205, 245] width 0 height 8
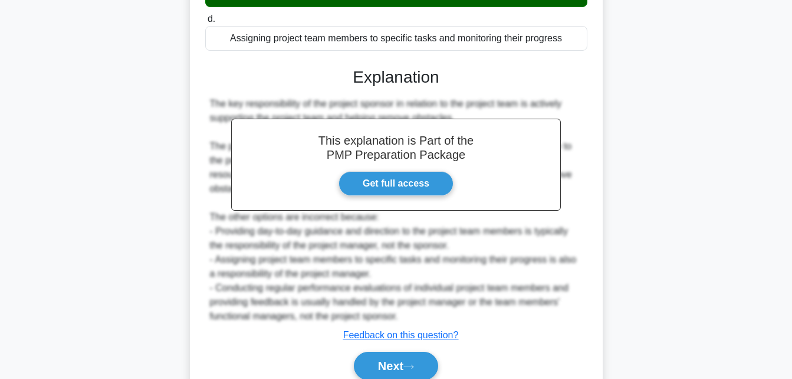
scroll to position [321, 0]
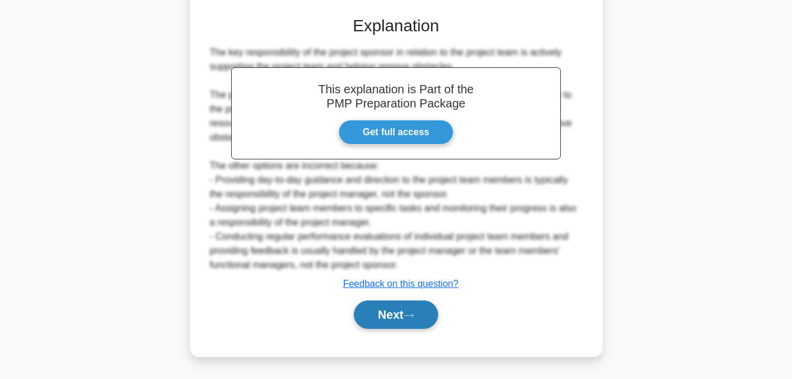
click at [384, 320] on button "Next" at bounding box center [396, 314] width 84 height 28
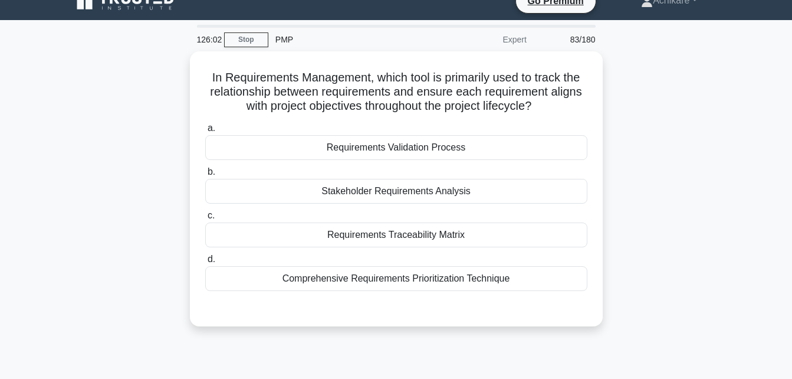
scroll to position [0, 0]
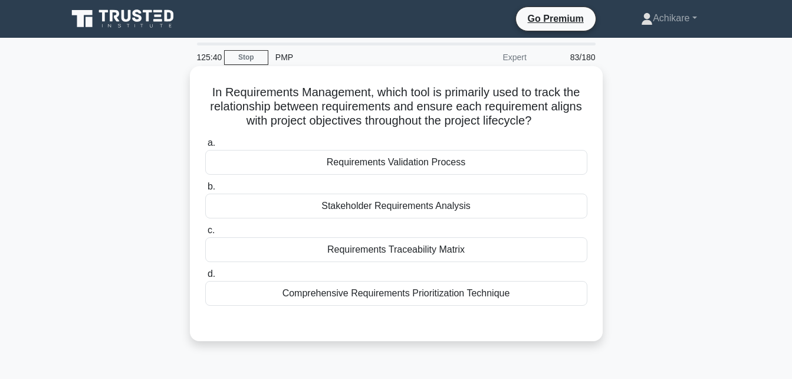
click at [379, 253] on div "Requirements Traceability Matrix" at bounding box center [396, 249] width 382 height 25
click at [205, 234] on input "c. Requirements Traceability Matrix" at bounding box center [205, 231] width 0 height 8
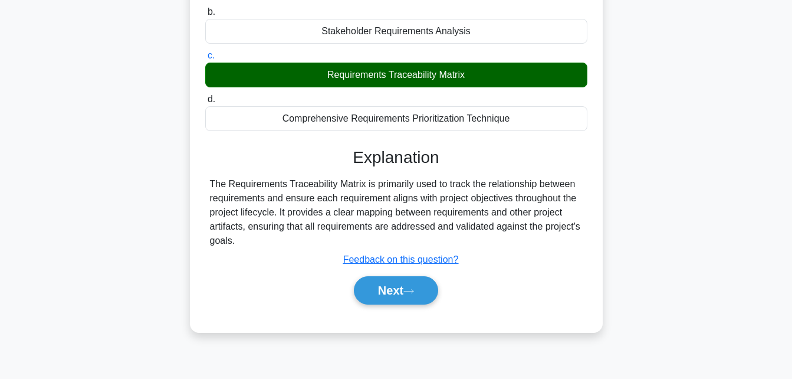
scroll to position [258, 0]
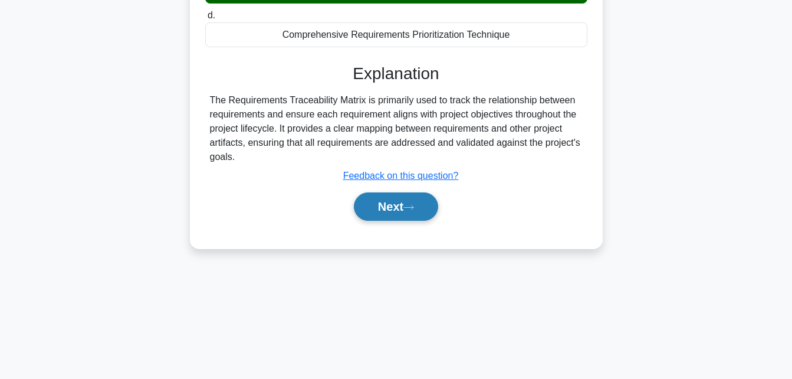
click at [390, 214] on button "Next" at bounding box center [396, 206] width 84 height 28
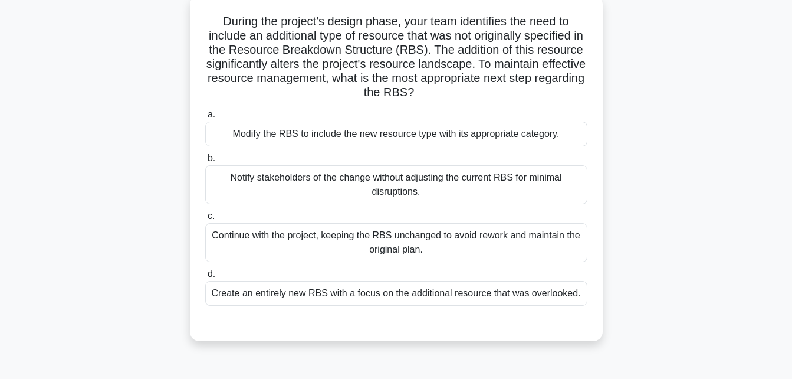
scroll to position [71, 0]
click at [353, 140] on div "Modify the RBS to include the new resource type with its appropriate category." at bounding box center [396, 133] width 382 height 25
click at [205, 118] on input "a. Modify the RBS to include the new resource type with its appropriate categor…" at bounding box center [205, 114] width 0 height 8
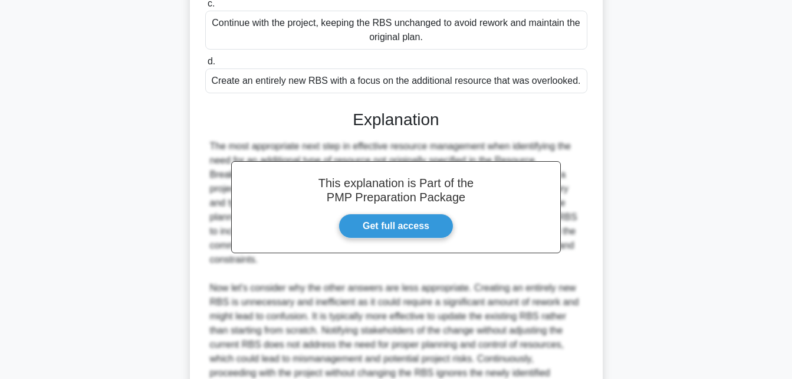
scroll to position [420, 0]
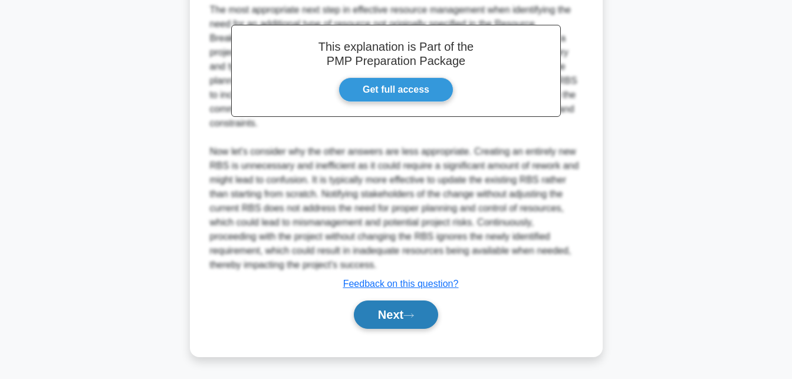
click at [390, 311] on button "Next" at bounding box center [396, 314] width 84 height 28
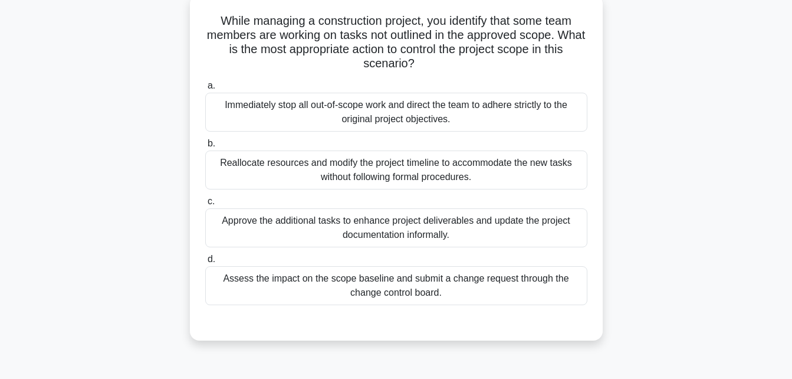
scroll to position [74, 0]
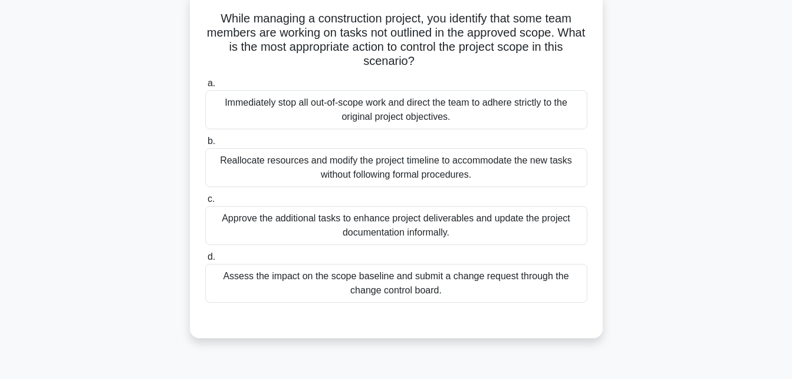
click at [462, 284] on div "Assess the impact on the scope baseline and submit a change request through the…" at bounding box center [396, 283] width 382 height 39
click at [205, 261] on input "d. Assess the impact on the scope baseline and submit a change request through …" at bounding box center [205, 257] width 0 height 8
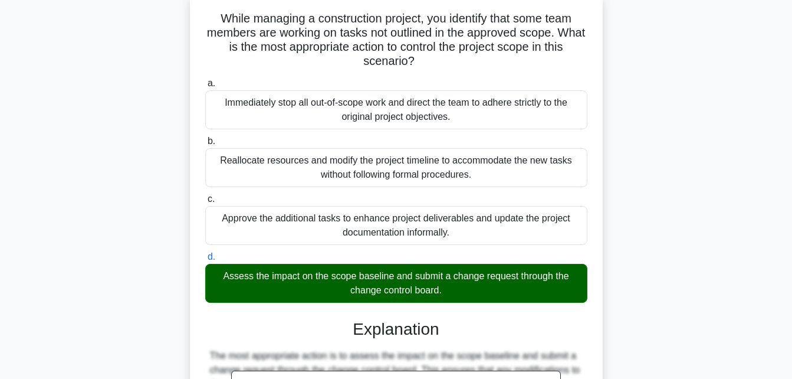
scroll to position [293, 0]
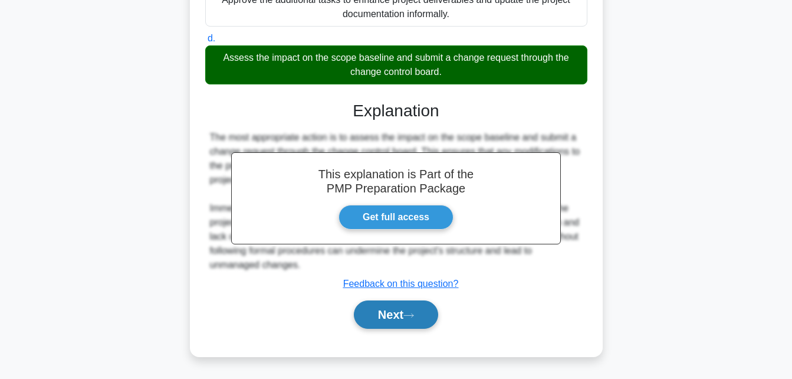
click at [393, 313] on button "Next" at bounding box center [396, 314] width 84 height 28
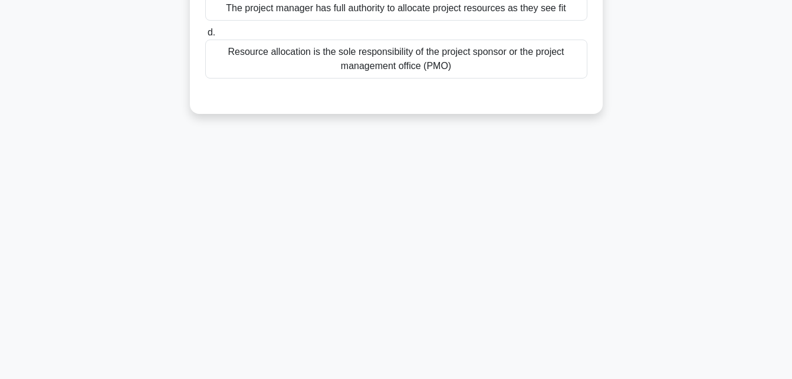
scroll to position [0, 0]
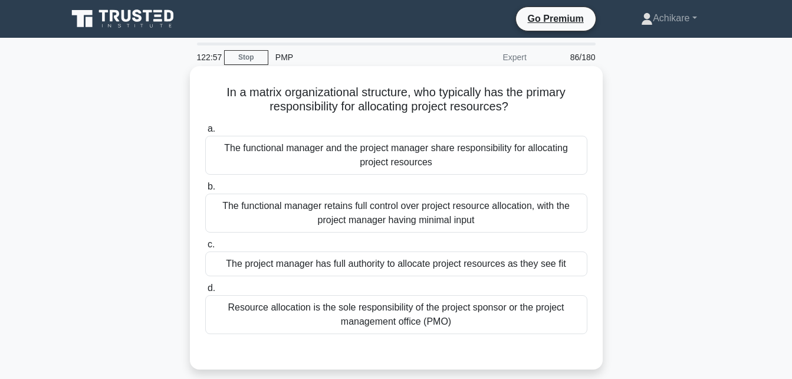
click at [411, 155] on div "The functional manager and the project manager share responsibility for allocat…" at bounding box center [396, 155] width 382 height 39
click at [205, 133] on input "a. The functional manager and the project manager share responsibility for allo…" at bounding box center [205, 129] width 0 height 8
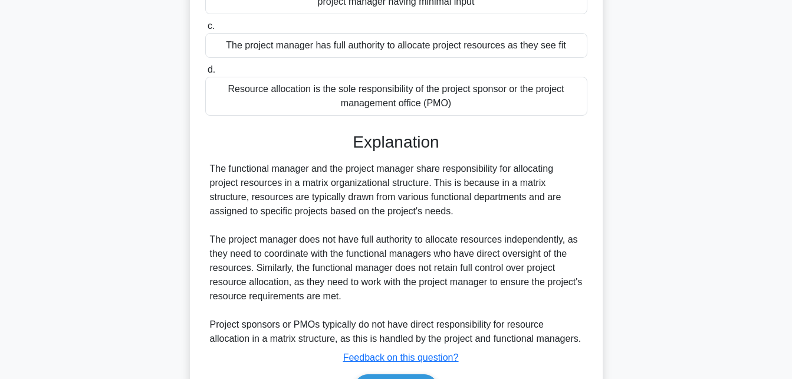
scroll to position [293, 0]
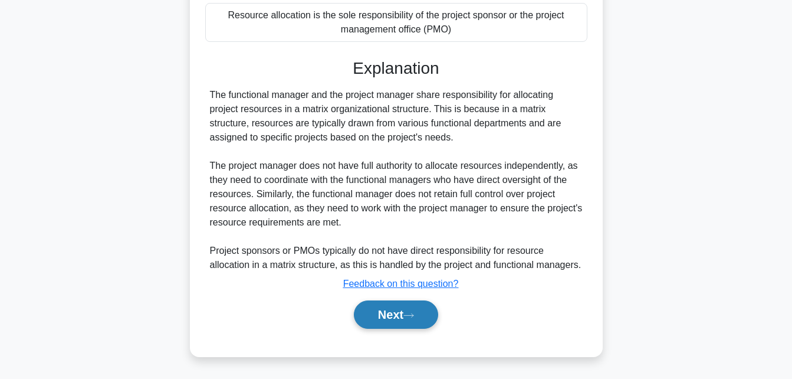
click at [378, 324] on button "Next" at bounding box center [396, 314] width 84 height 28
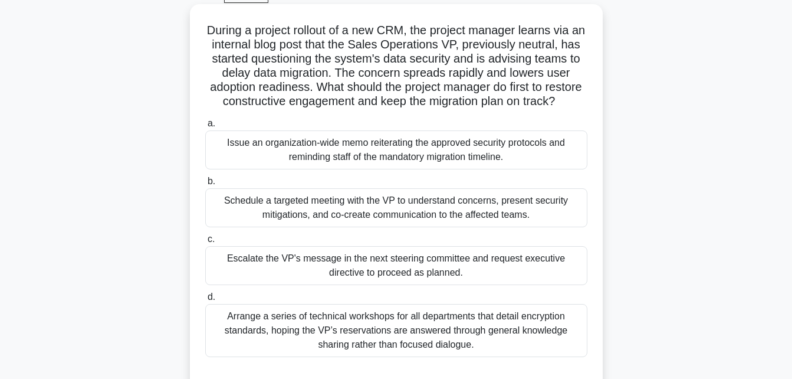
scroll to position [64, 0]
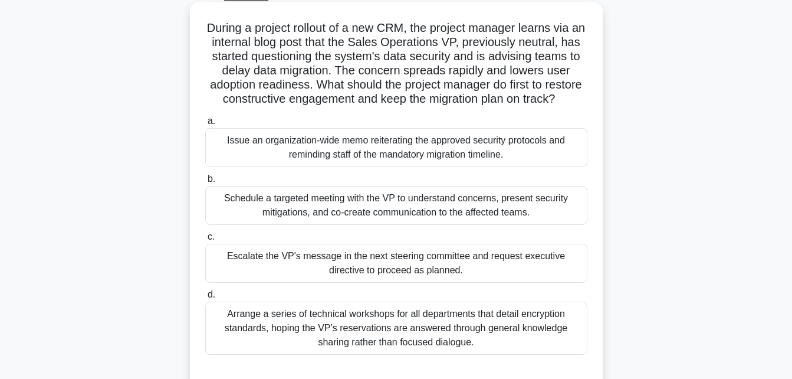
click at [422, 219] on div "Schedule a targeted meeting with the VP to understand concerns, present securit…" at bounding box center [396, 205] width 382 height 39
click at [205, 183] on input "b. Schedule a targeted meeting with the VP to understand concerns, present secu…" at bounding box center [205, 179] width 0 height 8
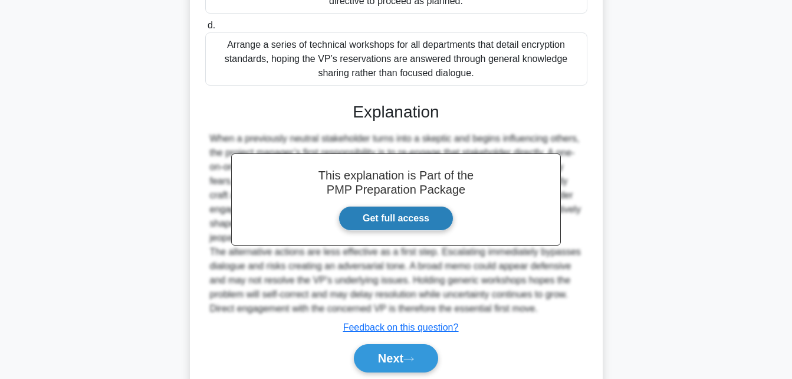
scroll to position [334, 0]
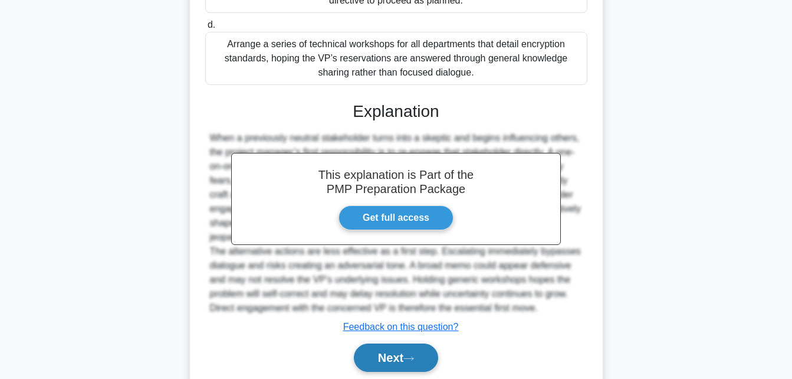
click at [392, 365] on button "Next" at bounding box center [396, 357] width 84 height 28
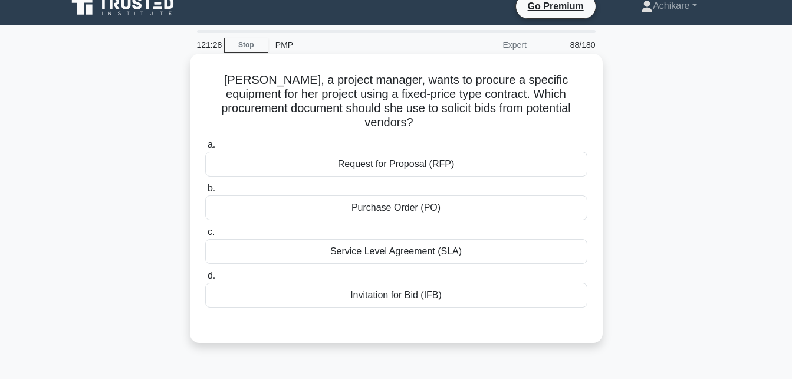
scroll to position [12, 0]
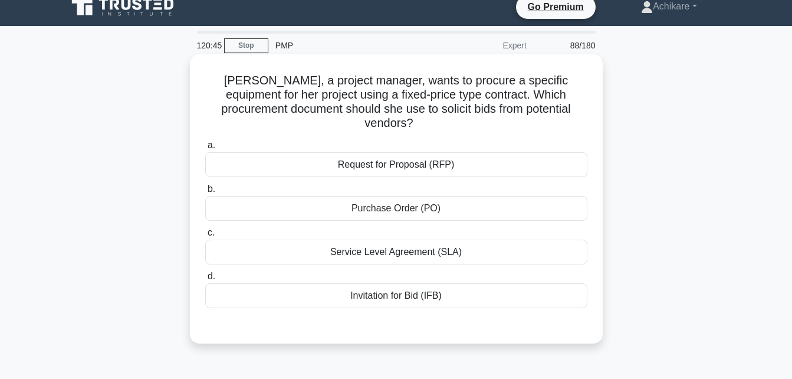
click at [397, 287] on div "Invitation for Bid (IFB)" at bounding box center [396, 295] width 382 height 25
click at [205, 280] on input "d. Invitation for Bid (IFB)" at bounding box center [205, 277] width 0 height 8
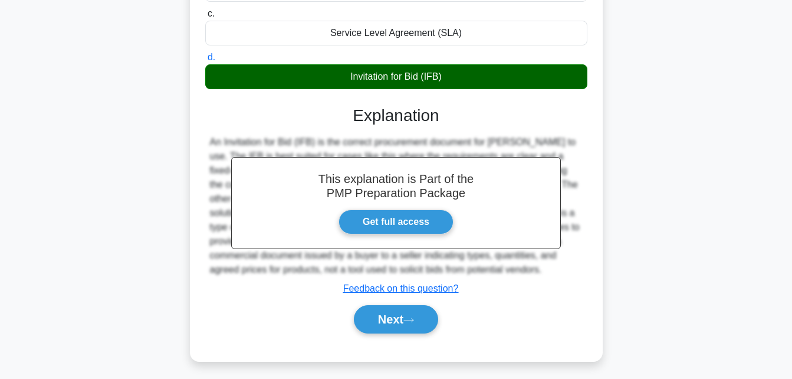
scroll to position [258, 0]
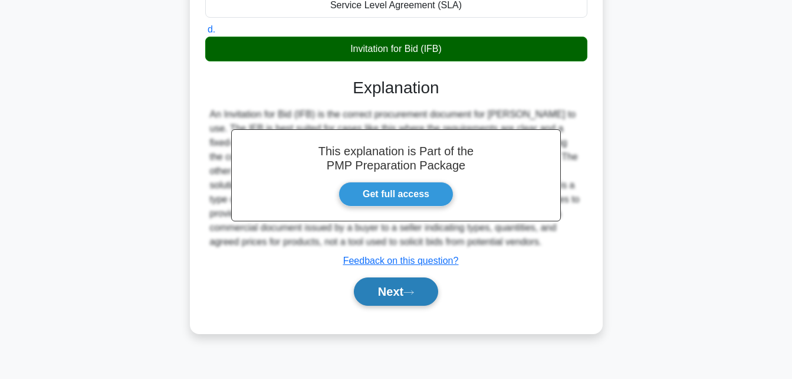
click at [382, 277] on button "Next" at bounding box center [396, 291] width 84 height 28
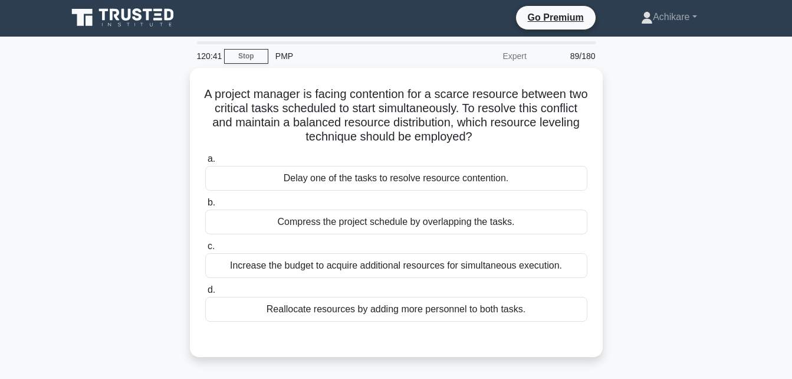
scroll to position [0, 0]
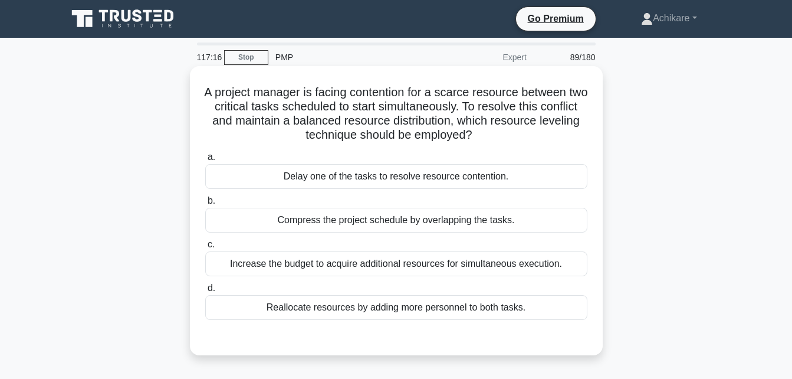
click at [435, 222] on div "Compress the project schedule by overlapping the tasks." at bounding box center [396, 220] width 382 height 25
click at [205, 205] on input "b. Compress the project schedule by overlapping the tasks." at bounding box center [205, 201] width 0 height 8
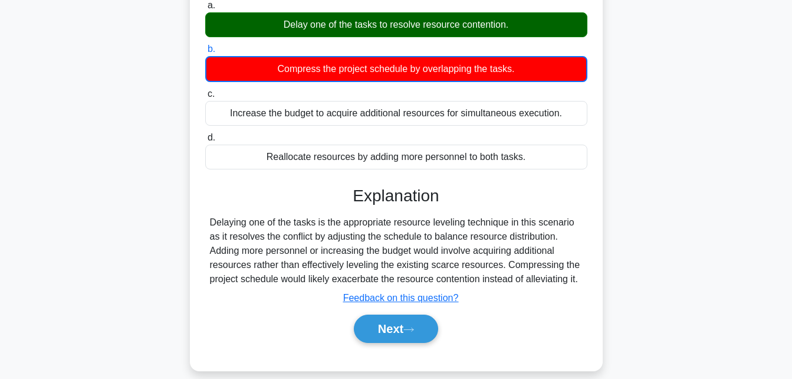
scroll to position [152, 0]
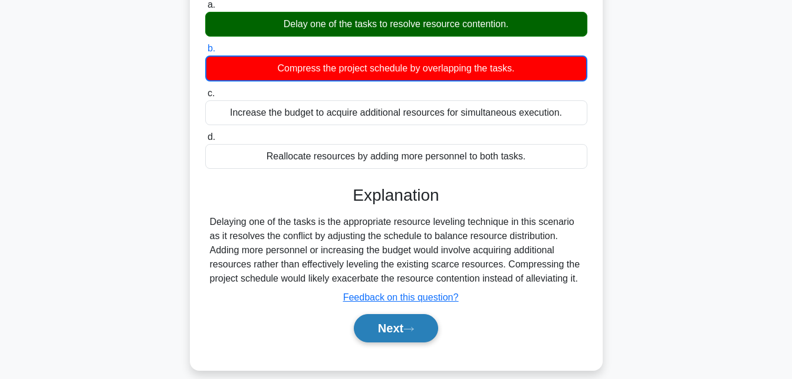
click at [393, 331] on button "Next" at bounding box center [396, 328] width 84 height 28
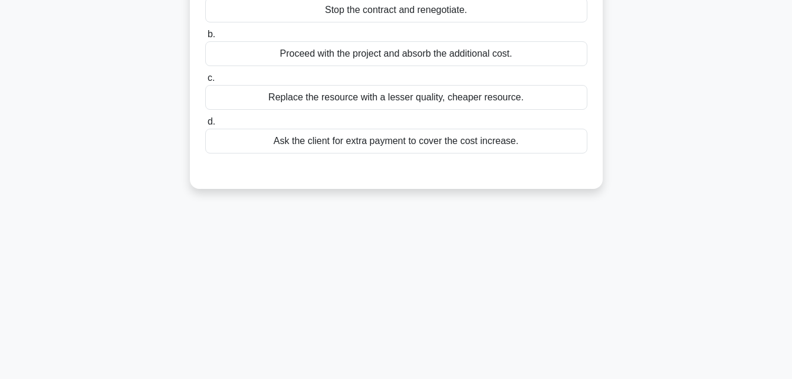
scroll to position [0, 0]
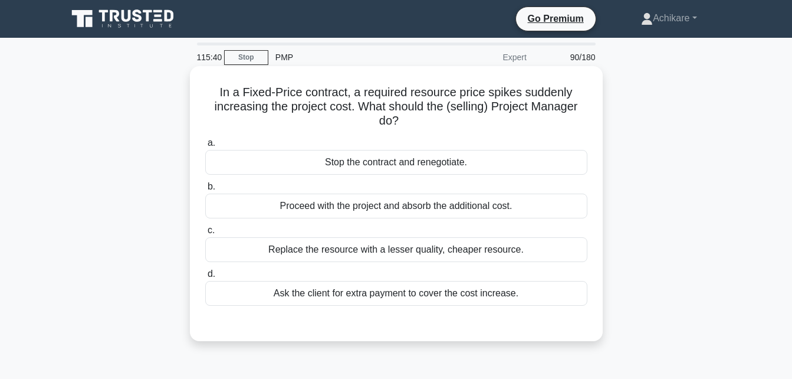
click at [399, 163] on div "Stop the contract and renegotiate." at bounding box center [396, 162] width 382 height 25
click at [205, 147] on input "a. Stop the contract and renegotiate." at bounding box center [205, 143] width 0 height 8
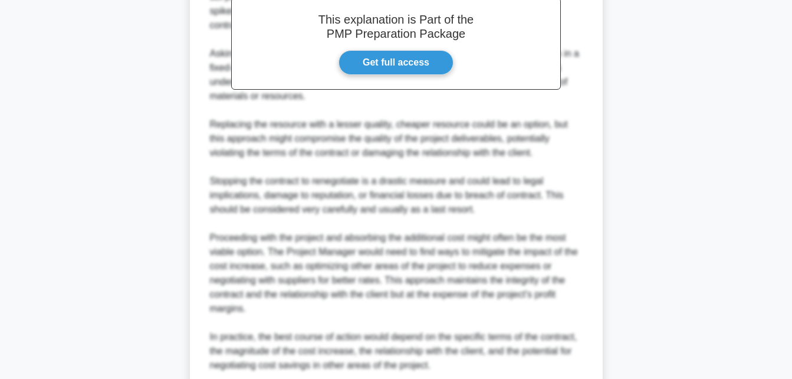
scroll to position [478, 0]
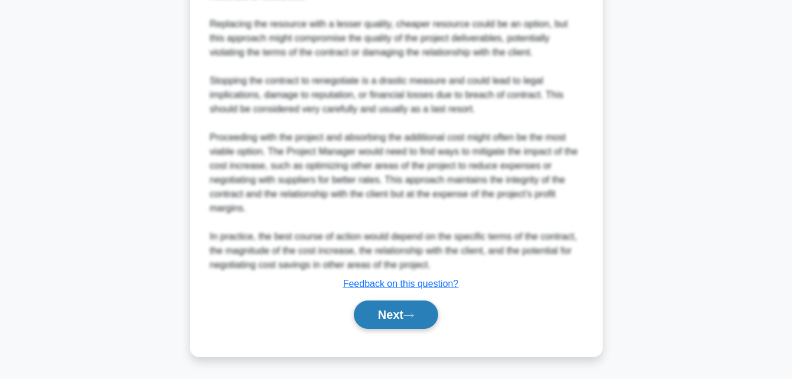
click at [392, 310] on button "Next" at bounding box center [396, 314] width 84 height 28
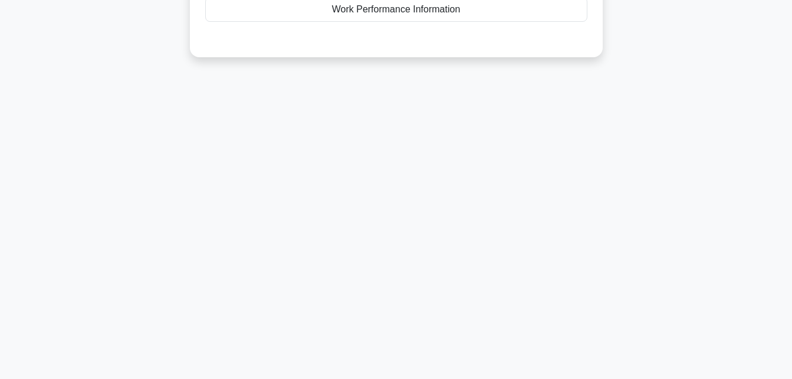
scroll to position [0, 0]
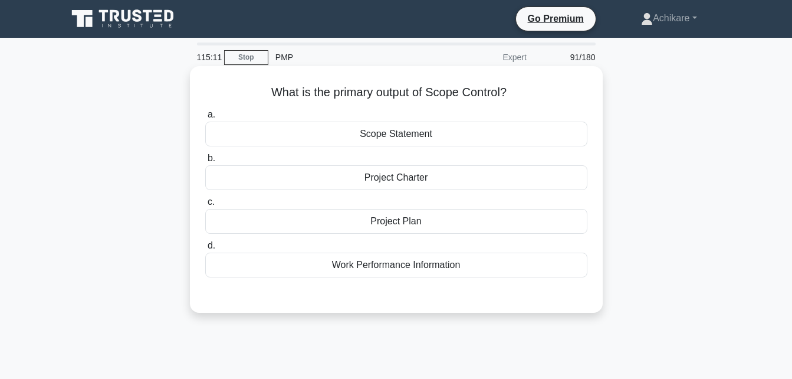
click at [398, 270] on div "Work Performance Information" at bounding box center [396, 264] width 382 height 25
click at [205, 250] on input "d. Work Performance Information" at bounding box center [205, 246] width 0 height 8
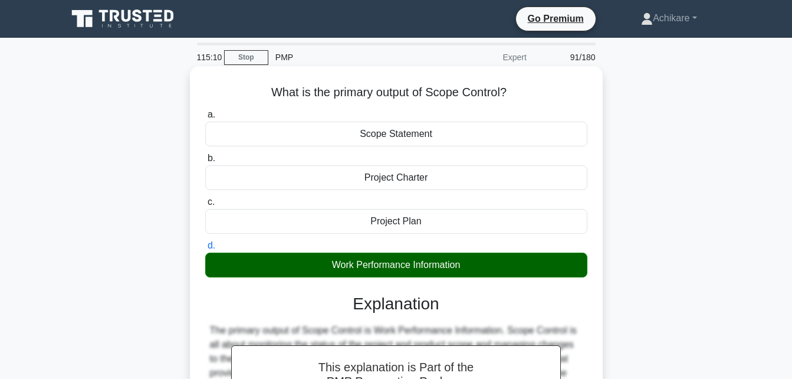
scroll to position [258, 0]
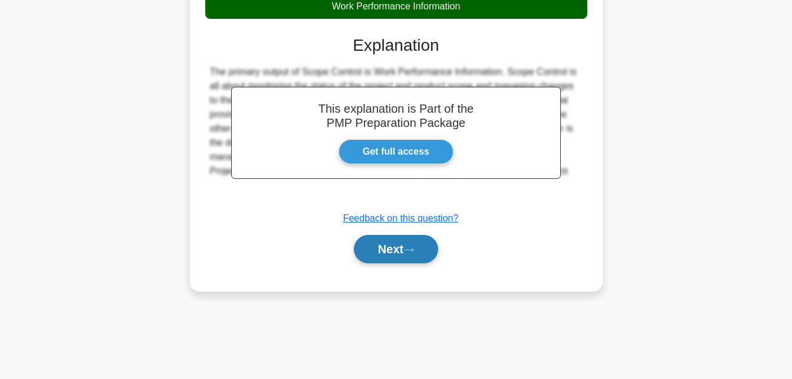
click at [385, 248] on button "Next" at bounding box center [396, 249] width 84 height 28
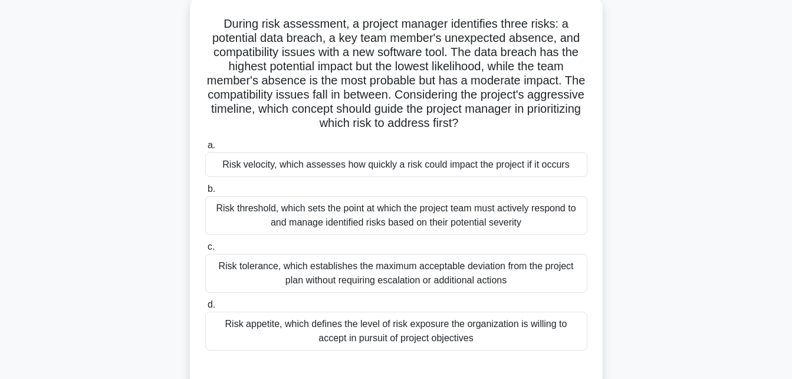
scroll to position [73, 0]
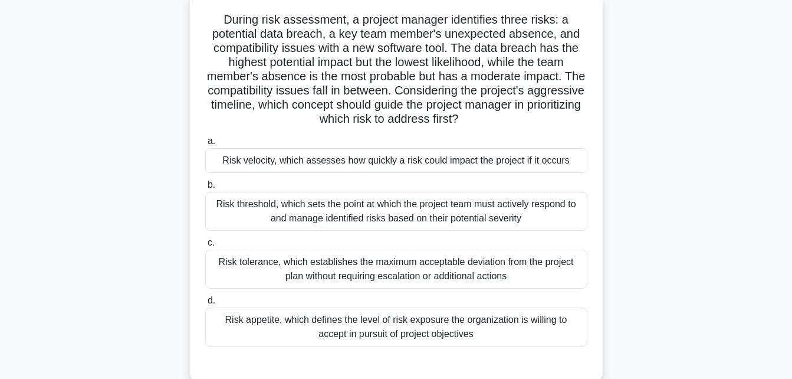
click at [402, 327] on div "Risk appetite, which defines the level of risk exposure the organization is wil…" at bounding box center [396, 326] width 382 height 39
click at [205, 304] on input "d. Risk appetite, which defines the level of risk exposure the organization is …" at bounding box center [205, 301] width 0 height 8
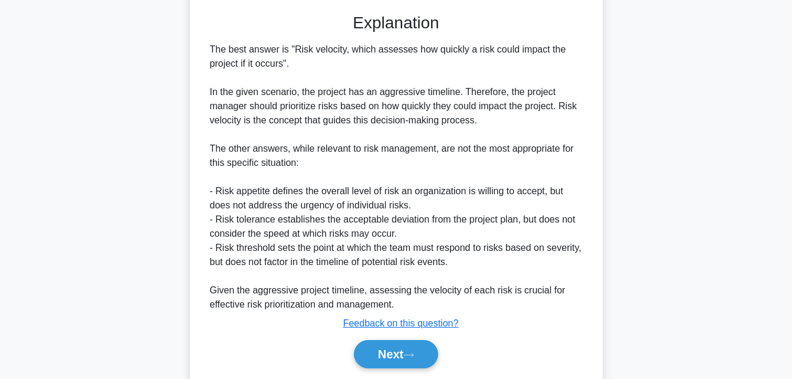
scroll to position [464, 0]
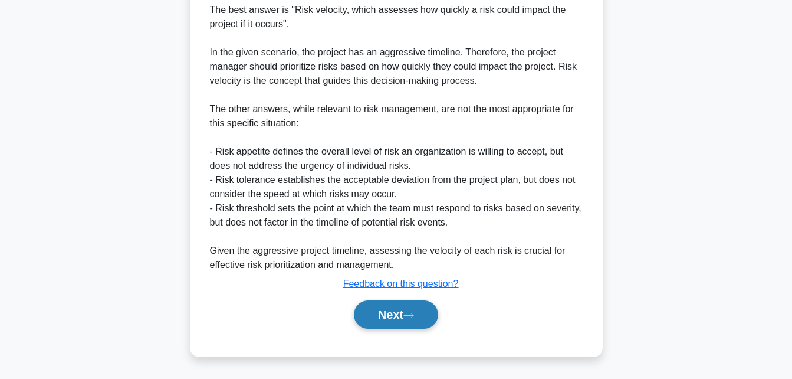
click at [380, 314] on button "Next" at bounding box center [396, 314] width 84 height 28
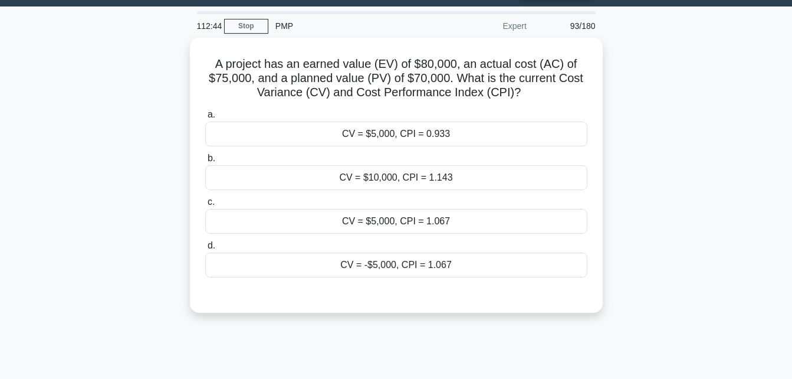
scroll to position [31, 0]
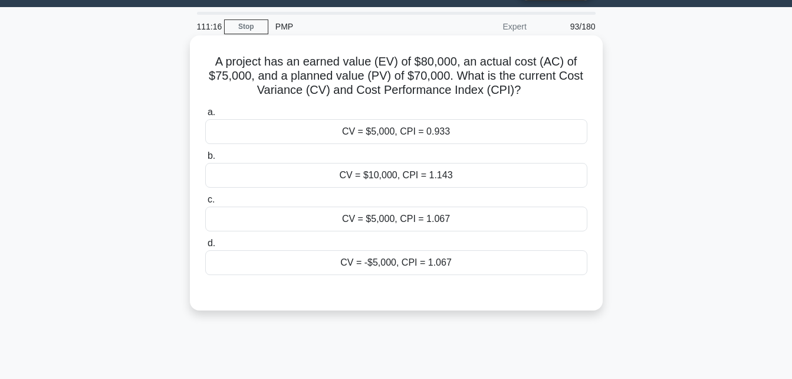
click at [413, 222] on div "CV = $5,000, CPI = 1.067" at bounding box center [396, 218] width 382 height 25
click at [205, 204] on input "c. CV = $5,000, CPI = 1.067" at bounding box center [205, 200] width 0 height 8
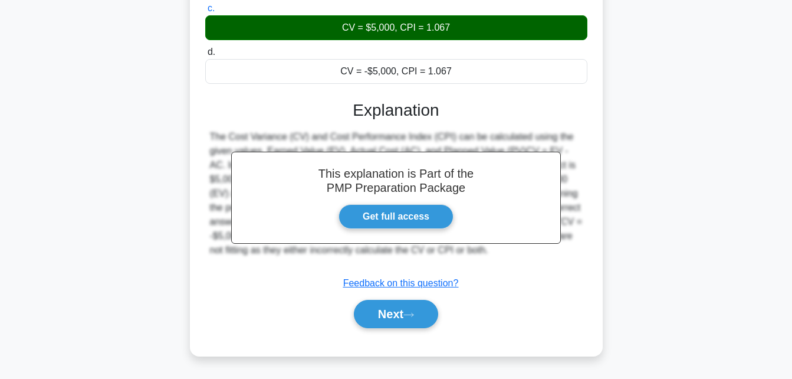
scroll to position [258, 0]
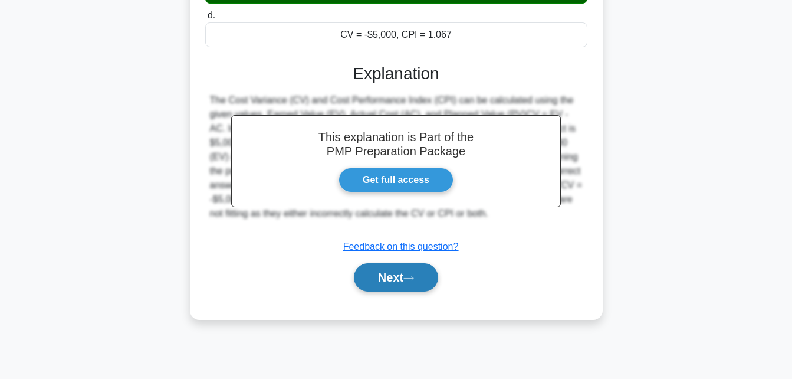
click at [381, 279] on button "Next" at bounding box center [396, 277] width 84 height 28
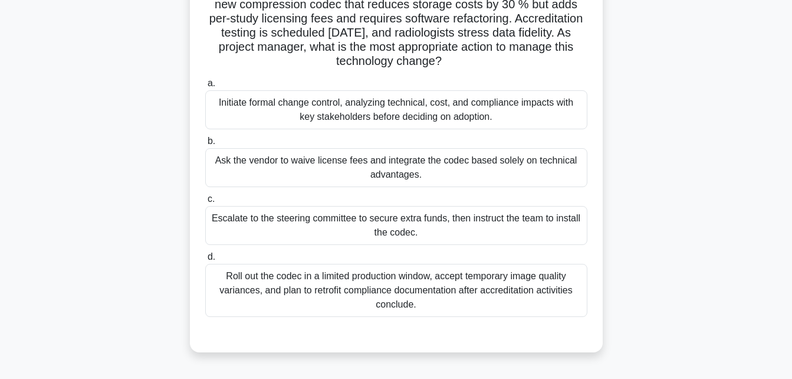
scroll to position [117, 0]
click at [376, 109] on div "Initiate formal change control, analyzing technical, cost, and compliance impac…" at bounding box center [396, 109] width 382 height 39
click at [205, 87] on input "a. Initiate formal change control, analyzing technical, cost, and compliance im…" at bounding box center [205, 83] width 0 height 8
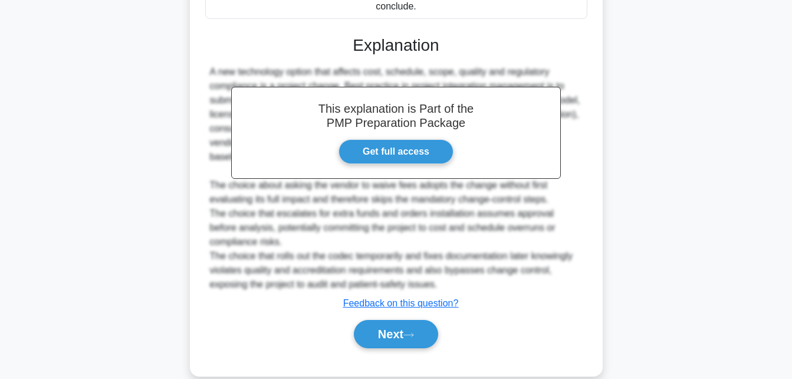
scroll to position [415, 0]
click at [380, 330] on button "Next" at bounding box center [396, 333] width 84 height 28
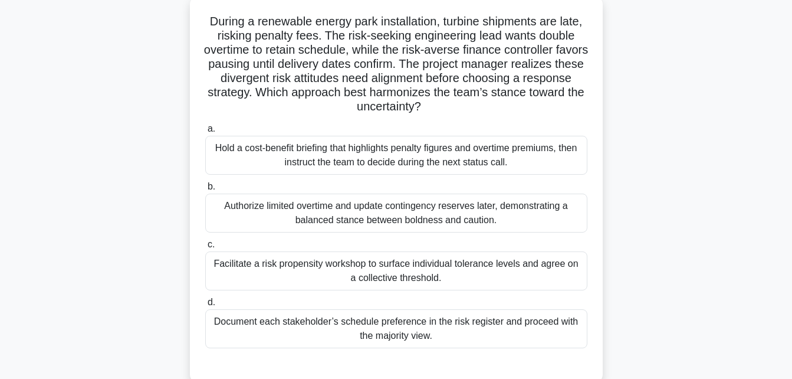
scroll to position [77, 0]
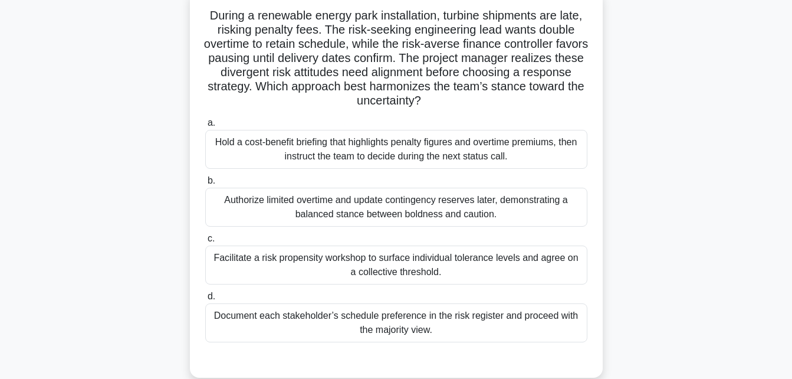
click at [438, 265] on div "Facilitate a risk propensity workshop to surface individual tolerance levels an…" at bounding box center [396, 264] width 382 height 39
click at [205, 242] on input "c. Facilitate a risk propensity workshop to surface individual tolerance levels…" at bounding box center [205, 239] width 0 height 8
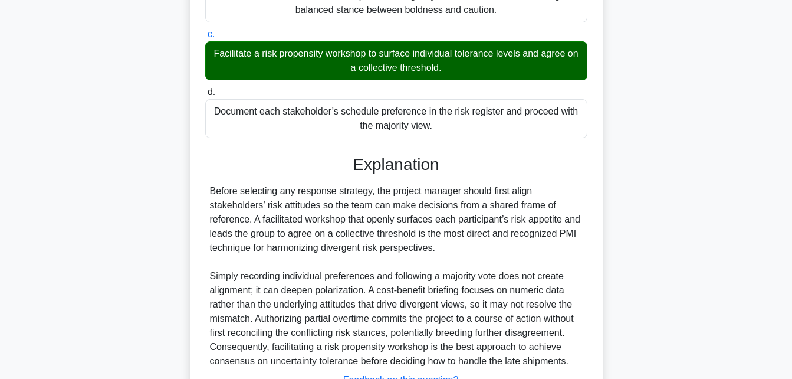
scroll to position [378, 0]
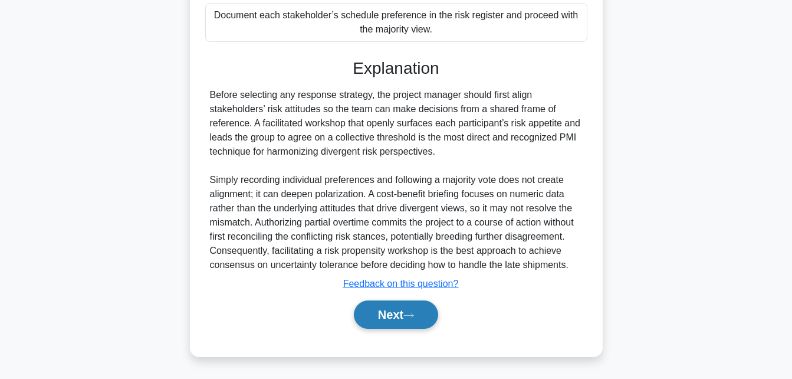
click at [381, 316] on button "Next" at bounding box center [396, 314] width 84 height 28
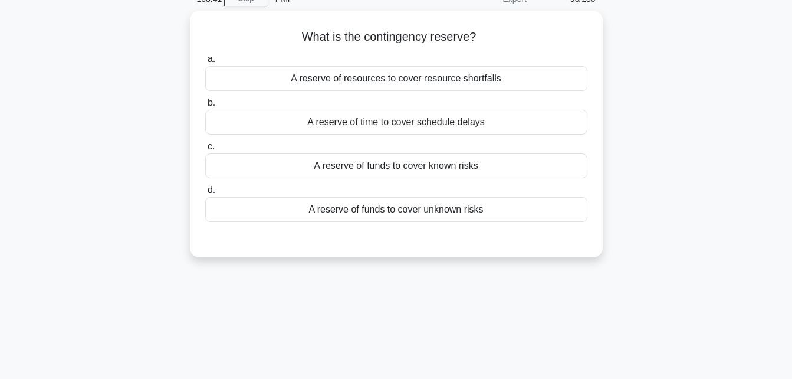
scroll to position [0, 0]
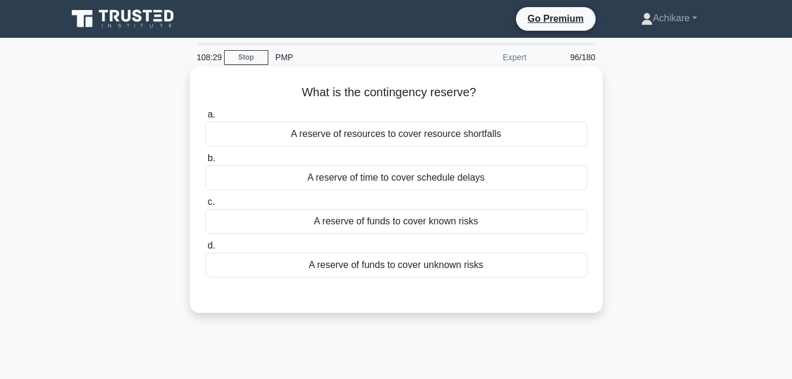
click at [451, 221] on div "A reserve of funds to cover known risks" at bounding box center [396, 221] width 382 height 25
click at [205, 206] on input "c. A reserve of funds to cover known risks" at bounding box center [205, 202] width 0 height 8
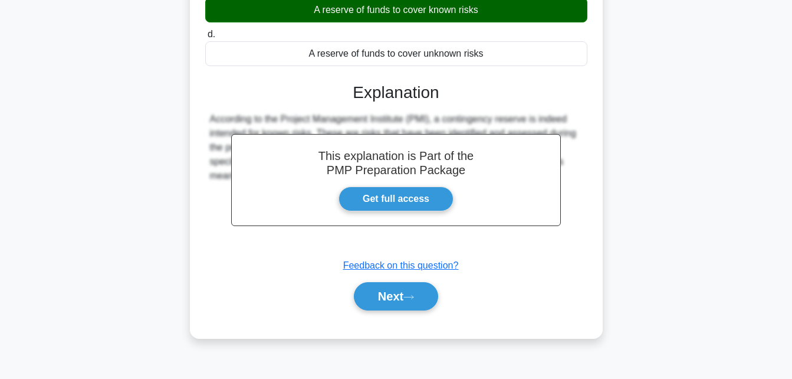
scroll to position [258, 0]
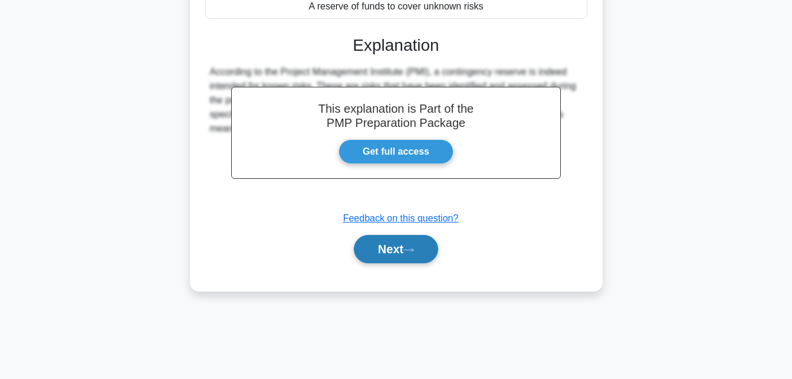
click at [391, 256] on button "Next" at bounding box center [396, 249] width 84 height 28
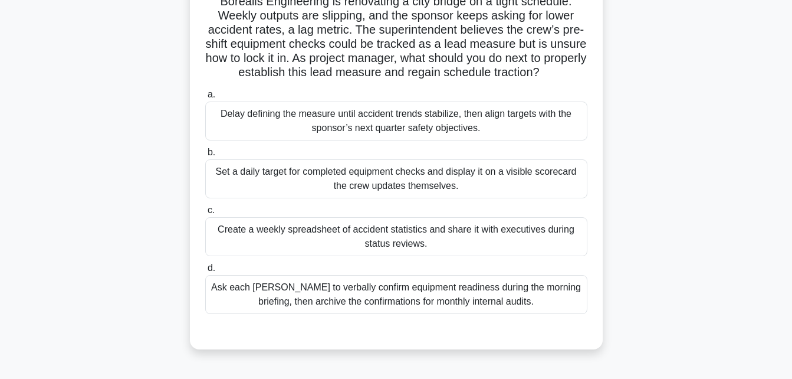
scroll to position [91, 0]
click at [412, 191] on div "Set a daily target for completed equipment checks and display it on a visible s…" at bounding box center [396, 178] width 382 height 39
click at [205, 156] on input "b. Set a daily target for completed equipment checks and display it on a visibl…" at bounding box center [205, 152] width 0 height 8
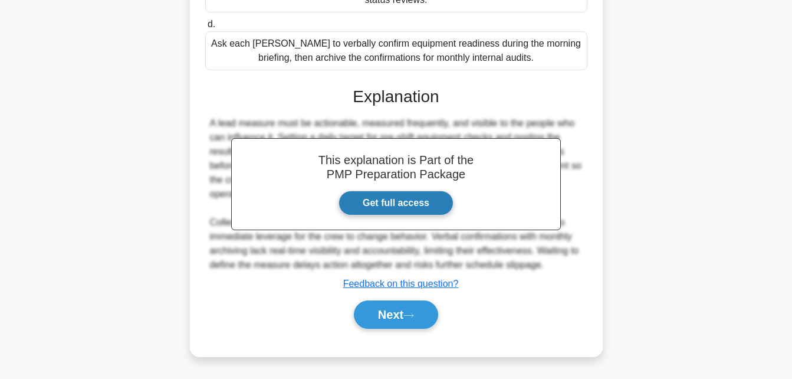
scroll to position [338, 0]
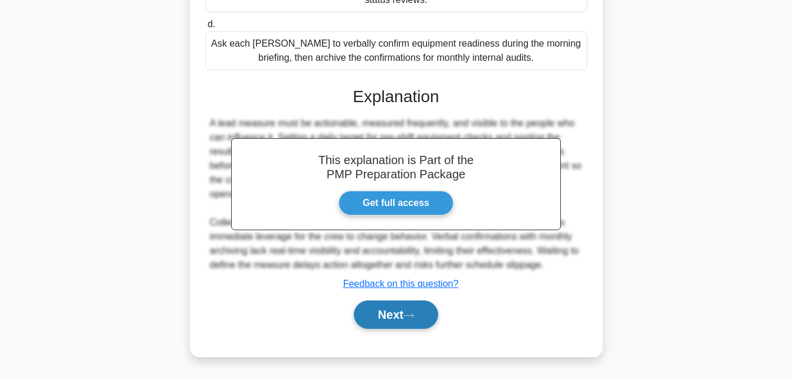
click at [385, 323] on button "Next" at bounding box center [396, 314] width 84 height 28
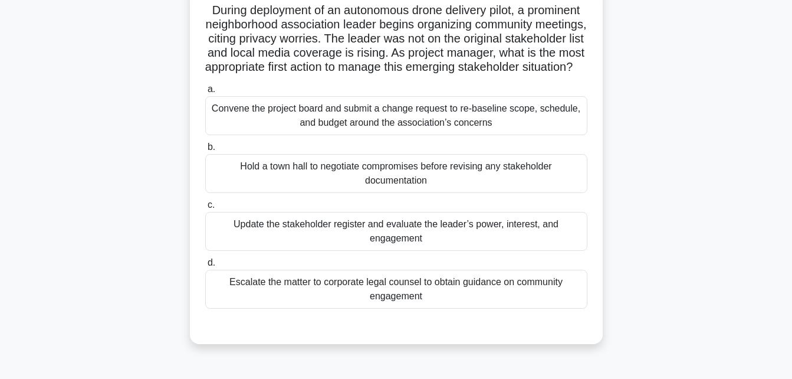
scroll to position [87, 0]
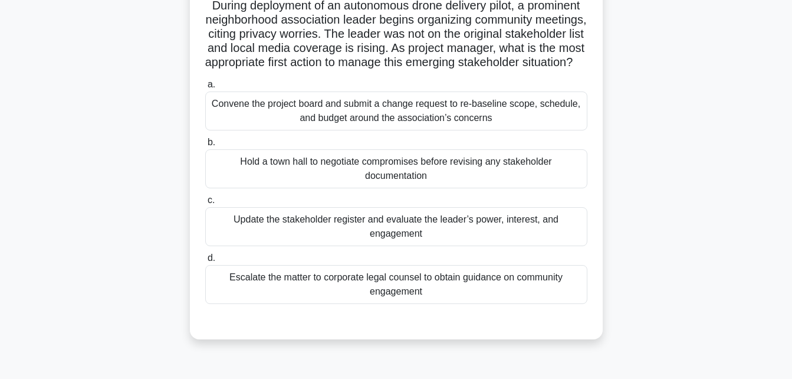
click at [452, 236] on div "Update the stakeholder register and evaluate the leader’s power, interest, and …" at bounding box center [396, 226] width 382 height 39
click at [205, 204] on input "c. Update the stakeholder register and evaluate the leader’s power, interest, a…" at bounding box center [205, 200] width 0 height 8
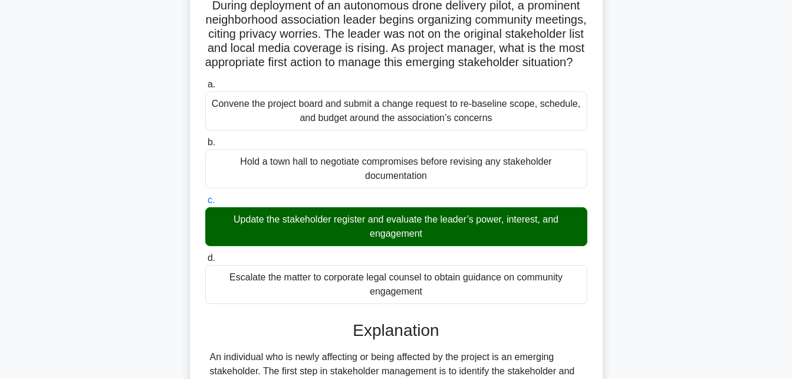
scroll to position [378, 0]
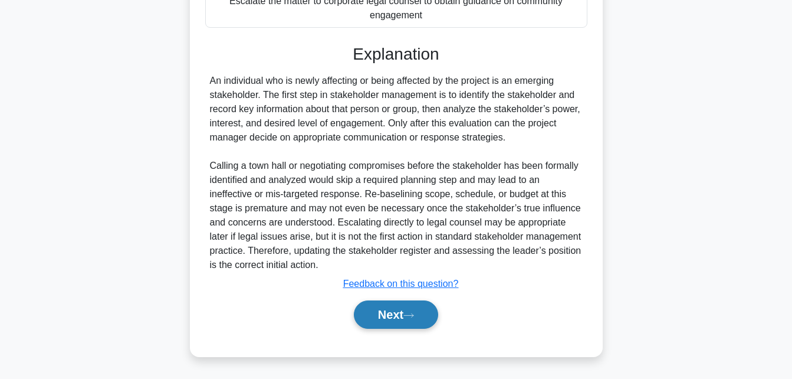
click at [379, 318] on button "Next" at bounding box center [396, 314] width 84 height 28
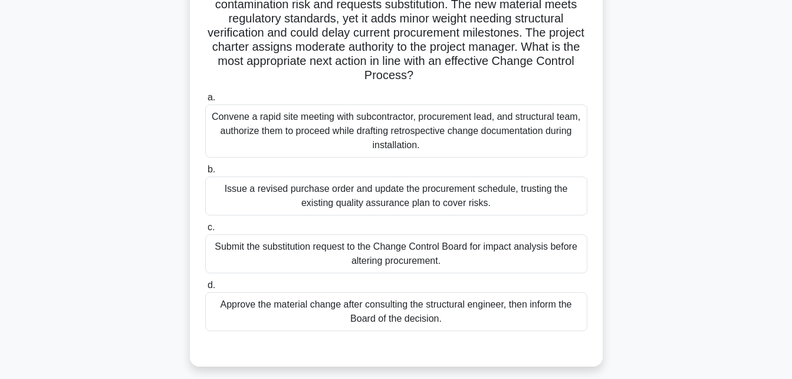
scroll to position [122, 0]
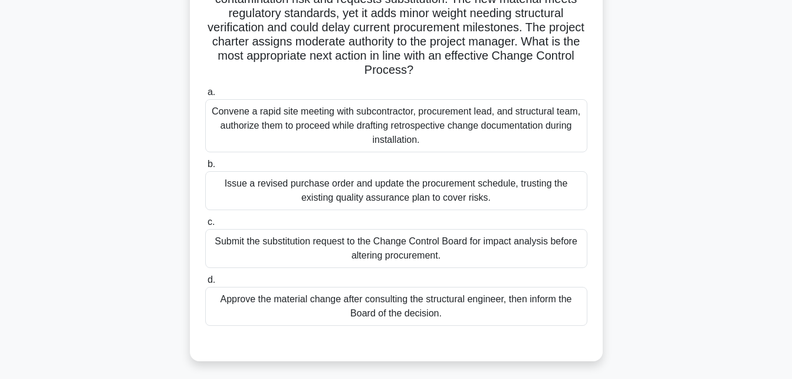
click at [332, 248] on div "Submit the substitution request to the Change Control Board for impact analysis…" at bounding box center [396, 248] width 382 height 39
click at [205, 226] on input "c. Submit the substitution request to the Change Control Board for impact analy…" at bounding box center [205, 222] width 0 height 8
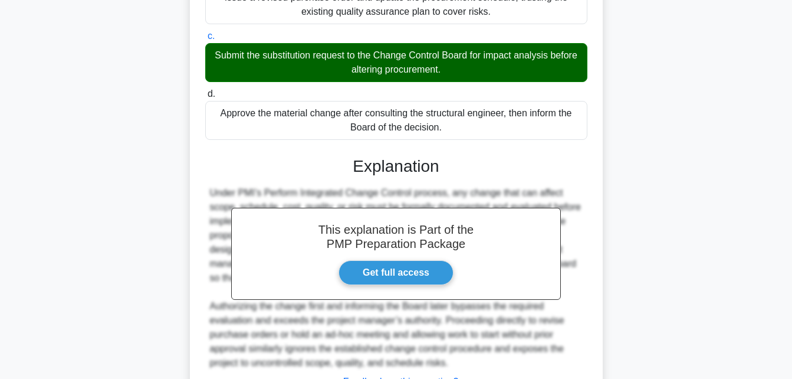
scroll to position [406, 0]
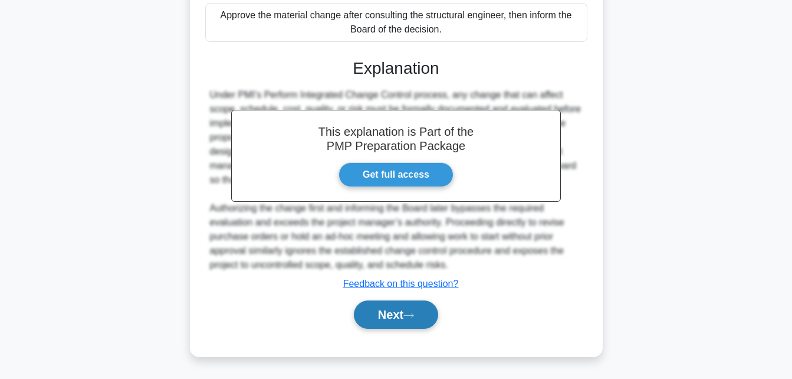
click at [386, 311] on button "Next" at bounding box center [396, 314] width 84 height 28
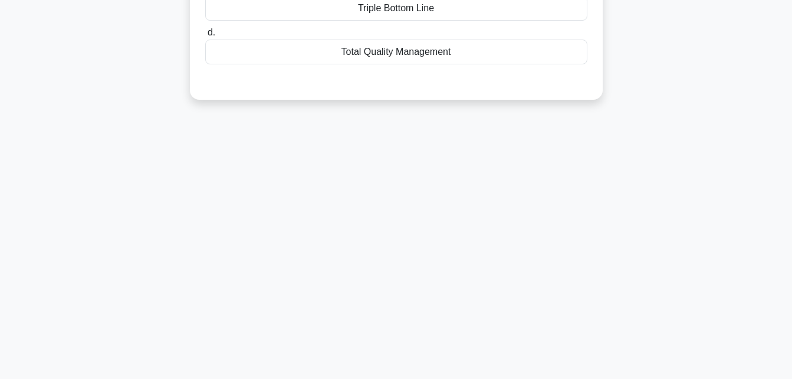
scroll to position [0, 0]
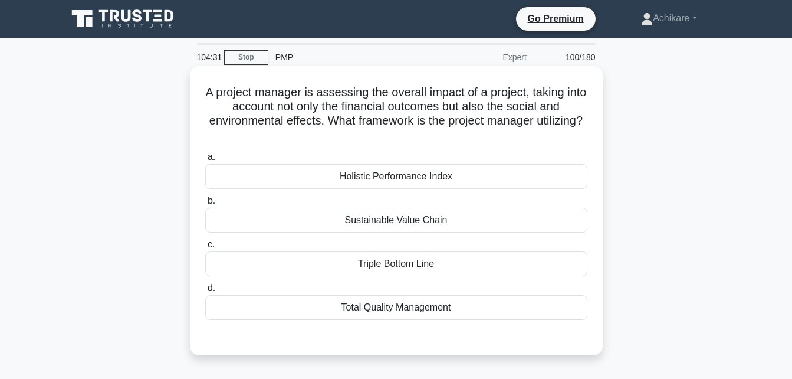
click at [411, 174] on div "Holistic Performance Index" at bounding box center [396, 176] width 382 height 25
click at [205, 161] on input "a. Holistic Performance Index" at bounding box center [205, 157] width 0 height 8
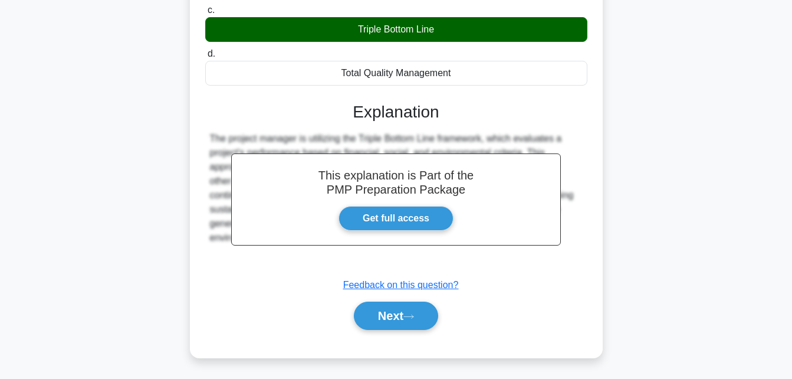
scroll to position [237, 0]
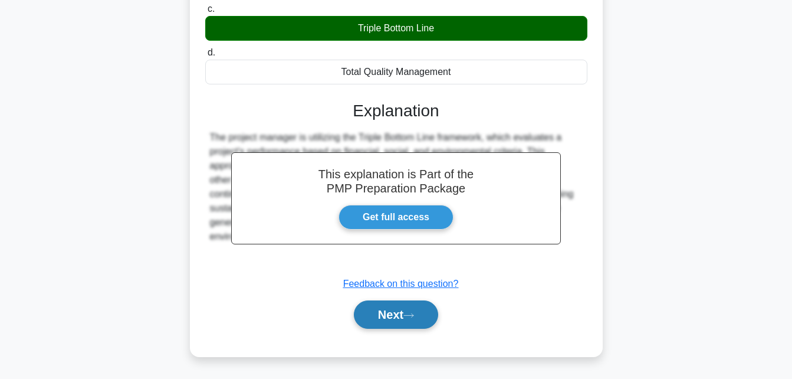
click at [384, 320] on button "Next" at bounding box center [396, 314] width 84 height 28
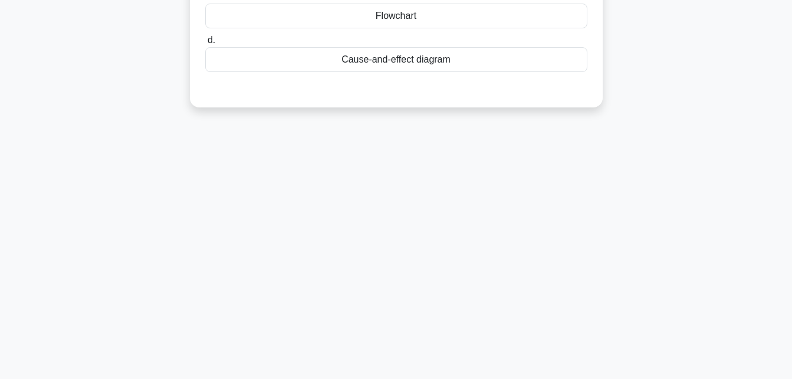
scroll to position [0, 0]
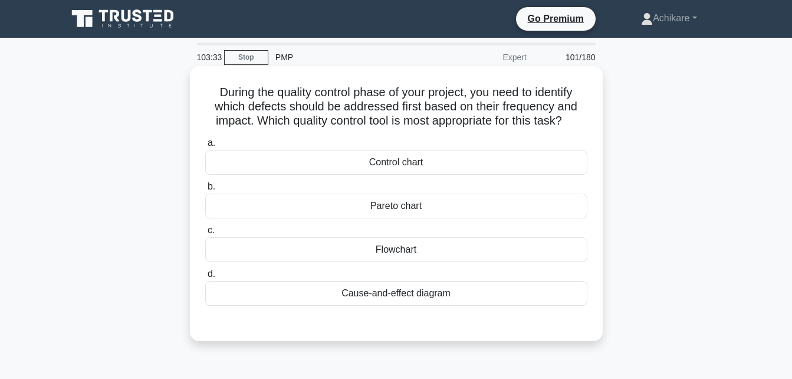
click at [415, 205] on div "Pareto chart" at bounding box center [396, 205] width 382 height 25
click at [205, 191] on input "b. Pareto chart" at bounding box center [205, 187] width 0 height 8
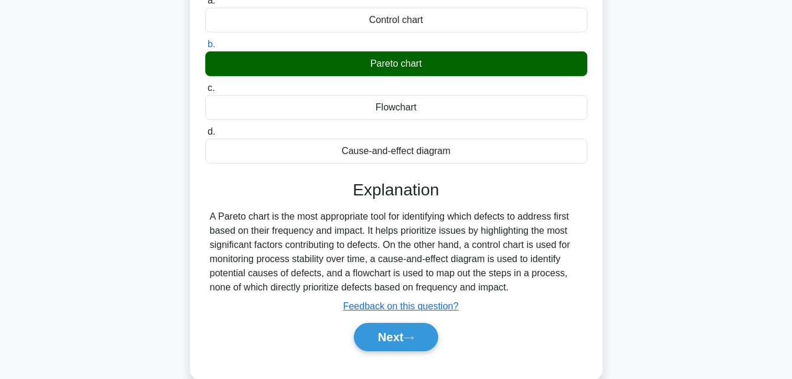
scroll to position [145, 0]
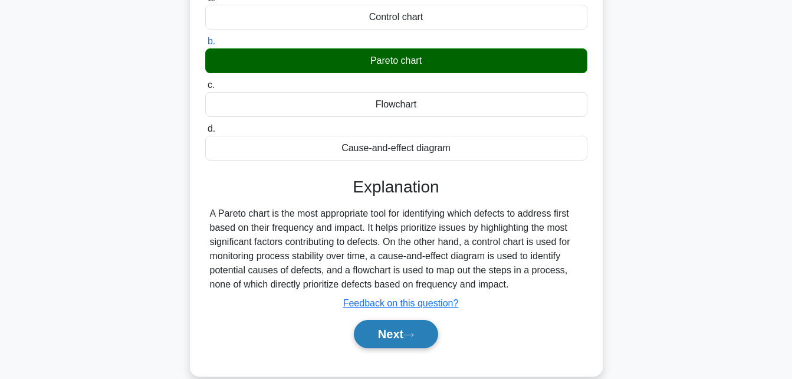
click at [377, 330] on button "Next" at bounding box center [396, 334] width 84 height 28
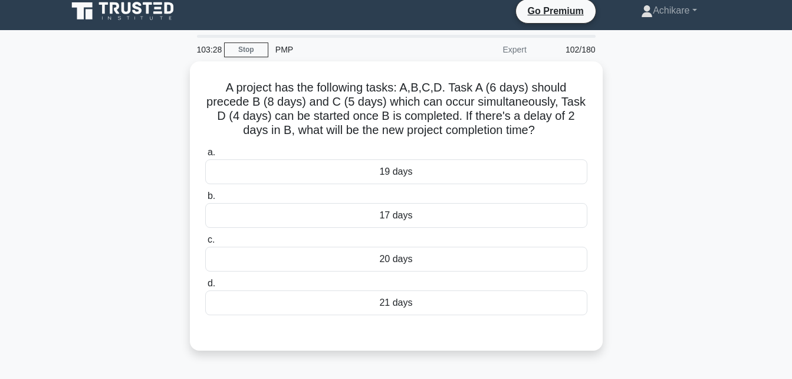
scroll to position [4, 0]
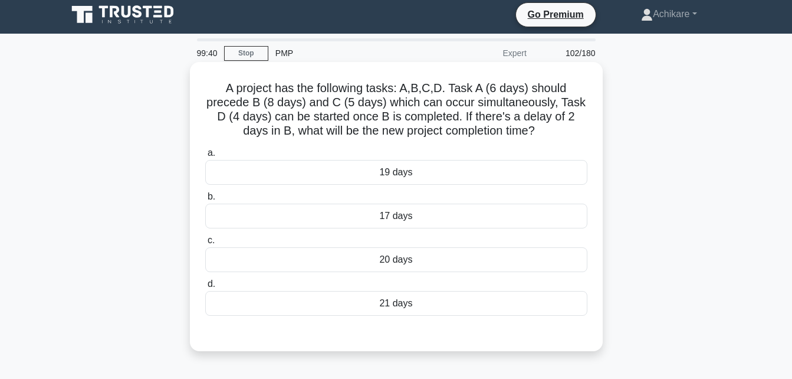
click at [421, 260] on div "20 days" at bounding box center [396, 259] width 382 height 25
click at [205, 244] on input "c. 20 days" at bounding box center [205, 241] width 0 height 8
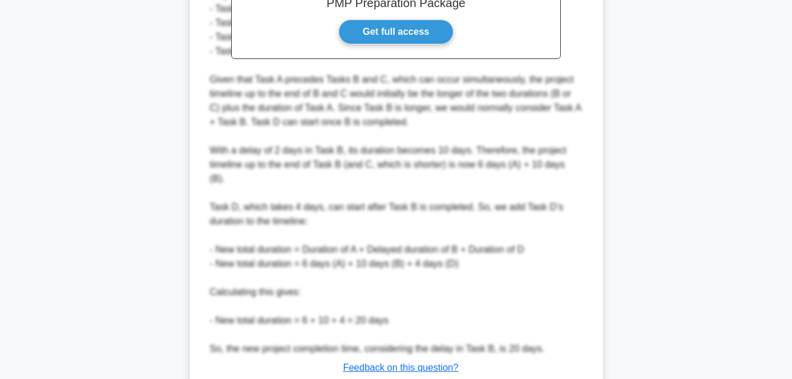
scroll to position [491, 0]
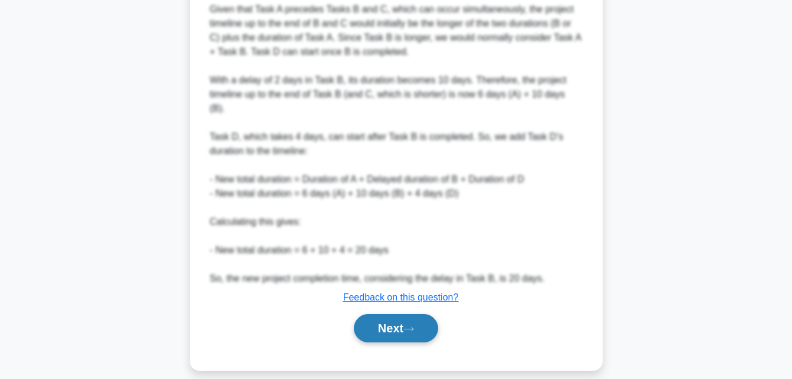
click at [383, 316] on button "Next" at bounding box center [396, 328] width 84 height 28
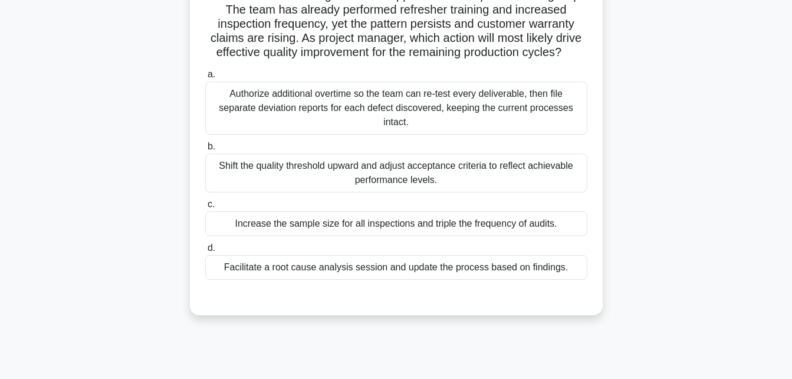
scroll to position [110, 0]
click at [359, 280] on div "Facilitate a root cause analysis session and update the process based on findin…" at bounding box center [396, 267] width 382 height 25
click at [205, 252] on input "d. Facilitate a root cause analysis session and update the process based on fin…" at bounding box center [205, 249] width 0 height 8
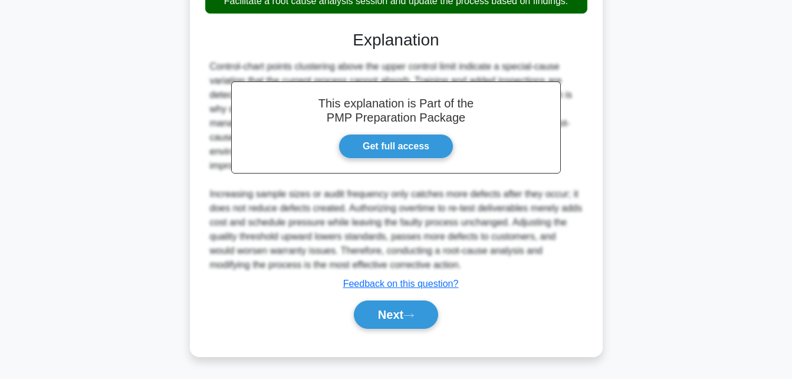
scroll to position [392, 0]
click at [386, 314] on button "Next" at bounding box center [396, 314] width 84 height 28
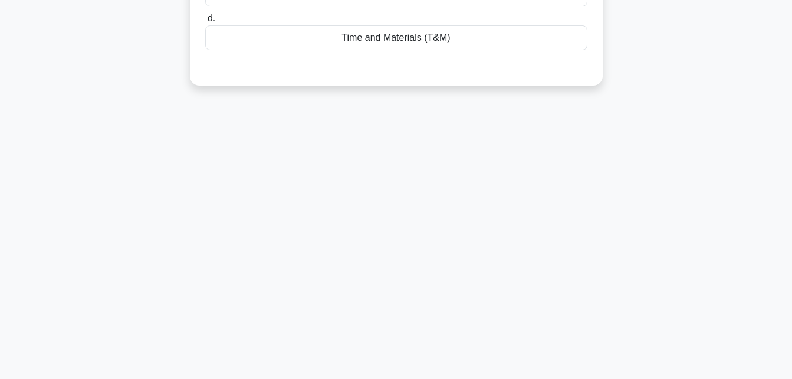
scroll to position [0, 0]
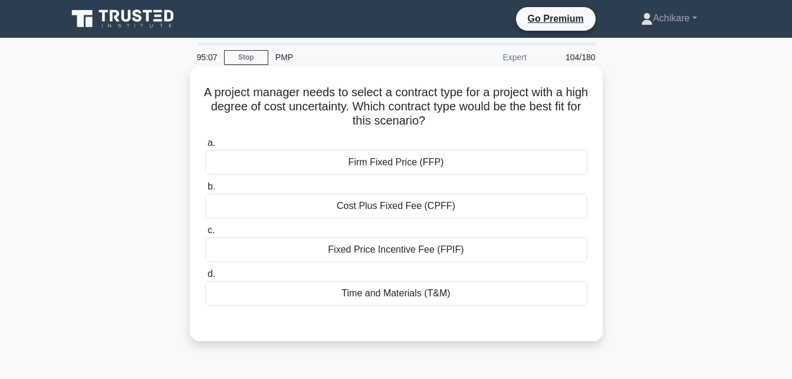
click at [410, 209] on div "Cost Plus Fixed Fee (CPFF)" at bounding box center [396, 205] width 382 height 25
click at [205, 191] on input "b. Cost Plus Fixed Fee (CPFF)" at bounding box center [205, 187] width 0 height 8
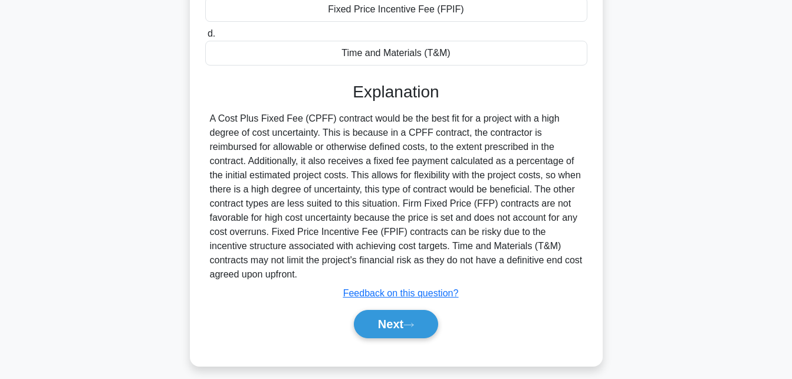
scroll to position [258, 0]
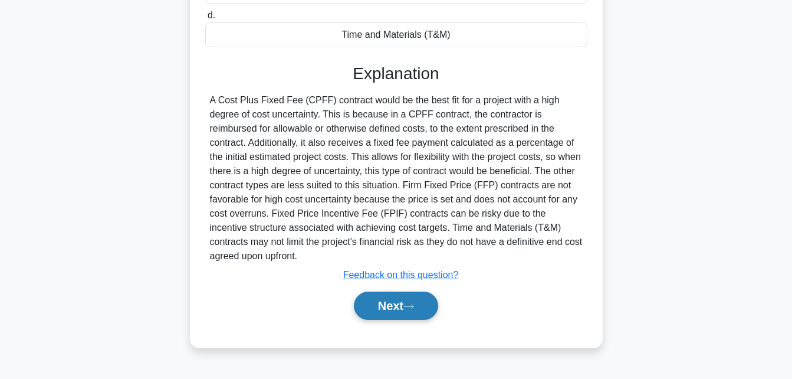
click at [378, 314] on button "Next" at bounding box center [396, 305] width 84 height 28
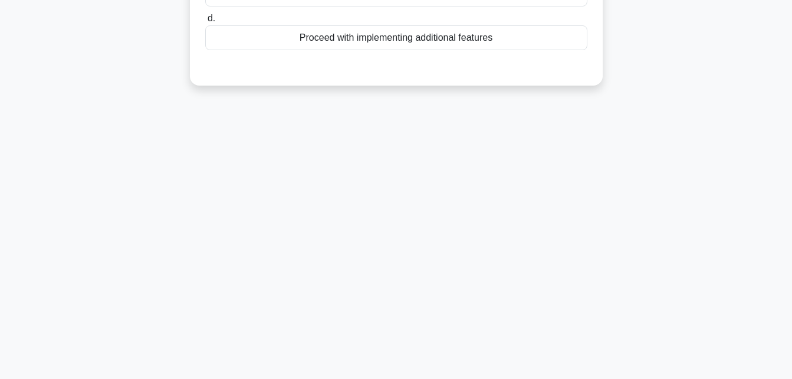
scroll to position [0, 0]
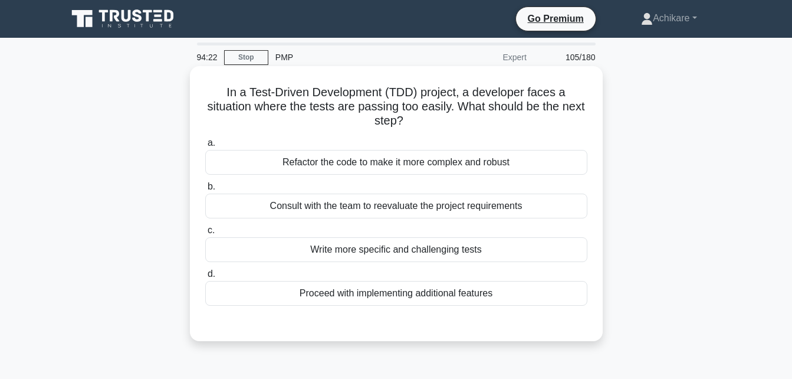
click at [399, 163] on div "Refactor the code to make it more complex and robust" at bounding box center [396, 162] width 382 height 25
click at [205, 147] on input "a. Refactor the code to make it more complex and robust" at bounding box center [205, 143] width 0 height 8
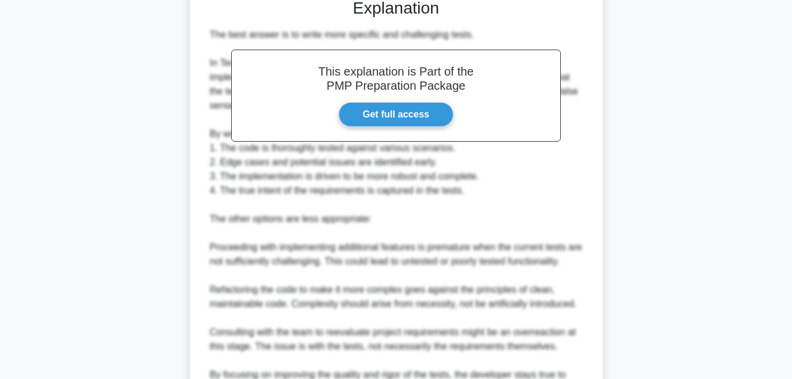
scroll to position [464, 0]
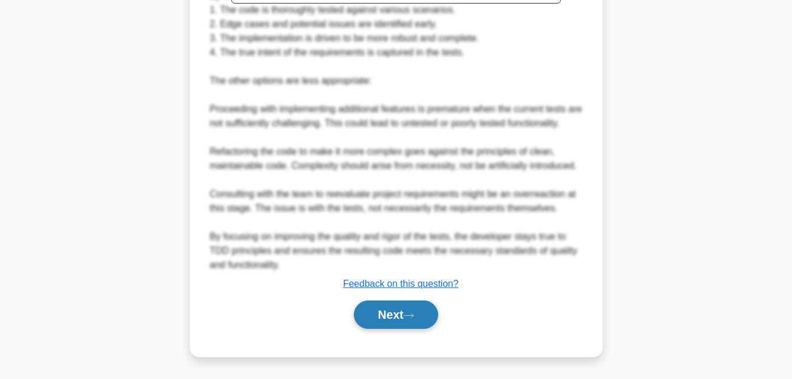
click at [386, 314] on button "Next" at bounding box center [396, 314] width 84 height 28
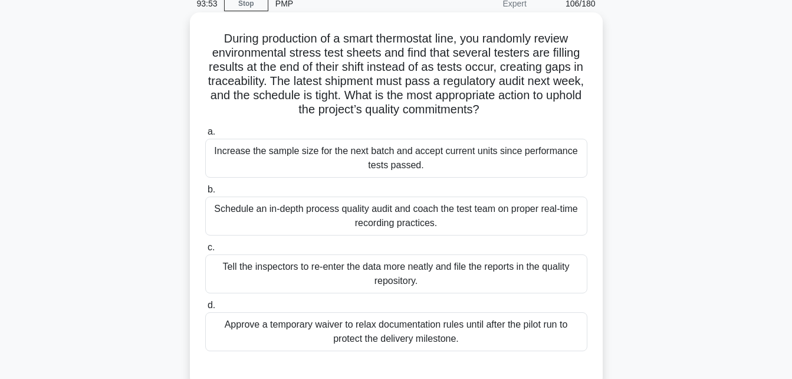
scroll to position [55, 0]
click at [422, 208] on div "Schedule an in-depth process quality audit and coach the test team on proper re…" at bounding box center [396, 214] width 382 height 39
click at [205, 192] on input "b. Schedule an in-depth process quality audit and coach the test team on proper…" at bounding box center [205, 189] width 0 height 8
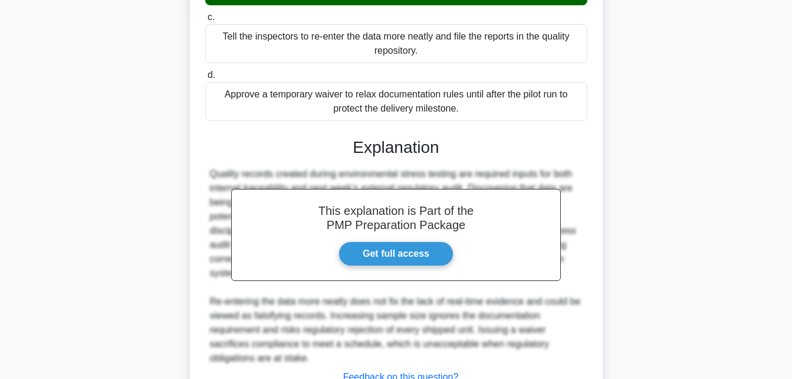
scroll to position [378, 0]
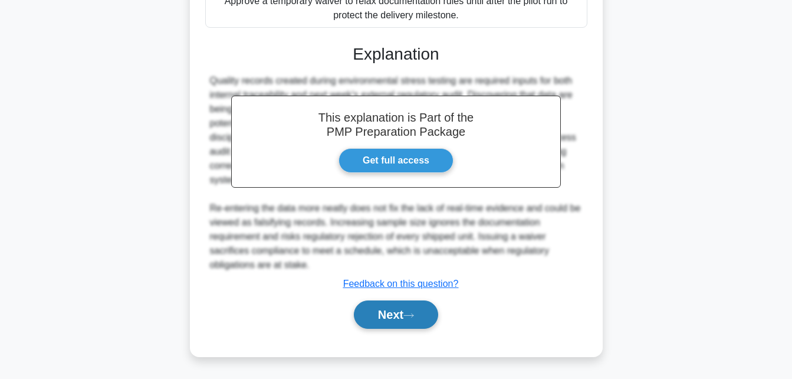
click at [375, 316] on button "Next" at bounding box center [396, 314] width 84 height 28
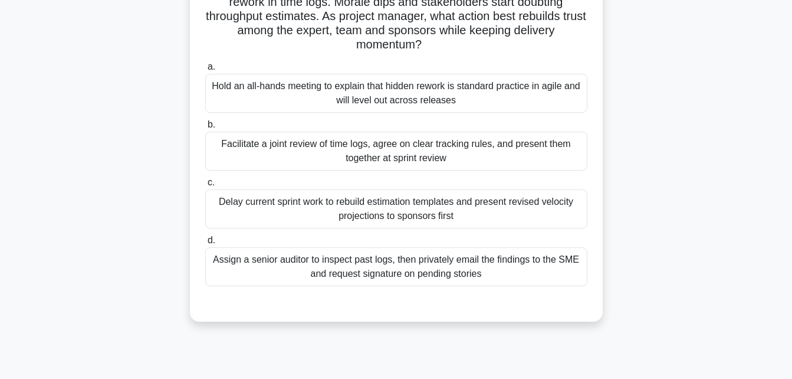
scroll to position [119, 0]
click at [326, 153] on div "Facilitate a joint review of time logs, agree on clear tracking rules, and pres…" at bounding box center [396, 150] width 382 height 39
click at [205, 128] on input "b. Facilitate a joint review of time logs, agree on clear tracking rules, and p…" at bounding box center [205, 124] width 0 height 8
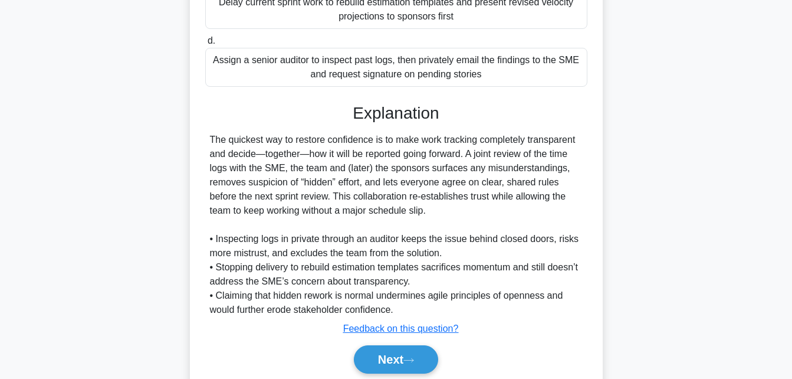
scroll to position [363, 0]
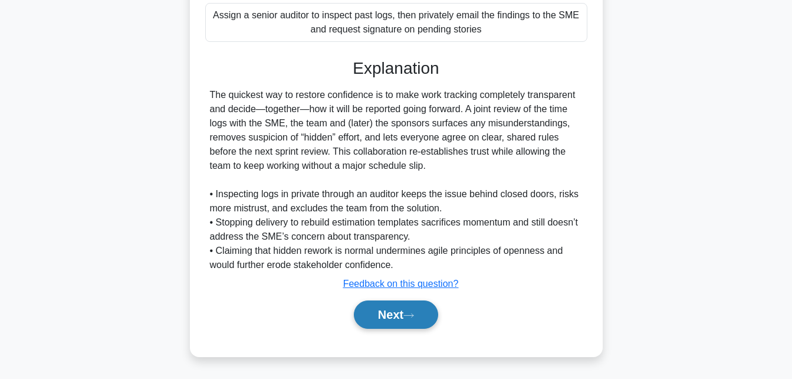
click at [378, 316] on button "Next" at bounding box center [396, 314] width 84 height 28
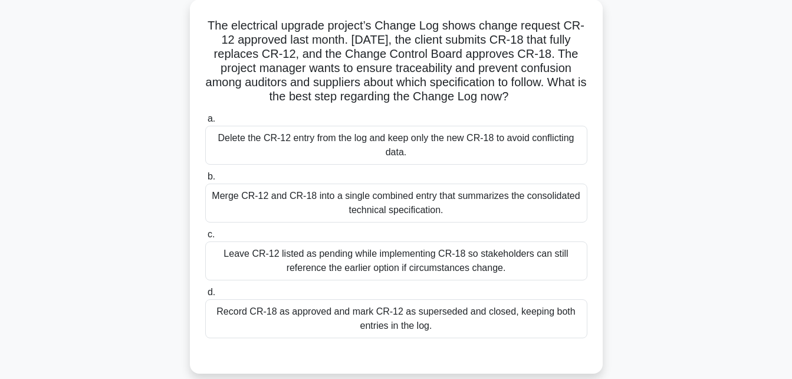
scroll to position [78, 0]
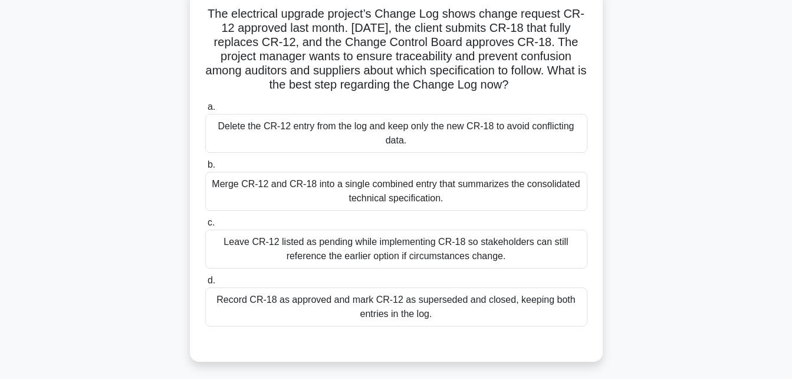
click at [409, 314] on div "Record CR-18 as approved and mark CR-12 as superseded and closed, keeping both …" at bounding box center [396, 306] width 382 height 39
click at [205, 284] on input "d. Record CR-18 as approved and mark CR-12 as superseded and closed, keeping bo…" at bounding box center [205, 281] width 0 height 8
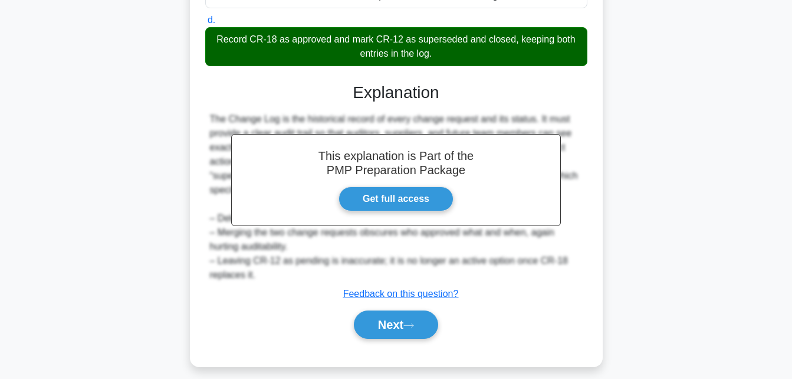
scroll to position [349, 0]
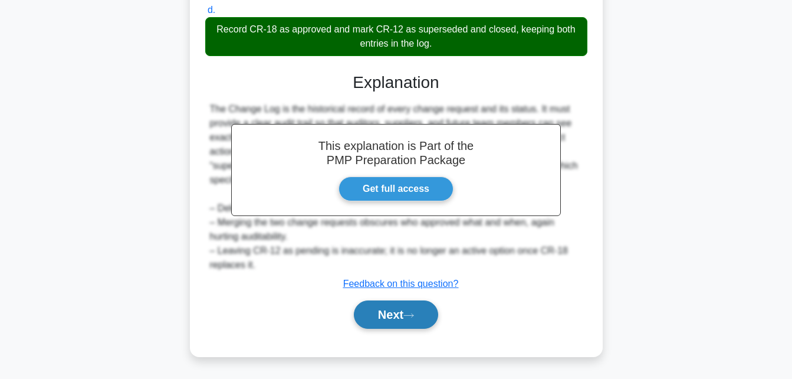
click at [376, 310] on button "Next" at bounding box center [396, 314] width 84 height 28
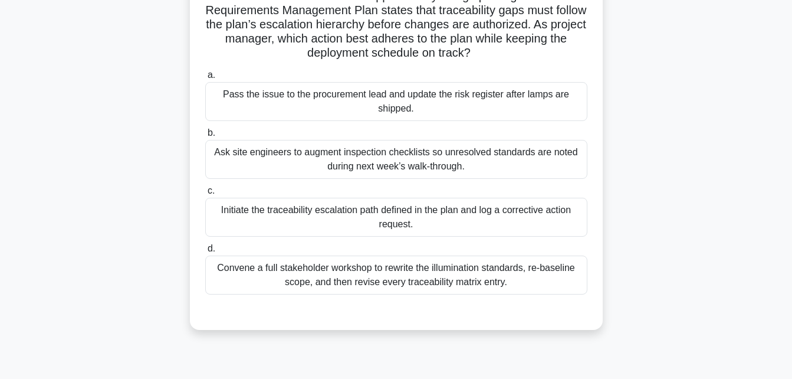
scroll to position [125, 0]
click at [391, 212] on div "Initiate the traceability escalation path defined in the plan and log a correct…" at bounding box center [396, 216] width 382 height 39
click at [205, 194] on input "c. Initiate the traceability escalation path defined in the plan and log a corr…" at bounding box center [205, 190] width 0 height 8
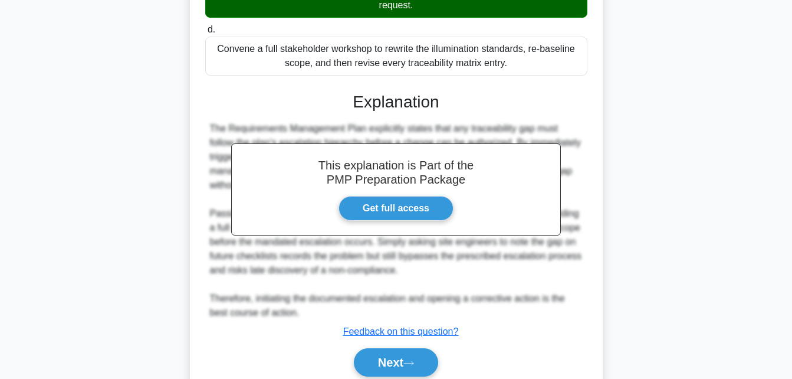
scroll to position [344, 0]
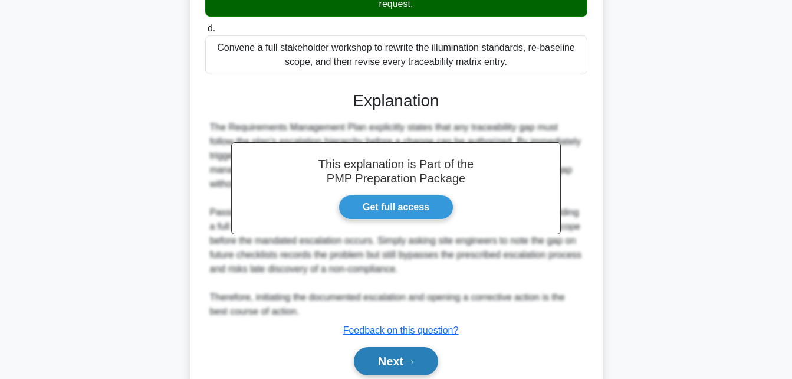
click at [398, 365] on button "Next" at bounding box center [396, 361] width 84 height 28
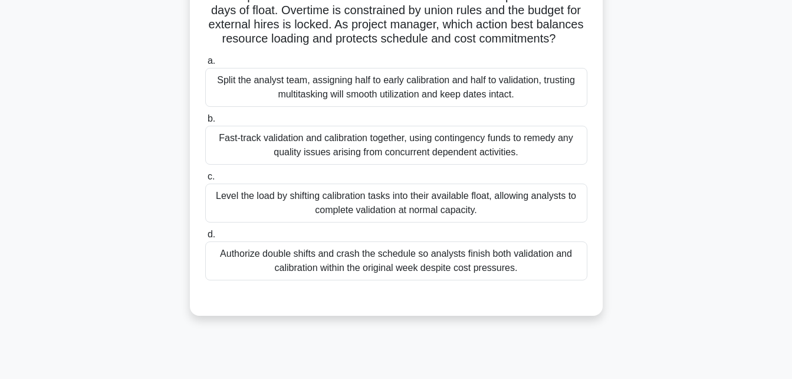
scroll to position [130, 0]
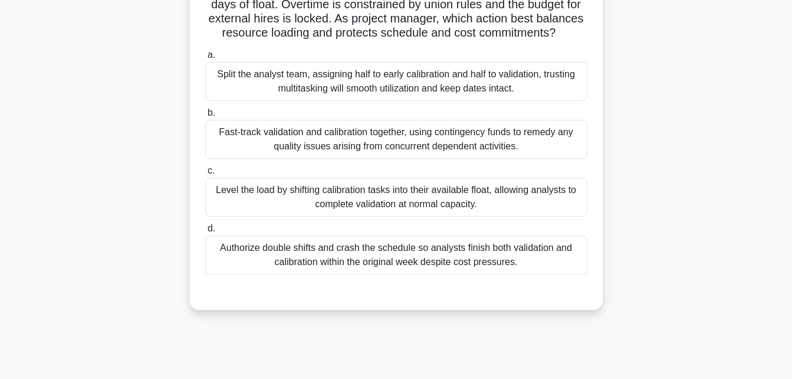
click at [402, 208] on div "Level the load by shifting calibration tasks into their available float, allowi…" at bounding box center [396, 197] width 382 height 39
click at [205, 175] on input "c. Level the load by shifting calibration tasks into their available float, all…" at bounding box center [205, 171] width 0 height 8
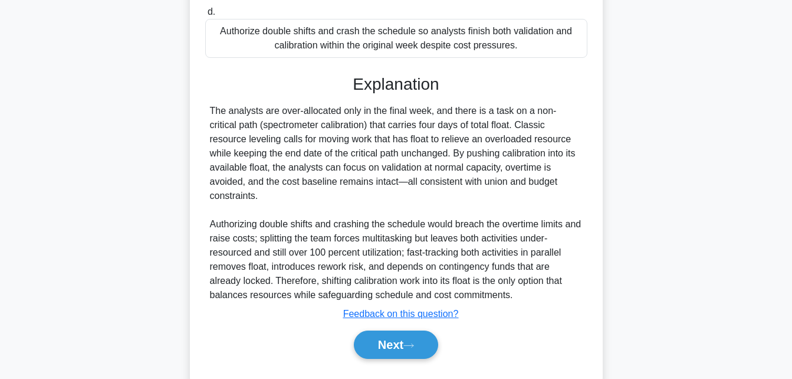
scroll to position [392, 0]
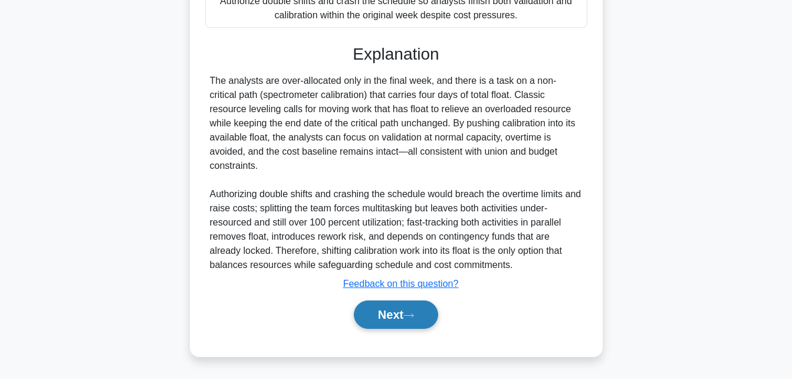
click at [383, 319] on button "Next" at bounding box center [396, 314] width 84 height 28
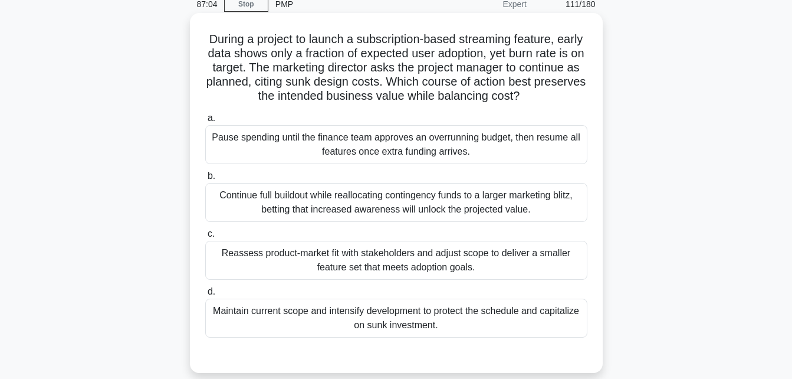
scroll to position [53, 0]
click at [504, 263] on div "Reassess product-market fit with stakeholders and adjust scope to deliver a sma…" at bounding box center [396, 260] width 382 height 39
click at [205, 238] on input "c. Reassess product-market fit with stakeholders and adjust scope to deliver a …" at bounding box center [205, 235] width 0 height 8
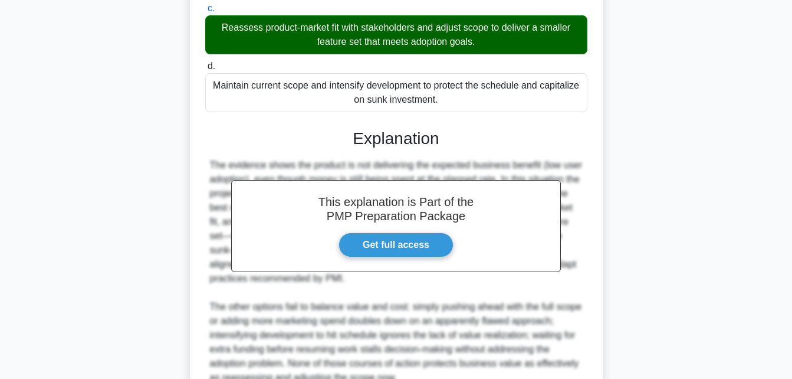
scroll to position [392, 0]
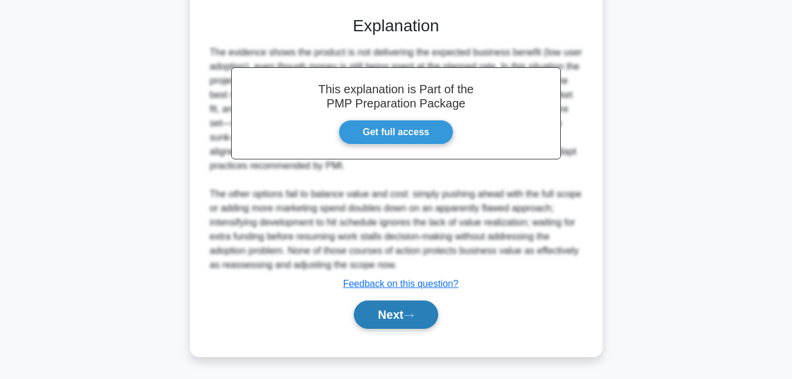
click at [380, 323] on button "Next" at bounding box center [396, 314] width 84 height 28
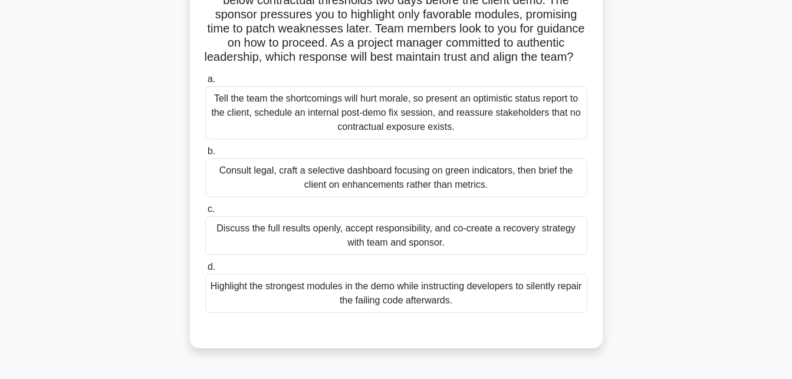
scroll to position [117, 0]
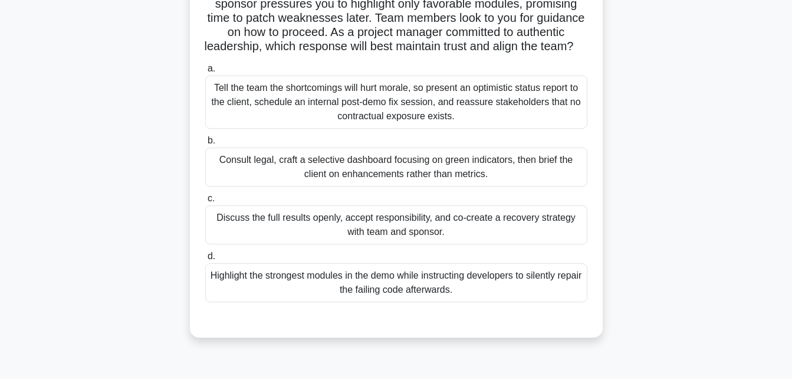
click at [444, 244] on div "Discuss the full results openly, accept responsibility, and co-create a recover…" at bounding box center [396, 224] width 382 height 39
click at [205, 202] on input "c. Discuss the full results openly, accept responsibility, and co-create a reco…" at bounding box center [205, 199] width 0 height 8
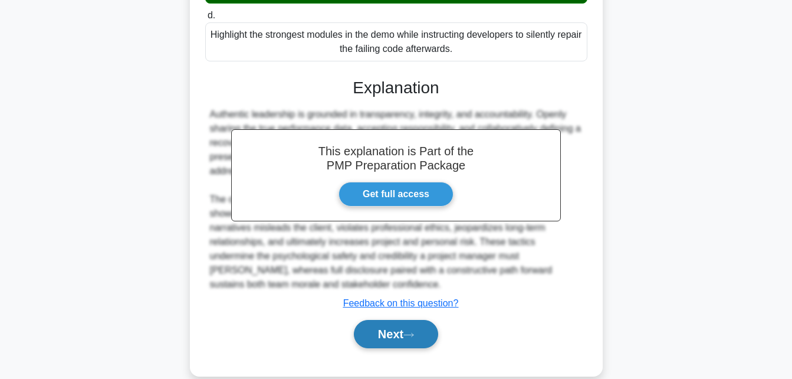
scroll to position [358, 0]
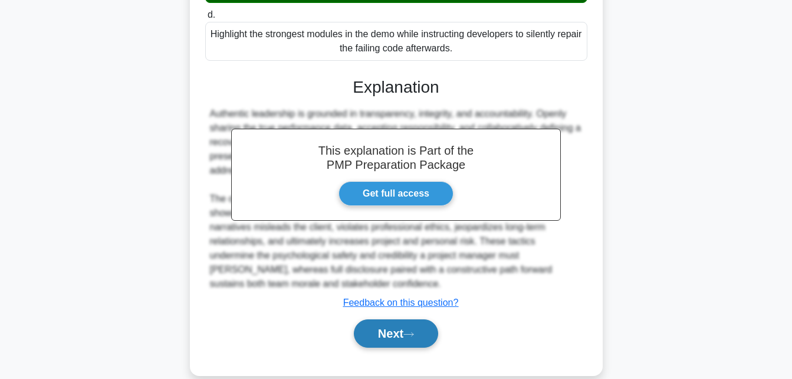
click at [392, 347] on button "Next" at bounding box center [396, 333] width 84 height 28
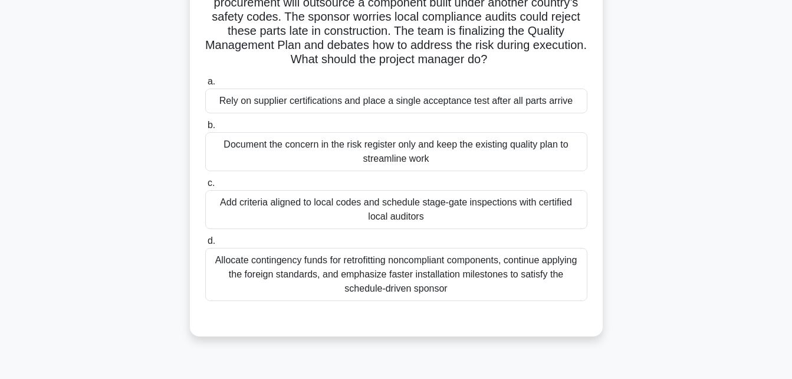
scroll to position [103, 0]
click at [373, 219] on div "Add criteria aligned to local codes and schedule stage-gate inspections with ce…" at bounding box center [396, 210] width 382 height 39
click at [205, 188] on input "c. Add criteria aligned to local codes and schedule stage-gate inspections with…" at bounding box center [205, 184] width 0 height 8
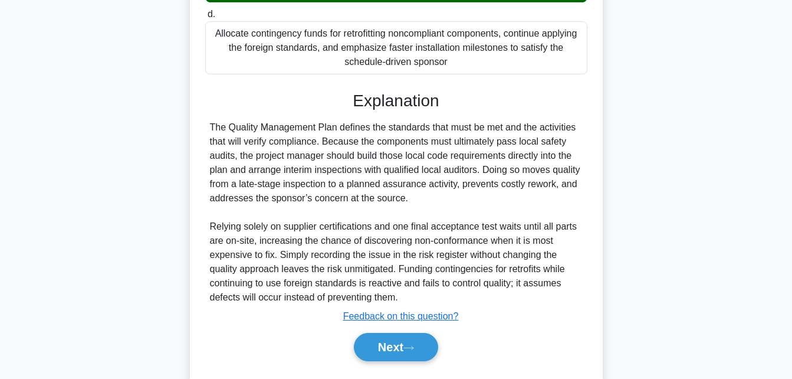
scroll to position [363, 0]
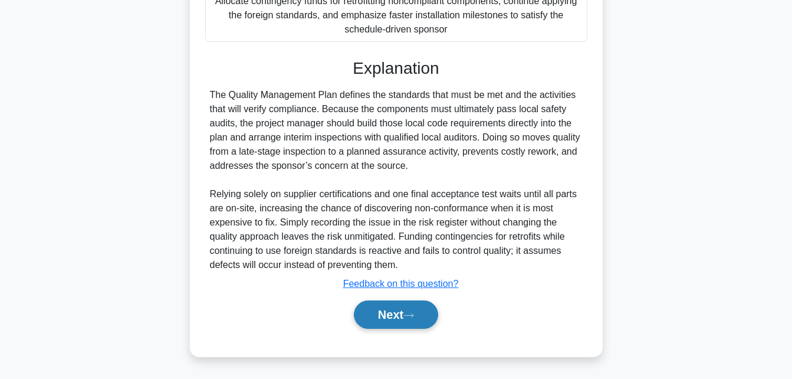
click at [379, 315] on button "Next" at bounding box center [396, 314] width 84 height 28
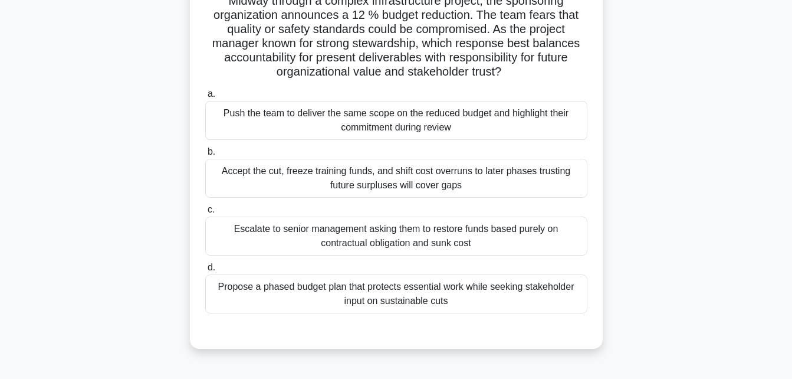
scroll to position [92, 0]
click at [463, 298] on div "Propose a phased budget plan that protects essential work while seeking stakeho…" at bounding box center [396, 293] width 382 height 39
click at [205, 271] on input "d. Propose a phased budget plan that protects essential work while seeking stak…" at bounding box center [205, 267] width 0 height 8
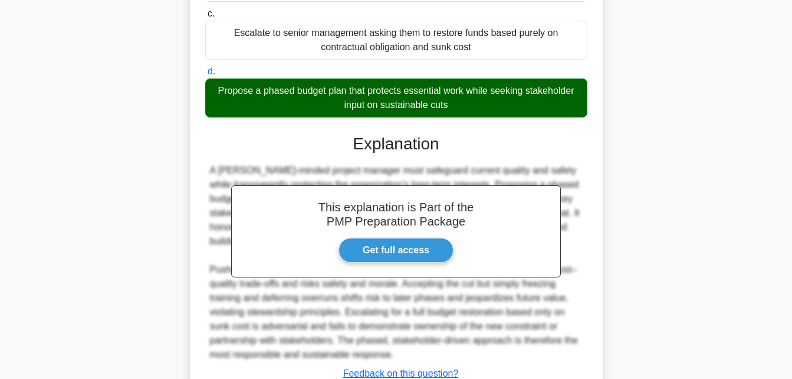
scroll to position [378, 0]
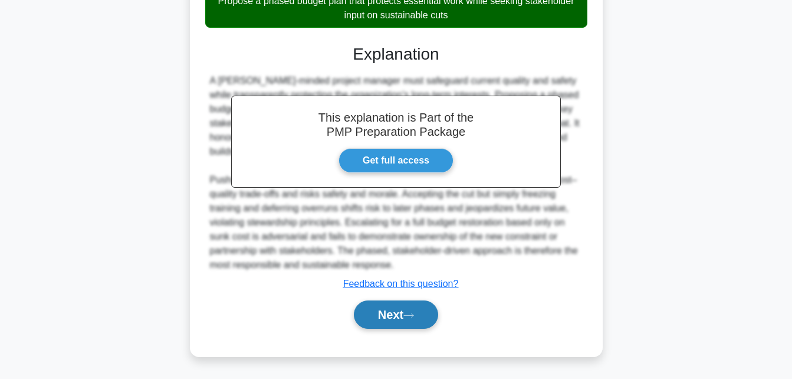
click at [383, 316] on button "Next" at bounding box center [396, 314] width 84 height 28
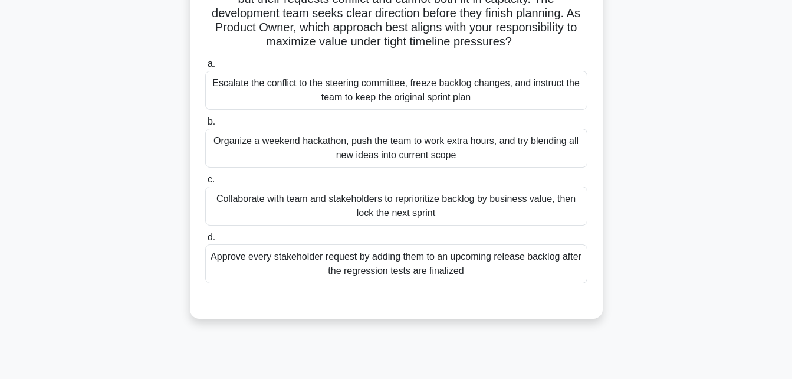
scroll to position [144, 0]
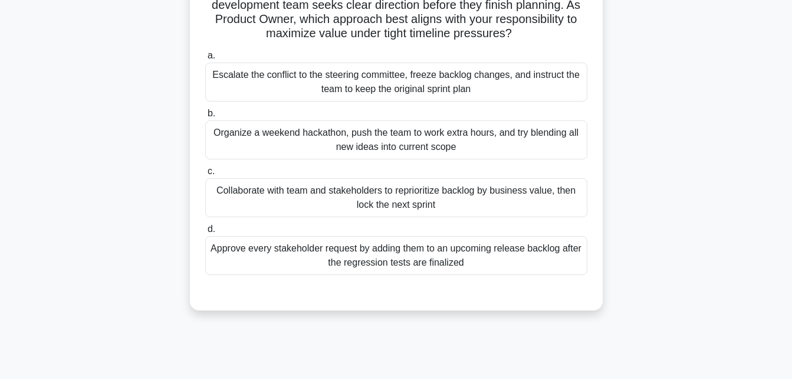
click at [458, 197] on div "Collaborate with team and stakeholders to reprioritize backlog by business valu…" at bounding box center [396, 197] width 382 height 39
click at [205, 175] on input "c. Collaborate with team and stakeholders to reprioritize backlog by business v…" at bounding box center [205, 172] width 0 height 8
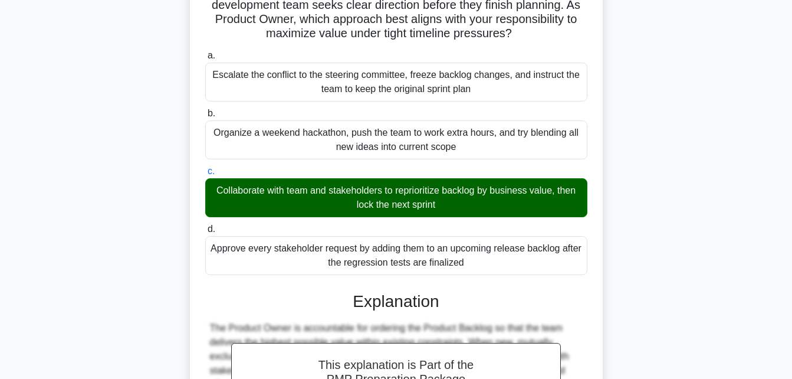
scroll to position [392, 0]
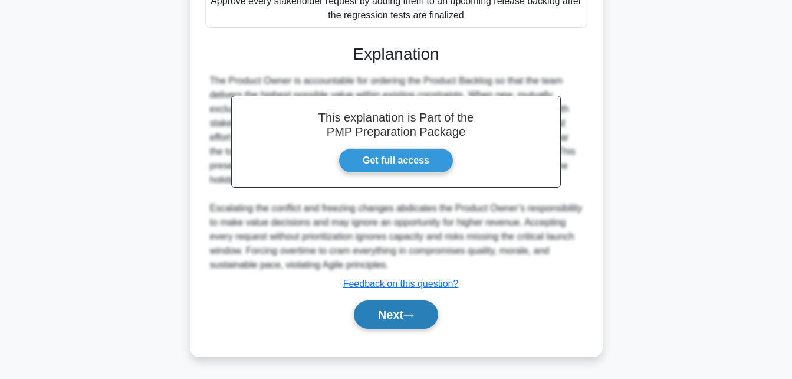
click at [387, 317] on button "Next" at bounding box center [396, 314] width 84 height 28
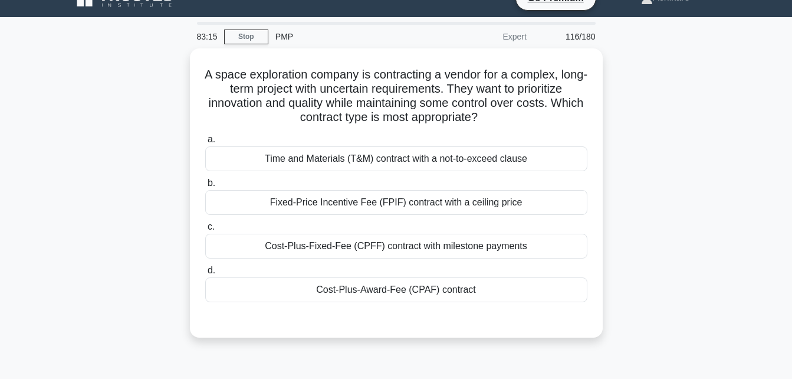
scroll to position [6, 0]
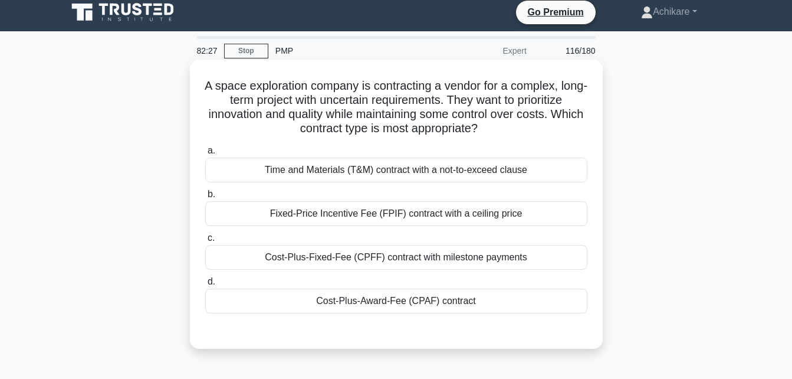
click at [429, 251] on div "Cost-Plus-Fixed-Fee (CPFF) contract with milestone payments" at bounding box center [396, 257] width 382 height 25
click at [205, 242] on input "c. Cost-Plus-Fixed-Fee (CPFF) contract with milestone payments" at bounding box center [205, 238] width 0 height 8
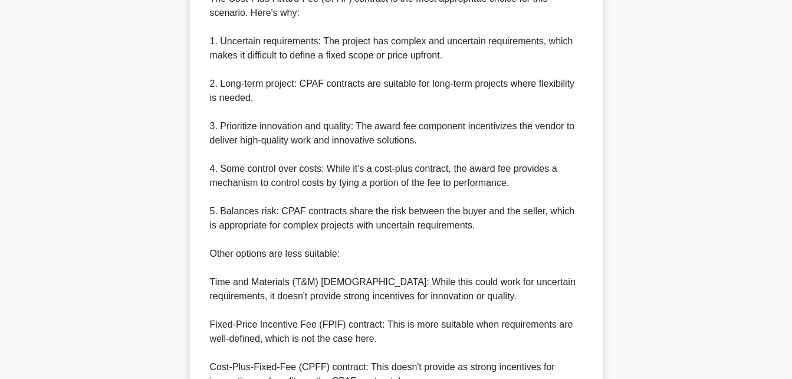
scroll to position [492, 0]
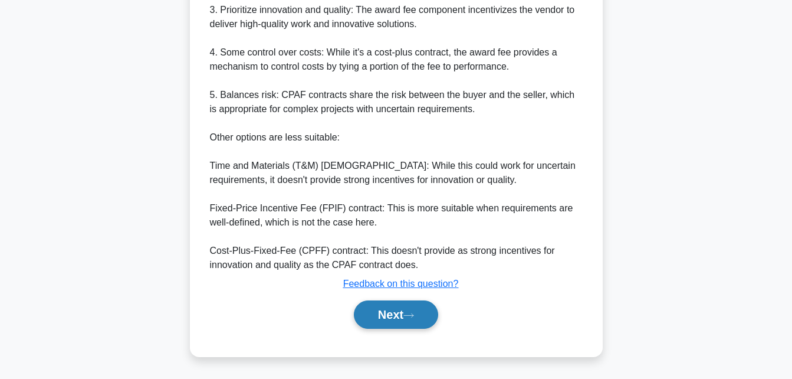
click at [386, 309] on button "Next" at bounding box center [396, 314] width 84 height 28
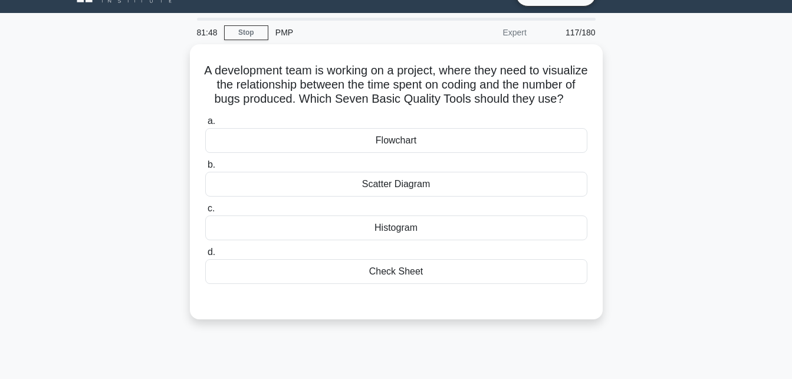
scroll to position [24, 0]
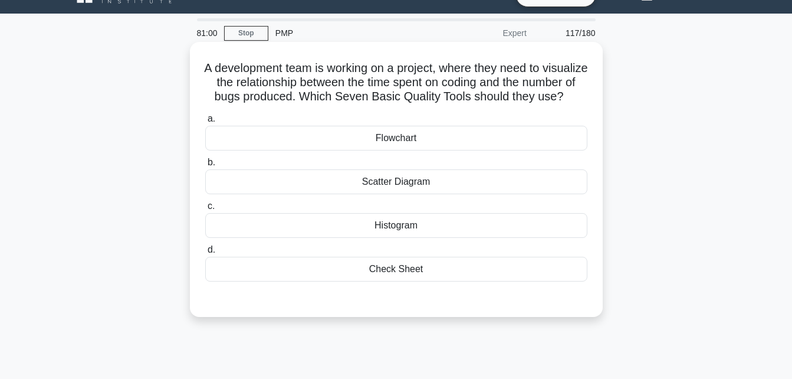
click at [414, 194] on div "Scatter Diagram" at bounding box center [396, 181] width 382 height 25
click at [205, 166] on input "b. Scatter Diagram" at bounding box center [205, 163] width 0 height 8
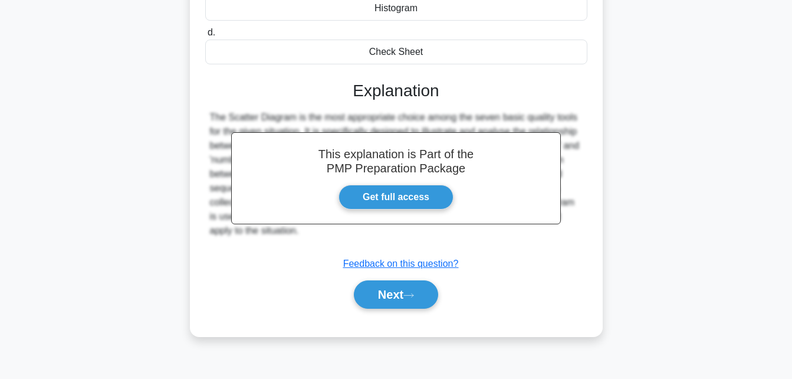
scroll to position [243, 0]
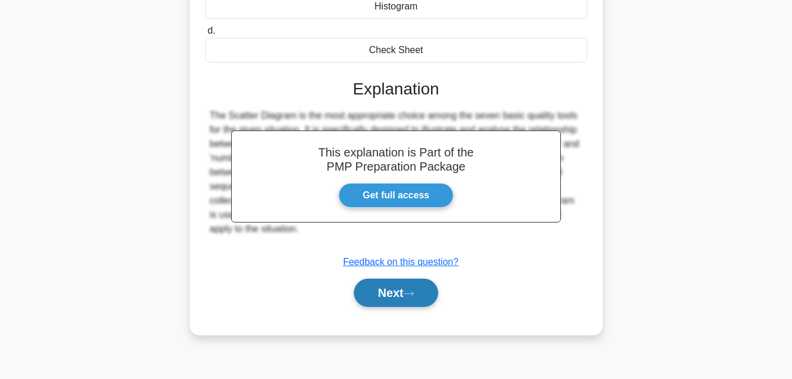
click at [388, 307] on button "Next" at bounding box center [396, 292] width 84 height 28
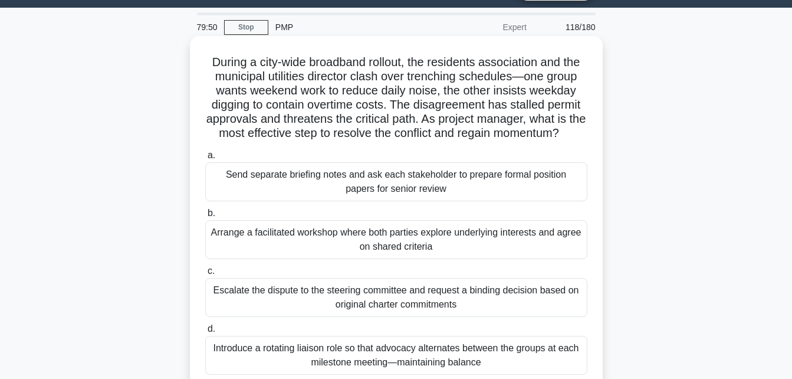
scroll to position [26, 0]
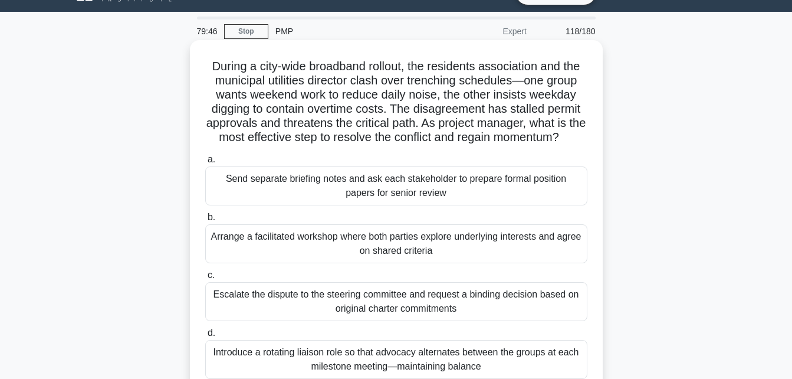
click at [339, 261] on div "Arrange a facilitated workshop where both parties explore underlying interests …" at bounding box center [396, 243] width 382 height 39
click at [205, 221] on input "b. Arrange a facilitated workshop where both parties explore underlying interes…" at bounding box center [205, 218] width 0 height 8
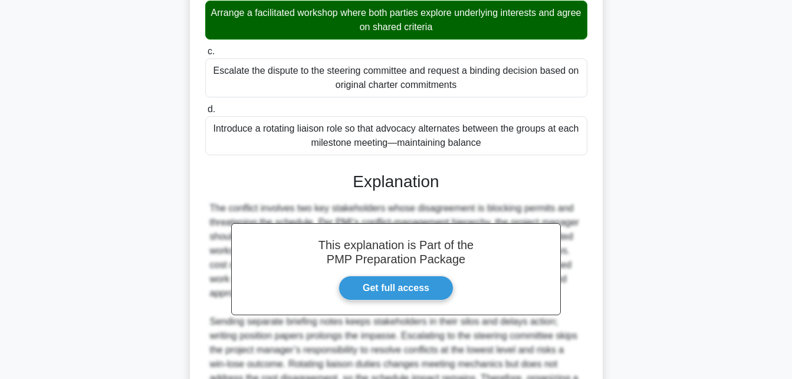
scroll to position [392, 0]
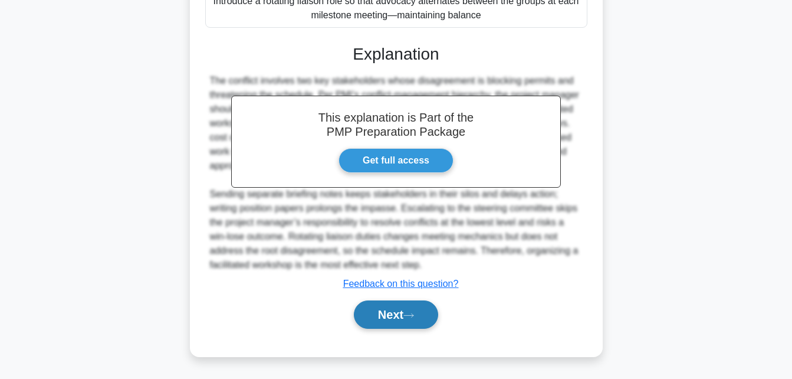
click at [389, 310] on button "Next" at bounding box center [396, 314] width 84 height 28
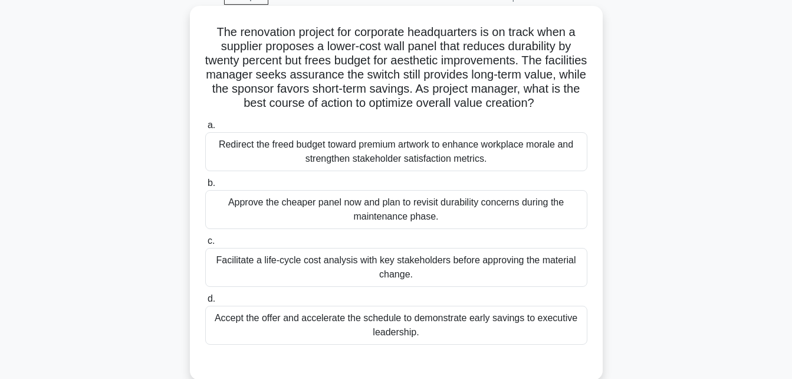
scroll to position [61, 0]
click at [303, 321] on div "Accept the offer and accelerate the schedule to demonstrate early savings to ex…" at bounding box center [396, 324] width 382 height 39
click at [205, 302] on input "d. Accept the offer and accelerate the schedule to demonstrate early savings to…" at bounding box center [205, 298] width 0 height 8
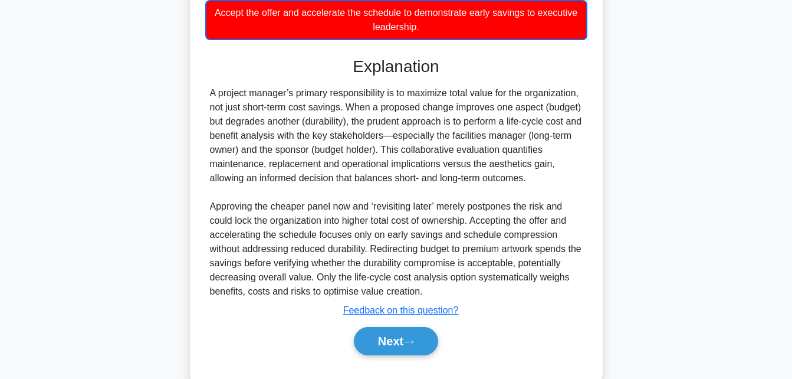
scroll to position [393, 0]
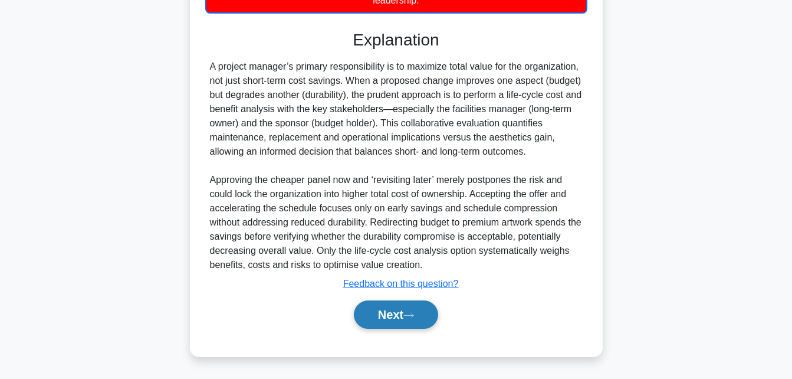
click at [396, 312] on button "Next" at bounding box center [396, 314] width 84 height 28
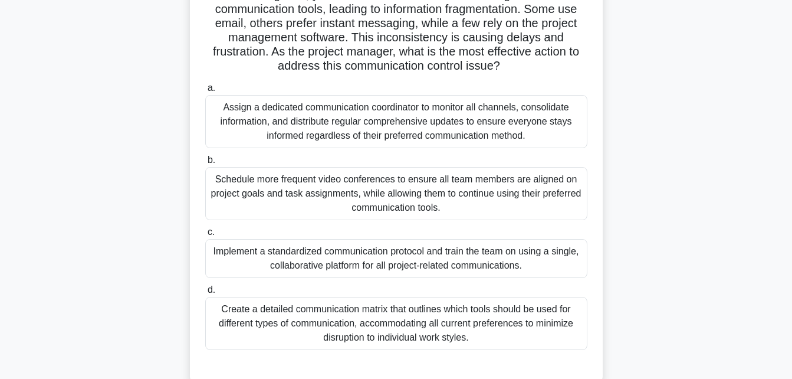
scroll to position [174, 0]
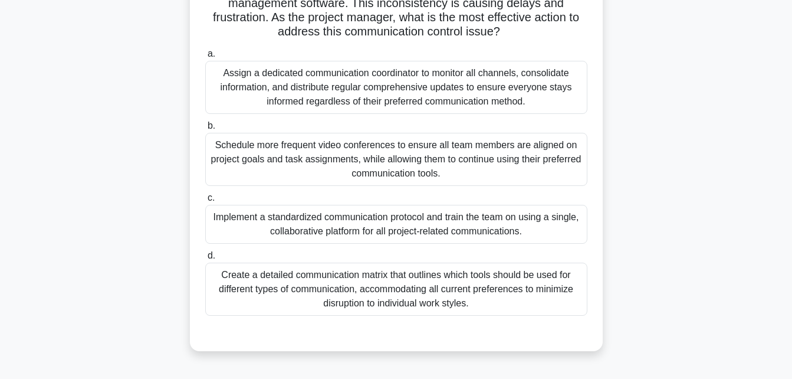
click at [453, 227] on div "Implement a standardized communication protocol and train the team on using a s…" at bounding box center [396, 224] width 382 height 39
click at [205, 202] on input "c. Implement a standardized communication protocol and train the team on using …" at bounding box center [205, 198] width 0 height 8
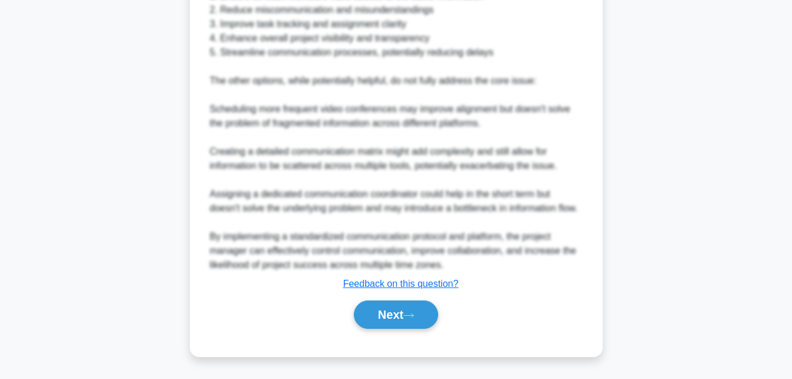
scroll to position [675, 0]
click at [386, 317] on button "Next" at bounding box center [396, 314] width 84 height 28
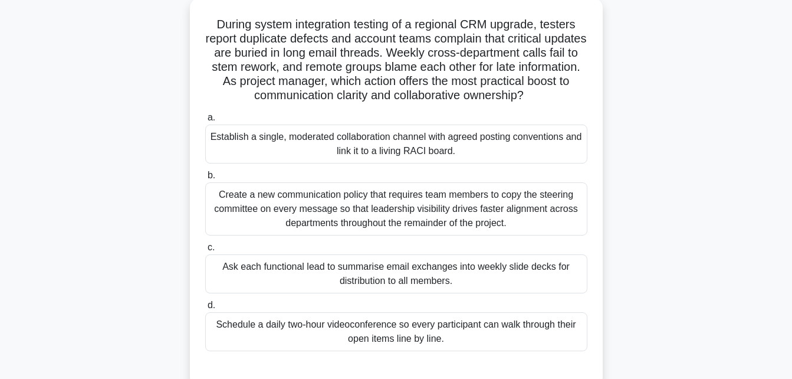
scroll to position [67, 0]
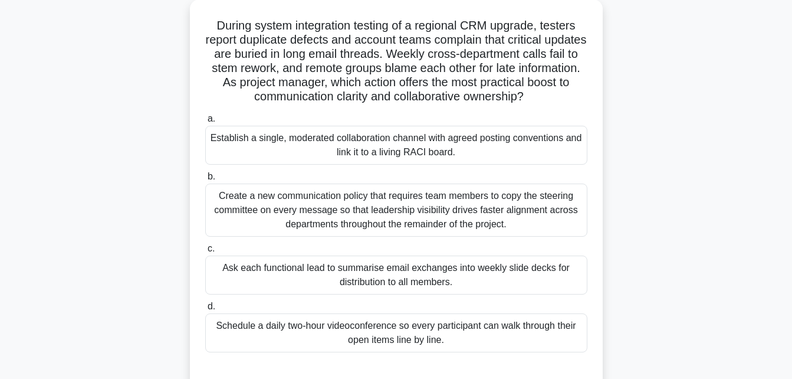
click at [402, 149] on div "Establish a single, moderated collaboration channel with agreed posting convent…" at bounding box center [396, 145] width 382 height 39
click at [205, 123] on input "a. Establish a single, moderated collaboration channel with agreed posting conv…" at bounding box center [205, 119] width 0 height 8
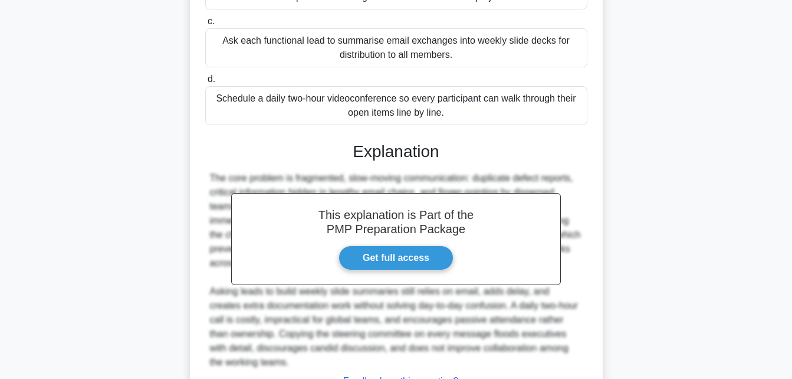
scroll to position [392, 0]
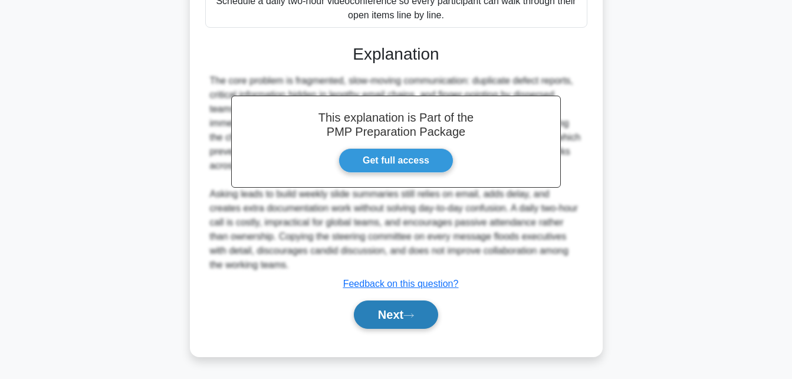
click at [381, 307] on button "Next" at bounding box center [396, 314] width 84 height 28
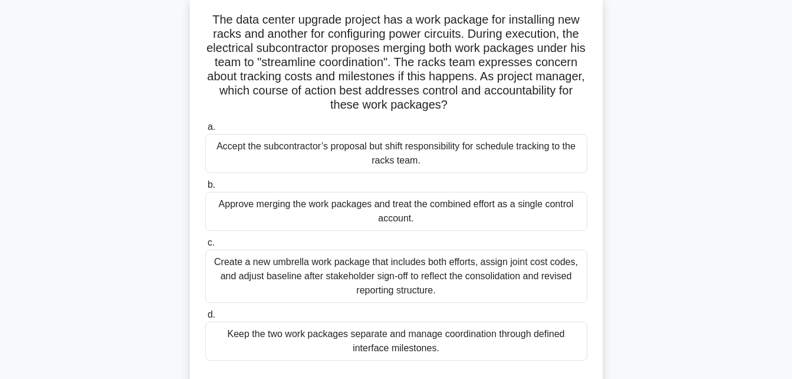
scroll to position [73, 0]
click at [327, 271] on div "Create a new umbrella work package that includes both efforts, assign joint cos…" at bounding box center [396, 275] width 382 height 53
click at [205, 246] on input "c. Create a new umbrella work package that includes both efforts, assign joint …" at bounding box center [205, 242] width 0 height 8
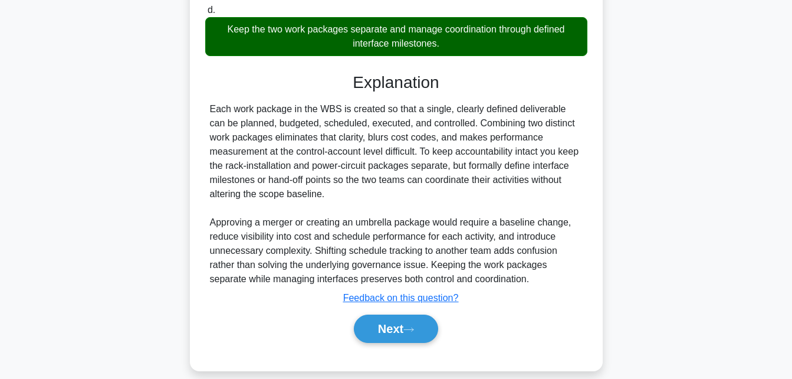
scroll to position [379, 0]
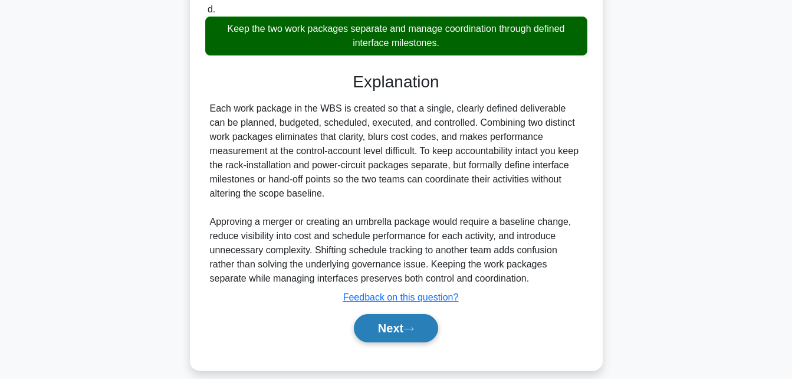
click at [389, 332] on button "Next" at bounding box center [396, 328] width 84 height 28
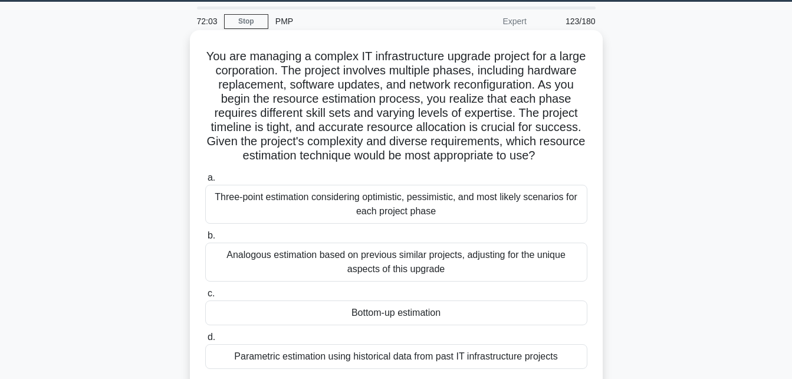
scroll to position [35, 0]
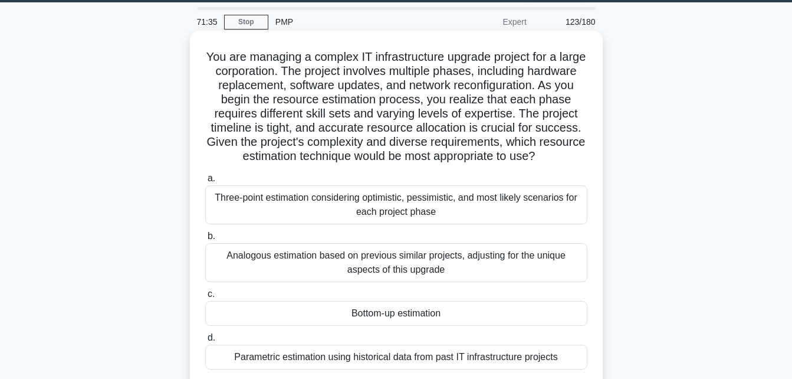
click at [406, 314] on div "Bottom-up estimation" at bounding box center [396, 313] width 382 height 25
click at [205, 298] on input "c. Bottom-up estimation" at bounding box center [205, 294] width 0 height 8
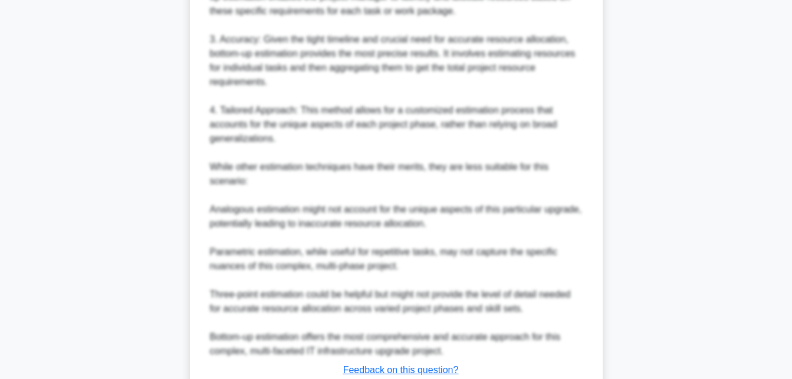
scroll to position [675, 0]
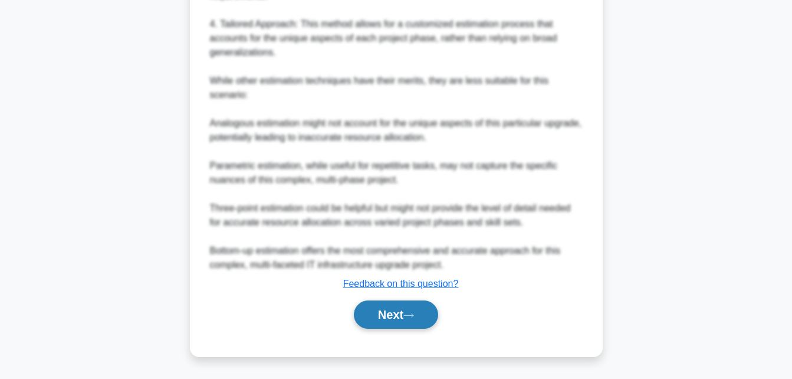
click at [376, 318] on button "Next" at bounding box center [396, 314] width 84 height 28
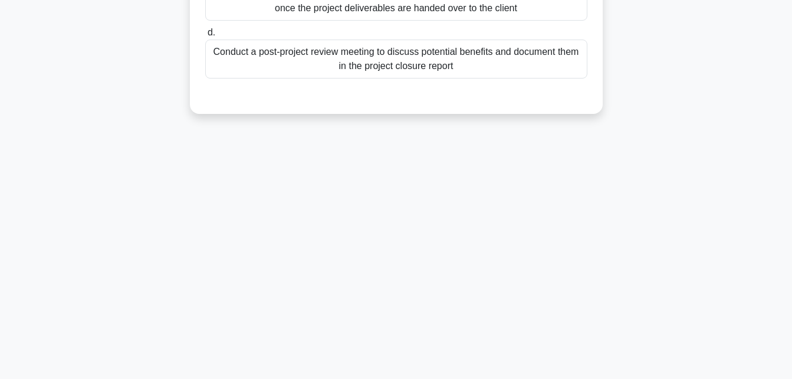
scroll to position [0, 0]
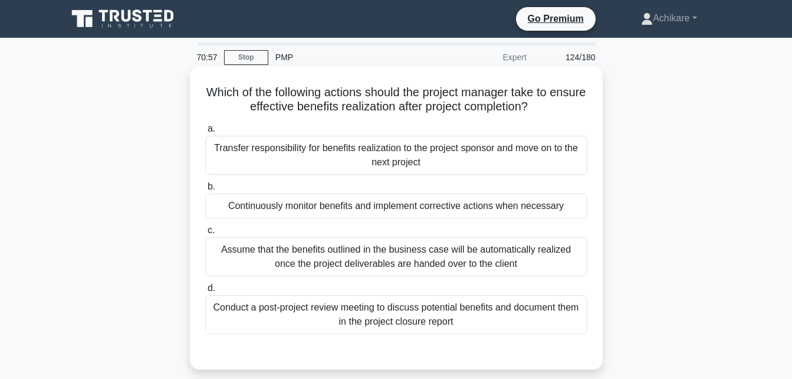
click at [403, 323] on div "Conduct a post-project review meeting to discuss potential benefits and documen…" at bounding box center [396, 314] width 382 height 39
click at [205, 292] on input "d. Conduct a post-project review meeting to discuss potential benefits and docu…" at bounding box center [205, 288] width 0 height 8
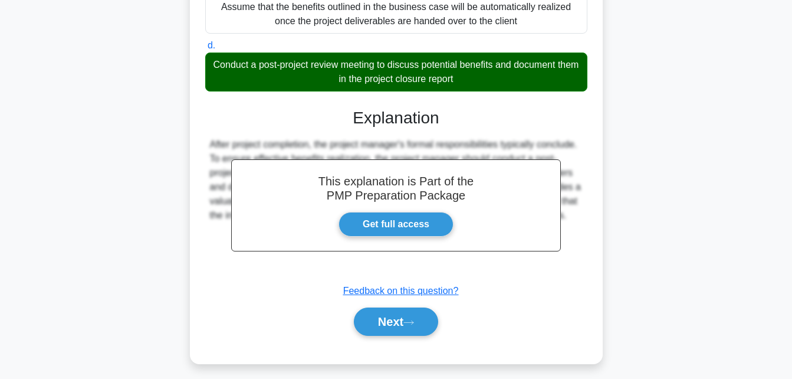
scroll to position [258, 0]
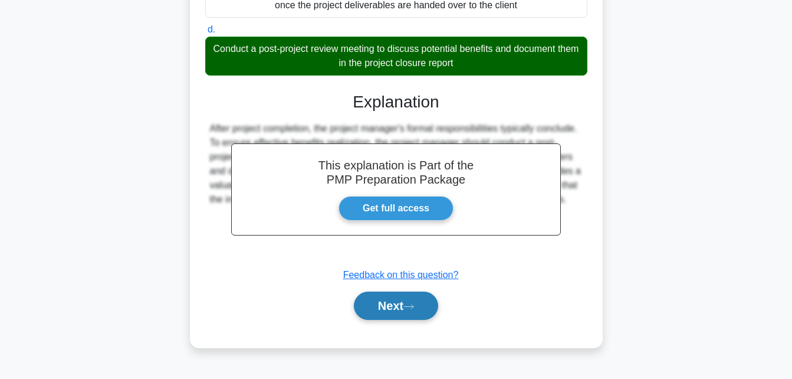
click at [396, 302] on button "Next" at bounding box center [396, 305] width 84 height 28
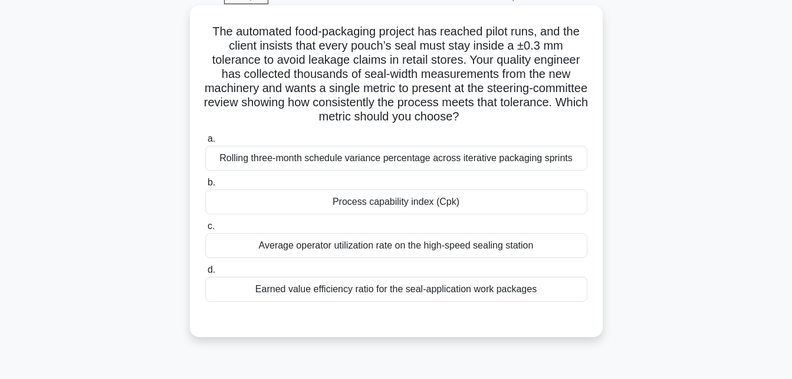
scroll to position [36, 0]
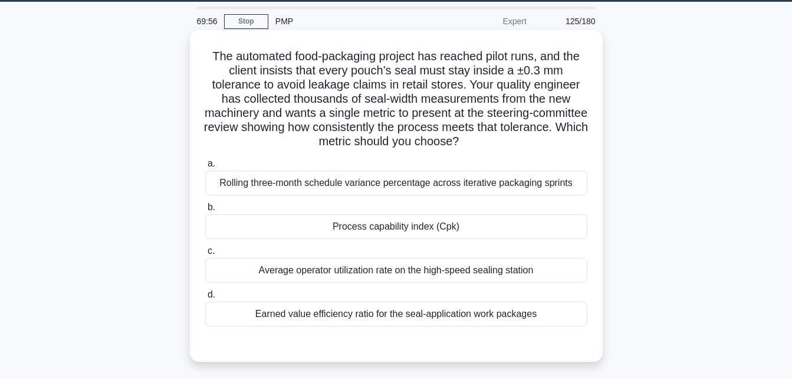
click at [386, 317] on div "Earned value efficiency ratio for the seal-application work packages" at bounding box center [396, 313] width 382 height 25
click at [205, 298] on input "d. Earned value efficiency ratio for the seal-application work packages" at bounding box center [205, 295] width 0 height 8
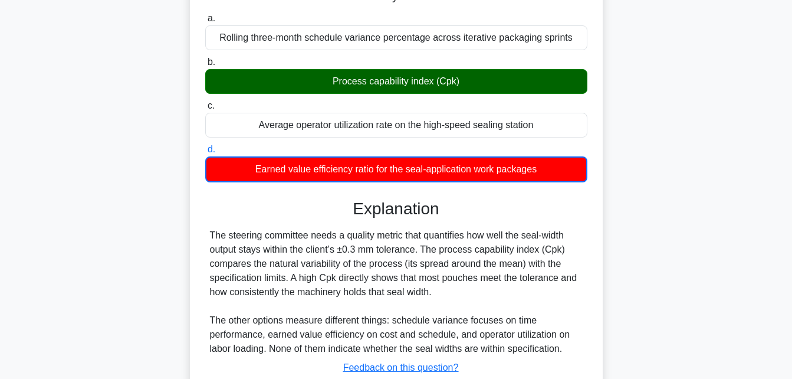
scroll to position [265, 0]
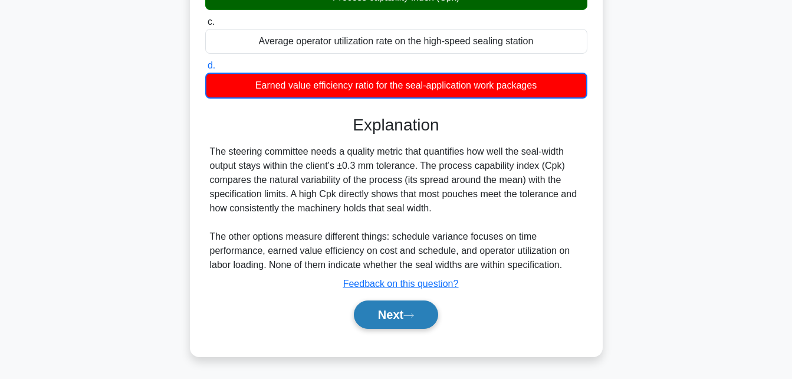
click at [386, 317] on button "Next" at bounding box center [396, 314] width 84 height 28
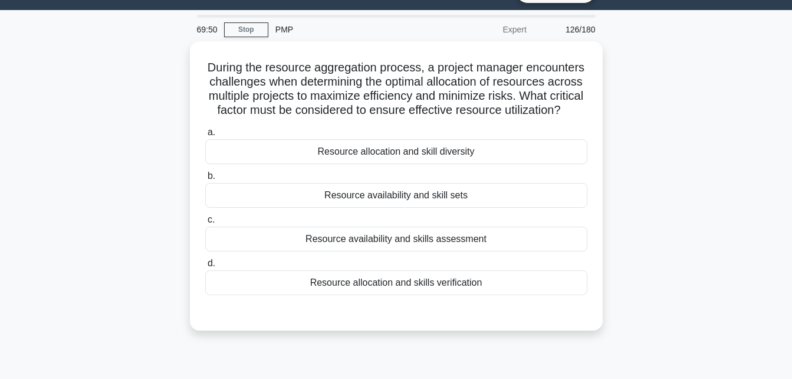
scroll to position [27, 0]
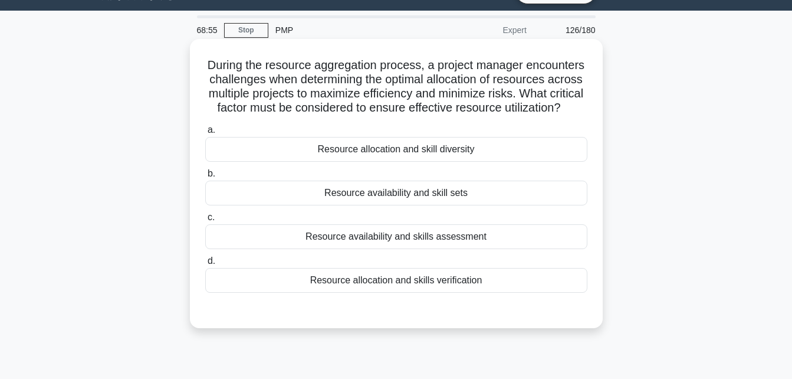
click at [434, 202] on div "Resource availability and skill sets" at bounding box center [396, 193] width 382 height 25
click at [205, 178] on input "b. Resource availability and skill sets" at bounding box center [205, 174] width 0 height 8
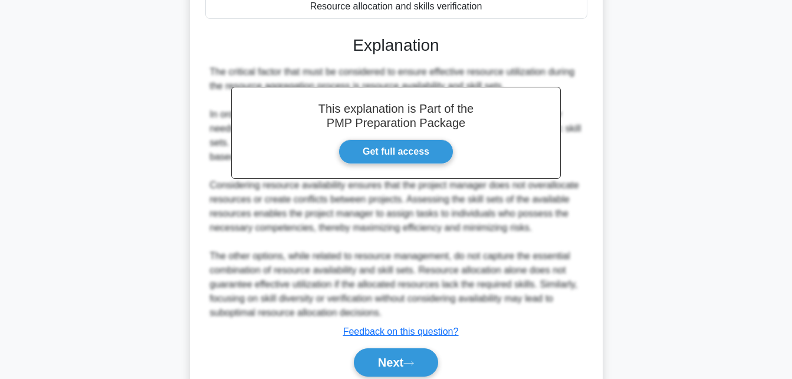
scroll to position [363, 0]
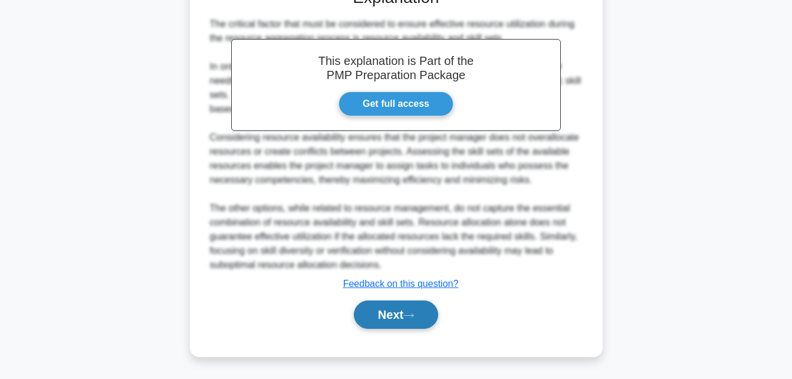
click at [384, 310] on button "Next" at bounding box center [396, 314] width 84 height 28
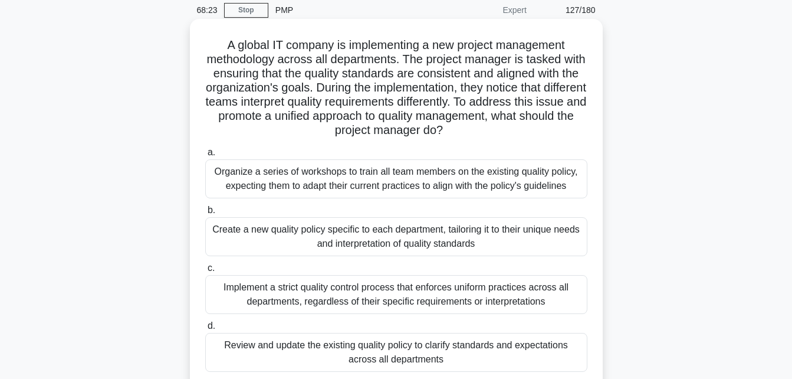
scroll to position [80, 0]
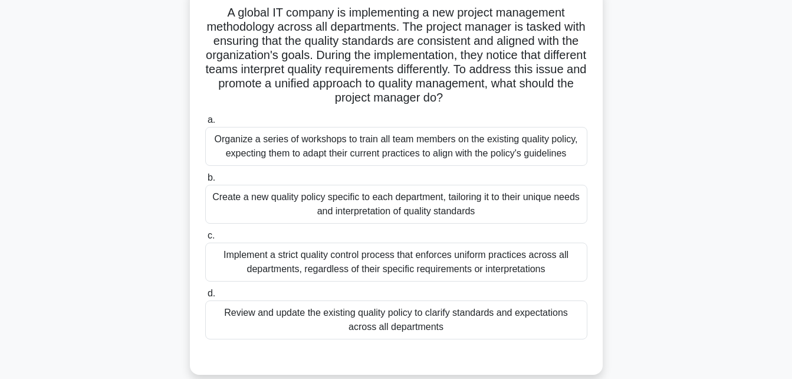
click at [445, 144] on div "Organize a series of workshops to train all team members on the existing qualit…" at bounding box center [396, 146] width 382 height 39
click at [205, 124] on input "a. Organize a series of workshops to train all team members on the existing qua…" at bounding box center [205, 120] width 0 height 8
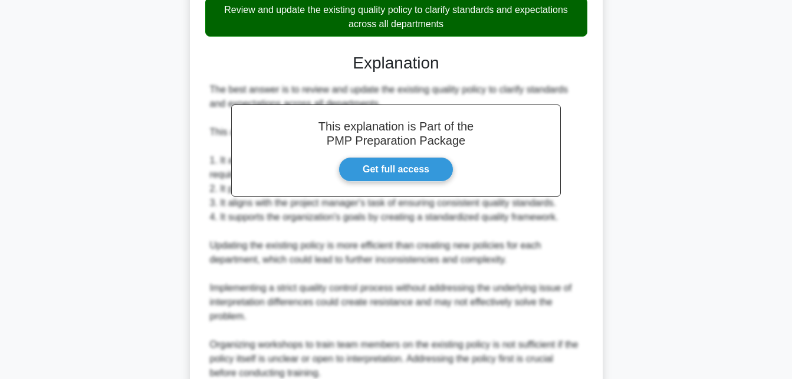
scroll to position [563, 0]
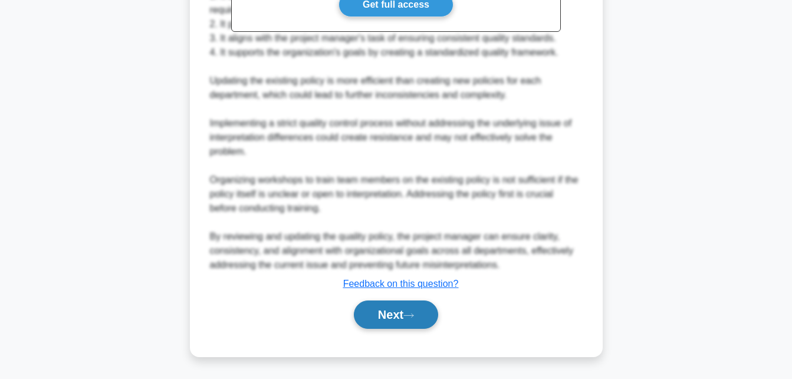
click at [383, 318] on button "Next" at bounding box center [396, 314] width 84 height 28
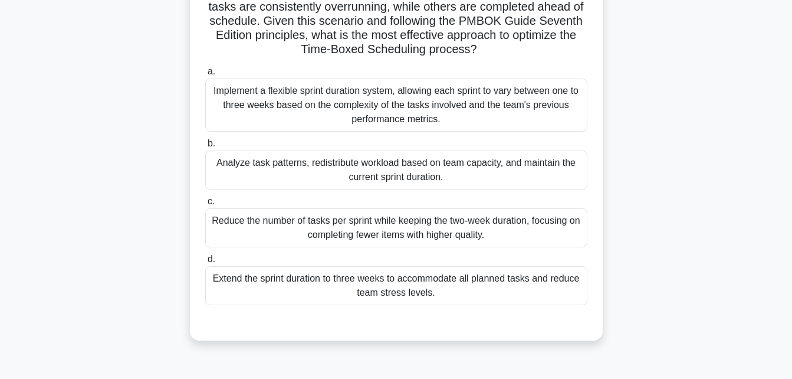
scroll to position [186, 0]
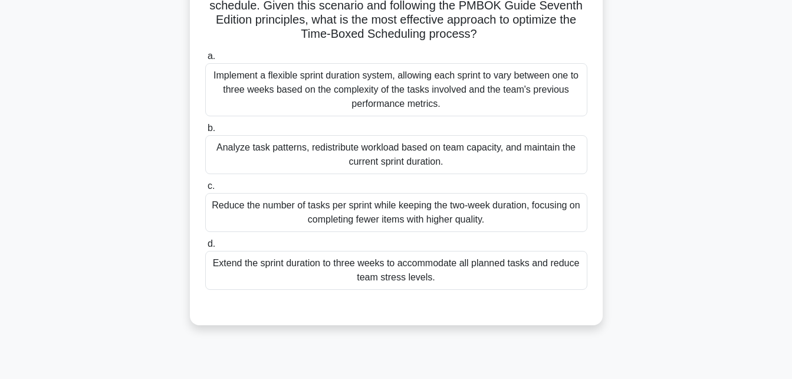
click at [401, 156] on div "Analyze task patterns, redistribute workload based on team capacity, and mainta…" at bounding box center [396, 154] width 382 height 39
click at [205, 132] on input "b. Analyze task patterns, redistribute workload based on team capacity, and mai…" at bounding box center [205, 128] width 0 height 8
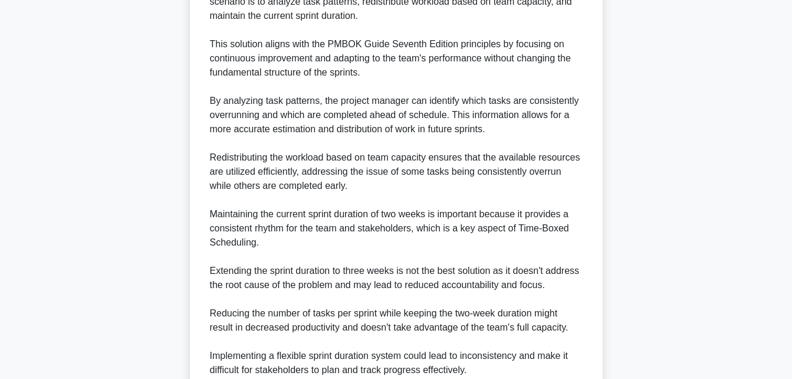
scroll to position [703, 0]
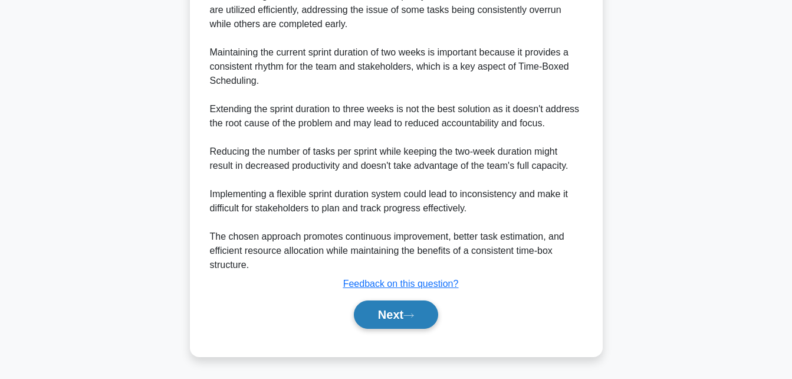
click at [382, 316] on button "Next" at bounding box center [396, 314] width 84 height 28
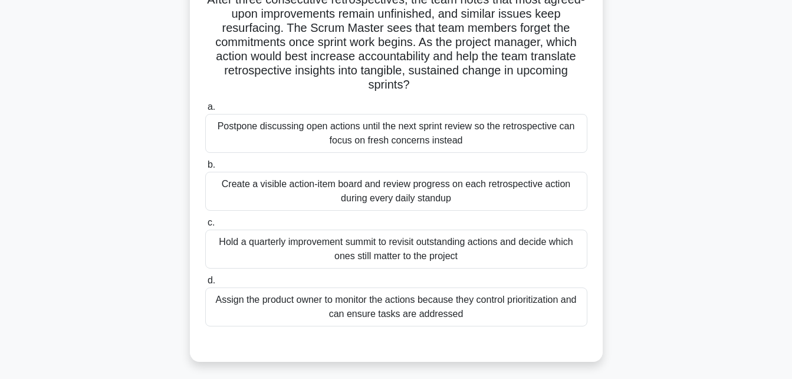
scroll to position [80, 0]
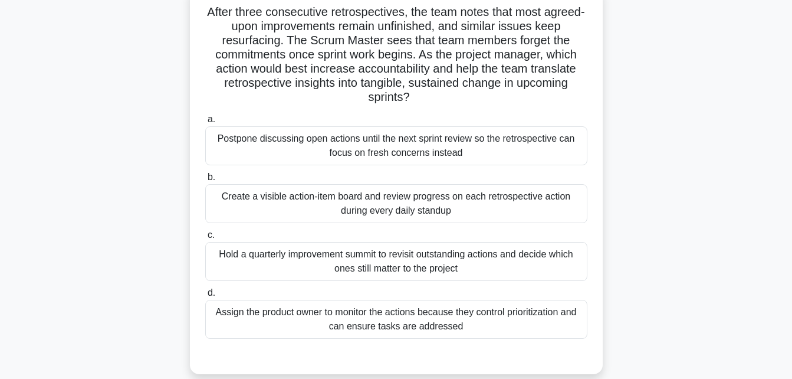
click at [426, 208] on div "Create a visible action-item board and review progress on each retrospective ac…" at bounding box center [396, 203] width 382 height 39
click at [205, 181] on input "b. Create a visible action-item board and review progress on each retrospective…" at bounding box center [205, 177] width 0 height 8
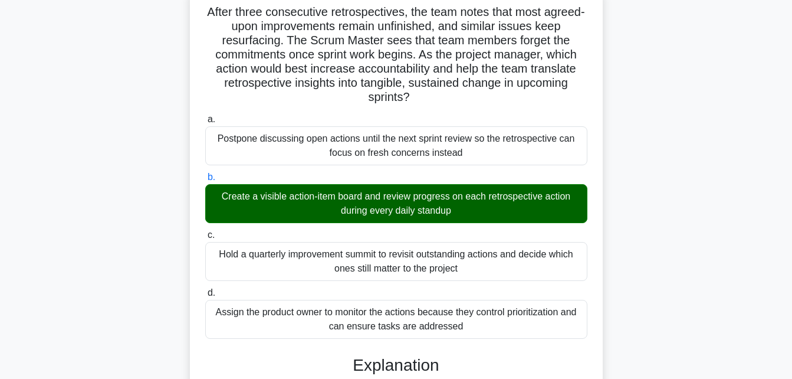
scroll to position [392, 0]
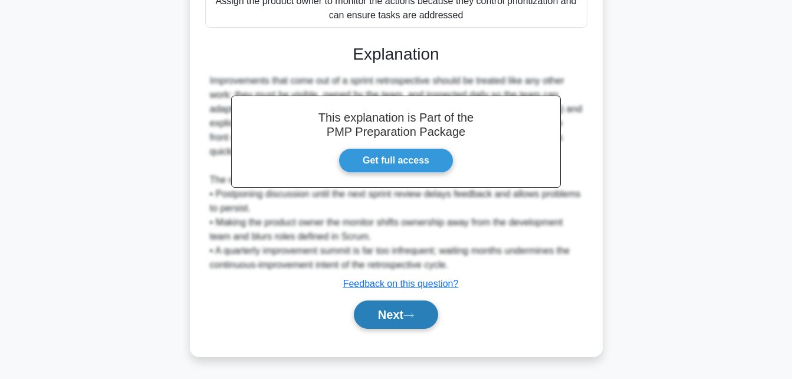
click at [393, 314] on button "Next" at bounding box center [396, 314] width 84 height 28
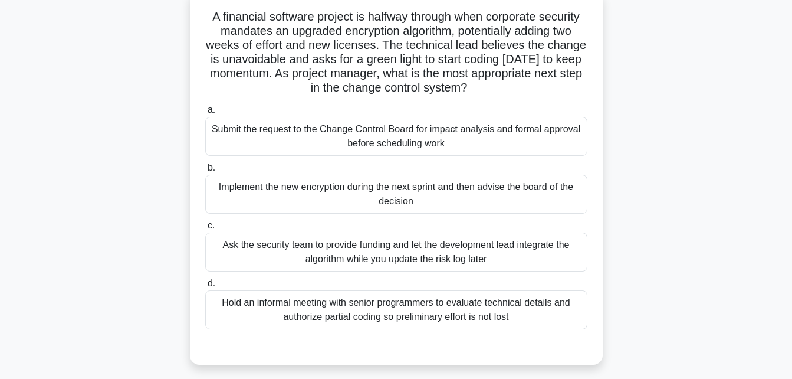
scroll to position [78, 0]
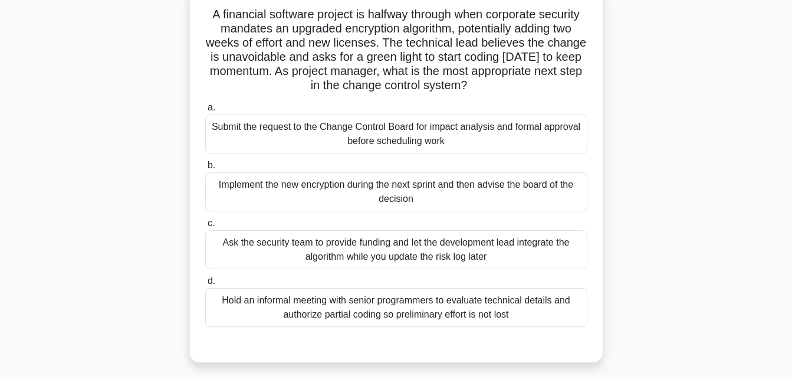
click at [439, 134] on div "Submit the request to the Change Control Board for impact analysis and formal a…" at bounding box center [396, 133] width 382 height 39
click at [205, 111] on input "a. Submit the request to the Change Control Board for impact analysis and forma…" at bounding box center [205, 108] width 0 height 8
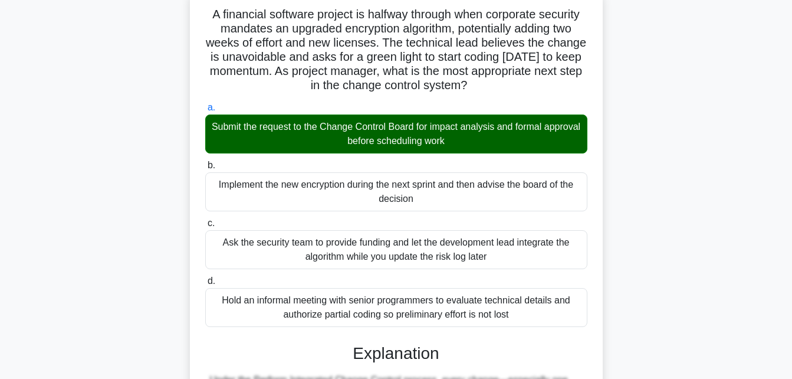
scroll to position [335, 0]
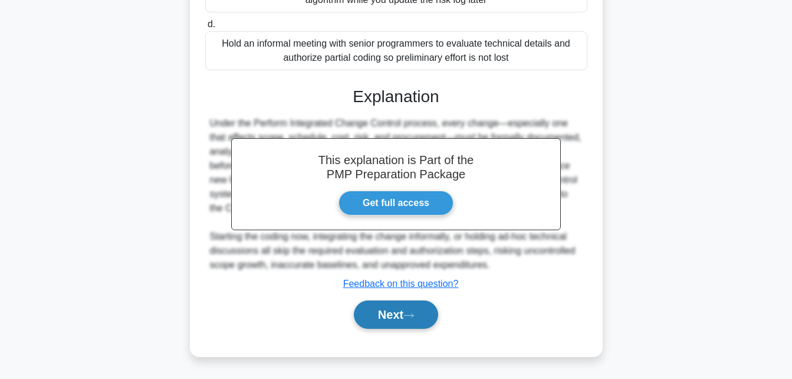
click at [388, 319] on button "Next" at bounding box center [396, 314] width 84 height 28
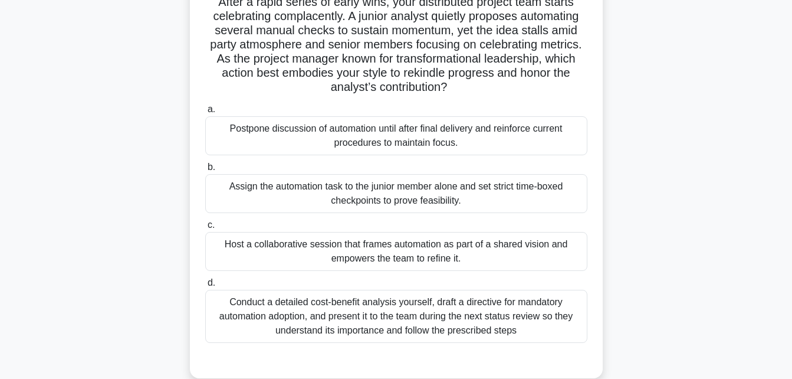
scroll to position [93, 0]
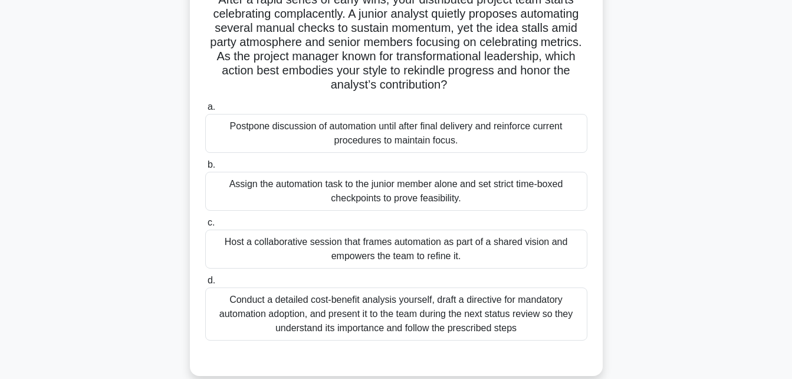
click at [407, 250] on div "Host a collaborative session that frames automation as part of a shared vision …" at bounding box center [396, 248] width 382 height 39
click at [205, 227] on input "c. Host a collaborative session that frames automation as part of a shared visi…" at bounding box center [205, 223] width 0 height 8
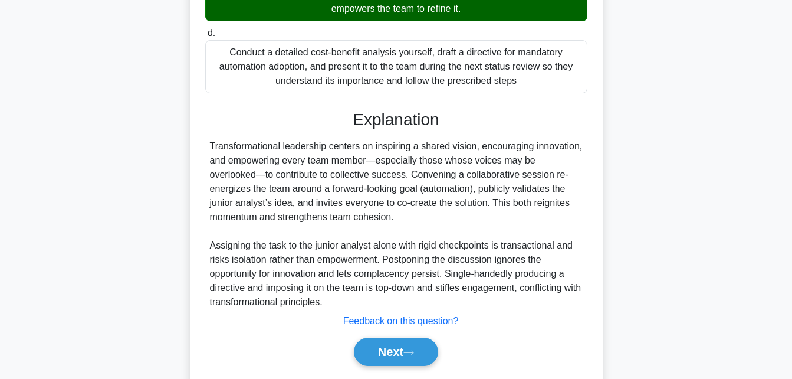
scroll to position [341, 0]
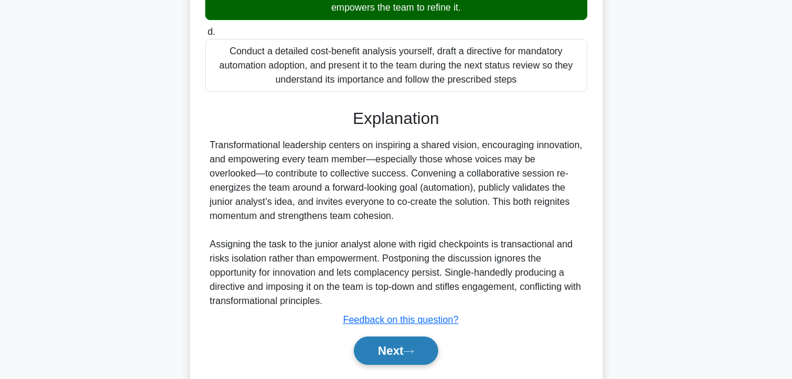
click at [382, 357] on button "Next" at bounding box center [396, 350] width 84 height 28
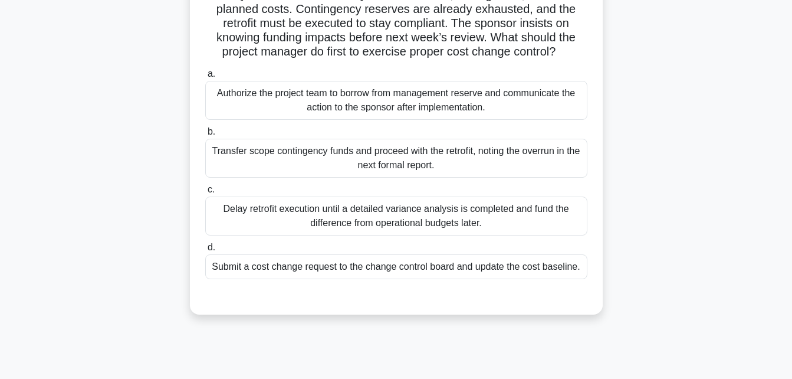
scroll to position [109, 0]
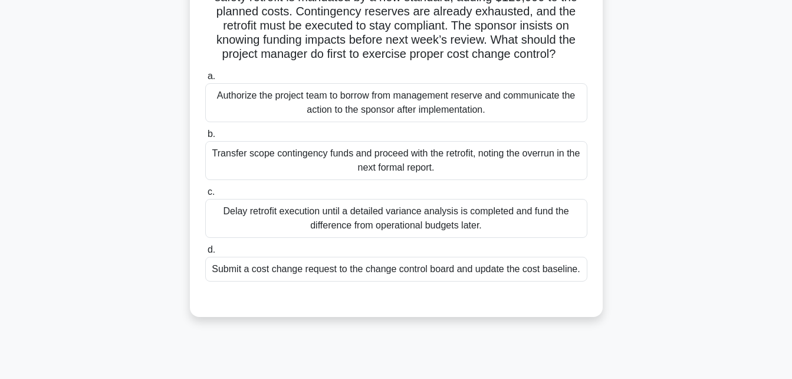
click at [388, 281] on div "Submit a cost change request to the change control board and update the cost ba…" at bounding box center [396, 269] width 382 height 25
click at [205, 254] on input "d. Submit a cost change request to the change control board and update the cost…" at bounding box center [205, 250] width 0 height 8
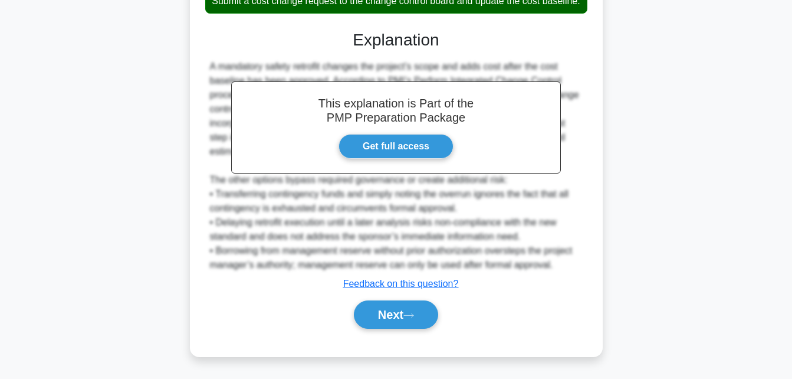
scroll to position [401, 0]
click at [384, 311] on button "Next" at bounding box center [396, 314] width 84 height 28
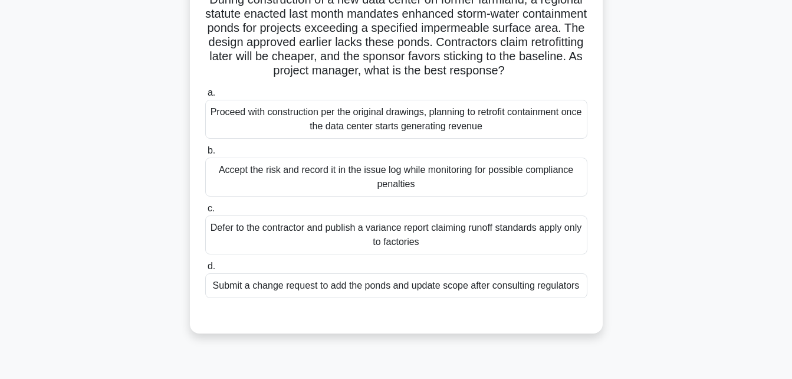
scroll to position [97, 0]
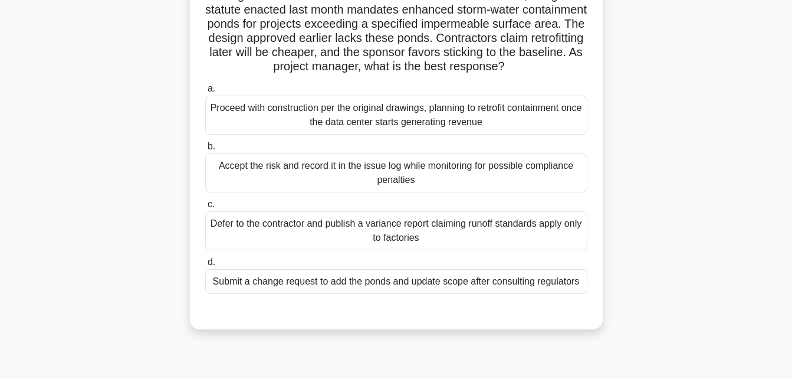
click at [370, 294] on div "Submit a change request to add the ponds and update scope after consulting regu…" at bounding box center [396, 281] width 382 height 25
click at [205, 266] on input "d. Submit a change request to add the ponds and update scope after consulting r…" at bounding box center [205, 262] width 0 height 8
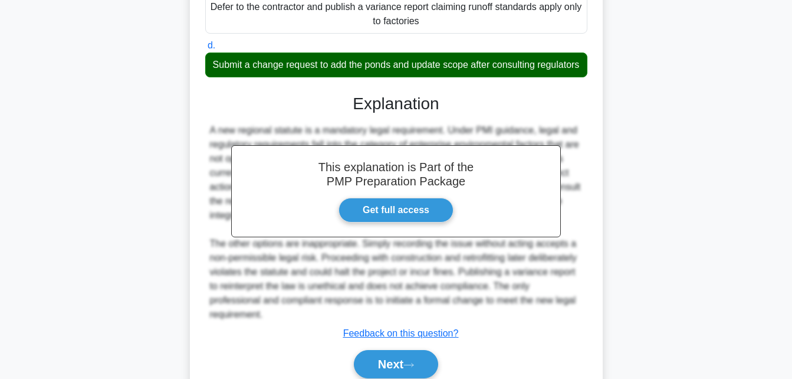
scroll to position [378, 0]
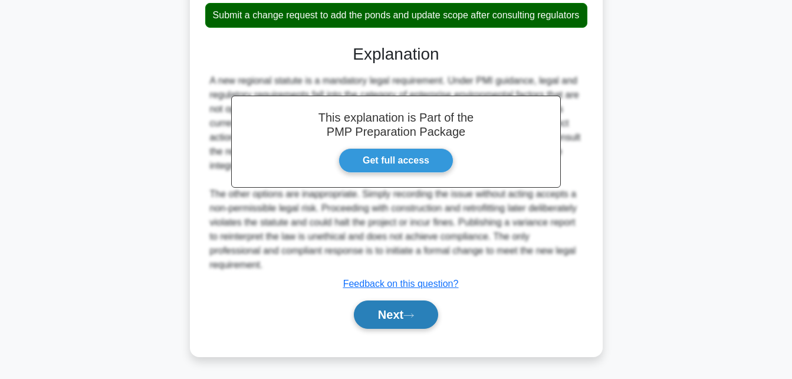
click at [386, 303] on button "Next" at bounding box center [396, 314] width 84 height 28
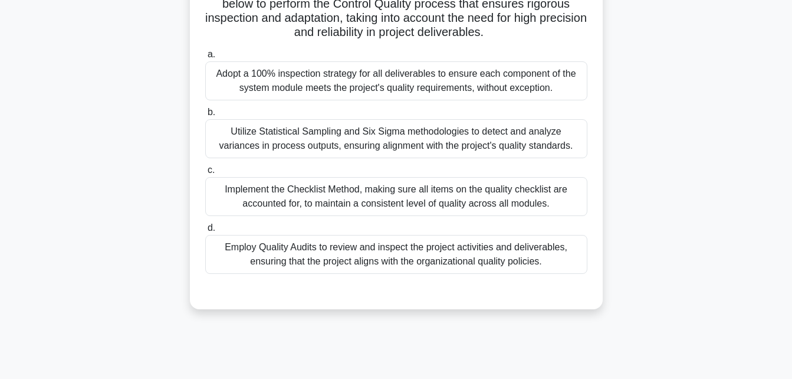
scroll to position [248, 0]
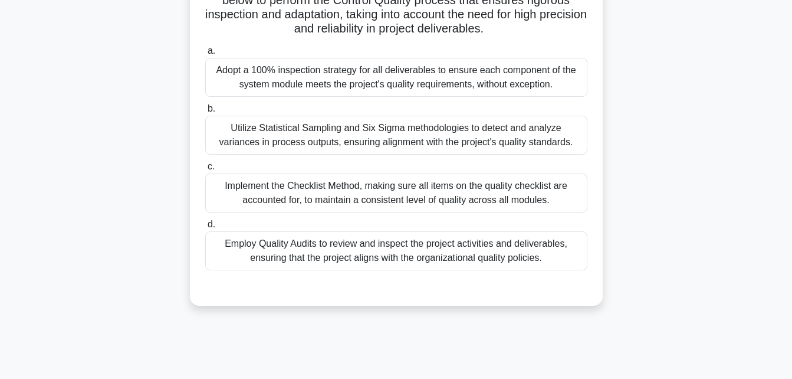
click at [404, 96] on div "Adopt a 100% inspection strategy for all deliverables to ensure each component …" at bounding box center [396, 77] width 382 height 39
click at [205, 55] on input "a. Adopt a 100% inspection strategy for all deliverables to ensure each compone…" at bounding box center [205, 51] width 0 height 8
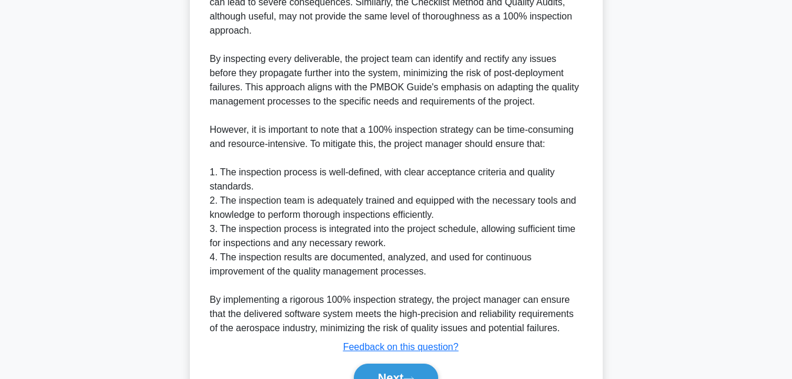
scroll to position [873, 0]
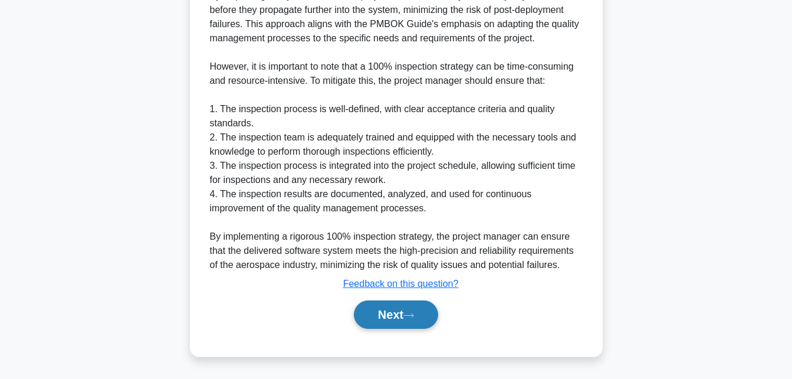
click at [379, 315] on button "Next" at bounding box center [396, 314] width 84 height 28
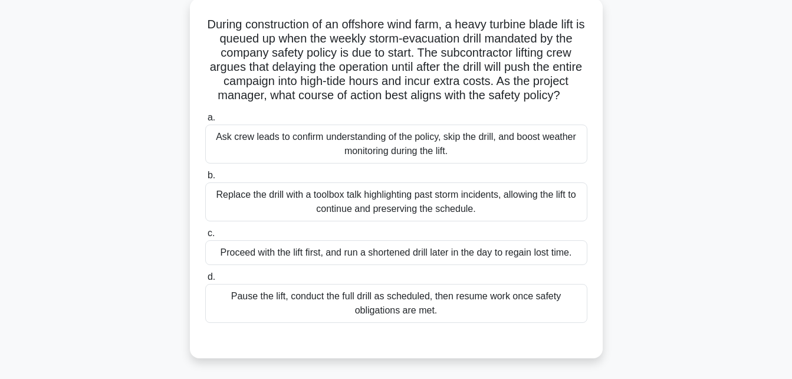
scroll to position [34, 0]
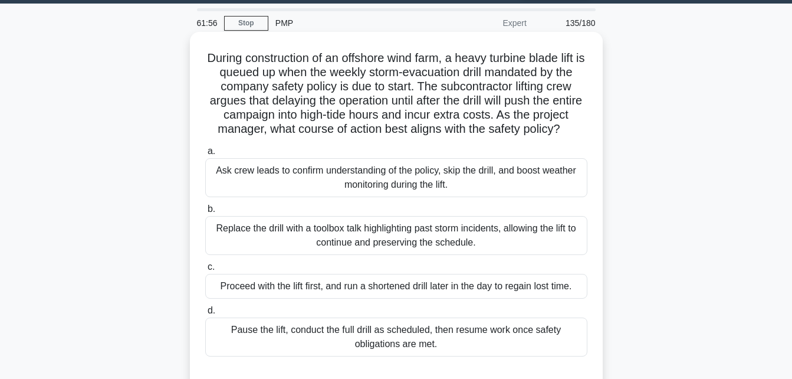
click at [437, 356] on div "Pause the lift, conduct the full drill as scheduled, then resume work once safe…" at bounding box center [396, 336] width 382 height 39
click at [205, 314] on input "d. Pause the lift, conduct the full drill as scheduled, then resume work once s…" at bounding box center [205, 311] width 0 height 8
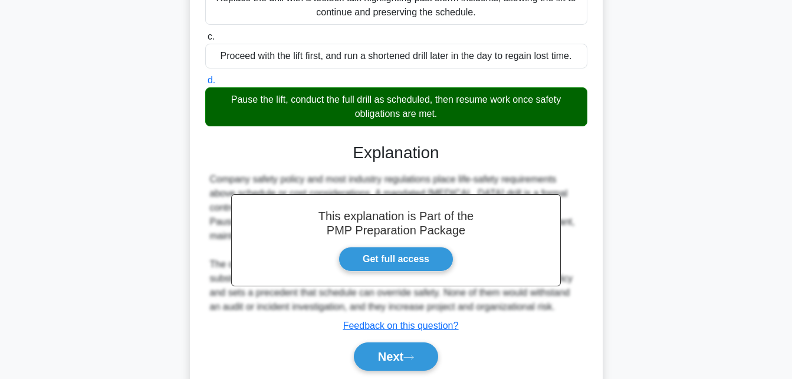
scroll to position [335, 0]
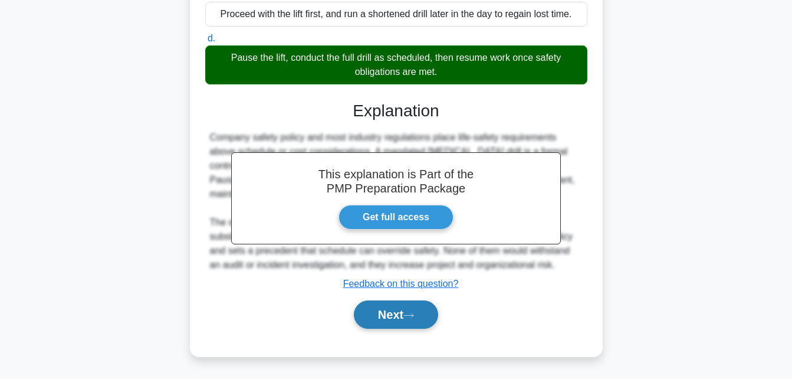
click at [392, 305] on button "Next" at bounding box center [396, 314] width 84 height 28
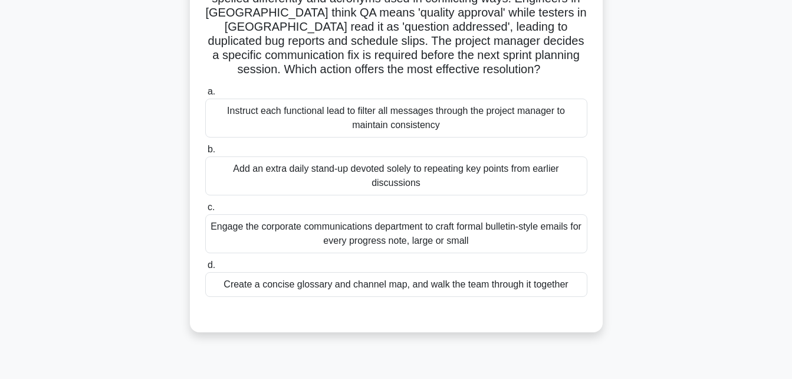
scroll to position [109, 0]
click at [478, 284] on div "Create a concise glossary and channel map, and walk the team through it together" at bounding box center [396, 283] width 382 height 25
click at [205, 268] on input "d. Create a concise glossary and channel map, and walk the team through it toge…" at bounding box center [205, 264] width 0 height 8
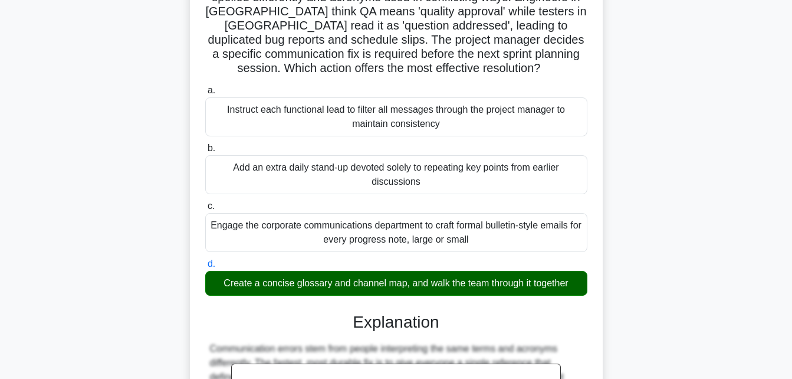
scroll to position [363, 0]
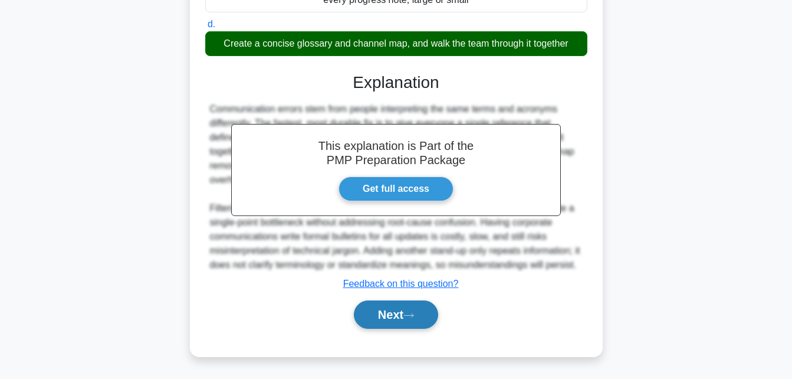
click at [391, 311] on button "Next" at bounding box center [396, 314] width 84 height 28
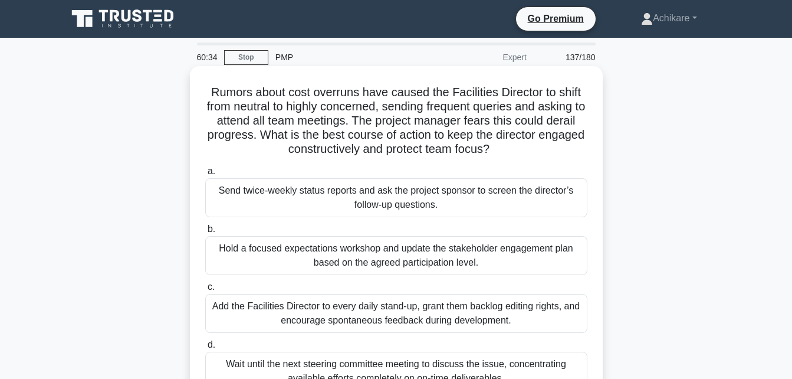
scroll to position [71, 0]
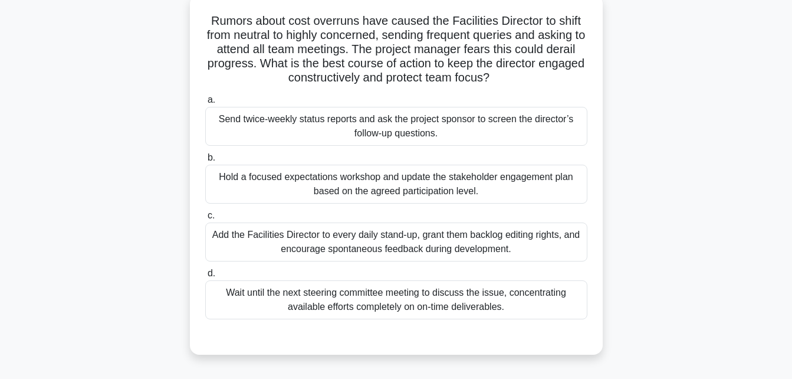
click at [346, 180] on div "Hold a focused expectations workshop and update the stakeholder engagement plan…" at bounding box center [396, 184] width 382 height 39
click at [205, 162] on input "b. Hold a focused expectations workshop and update the stakeholder engagement p…" at bounding box center [205, 158] width 0 height 8
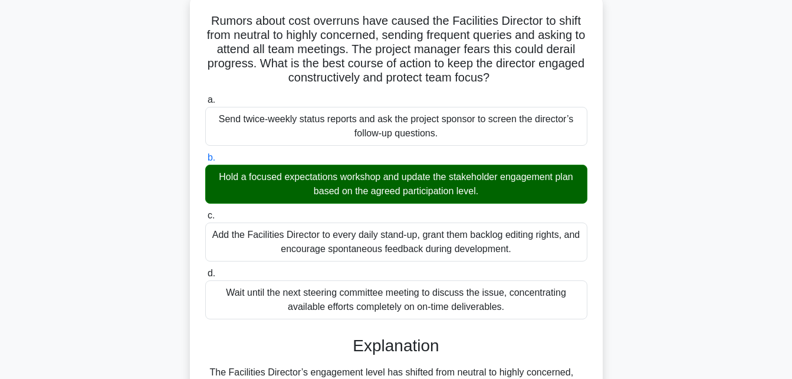
scroll to position [420, 0]
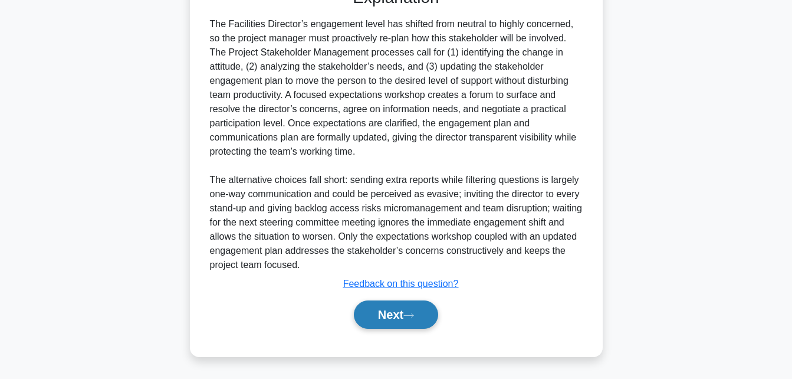
click at [389, 315] on button "Next" at bounding box center [396, 314] width 84 height 28
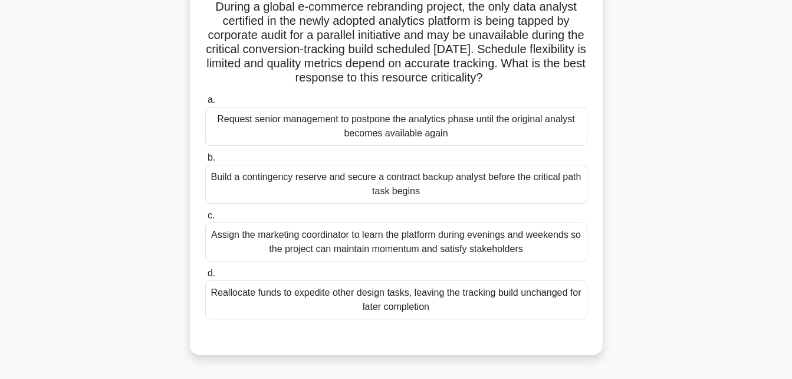
scroll to position [94, 0]
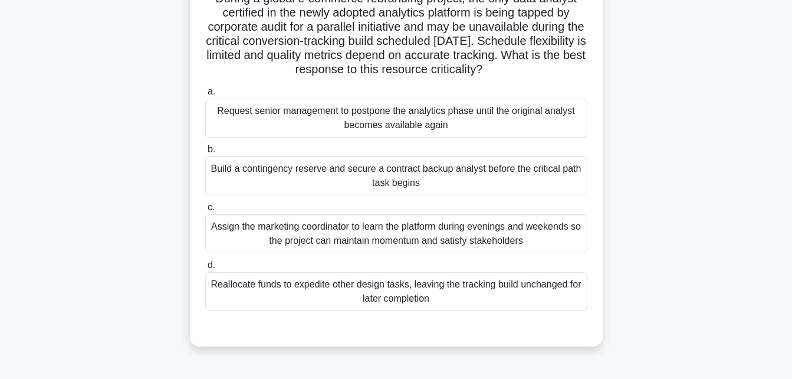
click at [445, 291] on div "Reallocate funds to expedite other design tasks, leaving the tracking build unc…" at bounding box center [396, 291] width 382 height 39
click at [205, 269] on input "d. Reallocate funds to expedite other design tasks, leaving the tracking build …" at bounding box center [205, 265] width 0 height 8
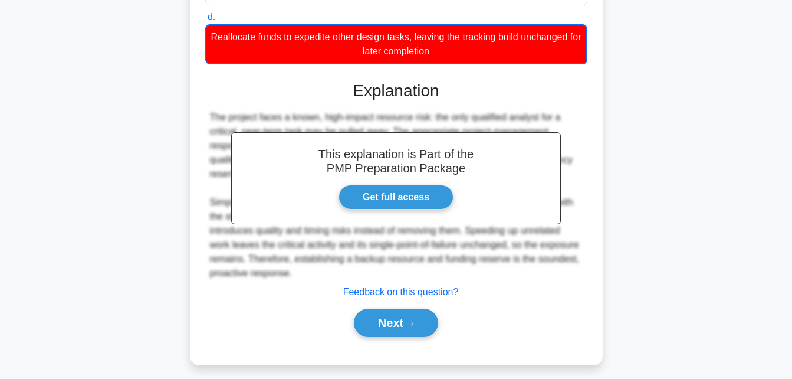
scroll to position [350, 0]
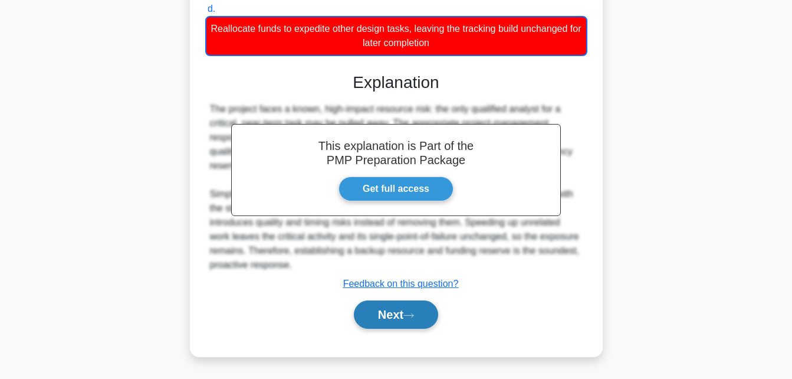
click at [388, 317] on button "Next" at bounding box center [396, 314] width 84 height 28
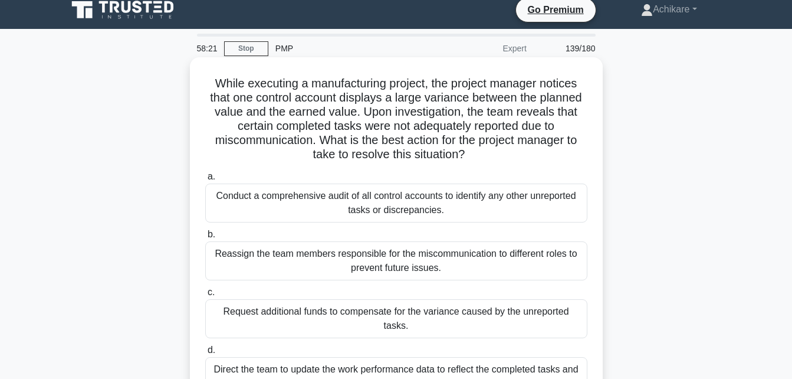
scroll to position [76, 0]
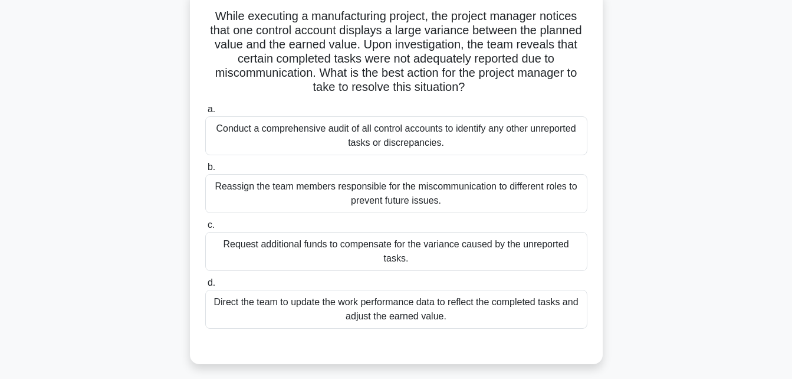
click at [464, 296] on div "Direct the team to update the work performance data to reflect the completed ta…" at bounding box center [396, 309] width 382 height 39
click at [205, 287] on input "d. Direct the team to update the work performance data to reflect the completed…" at bounding box center [205, 283] width 0 height 8
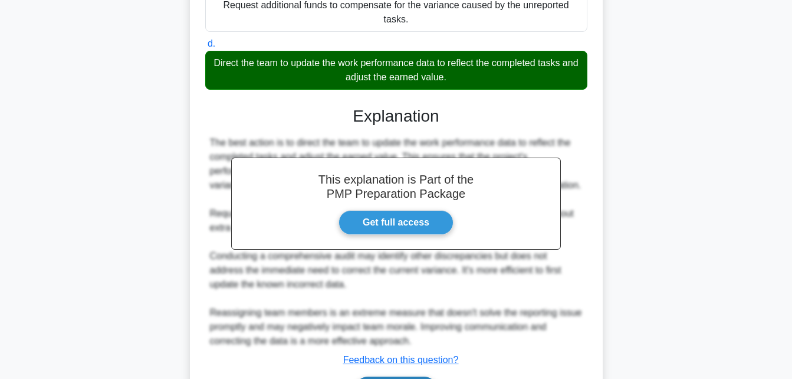
scroll to position [378, 0]
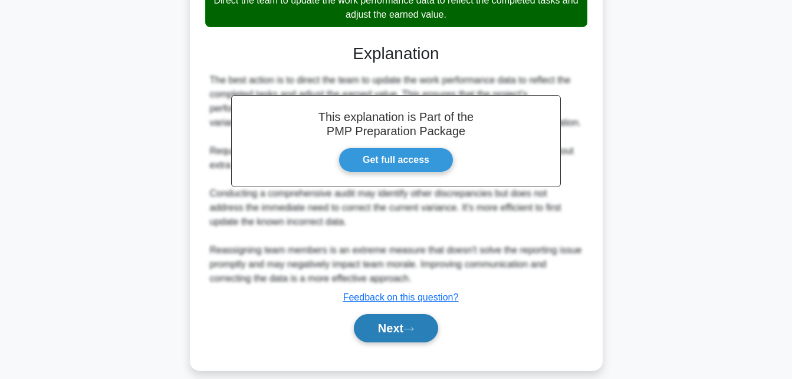
click at [391, 324] on button "Next" at bounding box center [396, 328] width 84 height 28
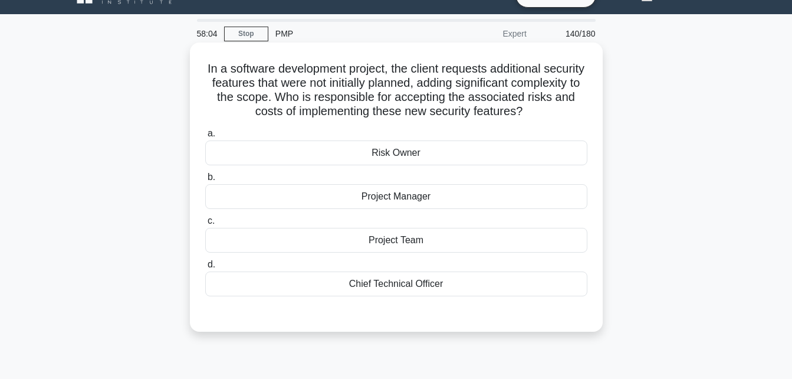
scroll to position [0, 0]
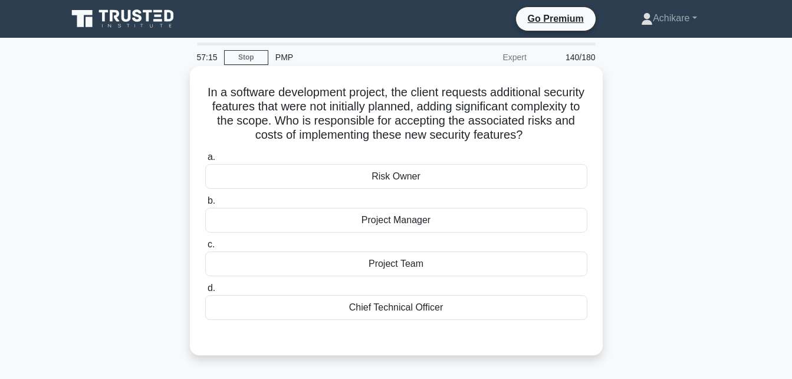
click at [430, 276] on div "Project Team" at bounding box center [396, 263] width 382 height 25
click at [205, 248] on input "c. Project Team" at bounding box center [205, 245] width 0 height 8
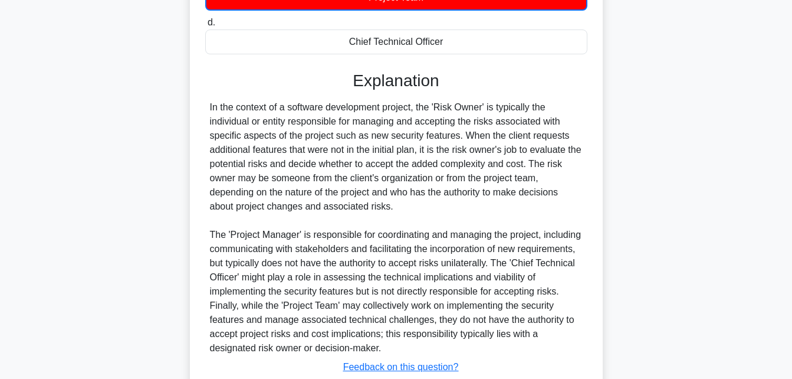
scroll to position [365, 0]
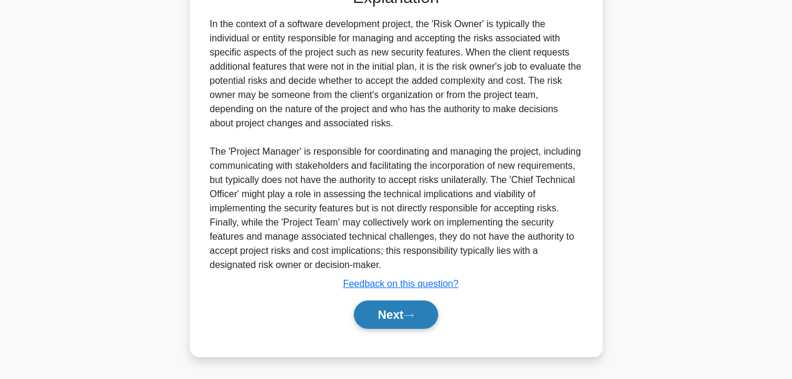
click at [376, 313] on button "Next" at bounding box center [396, 314] width 84 height 28
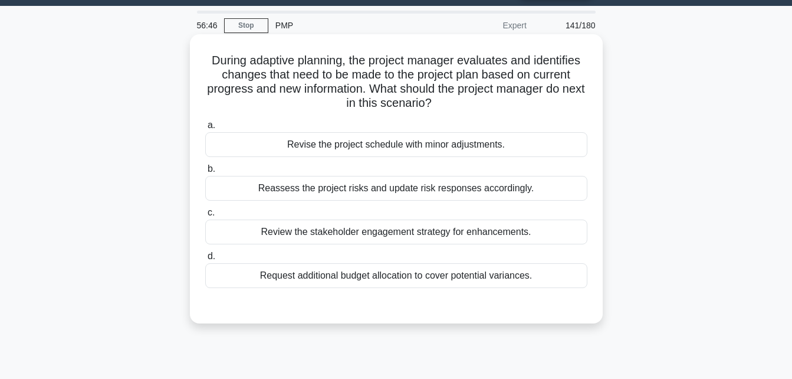
scroll to position [32, 0]
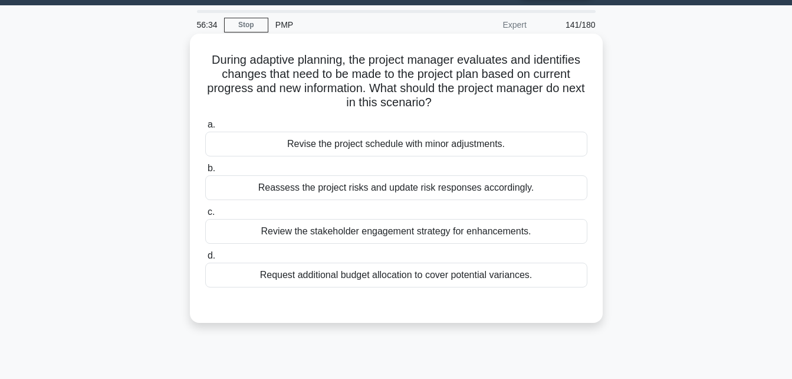
click at [397, 188] on div "Reassess the project risks and update risk responses accordingly." at bounding box center [396, 187] width 382 height 25
click at [205, 172] on input "b. Reassess the project risks and update risk responses accordingly." at bounding box center [205, 169] width 0 height 8
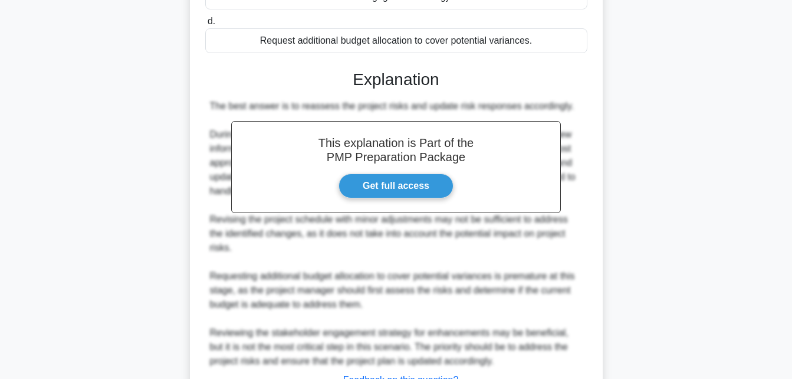
scroll to position [363, 0]
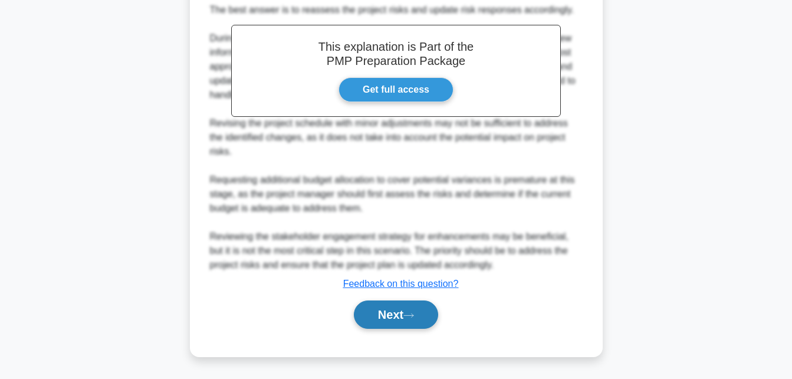
click at [379, 313] on button "Next" at bounding box center [396, 314] width 84 height 28
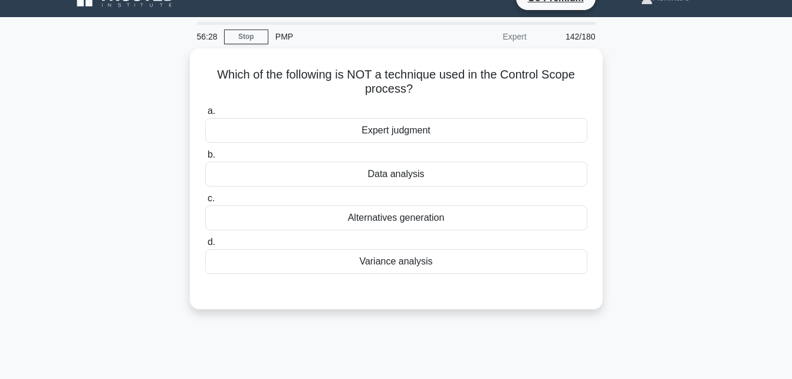
scroll to position [20, 0]
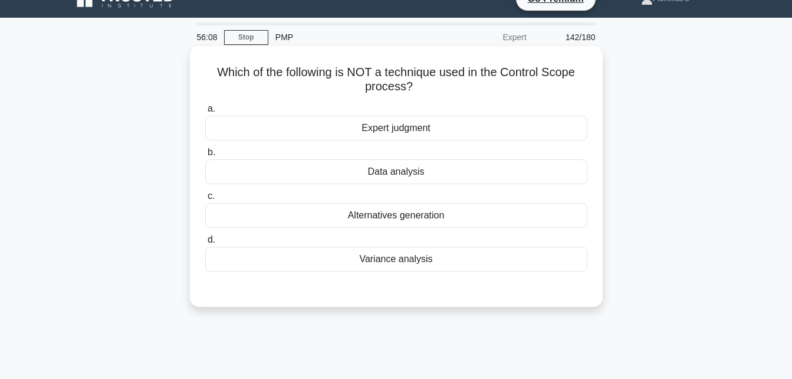
click at [417, 133] on div "Expert judgment" at bounding box center [396, 128] width 382 height 25
click at [205, 113] on input "a. Expert judgment" at bounding box center [205, 109] width 0 height 8
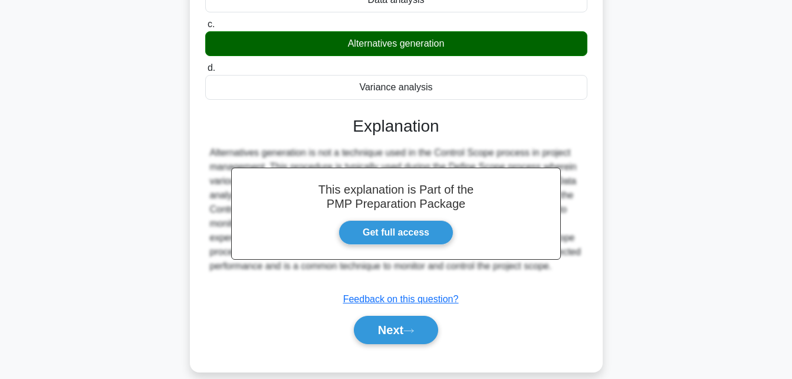
scroll to position [194, 0]
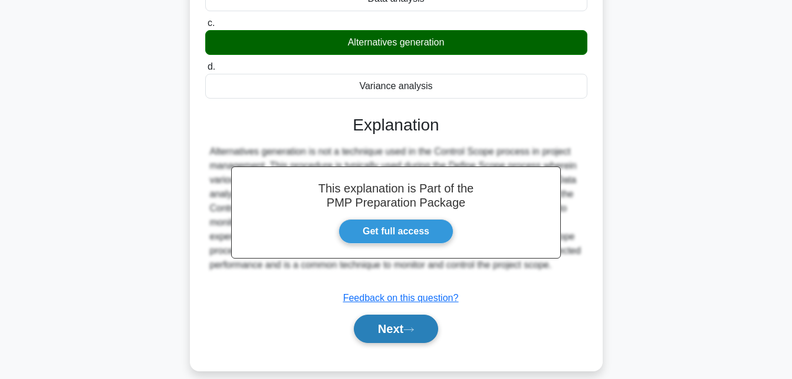
click at [392, 329] on button "Next" at bounding box center [396, 328] width 84 height 28
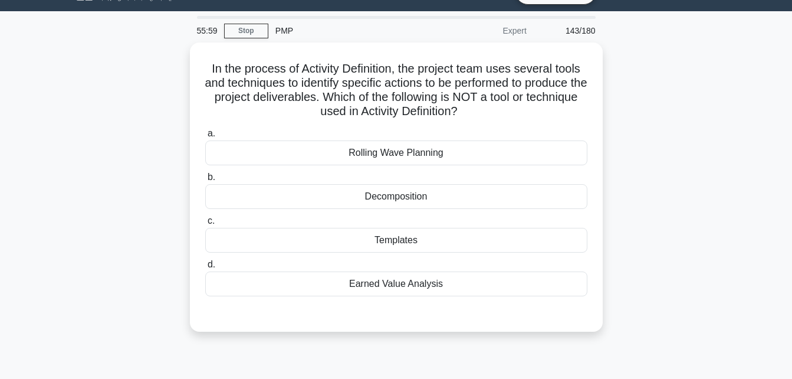
scroll to position [25, 0]
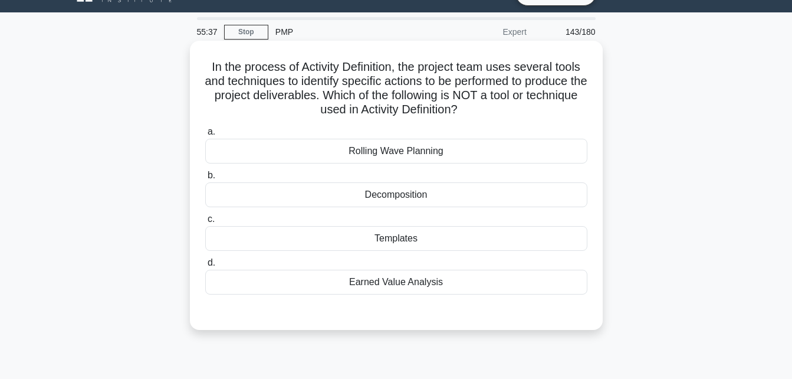
click at [428, 284] on div "Earned Value Analysis" at bounding box center [396, 282] width 382 height 25
click at [205, 267] on input "d. Earned Value Analysis" at bounding box center [205, 263] width 0 height 8
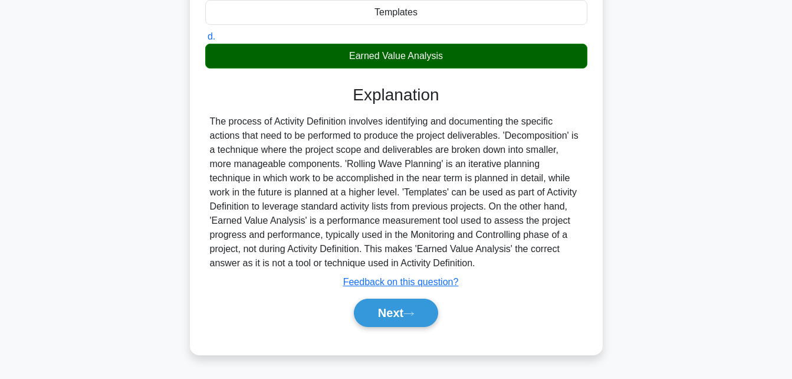
scroll to position [258, 0]
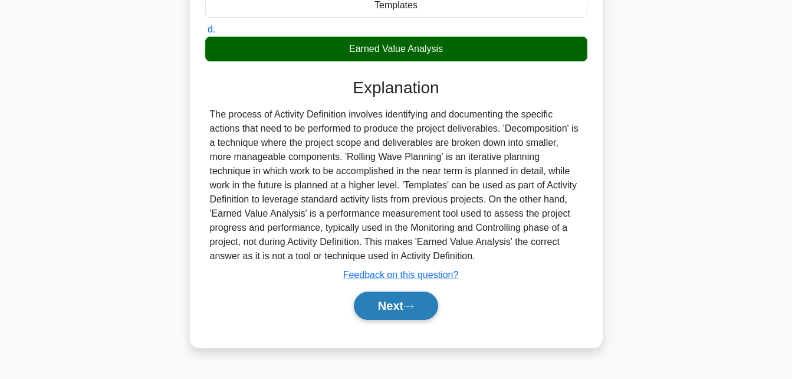
click at [403, 306] on button "Next" at bounding box center [396, 305] width 84 height 28
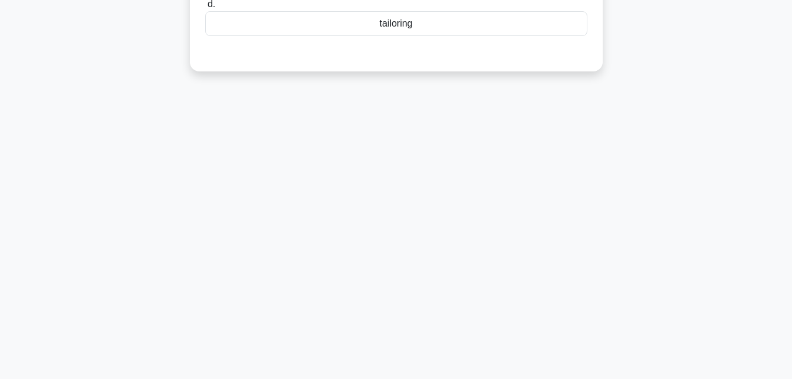
scroll to position [0, 0]
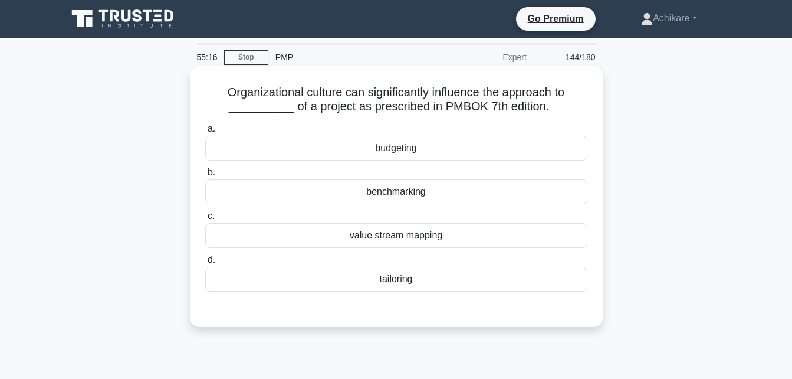
click at [401, 283] on div "tailoring" at bounding box center [396, 279] width 382 height 25
click at [205, 264] on input "d. tailoring" at bounding box center [205, 260] width 0 height 8
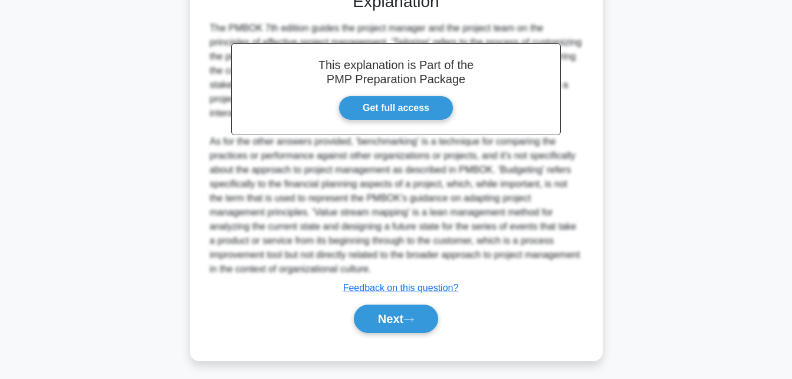
scroll to position [321, 0]
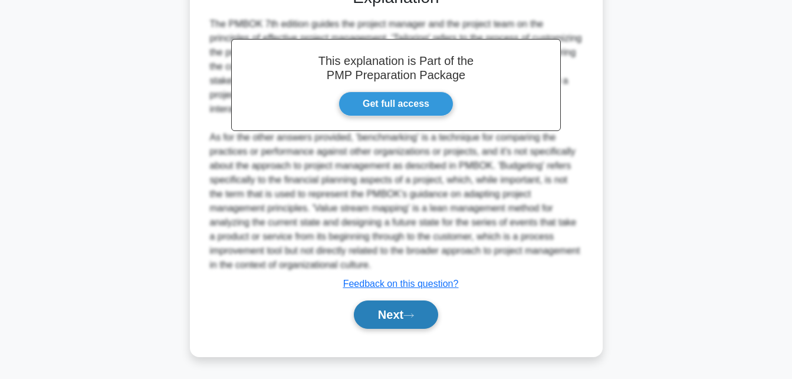
click at [392, 313] on button "Next" at bounding box center [396, 314] width 84 height 28
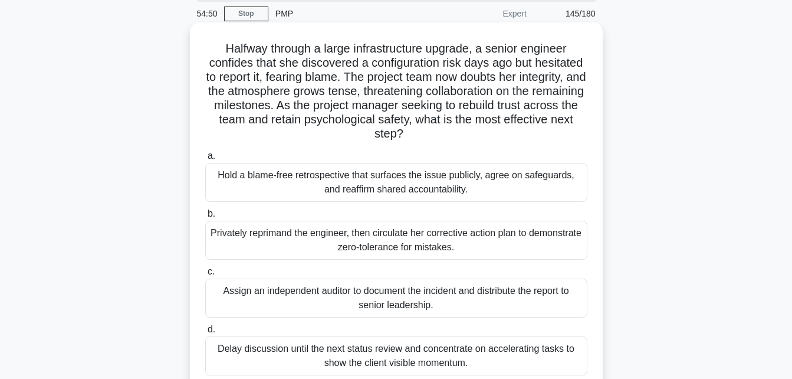
scroll to position [51, 0]
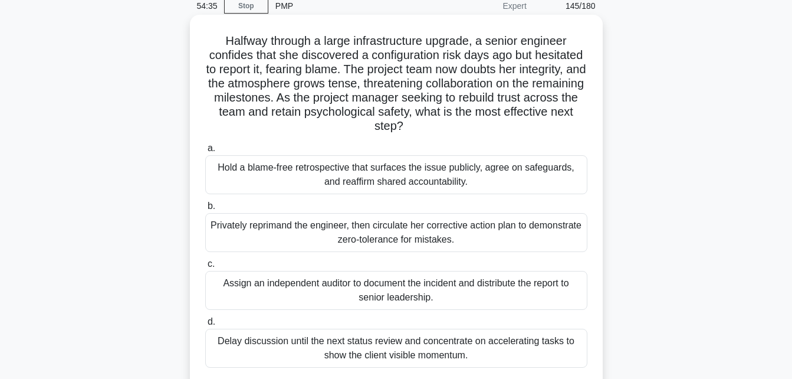
click at [454, 172] on div "Hold a blame-free retrospective that surfaces the issue publicly, agree on safe…" at bounding box center [396, 174] width 382 height 39
click at [205, 152] on input "a. Hold a blame-free retrospective that surfaces the issue publicly, agree on s…" at bounding box center [205, 149] width 0 height 8
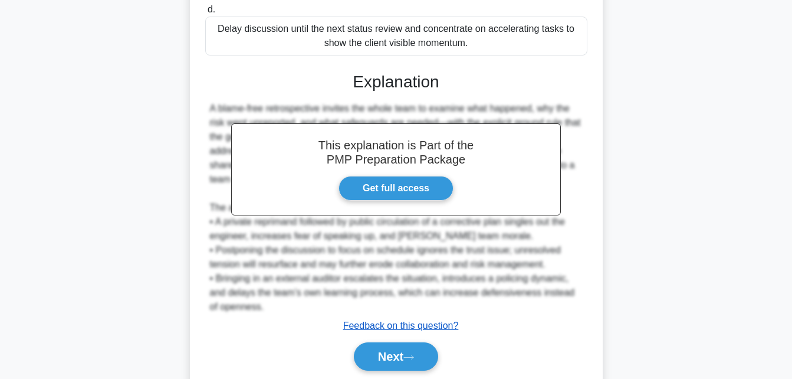
scroll to position [364, 0]
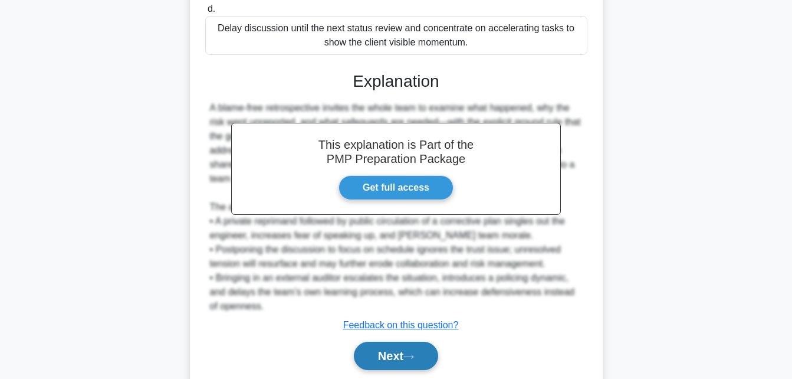
click at [383, 357] on button "Next" at bounding box center [396, 356] width 84 height 28
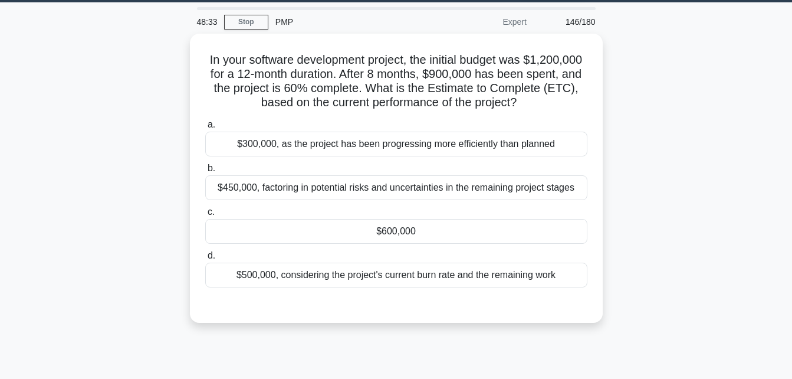
scroll to position [0, 0]
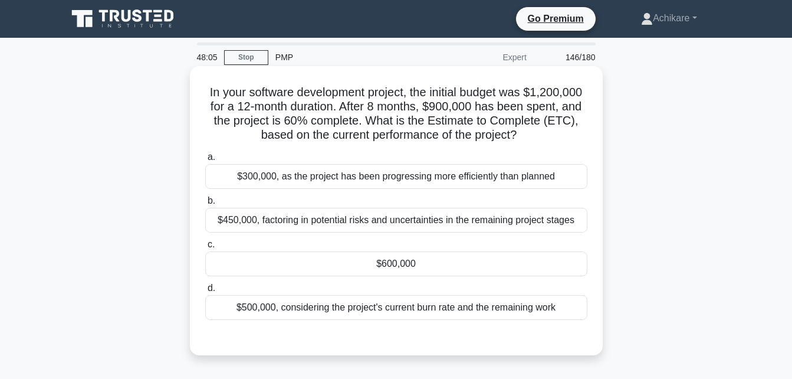
click at [424, 262] on div "$600,000" at bounding box center [396, 263] width 382 height 25
click at [205, 248] on input "c. $600,000" at bounding box center [205, 245] width 0 height 8
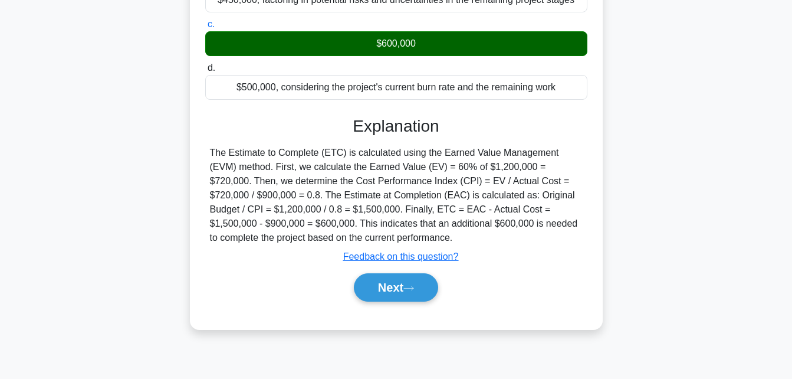
scroll to position [221, 0]
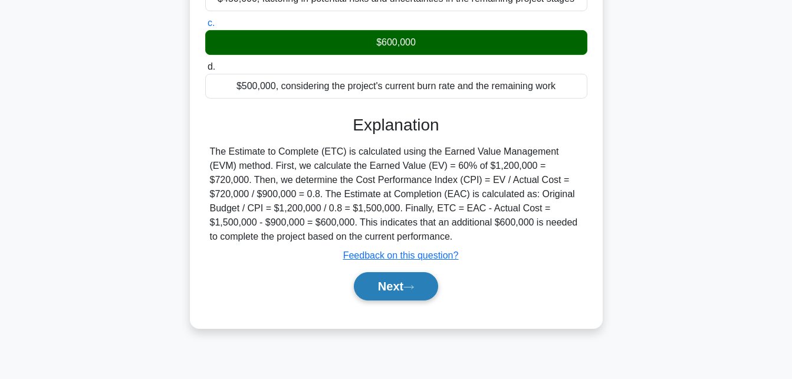
click at [393, 289] on button "Next" at bounding box center [396, 286] width 84 height 28
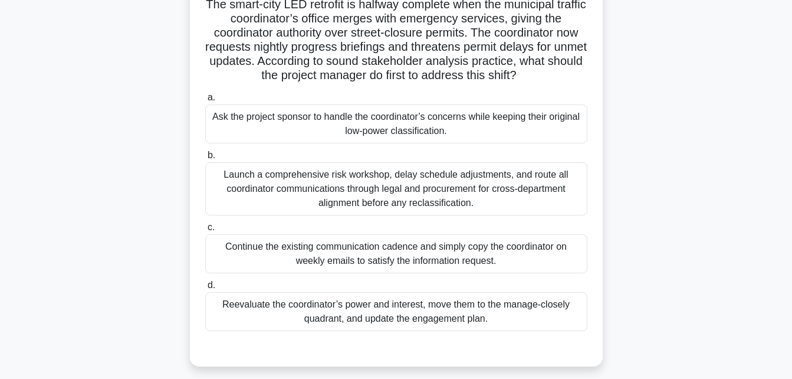
scroll to position [88, 0]
click at [363, 315] on div "Reevaluate the coordinator’s power and interest, move them to the manage-closel…" at bounding box center [396, 310] width 382 height 39
click at [205, 288] on input "d. Reevaluate the coordinator’s power and interest, move them to the manage-clo…" at bounding box center [205, 285] width 0 height 8
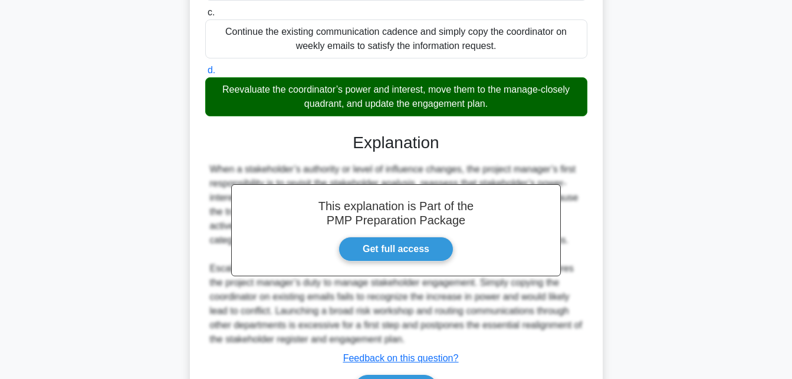
scroll to position [378, 0]
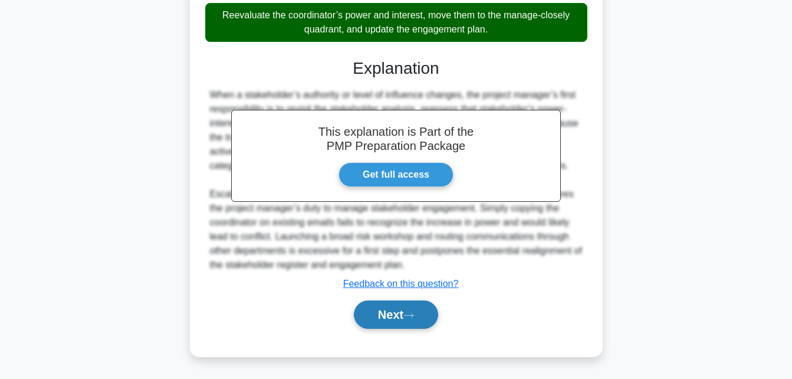
click at [387, 314] on button "Next" at bounding box center [396, 314] width 84 height 28
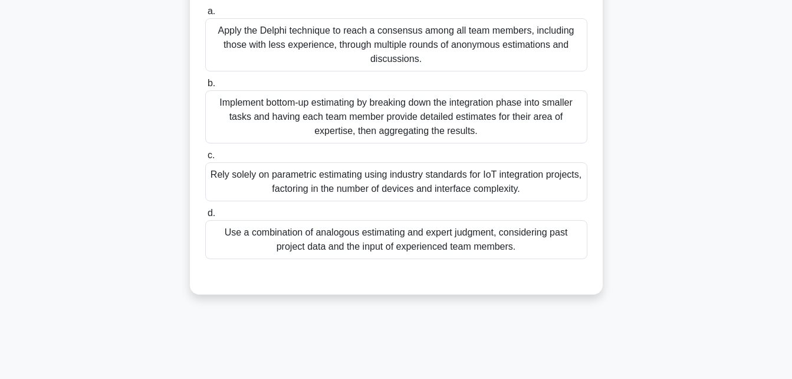
scroll to position [232, 0]
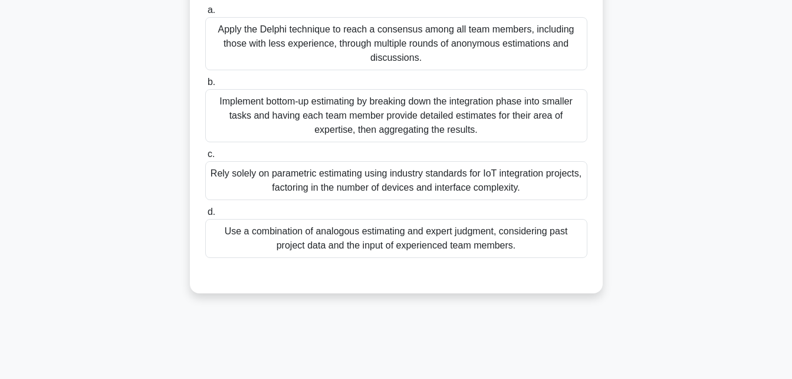
click at [429, 241] on div "Use a combination of analogous estimating and expert judgment, considering past…" at bounding box center [396, 238] width 382 height 39
click at [205, 216] on input "d. Use a combination of analogous estimating and expert judgment, considering p…" at bounding box center [205, 212] width 0 height 8
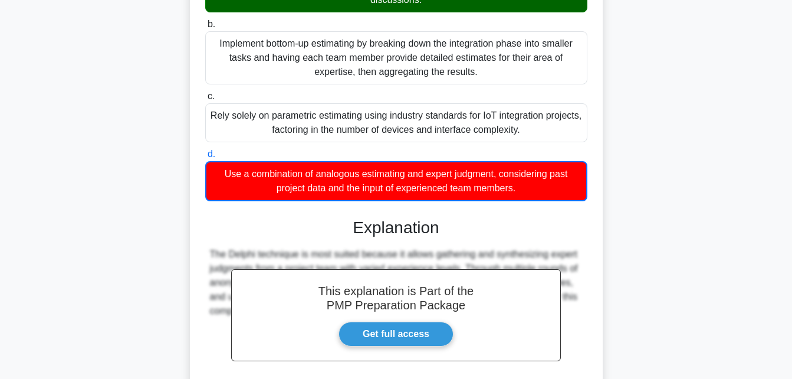
scroll to position [407, 0]
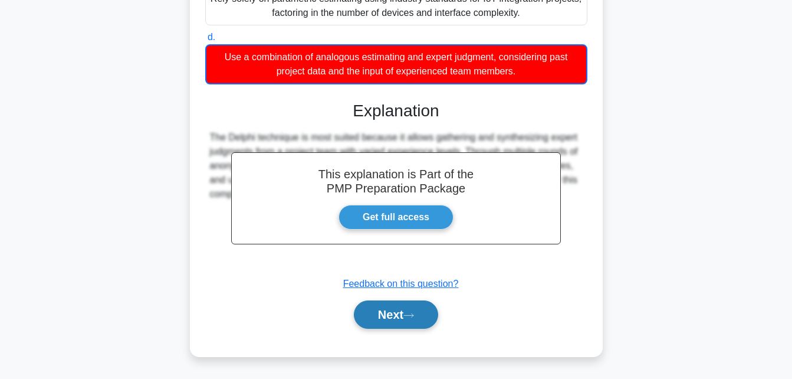
click at [387, 321] on button "Next" at bounding box center [396, 314] width 84 height 28
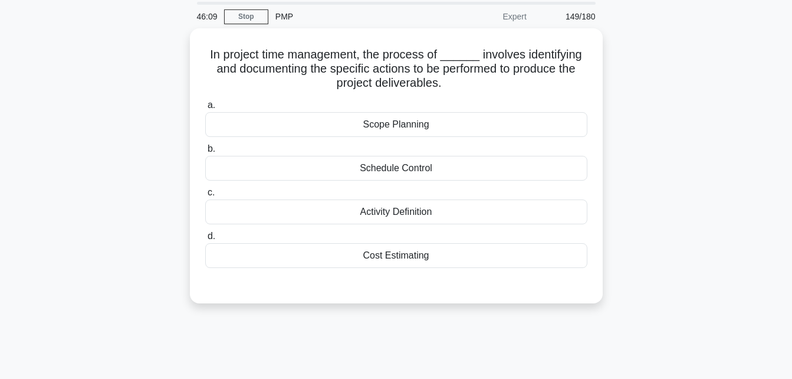
scroll to position [40, 0]
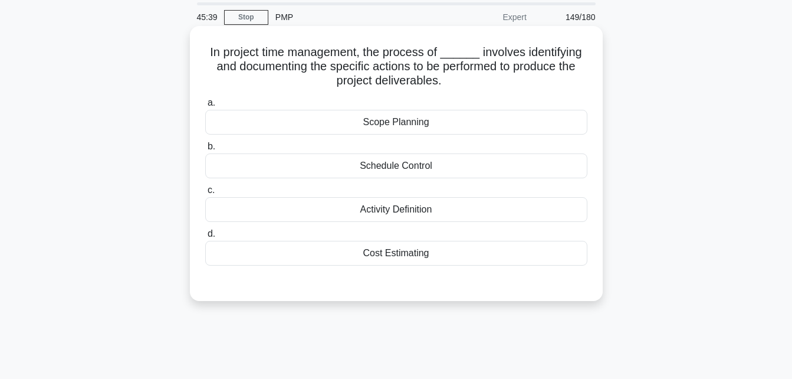
click at [387, 212] on div "Activity Definition" at bounding box center [396, 209] width 382 height 25
click at [205, 194] on input "c. Activity Definition" at bounding box center [205, 190] width 0 height 8
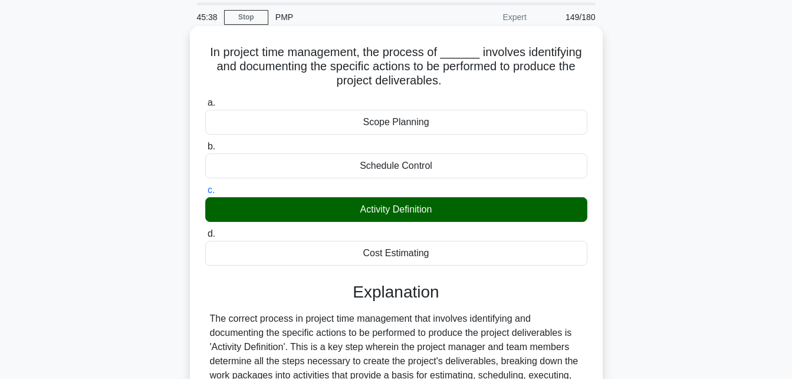
scroll to position [321, 0]
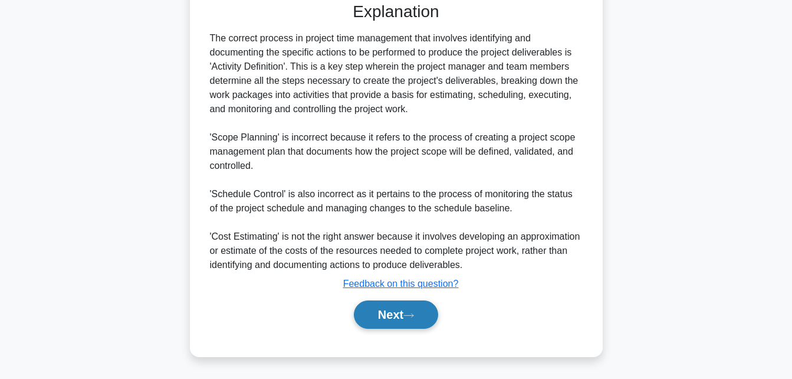
click at [382, 310] on button "Next" at bounding box center [396, 314] width 84 height 28
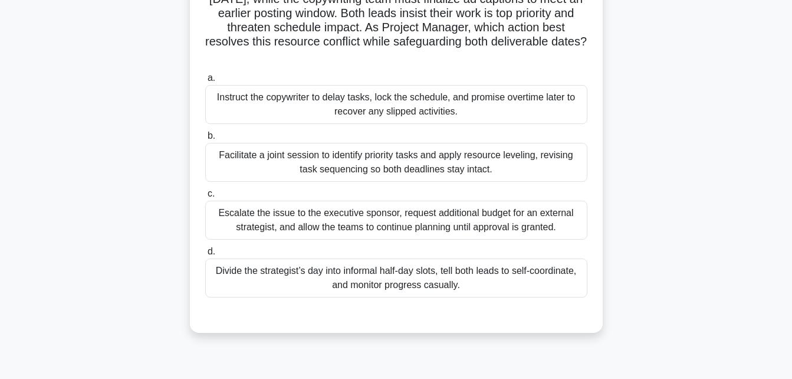
scroll to position [122, 0]
click at [387, 162] on div "Facilitate a joint session to identify priority tasks and apply resource leveli…" at bounding box center [396, 161] width 382 height 39
click at [205, 139] on input "b. Facilitate a joint session to identify priority tasks and apply resource lev…" at bounding box center [205, 136] width 0 height 8
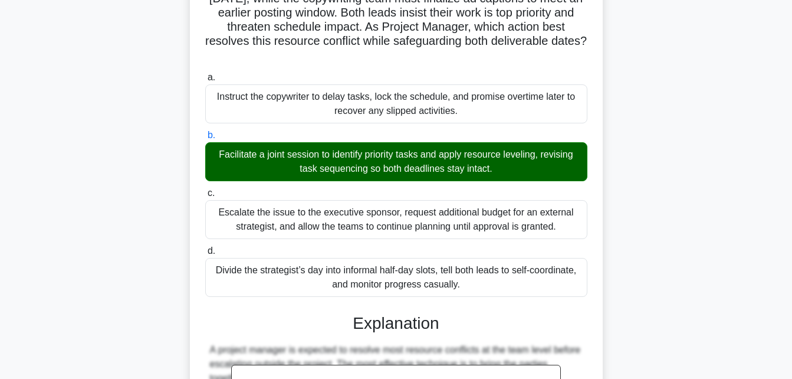
scroll to position [406, 0]
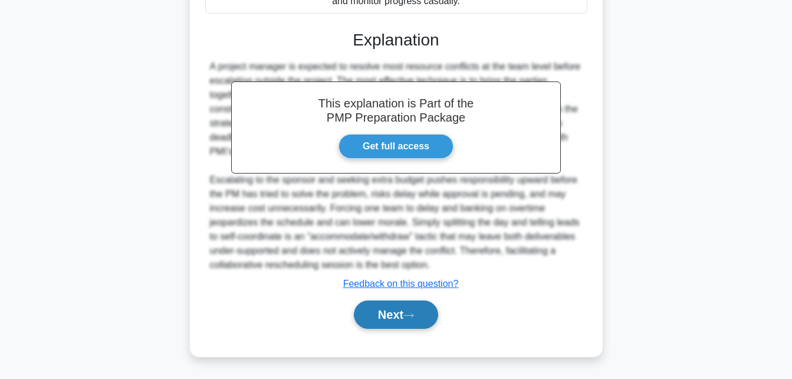
click at [385, 323] on button "Next" at bounding box center [396, 314] width 84 height 28
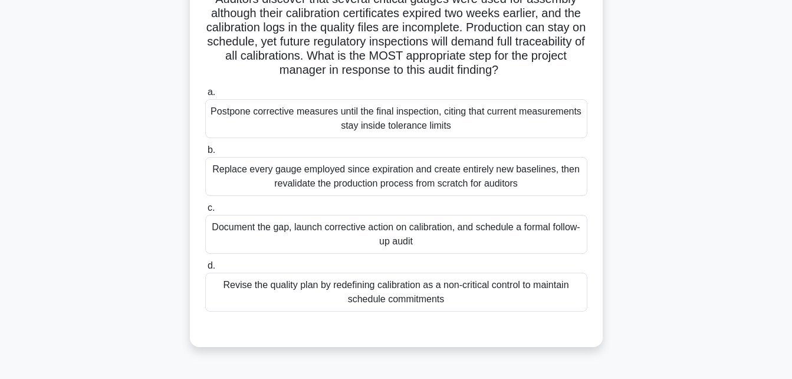
scroll to position [110, 0]
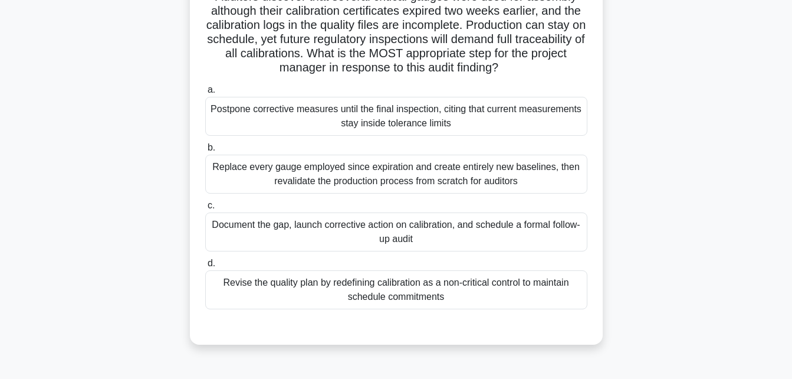
click at [440, 234] on div "Document the gap, launch corrective action on calibration, and schedule a forma…" at bounding box center [396, 231] width 382 height 39
click at [205, 209] on input "c. Document the gap, launch corrective action on calibration, and schedule a fo…" at bounding box center [205, 206] width 0 height 8
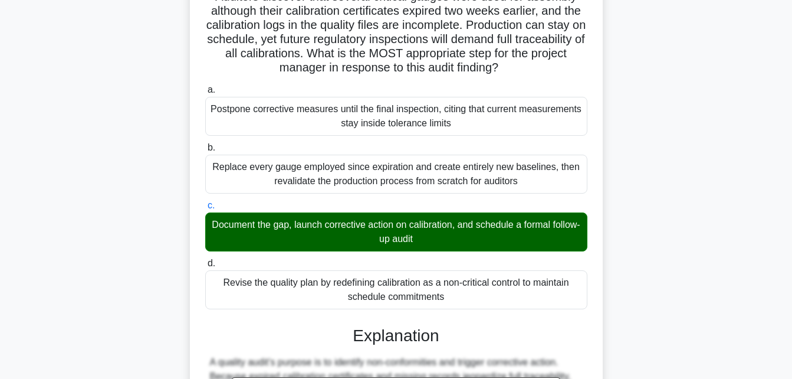
scroll to position [363, 0]
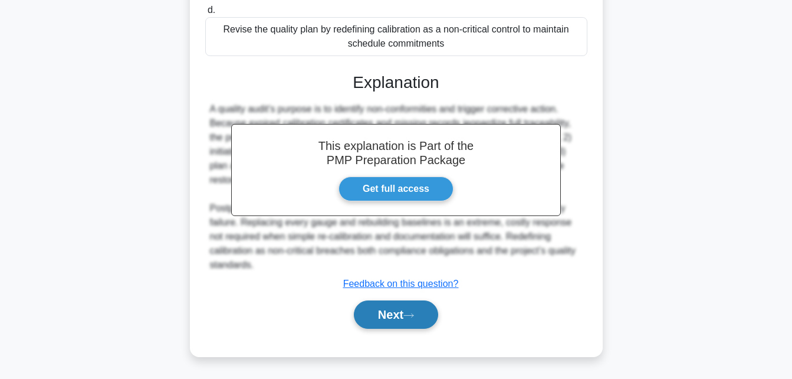
click at [399, 316] on button "Next" at bounding box center [396, 314] width 84 height 28
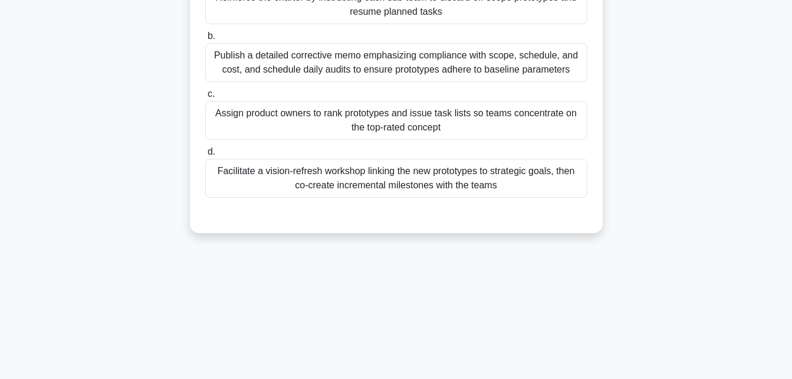
scroll to position [224, 0]
click at [403, 179] on div "Facilitate a vision-refresh workshop linking the new prototypes to strategic go…" at bounding box center [396, 175] width 382 height 39
click at [205, 153] on input "d. Facilitate a vision-refresh workshop linking the new prototypes to strategic…" at bounding box center [205, 150] width 0 height 8
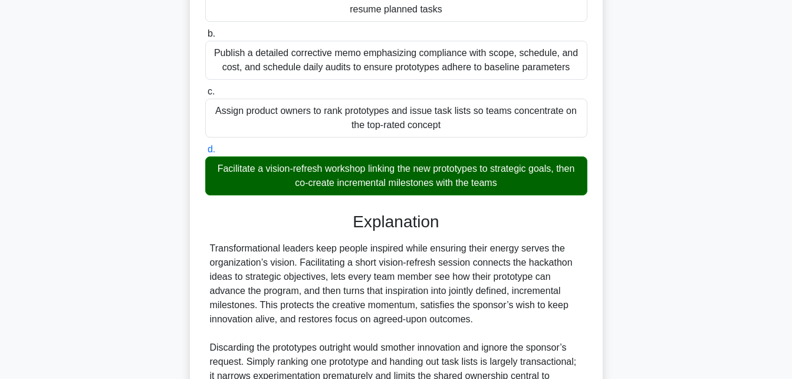
scroll to position [392, 0]
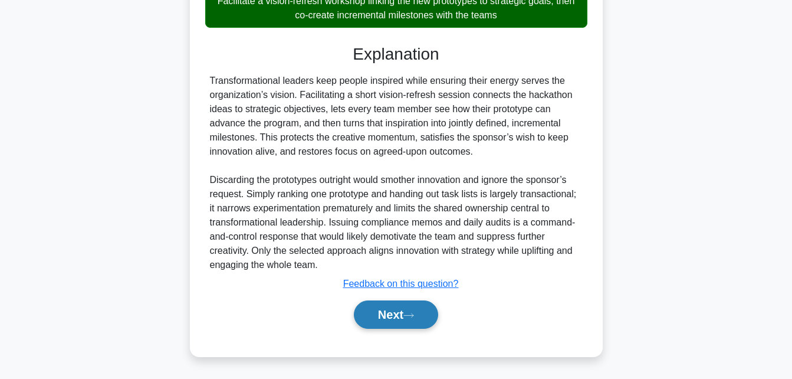
click at [382, 314] on button "Next" at bounding box center [396, 314] width 84 height 28
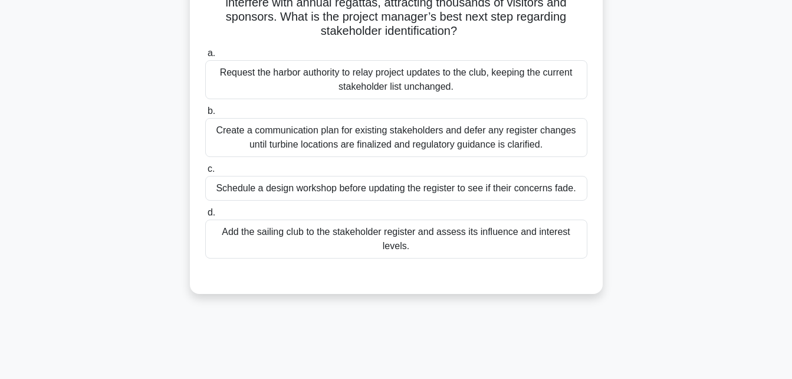
scroll to position [134, 0]
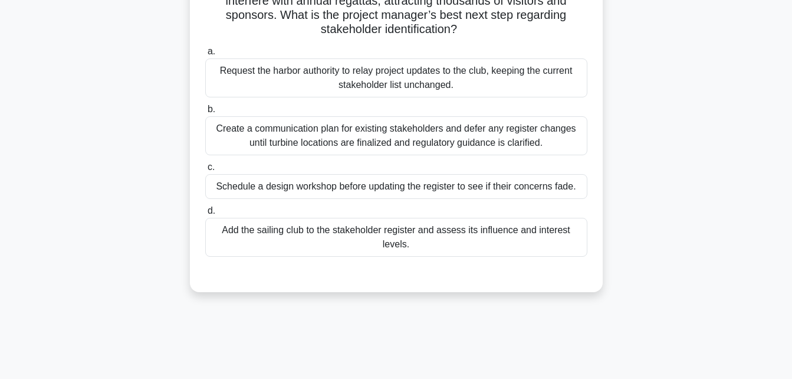
click at [449, 240] on div "Add the sailing club to the stakeholder register and assess its influence and i…" at bounding box center [396, 237] width 382 height 39
click at [205, 215] on input "d. Add the sailing club to the stakeholder register and assess its influence an…" at bounding box center [205, 211] width 0 height 8
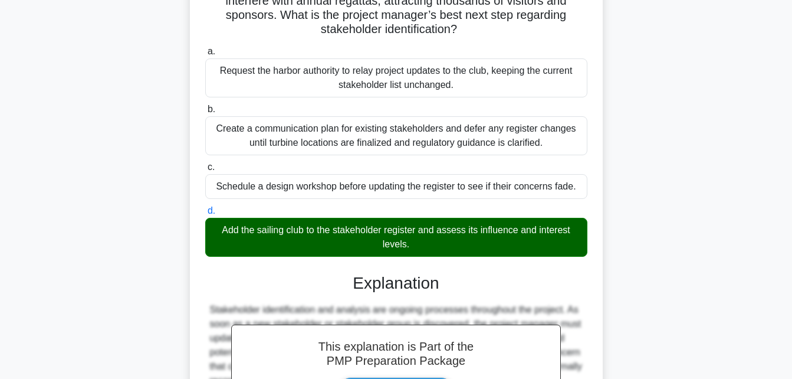
scroll to position [349, 0]
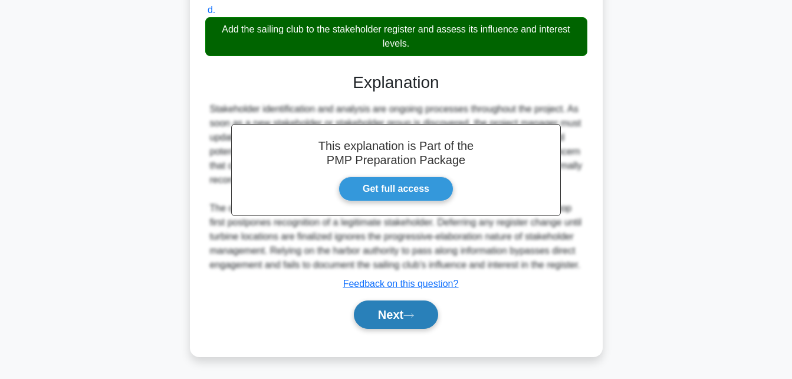
click at [391, 317] on button "Next" at bounding box center [396, 314] width 84 height 28
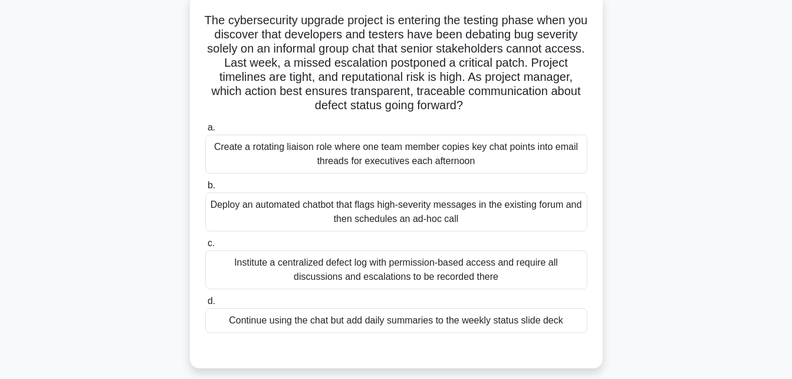
scroll to position [86, 0]
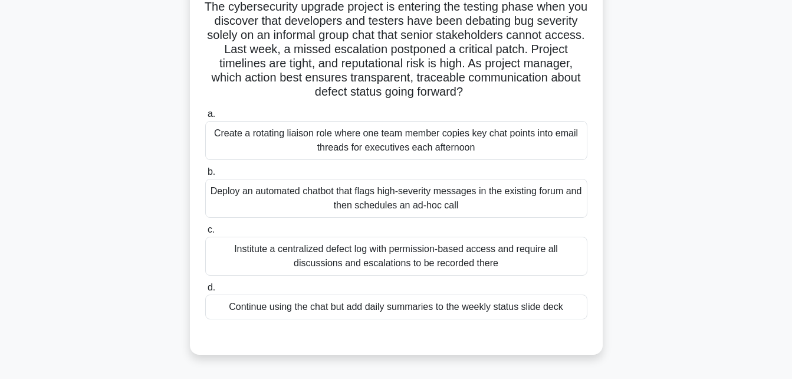
click at [443, 205] on div "Deploy an automated chatbot that flags high-severity messages in the existing f…" at bounding box center [396, 198] width 382 height 39
click at [205, 176] on input "b. Deploy an automated chatbot that flags high-severity messages in the existin…" at bounding box center [205, 172] width 0 height 8
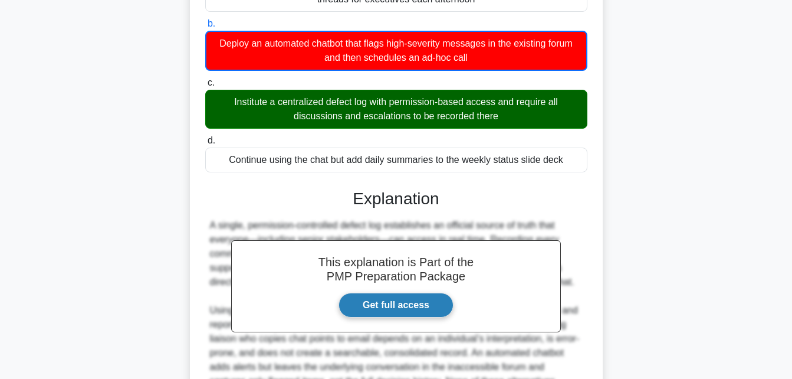
scroll to position [365, 0]
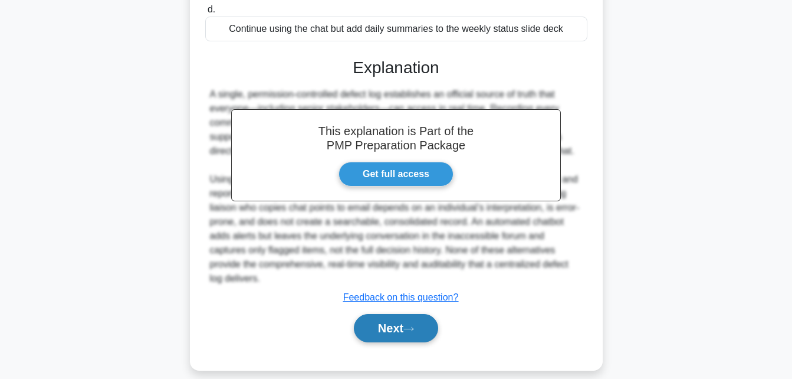
click at [390, 314] on button "Next" at bounding box center [396, 328] width 84 height 28
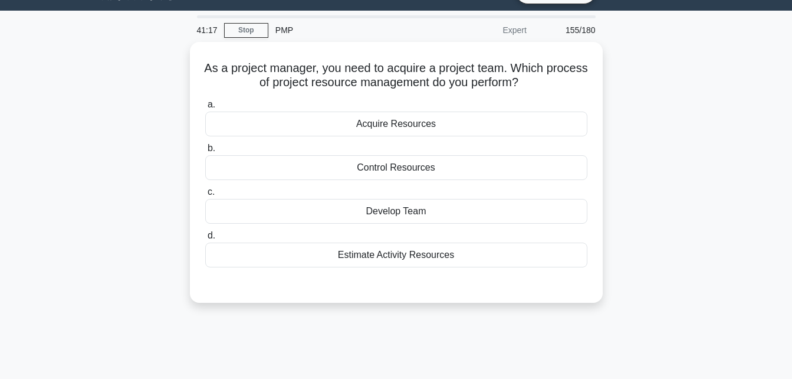
scroll to position [27, 0]
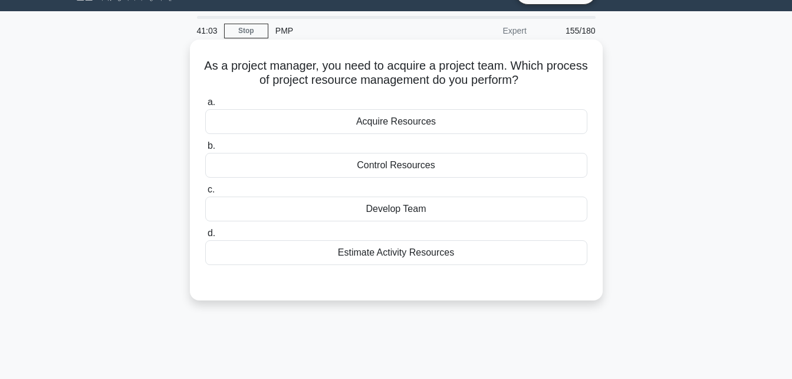
click at [387, 256] on div "Estimate Activity Resources" at bounding box center [396, 252] width 382 height 25
click at [205, 237] on input "d. Estimate Activity Resources" at bounding box center [205, 233] width 0 height 8
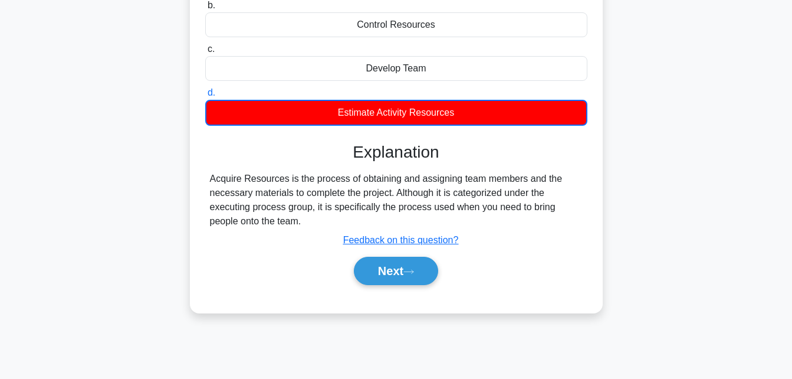
scroll to position [168, 0]
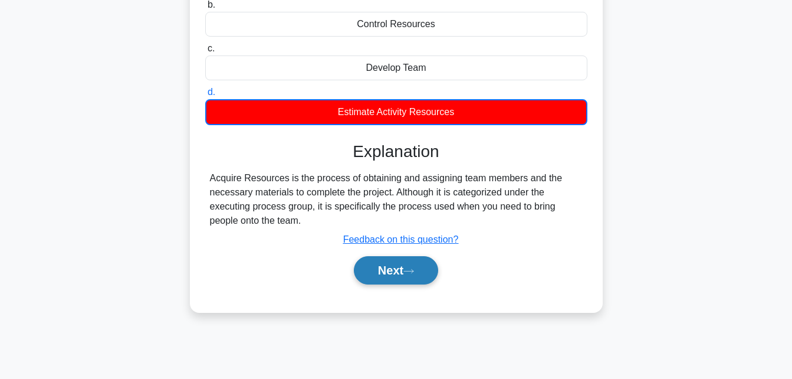
click at [380, 268] on button "Next" at bounding box center [396, 270] width 84 height 28
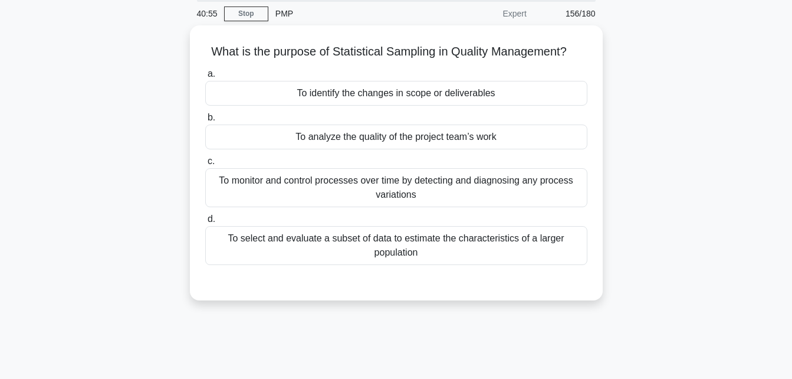
scroll to position [0, 0]
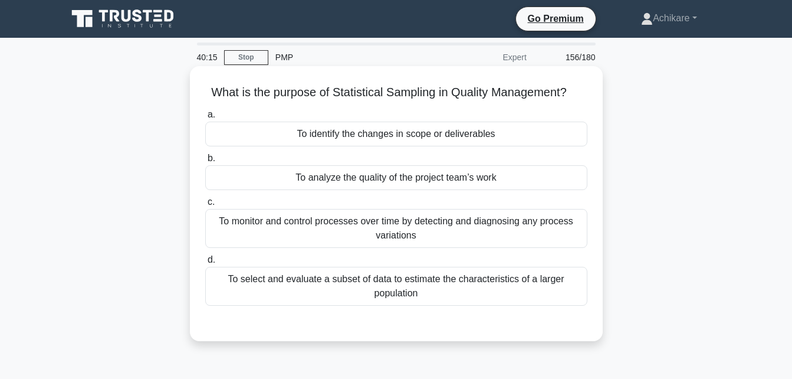
click at [416, 231] on div "To monitor and control processes over time by detecting and diagnosing any proc…" at bounding box center [396, 228] width 382 height 39
click at [205, 206] on input "c. To monitor and control processes over time by detecting and diagnosing any p…" at bounding box center [205, 202] width 0 height 8
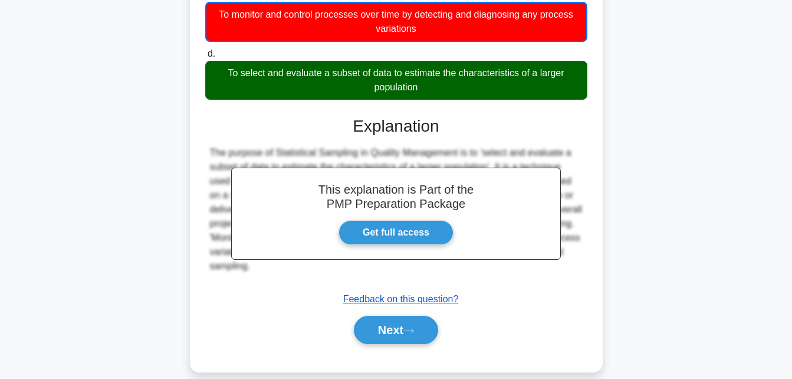
scroll to position [258, 0]
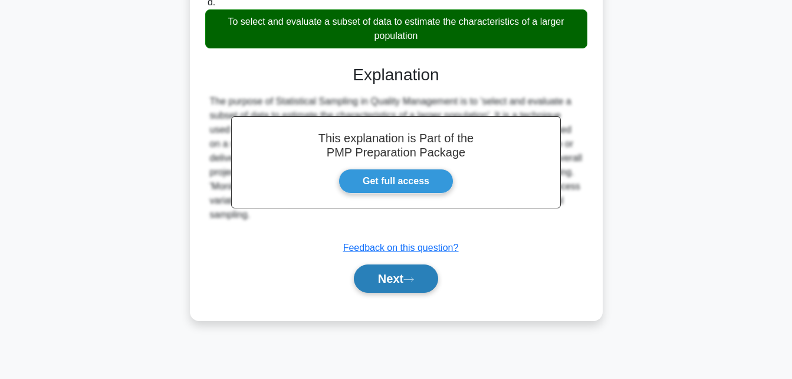
click at [396, 281] on button "Next" at bounding box center [396, 278] width 84 height 28
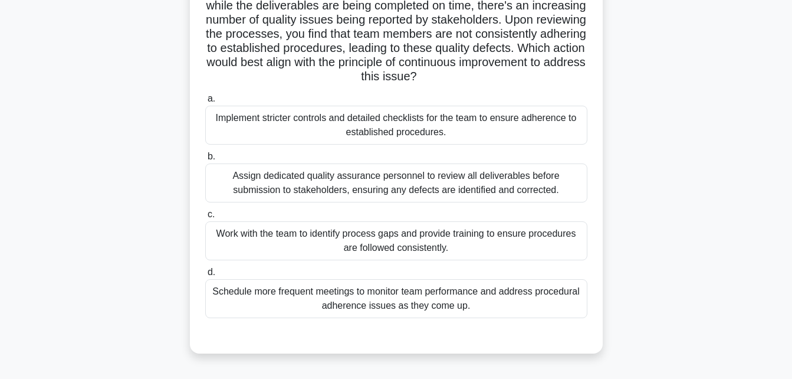
scroll to position [101, 0]
click at [416, 239] on div "Work with the team to identify process gaps and provide training to ensure proc…" at bounding box center [396, 240] width 382 height 39
click at [205, 218] on input "c. Work with the team to identify process gaps and provide training to ensure p…" at bounding box center [205, 214] width 0 height 8
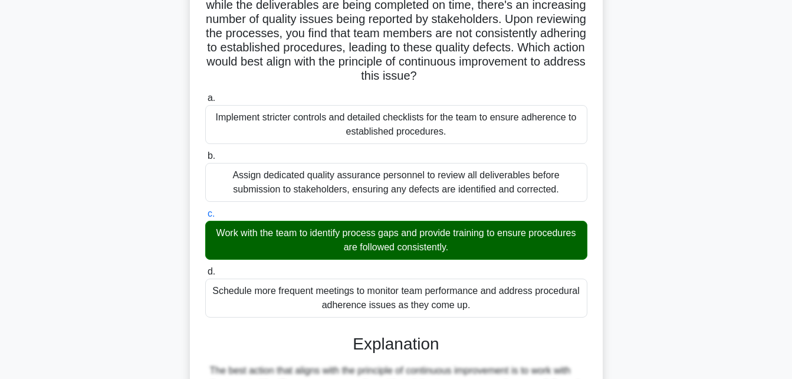
scroll to position [378, 0]
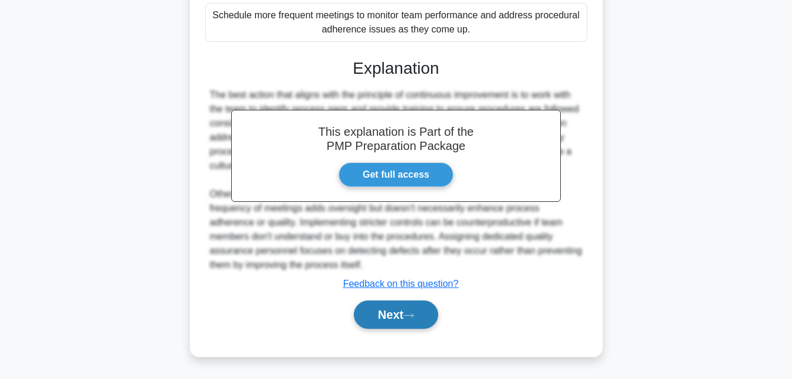
click at [390, 317] on button "Next" at bounding box center [396, 314] width 84 height 28
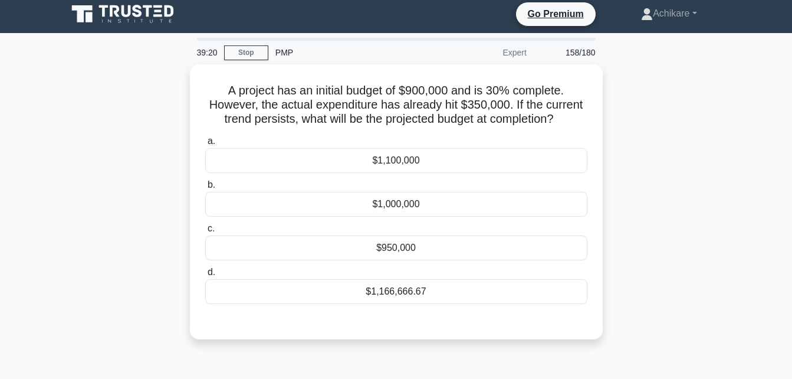
scroll to position [0, 0]
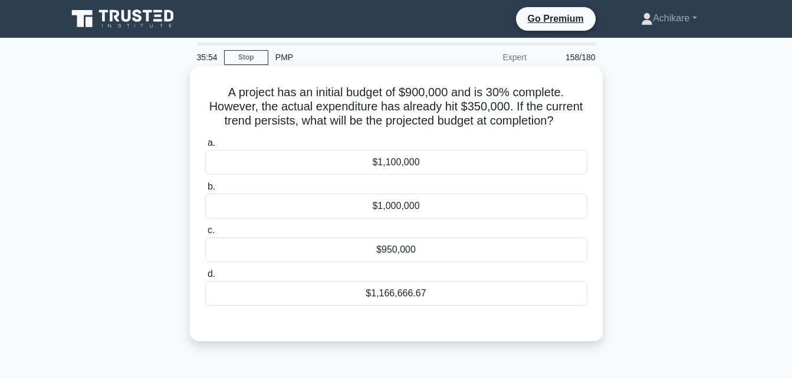
click at [392, 294] on div "$1,166,666.67" at bounding box center [396, 293] width 382 height 25
click at [205, 278] on input "d. $1,166,666.67" at bounding box center [205, 274] width 0 height 8
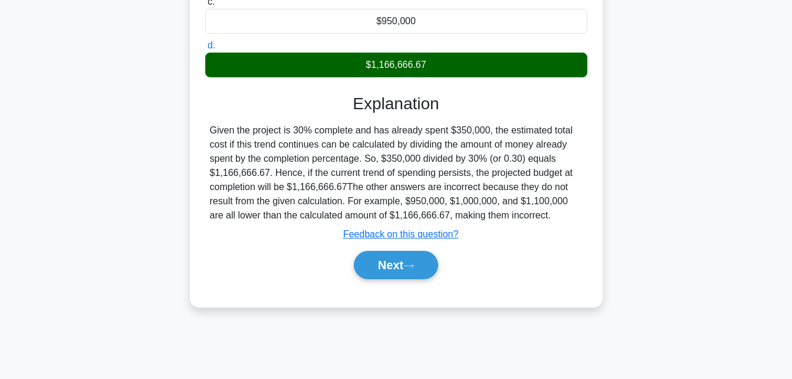
scroll to position [242, 0]
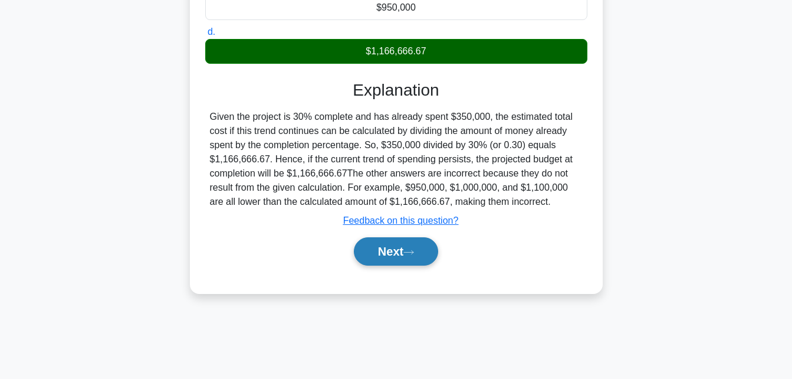
click at [388, 248] on button "Next" at bounding box center [396, 251] width 84 height 28
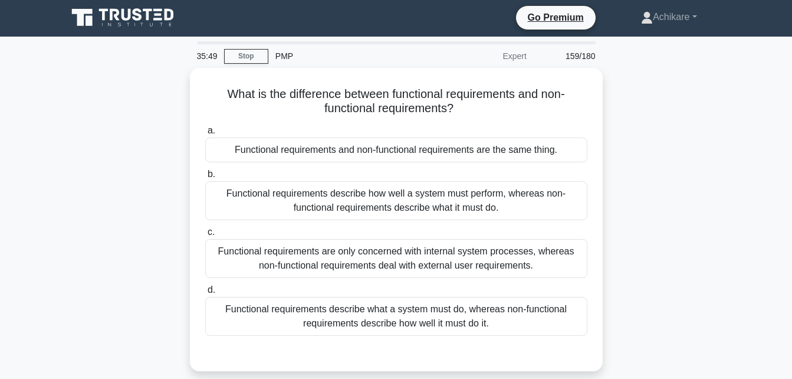
scroll to position [1, 0]
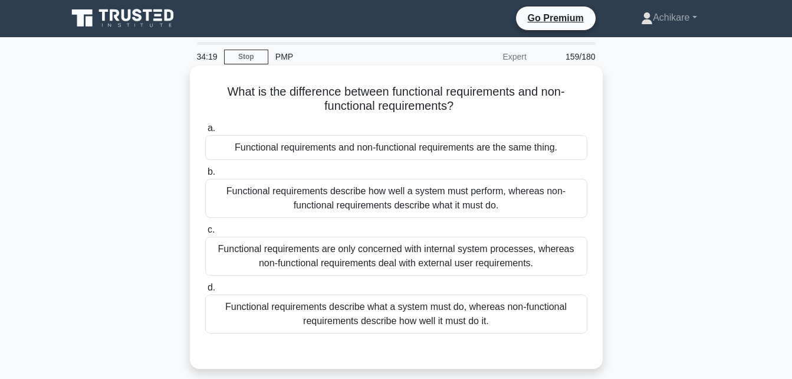
click at [387, 313] on div "Functional requirements describe what a system must do, whereas non-functional …" at bounding box center [396, 313] width 382 height 39
click at [205, 291] on input "d. Functional requirements describe what a system must do, whereas non-function…" at bounding box center [205, 288] width 0 height 8
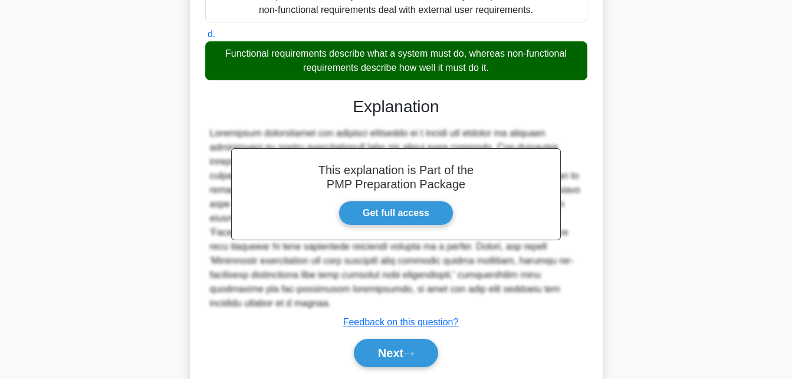
scroll to position [261, 0]
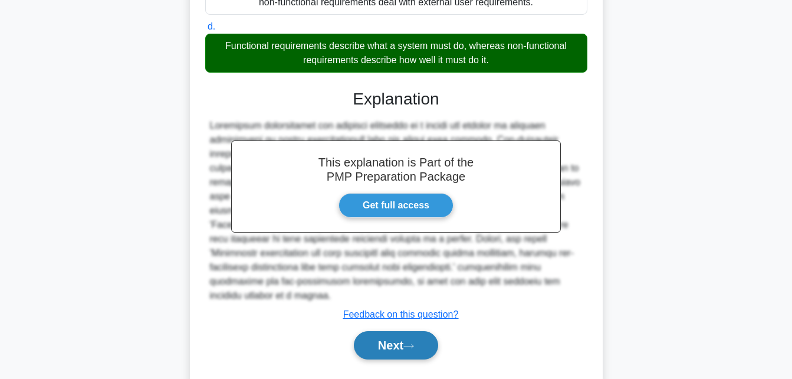
click at [384, 336] on button "Next" at bounding box center [396, 345] width 84 height 28
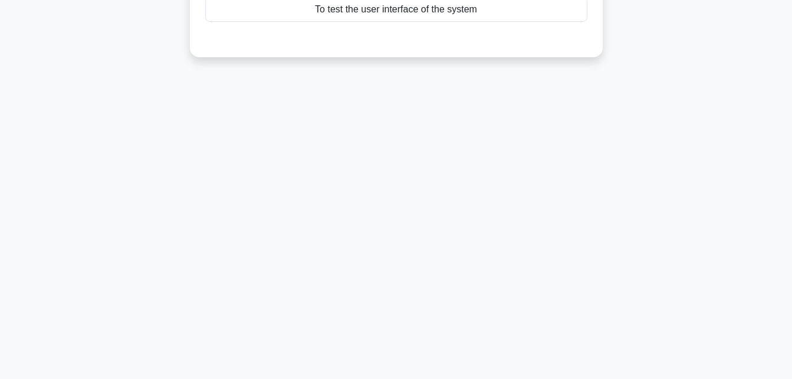
scroll to position [0, 0]
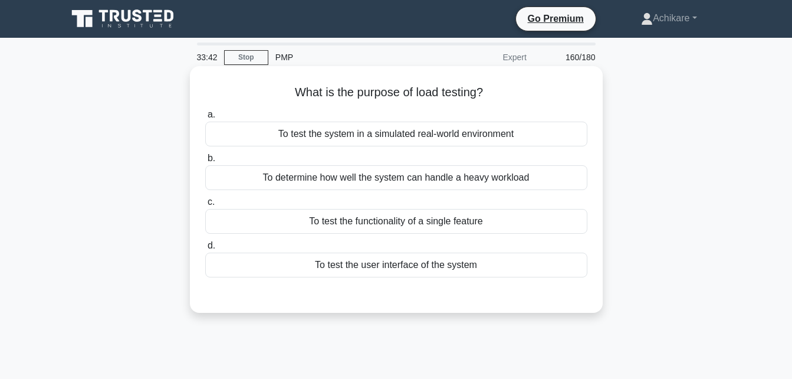
click at [354, 181] on div "To determine how well the system can handle a heavy workload" at bounding box center [396, 177] width 382 height 25
click at [205, 162] on input "b. To determine how well the system can handle a heavy workload" at bounding box center [205, 159] width 0 height 8
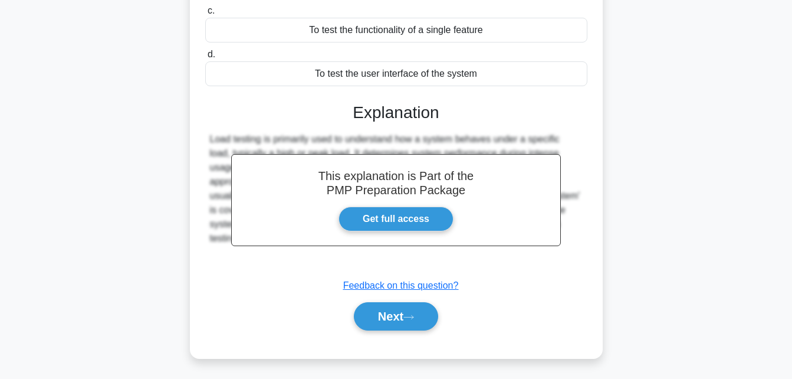
scroll to position [258, 0]
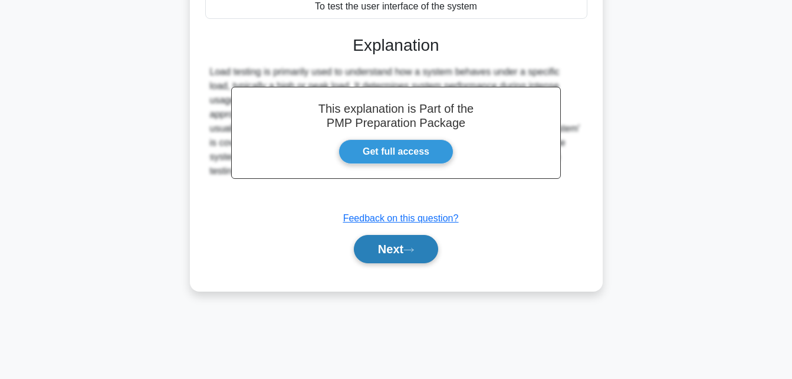
click at [386, 258] on button "Next" at bounding box center [396, 249] width 84 height 28
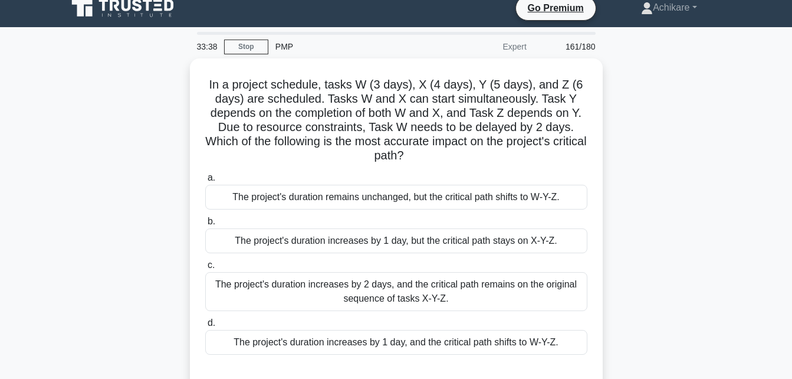
scroll to position [8, 0]
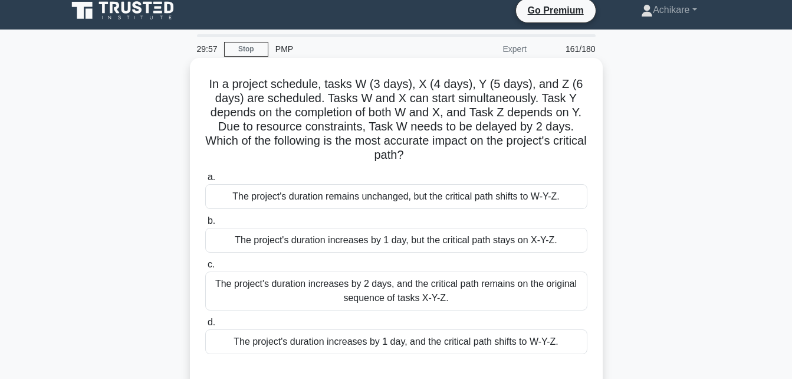
click at [481, 243] on div "The project's duration increases by 1 day, but the critical path stays on X-Y-Z." at bounding box center [396, 240] width 382 height 25
click at [205, 225] on input "b. The project's duration increases by 1 day, but the critical path stays on X-…" at bounding box center [205, 221] width 0 height 8
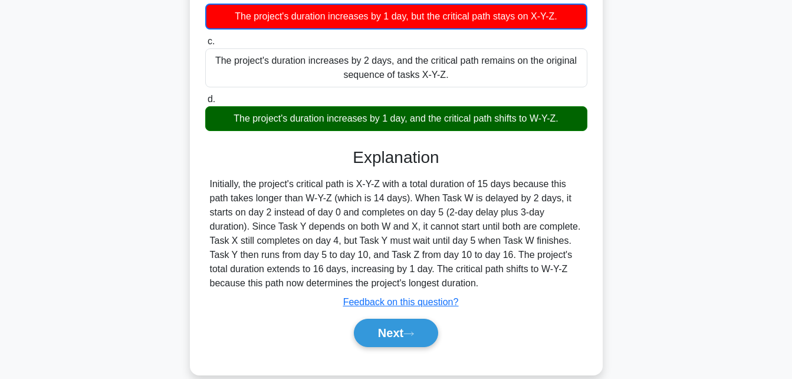
scroll to position [258, 0]
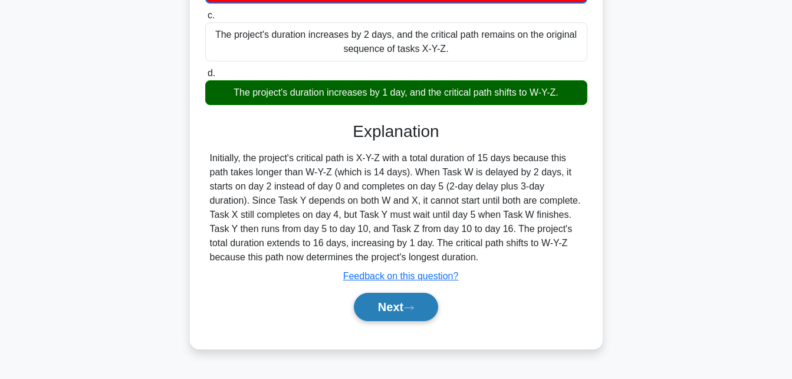
click at [381, 301] on button "Next" at bounding box center [396, 307] width 84 height 28
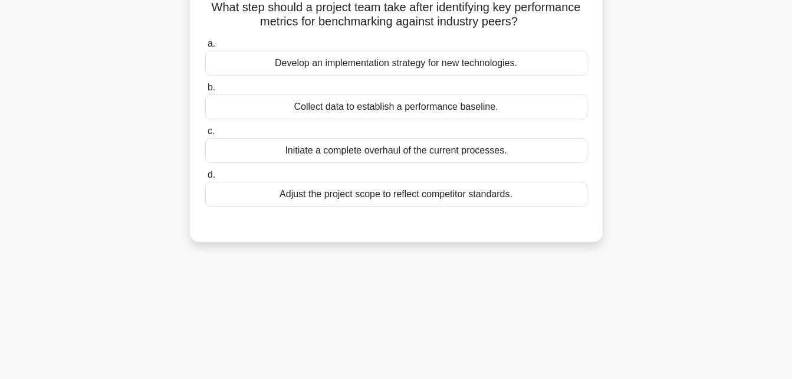
scroll to position [0, 0]
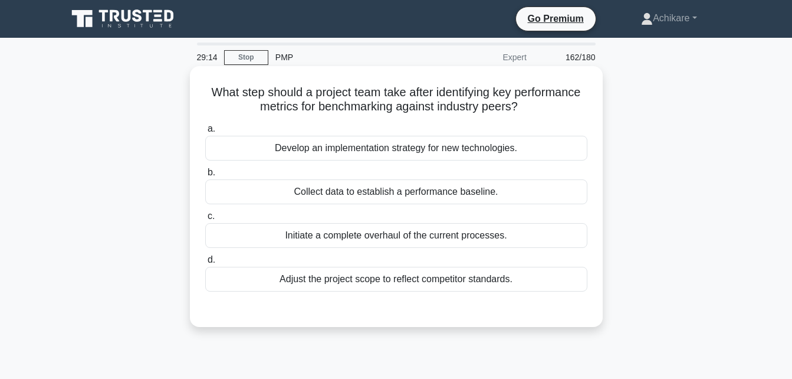
click at [401, 150] on div "Develop an implementation strategy for new technologies." at bounding box center [396, 148] width 382 height 25
click at [205, 133] on input "a. Develop an implementation strategy for new technologies." at bounding box center [205, 129] width 0 height 8
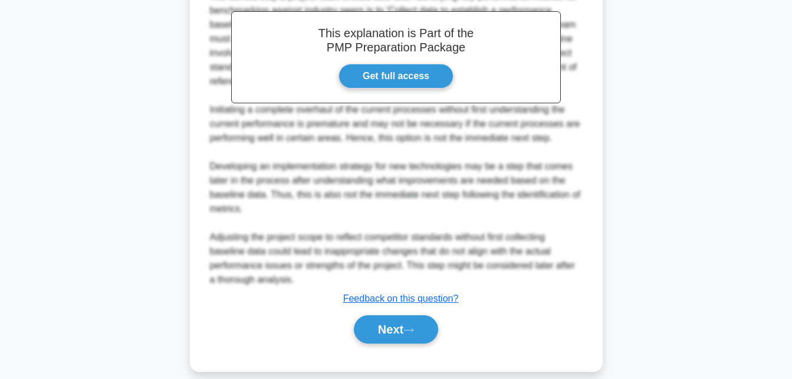
scroll to position [350, 0]
click at [391, 333] on button "Next" at bounding box center [396, 328] width 84 height 28
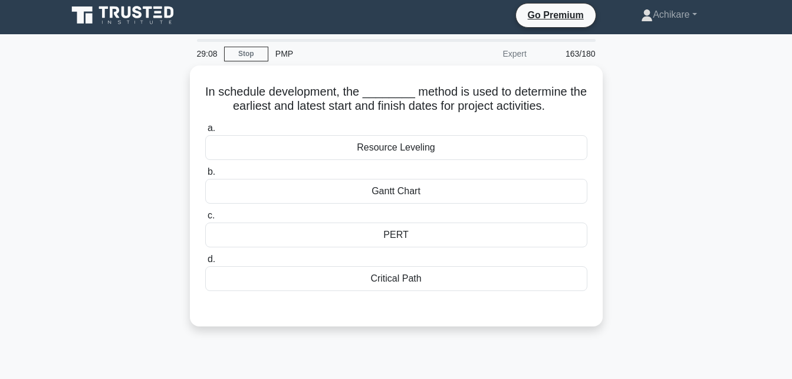
scroll to position [3, 0]
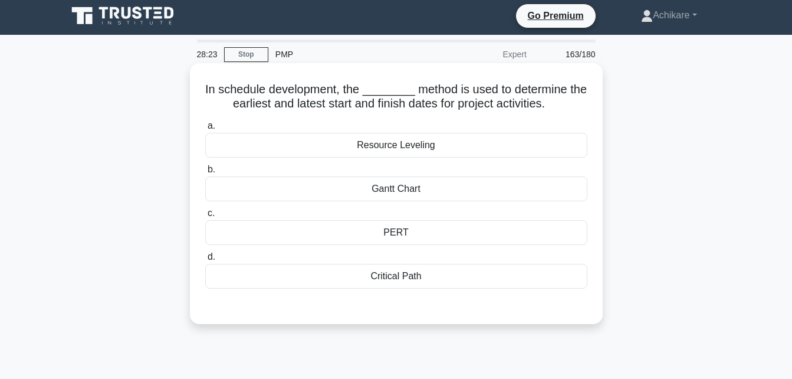
click at [380, 283] on div "Critical Path" at bounding box center [396, 276] width 382 height 25
click at [205, 261] on input "d. Critical Path" at bounding box center [205, 257] width 0 height 8
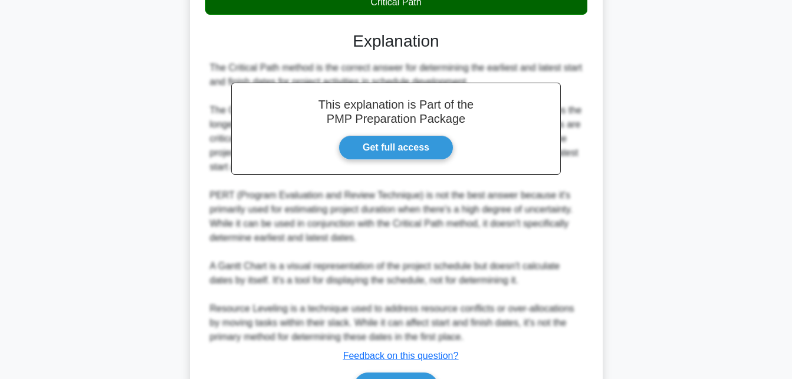
scroll to position [349, 0]
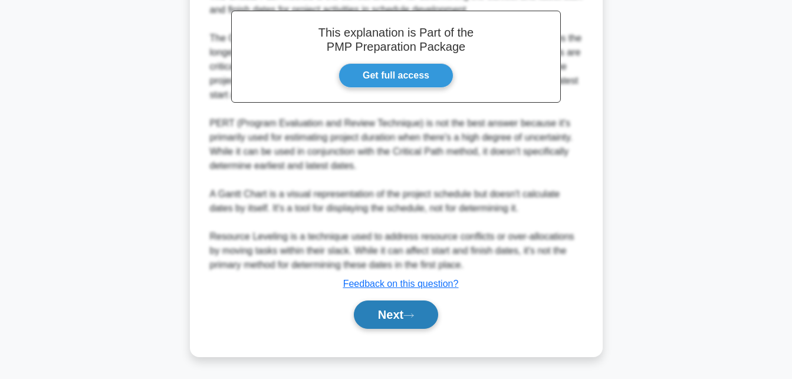
click at [378, 317] on button "Next" at bounding box center [396, 314] width 84 height 28
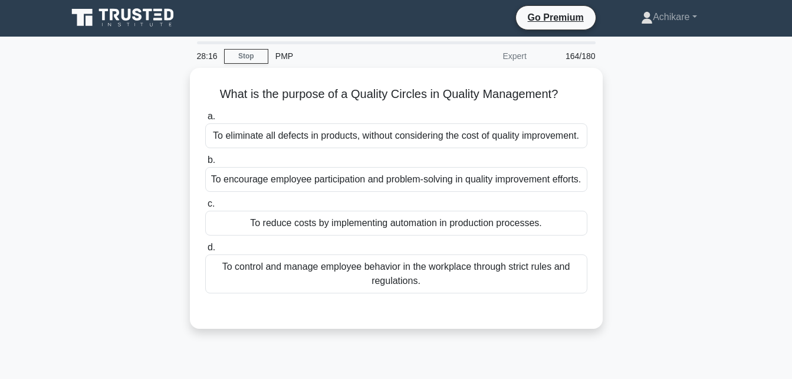
scroll to position [0, 0]
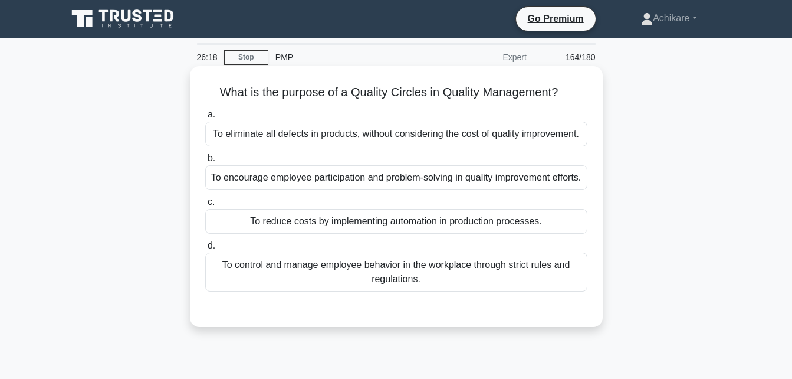
click at [435, 183] on div "To encourage employee participation and problem-solving in quality improvement …" at bounding box center [396, 177] width 382 height 25
click at [205, 162] on input "b. To encourage employee participation and problem-solving in quality improveme…" at bounding box center [205, 159] width 0 height 8
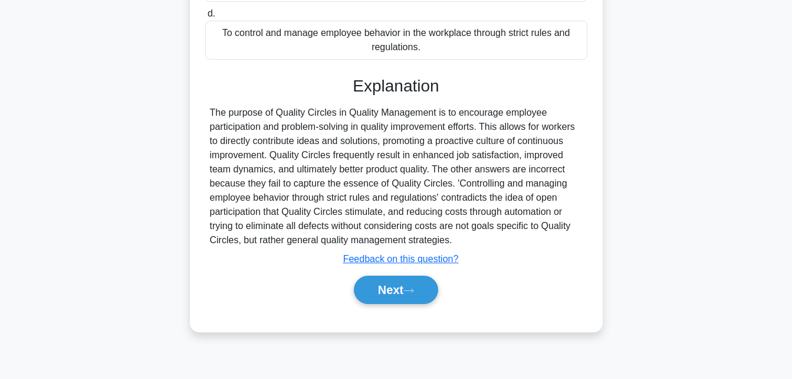
scroll to position [232, 0]
click at [377, 303] on button "Next" at bounding box center [396, 289] width 84 height 28
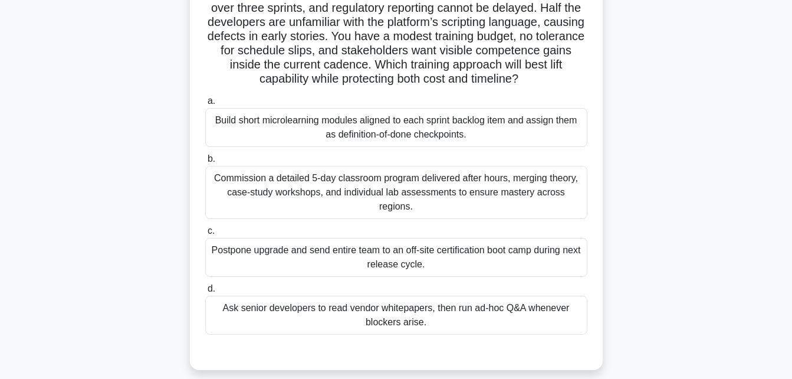
scroll to position [100, 0]
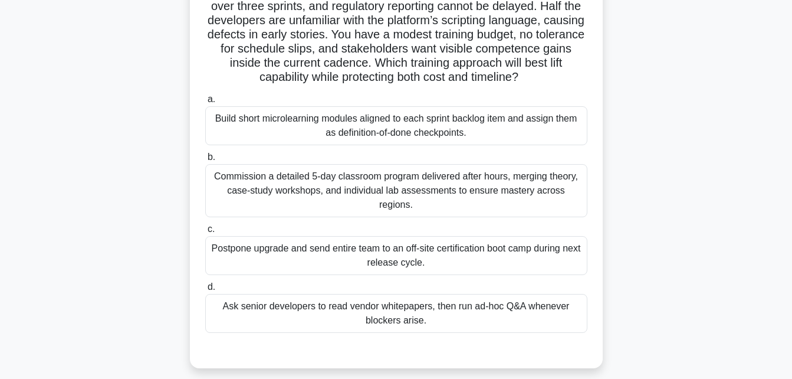
click at [433, 127] on div "Build short microlearning modules aligned to each sprint backlog item and assig…" at bounding box center [396, 125] width 382 height 39
click at [205, 103] on input "a. Build short microlearning modules aligned to each sprint backlog item and as…" at bounding box center [205, 100] width 0 height 8
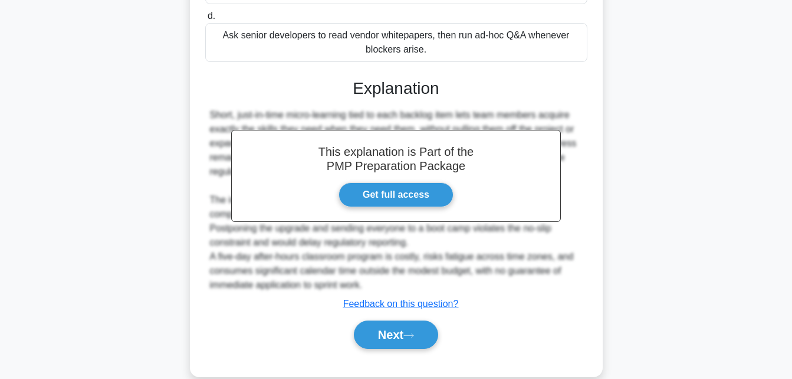
scroll to position [378, 0]
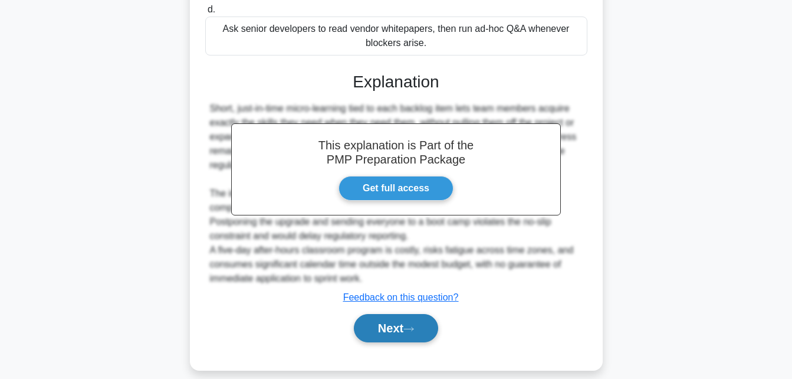
click at [388, 317] on button "Next" at bounding box center [396, 328] width 84 height 28
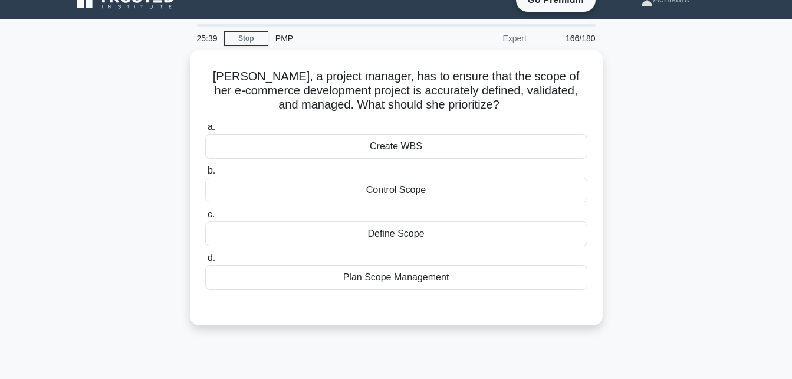
scroll to position [18, 0]
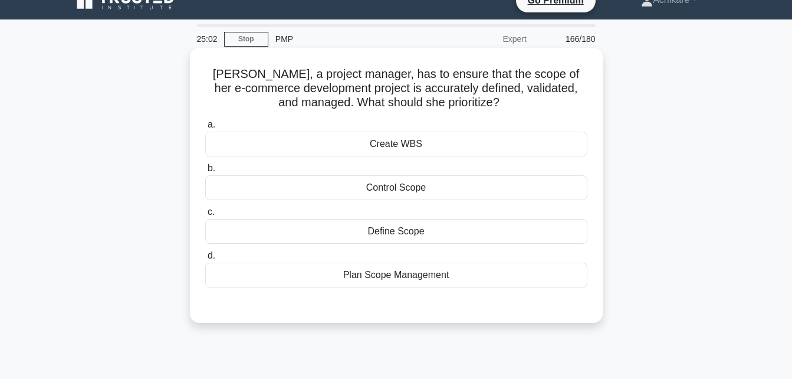
click at [401, 280] on div "Plan Scope Management" at bounding box center [396, 275] width 382 height 25
click at [205, 260] on input "d. Plan Scope Management" at bounding box center [205, 256] width 0 height 8
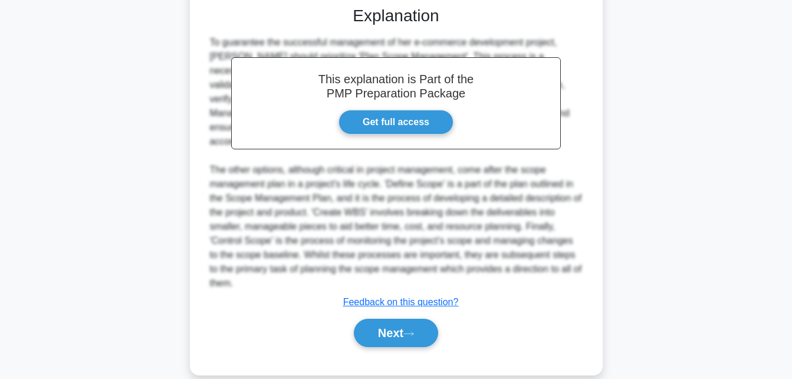
scroll to position [317, 0]
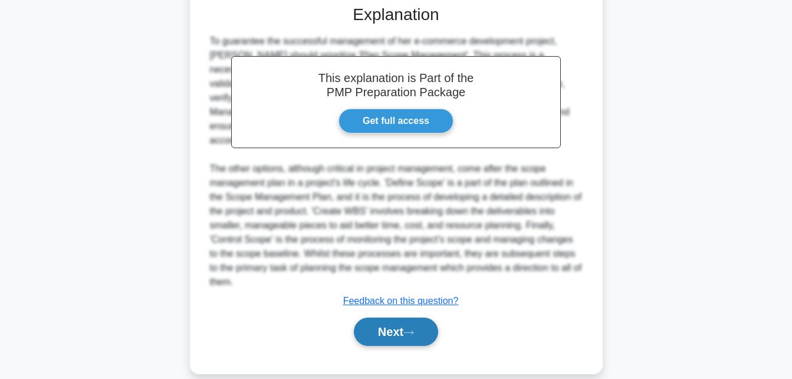
click at [382, 317] on button "Next" at bounding box center [396, 331] width 84 height 28
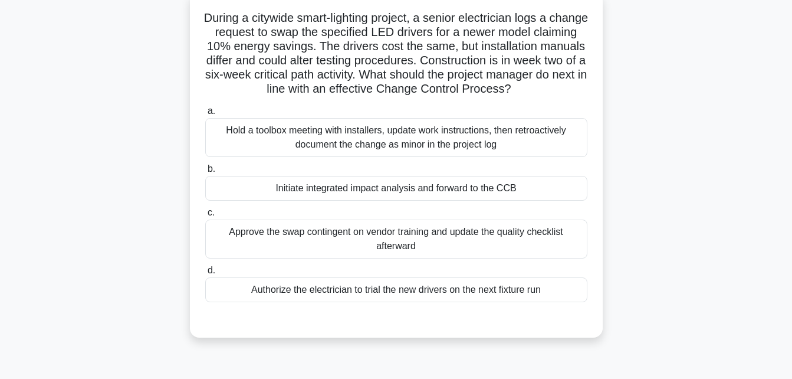
scroll to position [75, 0]
click at [430, 193] on div "Initiate integrated impact analysis and forward to the CCB" at bounding box center [396, 187] width 382 height 25
click at [205, 172] on input "b. Initiate integrated impact analysis and forward to the CCB" at bounding box center [205, 169] width 0 height 8
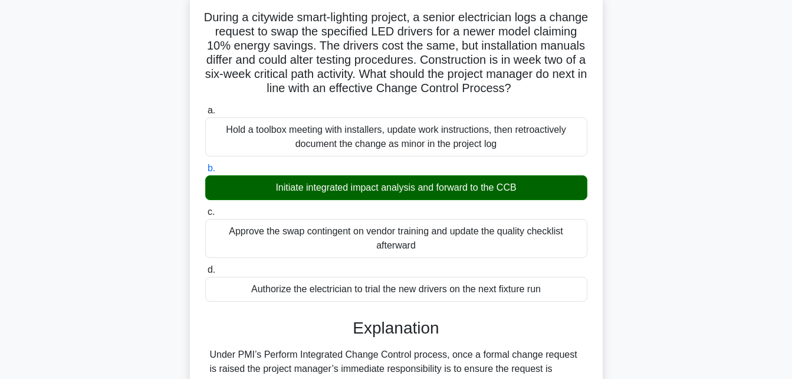
scroll to position [321, 0]
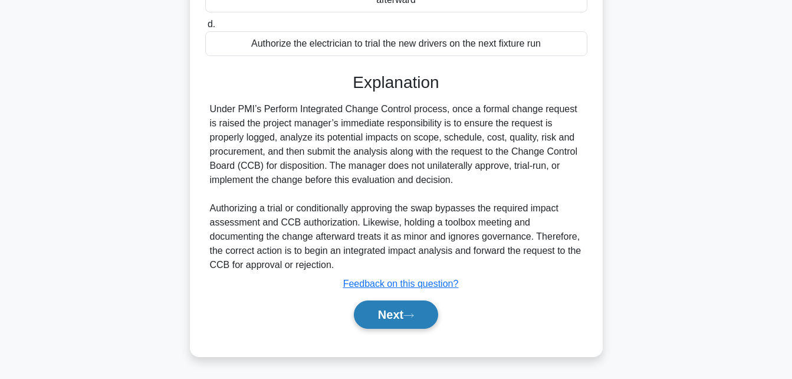
click at [382, 317] on button "Next" at bounding box center [396, 314] width 84 height 28
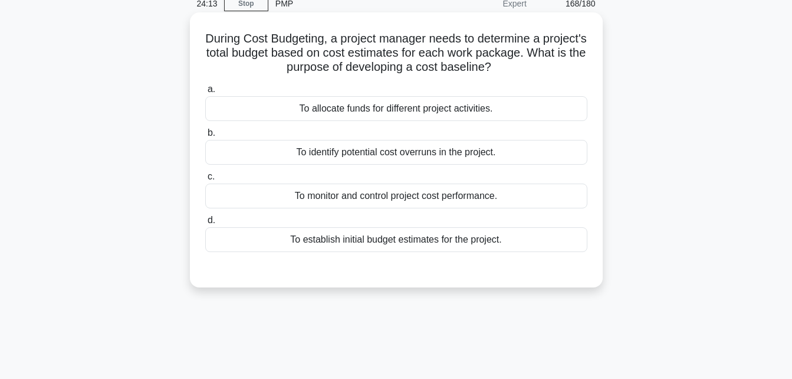
scroll to position [9, 0]
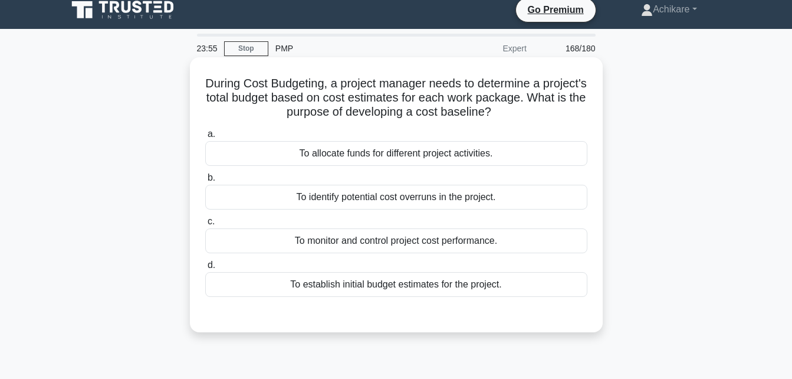
click at [401, 288] on div "To establish initial budget estimates for the project." at bounding box center [396, 284] width 382 height 25
click at [205, 269] on input "d. To establish initial budget estimates for the project." at bounding box center [205, 265] width 0 height 8
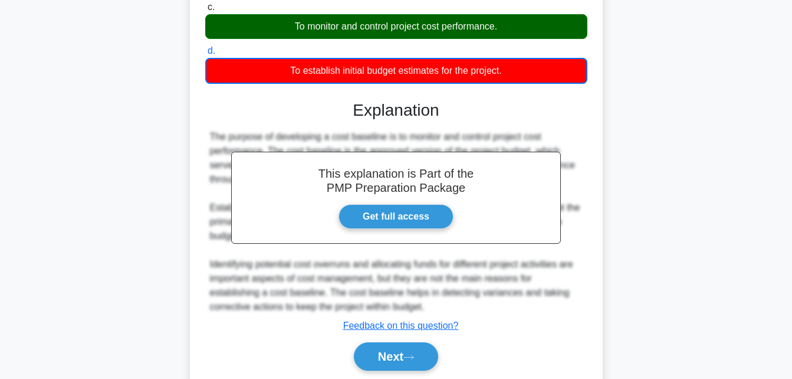
scroll to position [231, 0]
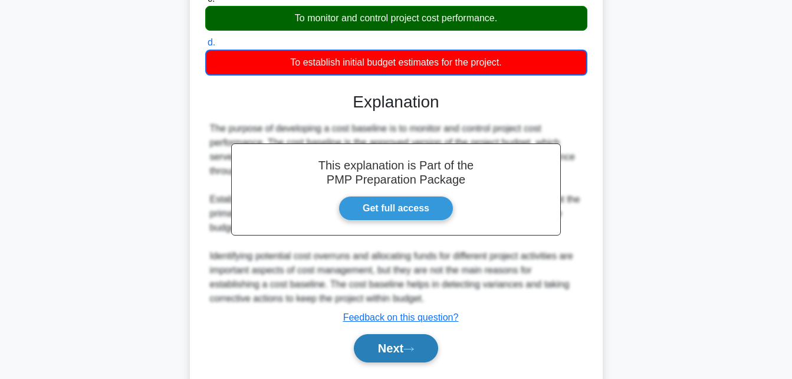
click at [380, 344] on button "Next" at bounding box center [396, 348] width 84 height 28
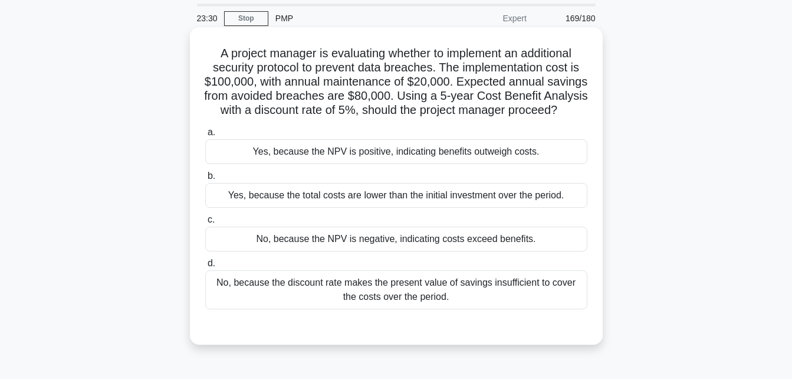
scroll to position [13, 0]
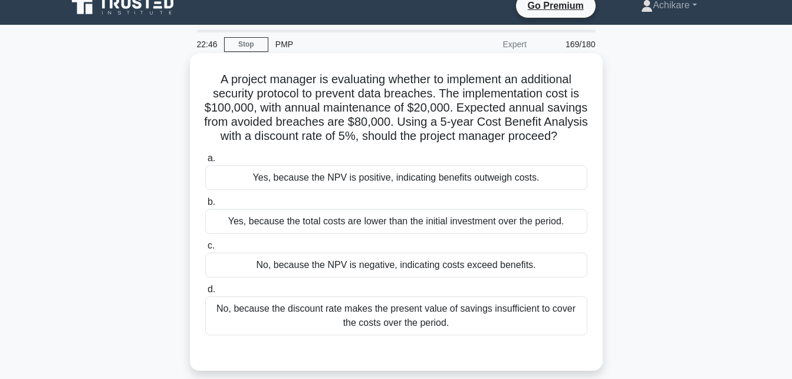
click at [450, 190] on div "Yes, because the NPV is positive, indicating benefits outweigh costs." at bounding box center [396, 177] width 382 height 25
click at [205, 162] on input "a. Yes, because the NPV is positive, indicating benefits outweigh costs." at bounding box center [205, 159] width 0 height 8
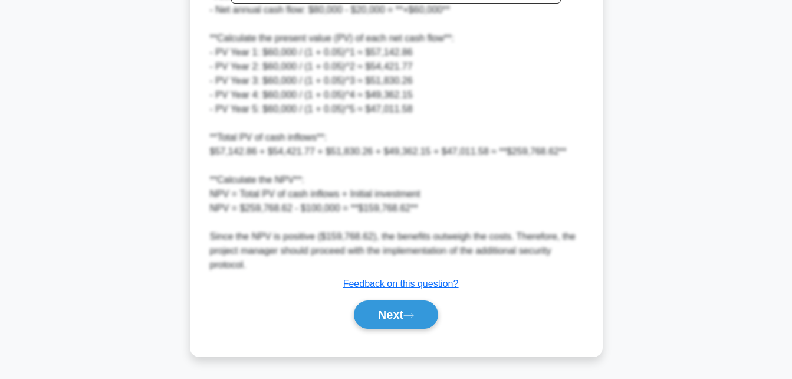
scroll to position [516, 0]
click at [397, 310] on button "Next" at bounding box center [396, 314] width 84 height 28
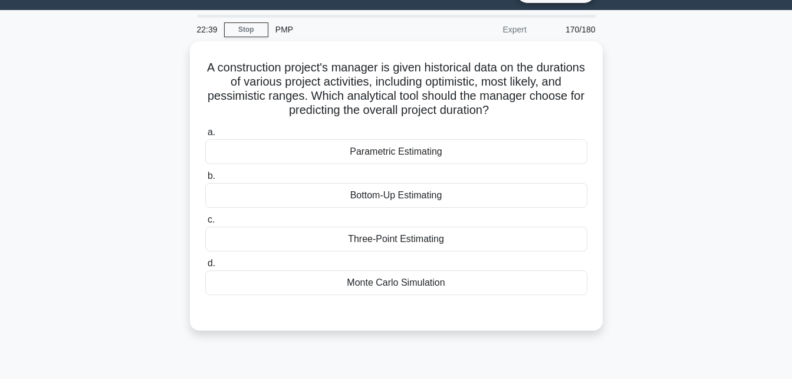
scroll to position [27, 0]
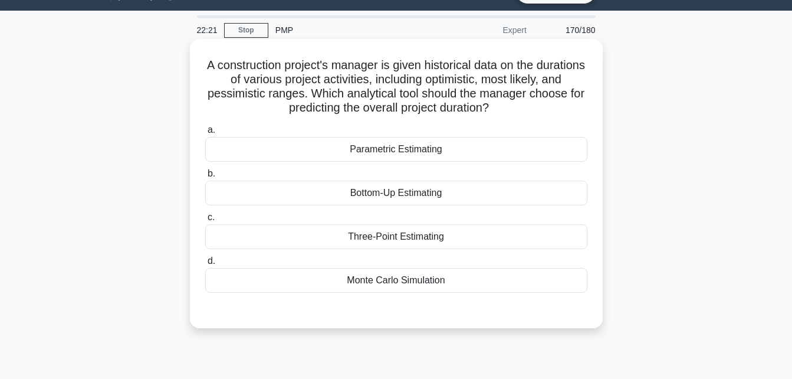
click at [411, 241] on div "Three-Point Estimating" at bounding box center [396, 236] width 382 height 25
click at [205, 221] on input "c. Three-Point Estimating" at bounding box center [205, 218] width 0 height 8
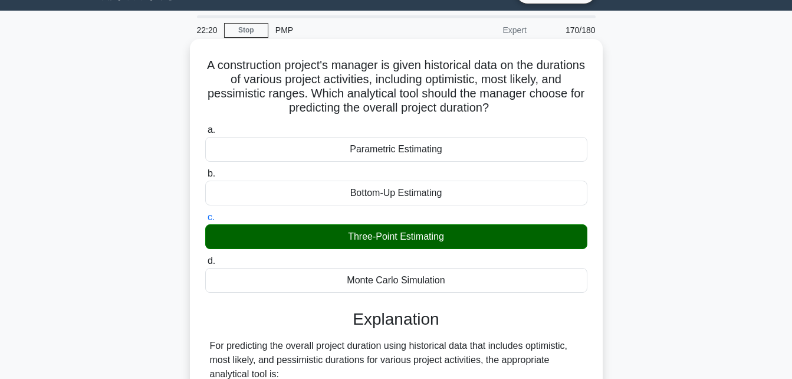
scroll to position [258, 0]
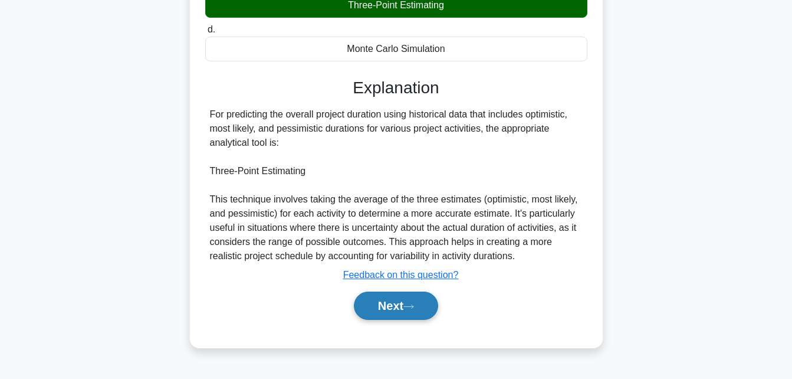
click at [399, 304] on button "Next" at bounding box center [396, 305] width 84 height 28
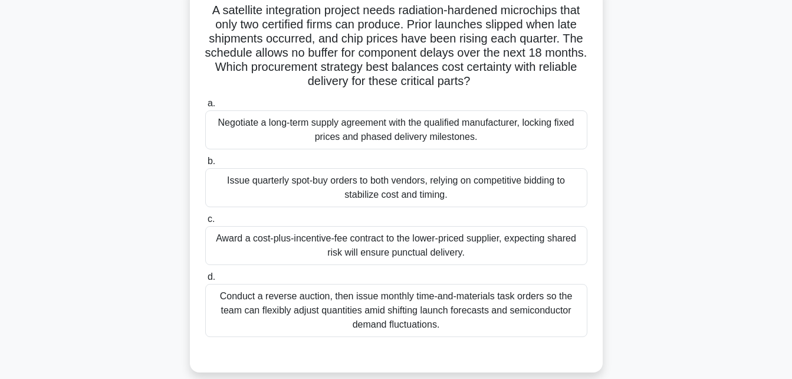
scroll to position [78, 0]
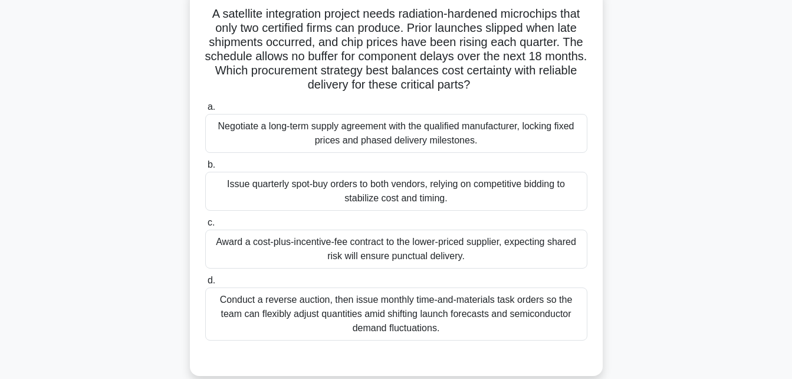
click at [405, 131] on div "Negotiate a long-term supply agreement with the qualified manufacturer, locking…" at bounding box center [396, 133] width 382 height 39
click at [205, 111] on input "a. Negotiate a long-term supply agreement with the qualified manufacturer, lock…" at bounding box center [205, 107] width 0 height 8
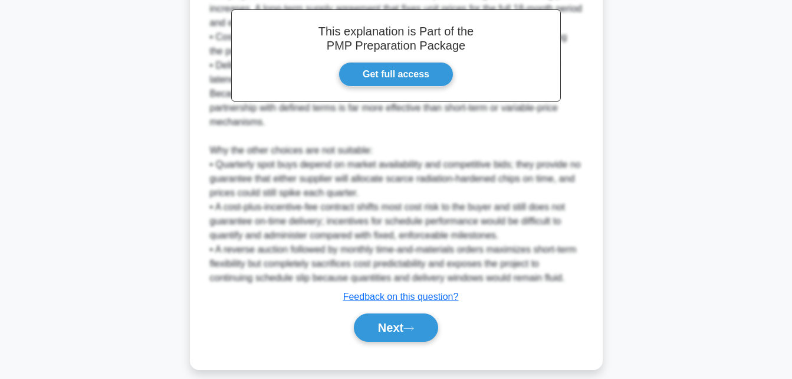
scroll to position [480, 0]
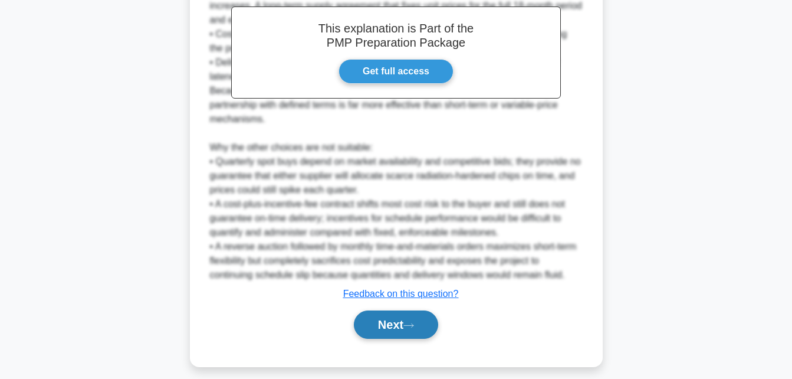
click at [385, 337] on button "Next" at bounding box center [396, 324] width 84 height 28
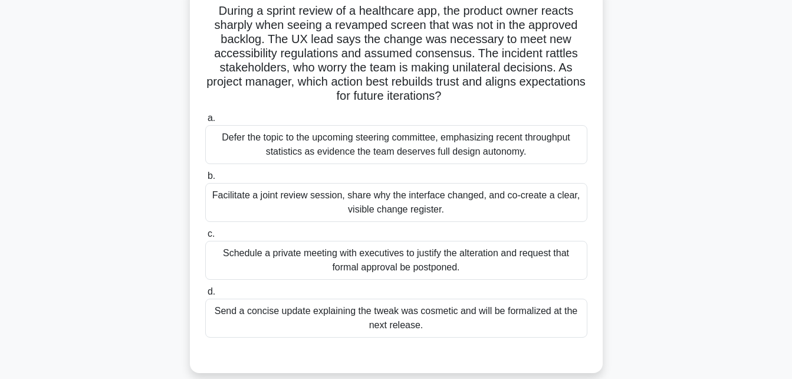
scroll to position [84, 0]
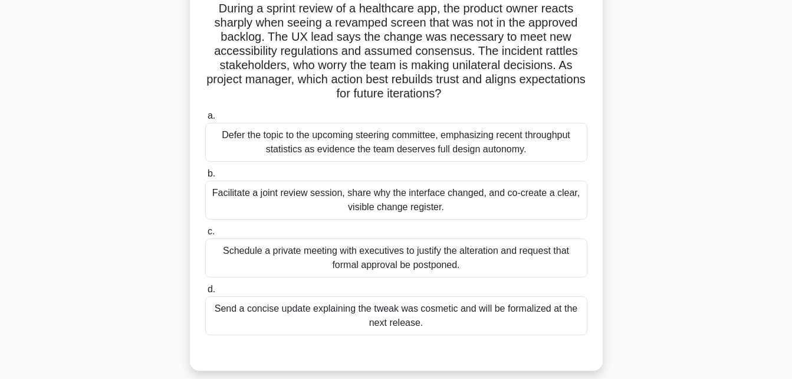
click at [413, 202] on div "Facilitate a joint review session, share why the interface changed, and co-crea…" at bounding box center [396, 200] width 382 height 39
click at [205, 178] on input "b. Facilitate a joint review session, share why the interface changed, and co-c…" at bounding box center [205, 174] width 0 height 8
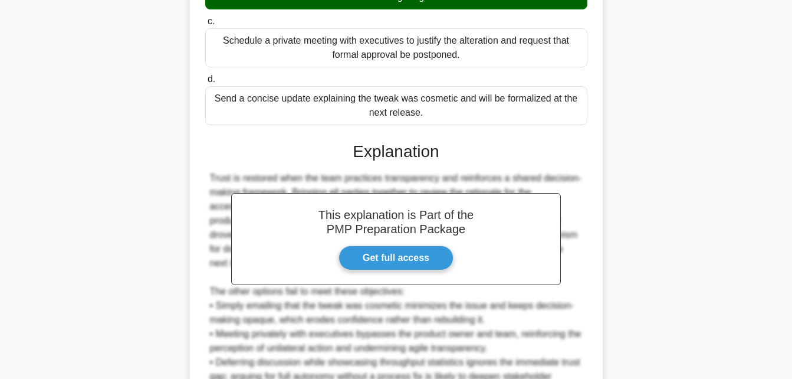
scroll to position [420, 0]
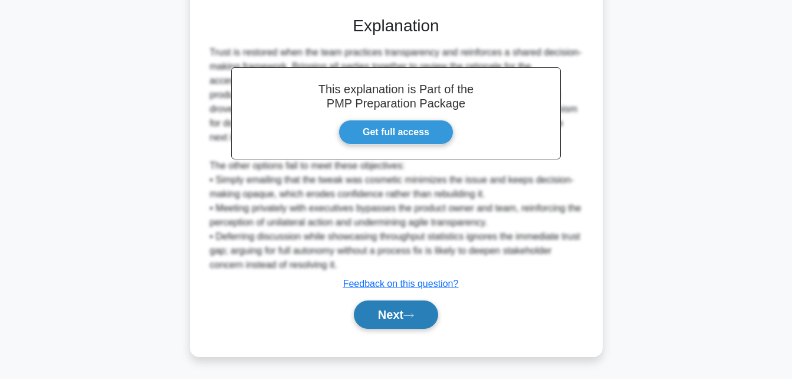
click at [388, 321] on button "Next" at bounding box center [396, 314] width 84 height 28
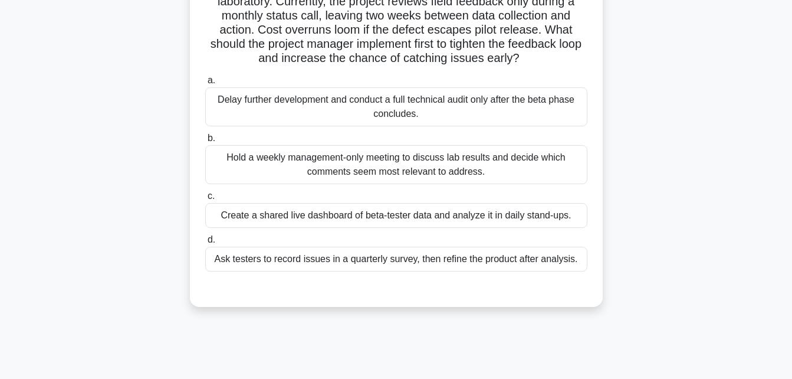
scroll to position [120, 0]
click at [415, 217] on div "Create a shared live dashboard of beta-tester data and analyze it in daily stan…" at bounding box center [396, 214] width 382 height 25
click at [205, 199] on input "c. Create a shared live dashboard of beta-tester data and analyze it in daily s…" at bounding box center [205, 196] width 0 height 8
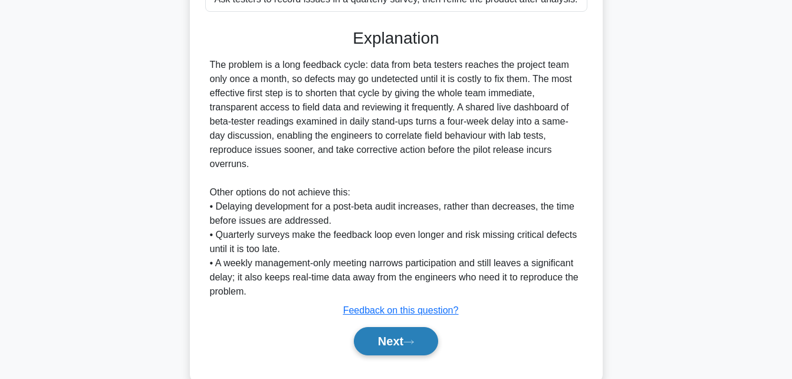
scroll to position [379, 0]
click at [382, 342] on button "Next" at bounding box center [396, 340] width 84 height 28
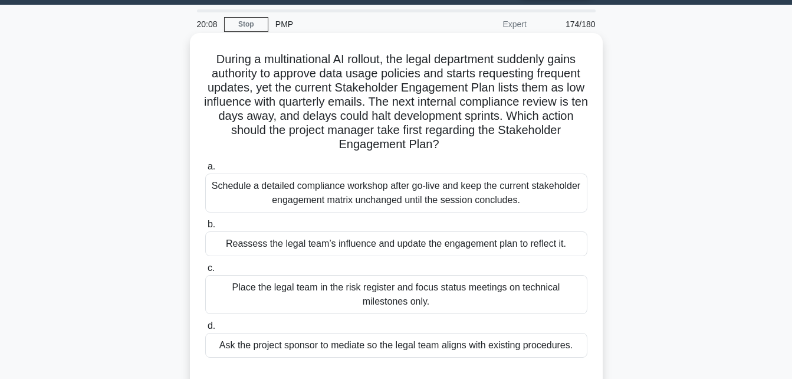
scroll to position [31, 0]
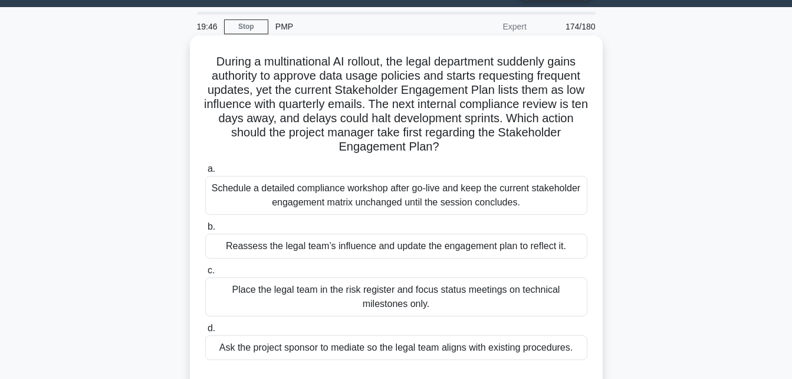
click at [475, 250] on div "Reassess the legal team’s influence and update the engagement plan to reflect i…" at bounding box center [396, 246] width 382 height 25
click at [205, 231] on input "b. Reassess the legal team’s influence and update the engagement plan to reflec…" at bounding box center [205, 227] width 0 height 8
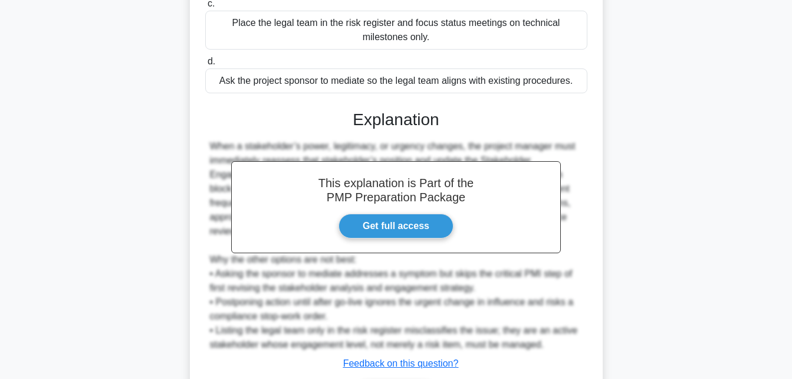
scroll to position [378, 0]
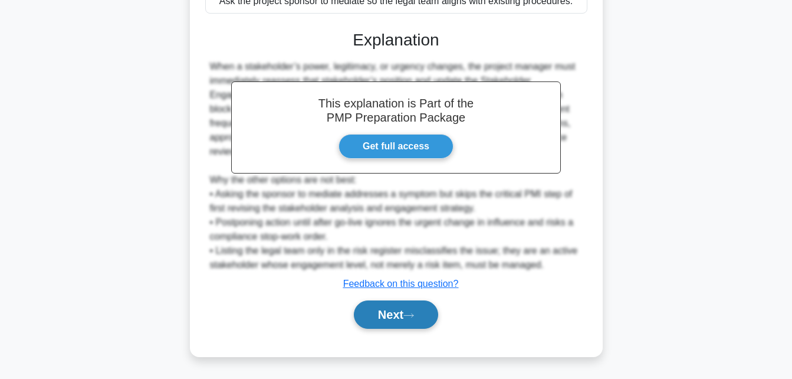
click at [389, 314] on button "Next" at bounding box center [396, 314] width 84 height 28
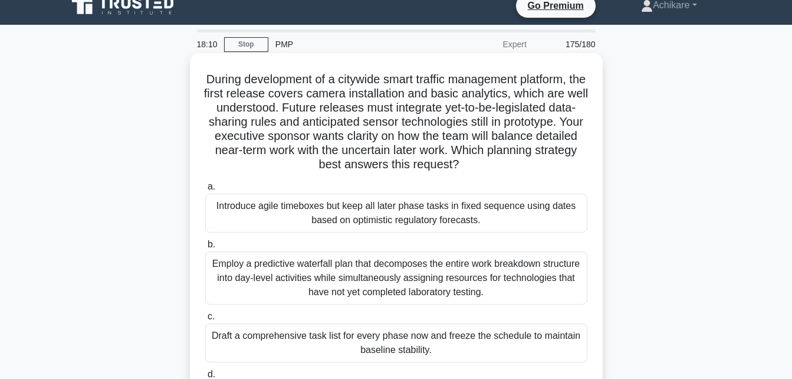
scroll to position [12, 0]
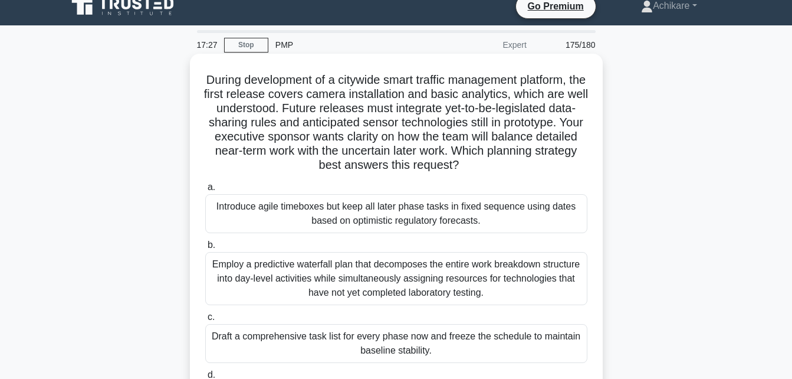
click at [363, 271] on div "Employ a predictive waterfall plan that decomposes the entire work breakdown st…" at bounding box center [396, 278] width 382 height 53
click at [205, 249] on input "b. Employ a predictive waterfall plan that decomposes the entire work breakdown…" at bounding box center [205, 245] width 0 height 8
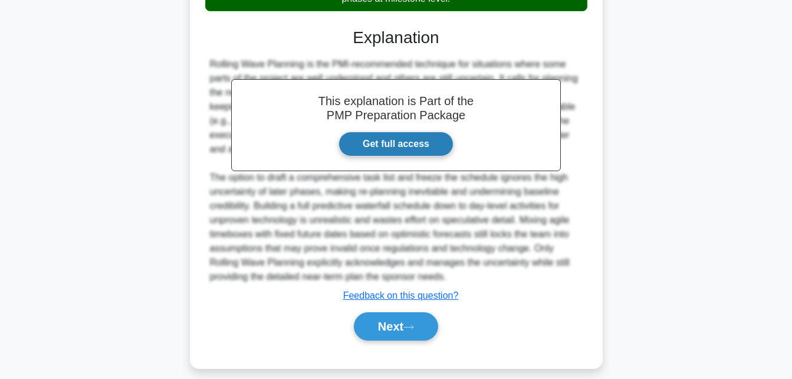
scroll to position [424, 0]
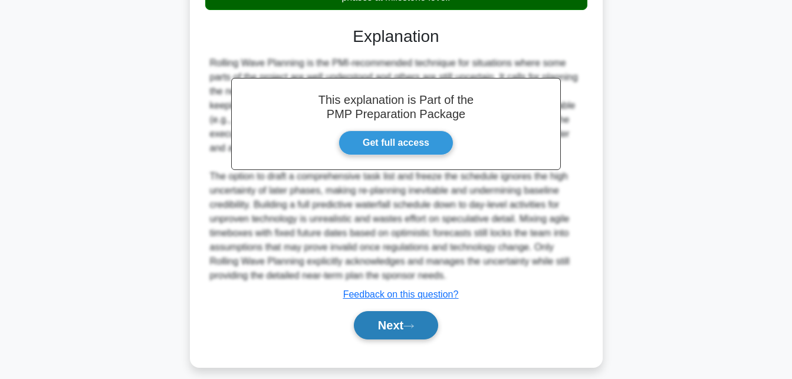
click at [393, 323] on button "Next" at bounding box center [396, 325] width 84 height 28
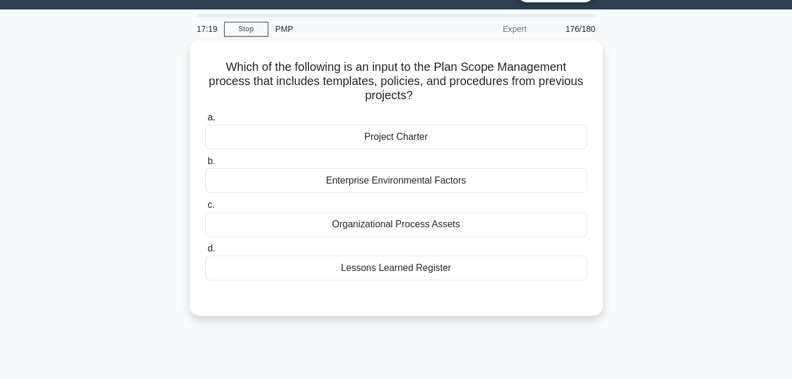
scroll to position [0, 0]
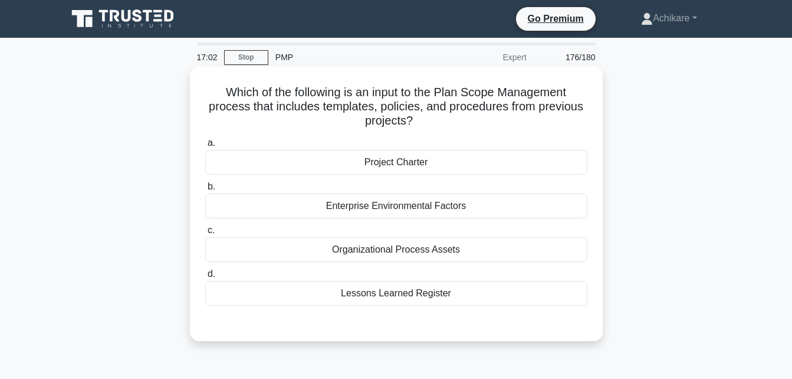
click at [415, 252] on div "Organizational Process Assets" at bounding box center [396, 249] width 382 height 25
click at [205, 234] on input "c. Organizational Process Assets" at bounding box center [205, 231] width 0 height 8
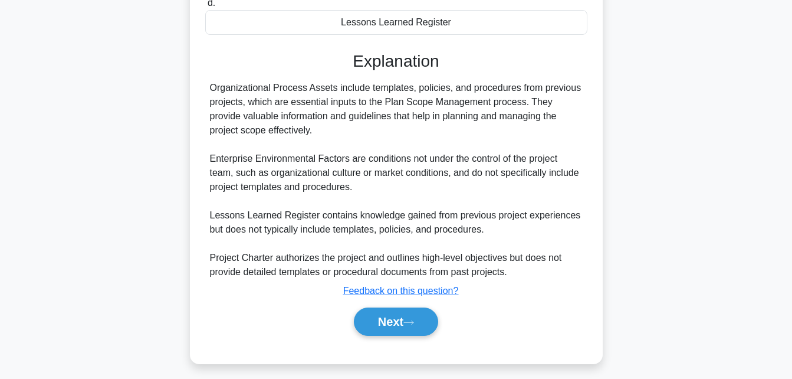
scroll to position [273, 0]
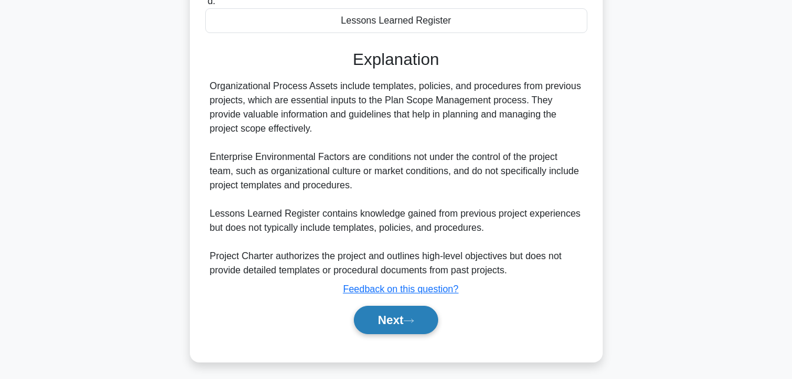
click at [385, 323] on button "Next" at bounding box center [396, 320] width 84 height 28
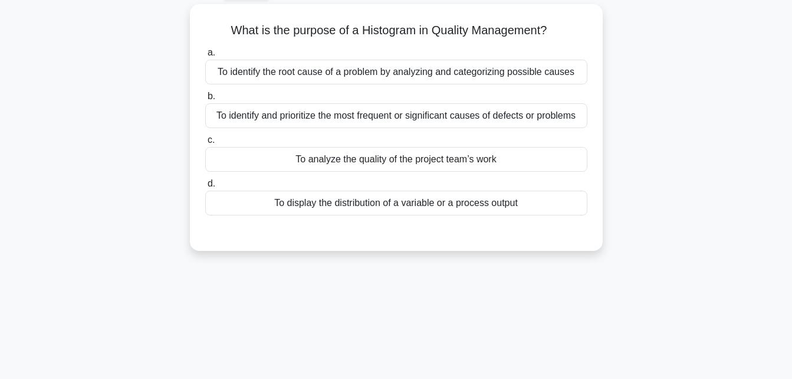
scroll to position [0, 0]
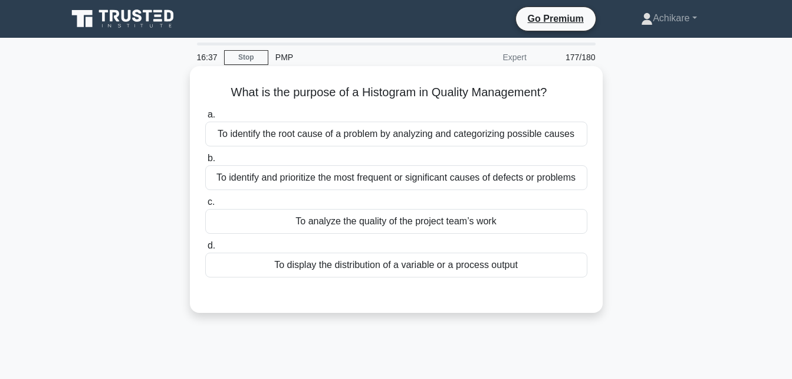
click at [405, 265] on div "To display the distribution of a variable or a process output" at bounding box center [396, 264] width 382 height 25
click at [205, 250] on input "d. To display the distribution of a variable or a process output" at bounding box center [205, 246] width 0 height 8
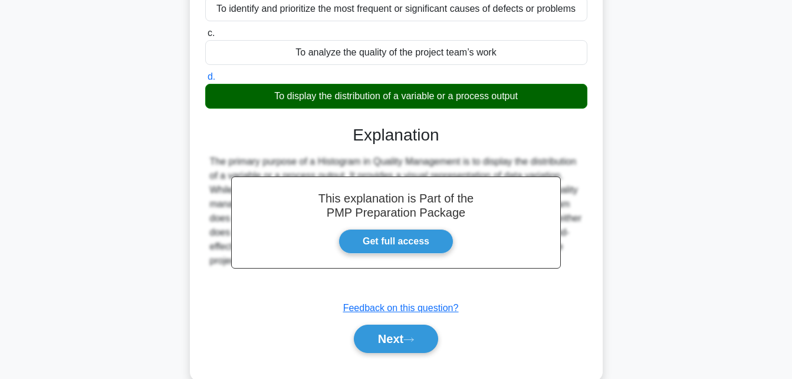
scroll to position [258, 0]
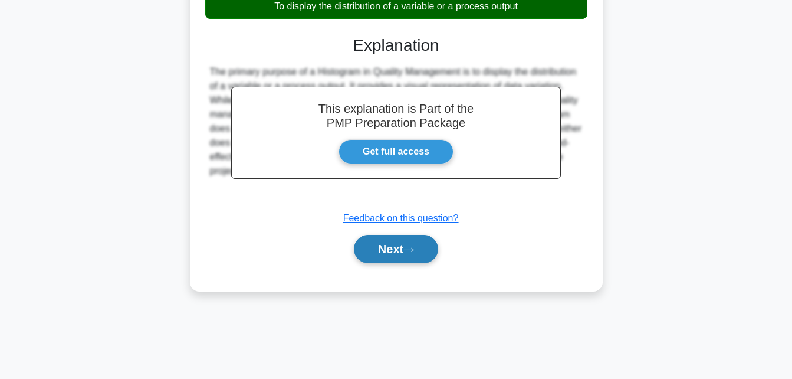
click at [395, 249] on button "Next" at bounding box center [396, 249] width 84 height 28
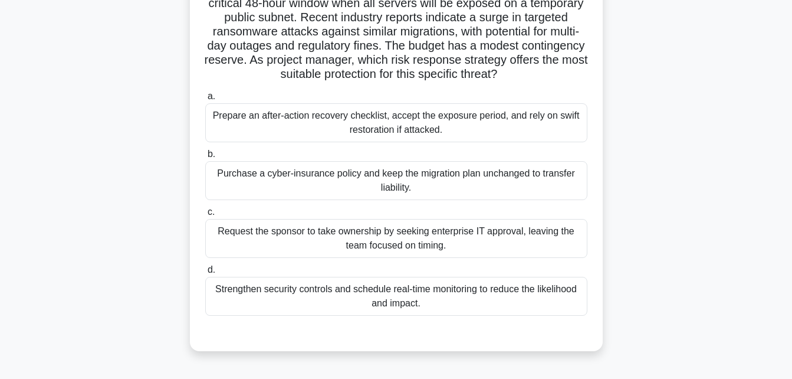
scroll to position [104, 0]
click at [421, 301] on div "Strengthen security controls and schedule real-time monitoring to reduce the li…" at bounding box center [396, 295] width 382 height 39
click at [205, 273] on input "d. Strengthen security controls and schedule real-time monitoring to reduce the…" at bounding box center [205, 269] width 0 height 8
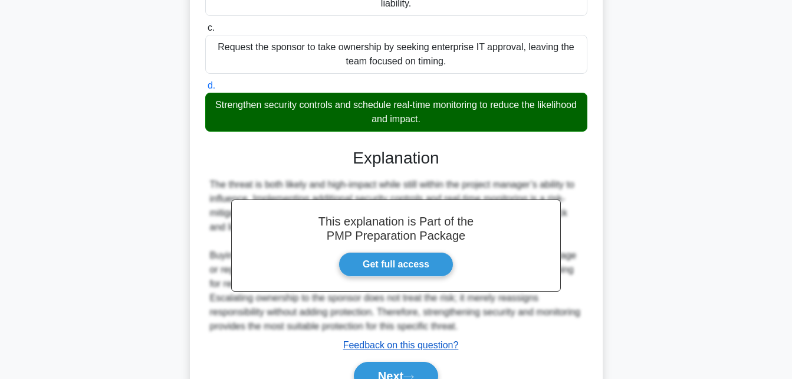
scroll to position [349, 0]
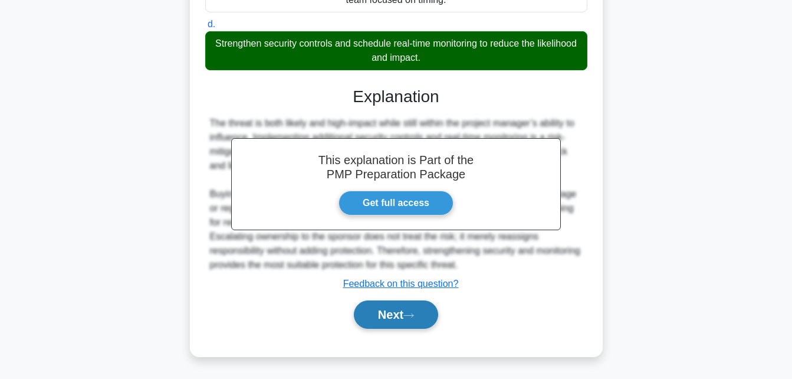
click at [402, 319] on button "Next" at bounding box center [396, 314] width 84 height 28
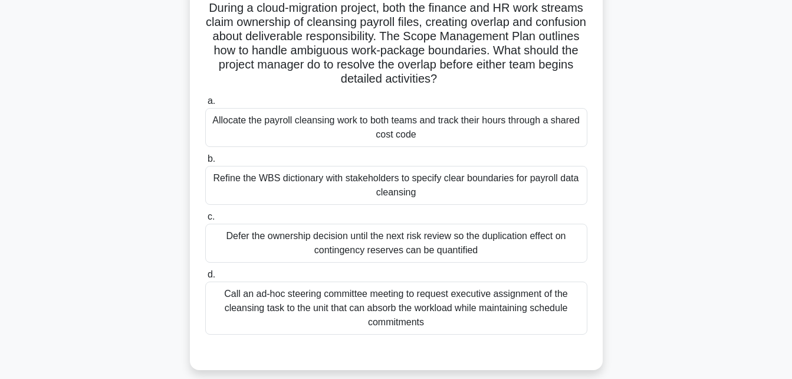
scroll to position [86, 0]
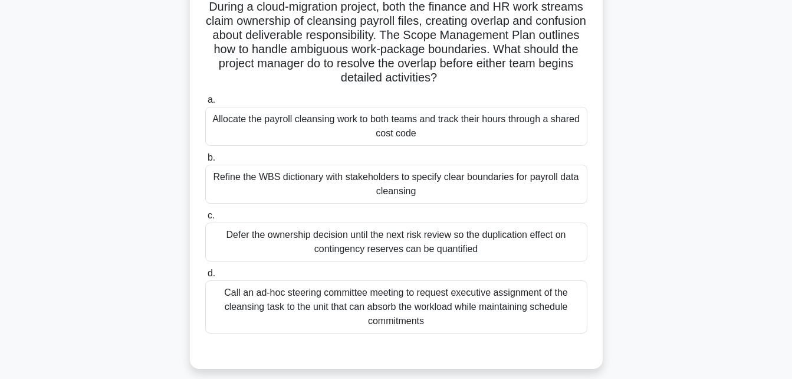
click at [453, 188] on div "Refine the WBS dictionary with stakeholders to specify clear boundaries for pay…" at bounding box center [396, 184] width 382 height 39
click at [205, 162] on input "b. Refine the WBS dictionary with stakeholders to specify clear boundaries for …" at bounding box center [205, 158] width 0 height 8
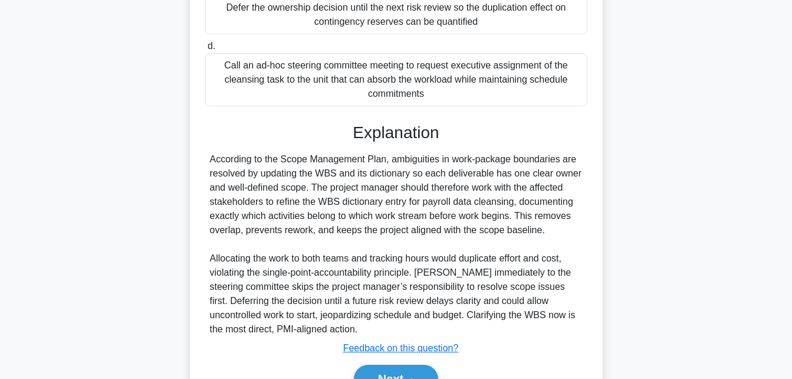
scroll to position [378, 0]
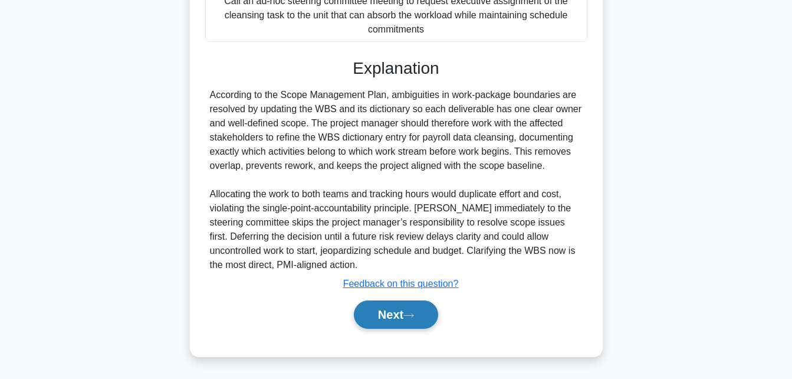
click at [396, 317] on button "Next" at bounding box center [396, 314] width 84 height 28
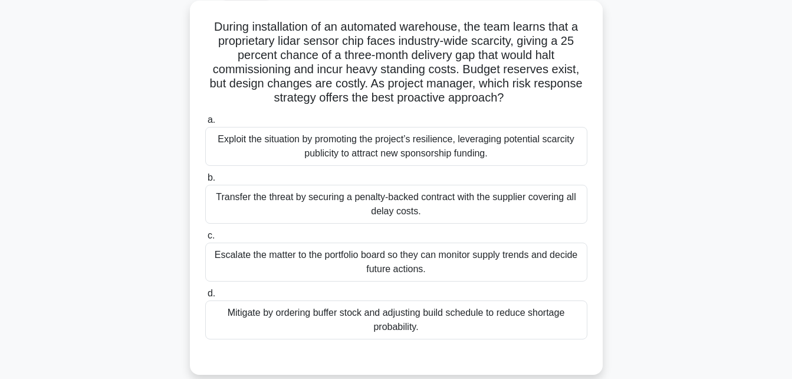
scroll to position [65, 0]
click at [416, 318] on div "Mitigate by ordering buffer stock and adjusting build schedule to reduce shorta…" at bounding box center [396, 320] width 382 height 39
click at [205, 298] on input "d. Mitigate by ordering buffer stock and adjusting build schedule to reduce sho…" at bounding box center [205, 294] width 0 height 8
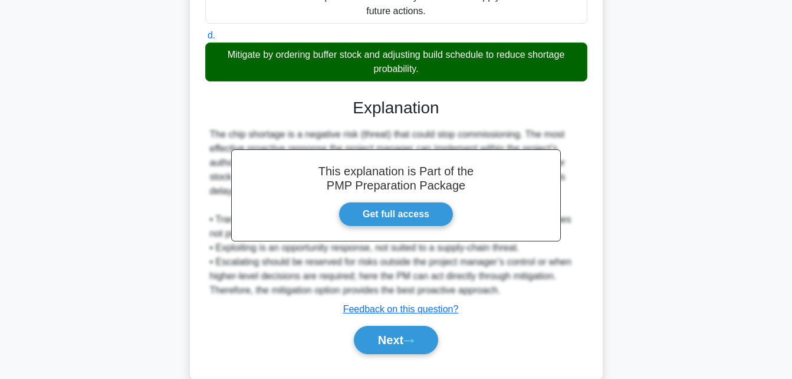
scroll to position [349, 0]
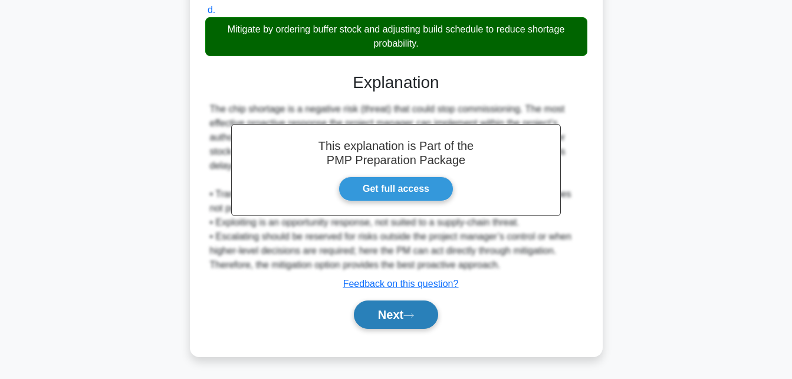
click at [408, 312] on button "Next" at bounding box center [396, 314] width 84 height 28
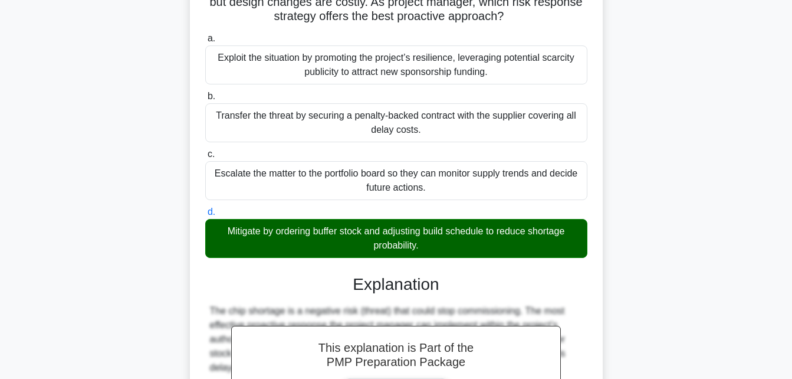
scroll to position [148, 0]
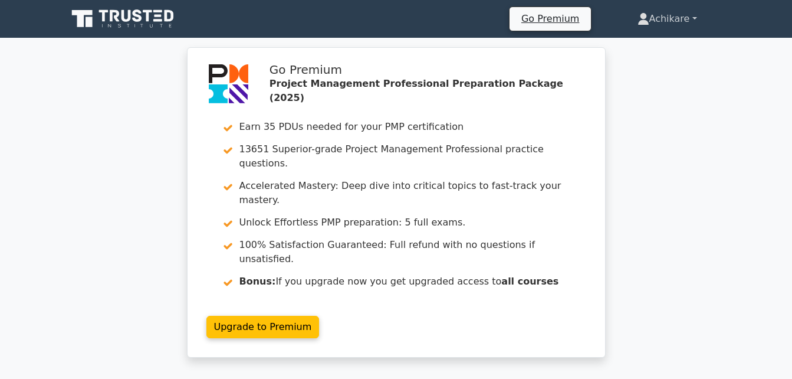
click at [688, 20] on link "Achikare" at bounding box center [667, 19] width 116 height 24
click at [634, 46] on link "Profile" at bounding box center [656, 46] width 93 height 19
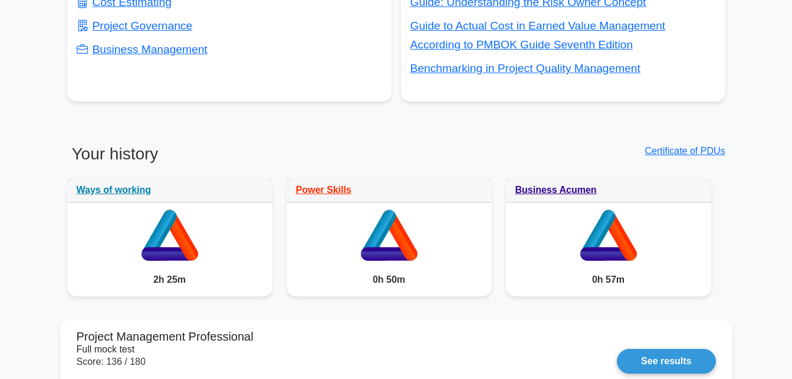
scroll to position [789, 0]
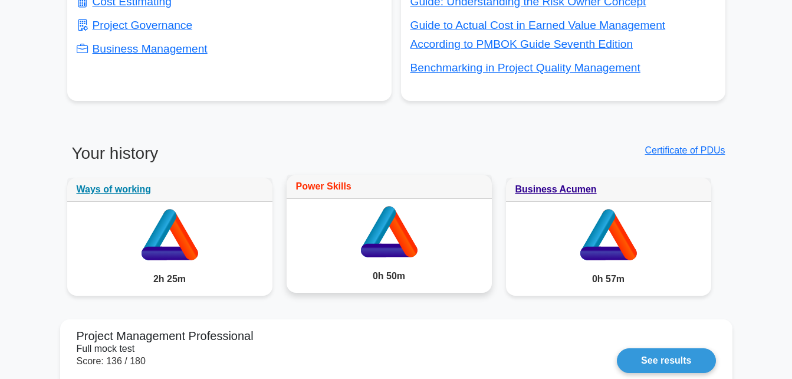
click at [323, 181] on link "Power Skills" at bounding box center [323, 186] width 55 height 10
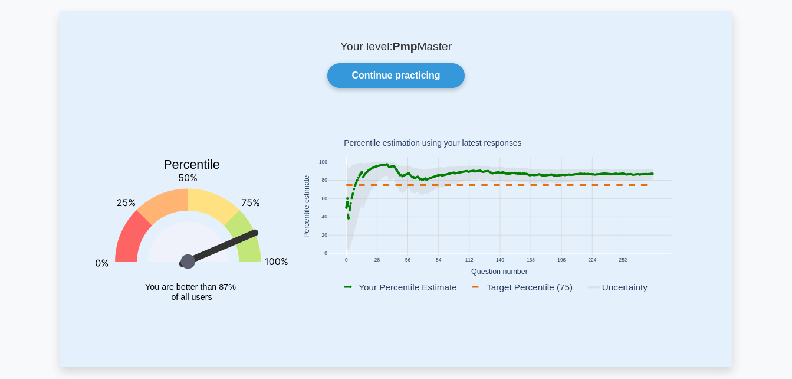
scroll to position [0, 0]
